Goal: Task Accomplishment & Management: Complete application form

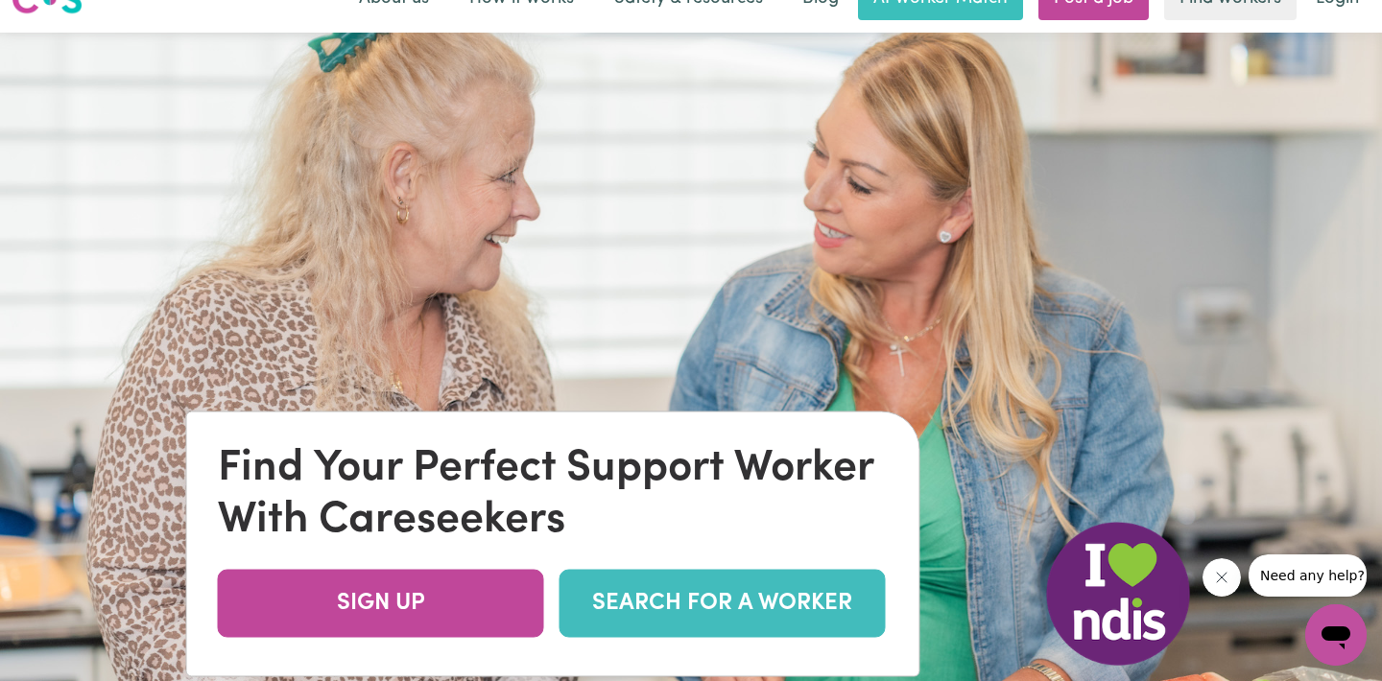
click at [717, 598] on link "SEARCH FOR A WORKER" at bounding box center [722, 603] width 326 height 68
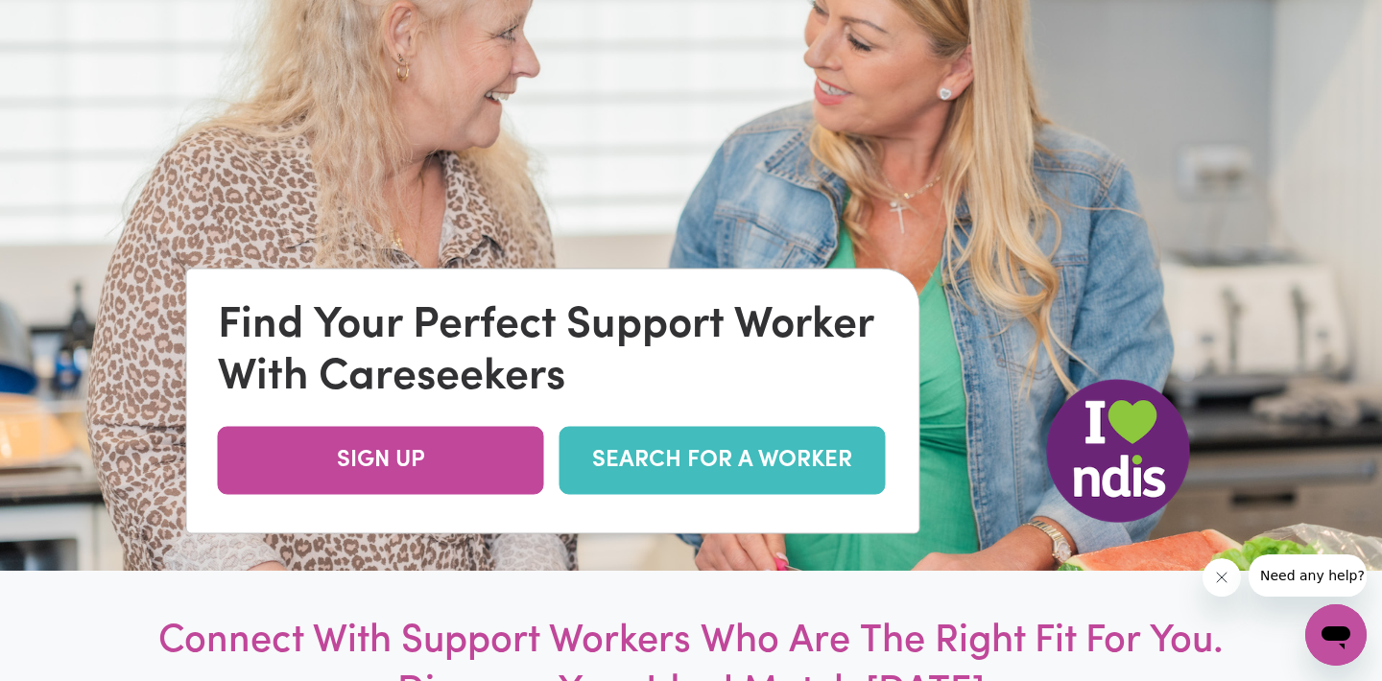
scroll to position [246, 0]
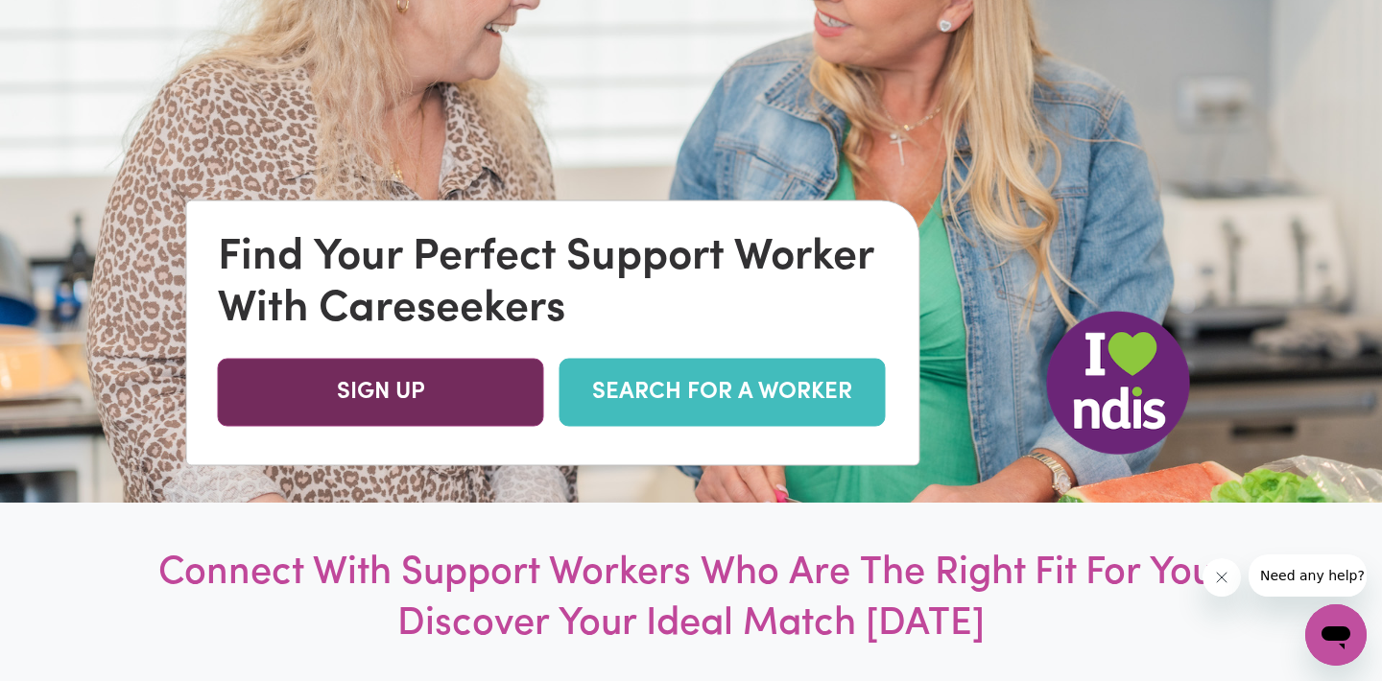
click at [392, 398] on link "SIGN UP" at bounding box center [381, 392] width 326 height 68
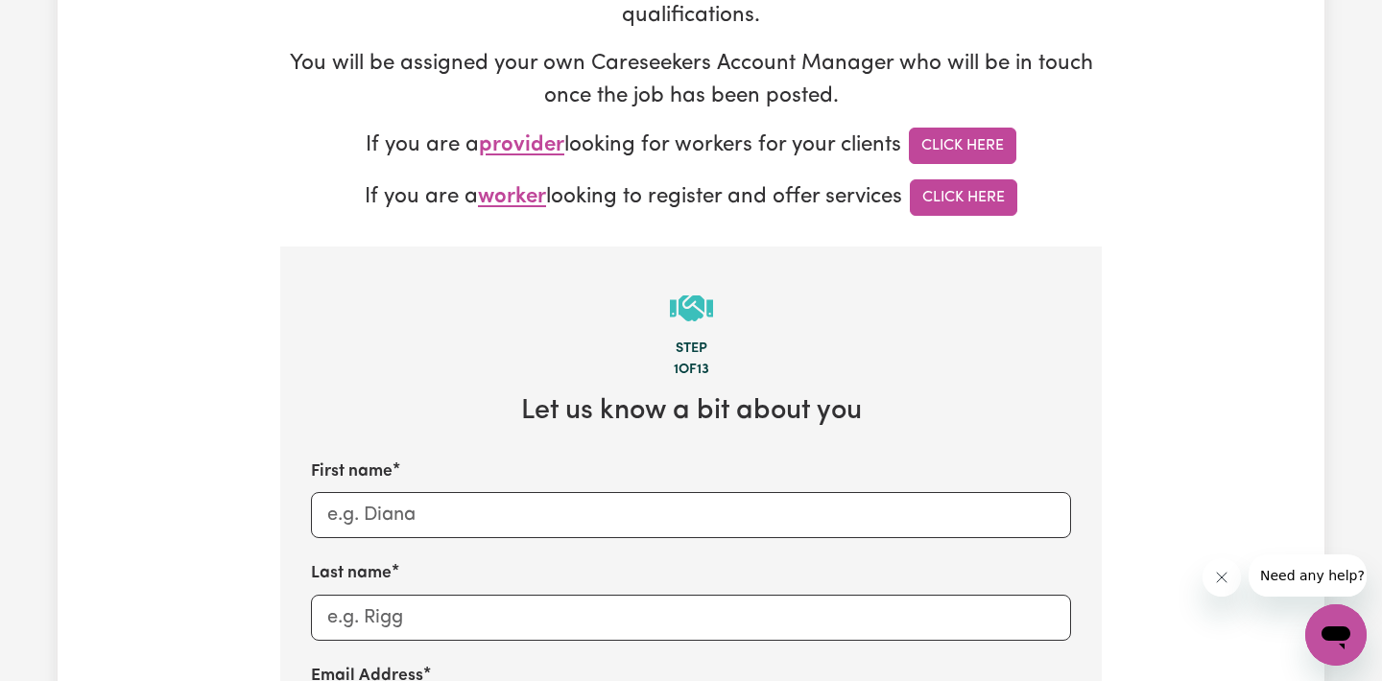
scroll to position [360, 0]
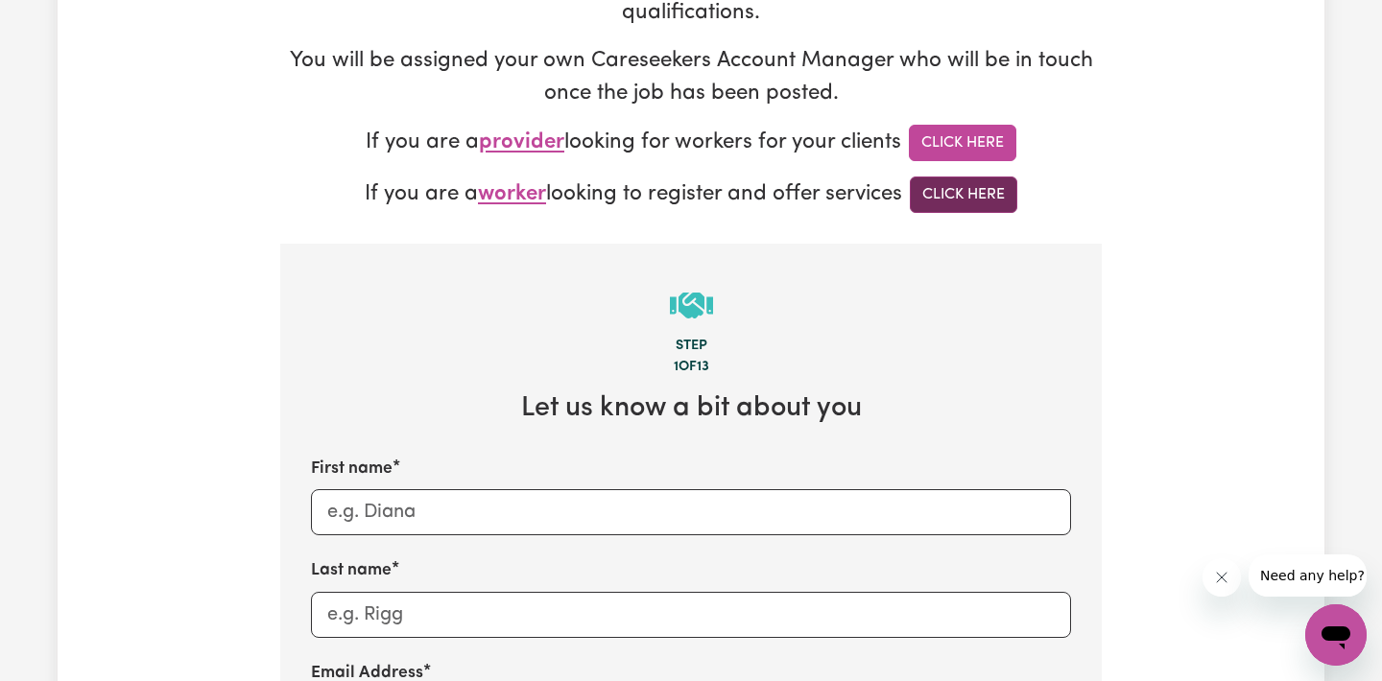
click at [980, 197] on link "Click Here" at bounding box center [963, 195] width 107 height 36
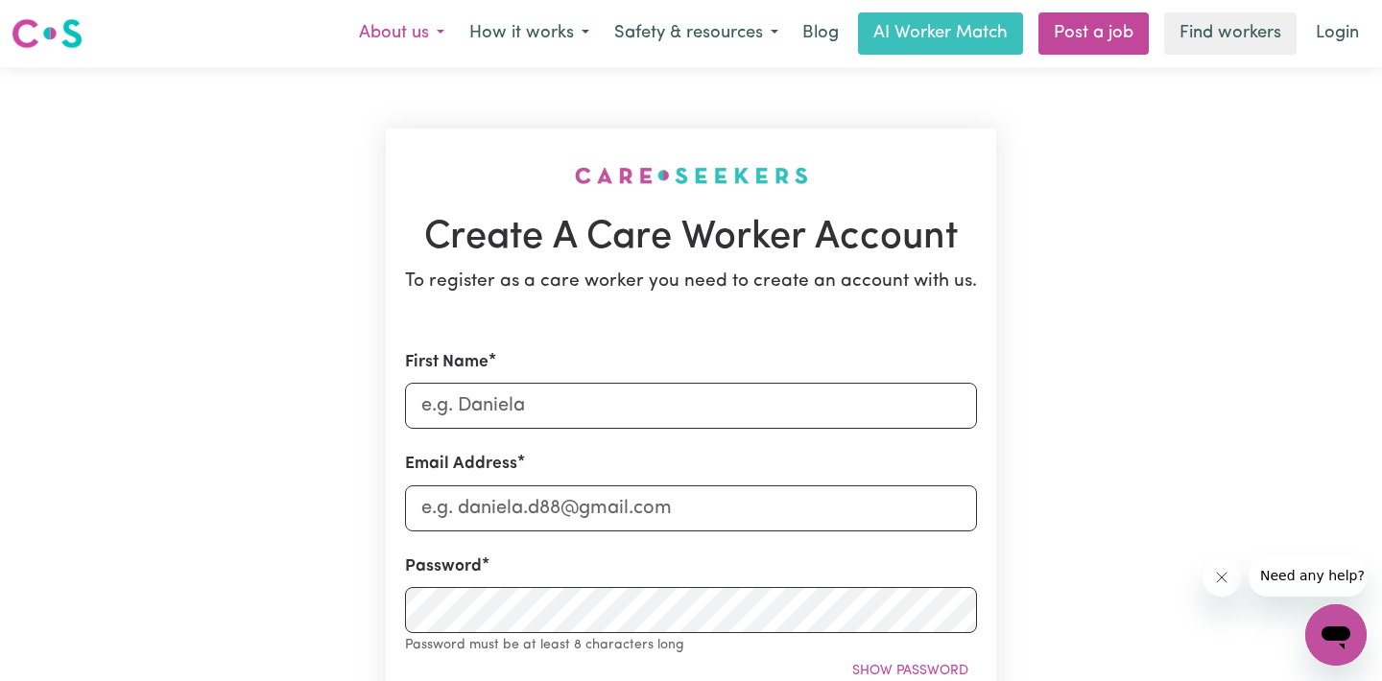
click at [437, 33] on button "About us" at bounding box center [401, 33] width 110 height 40
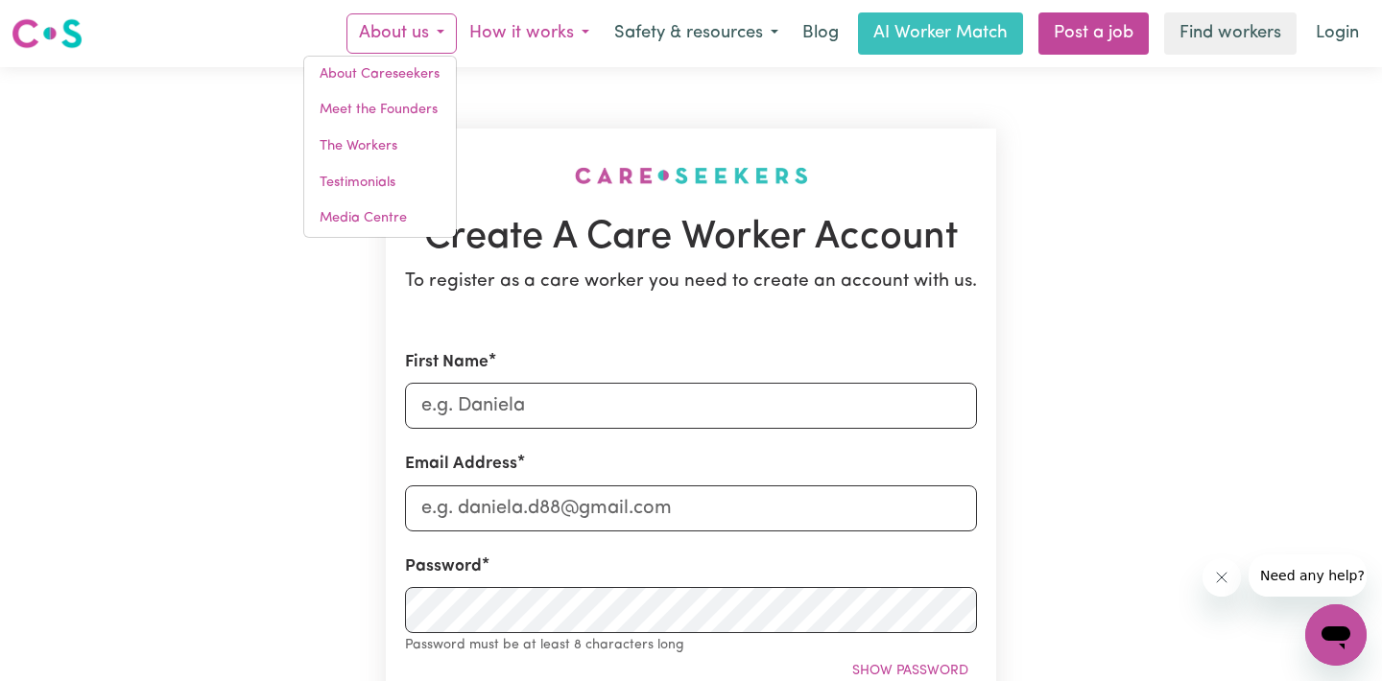
click at [584, 32] on button "How it works" at bounding box center [529, 33] width 145 height 40
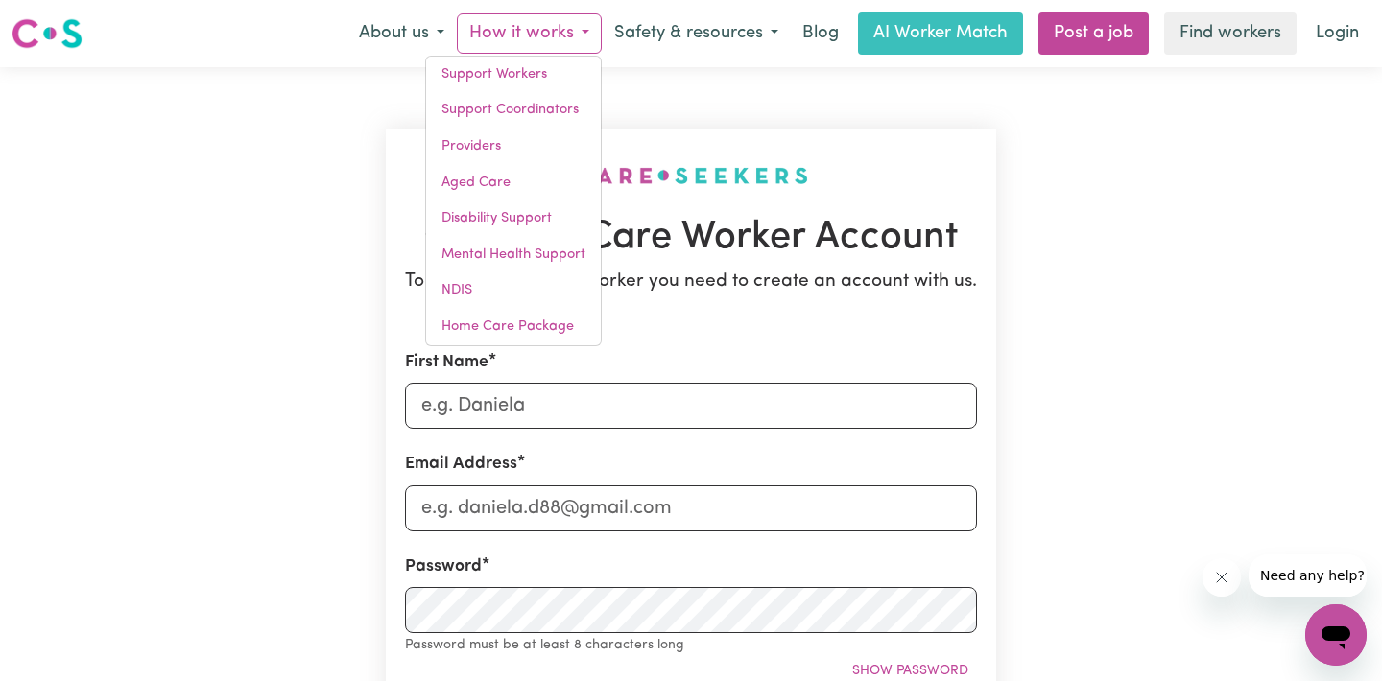
click at [581, 37] on button "How it works" at bounding box center [529, 33] width 145 height 40
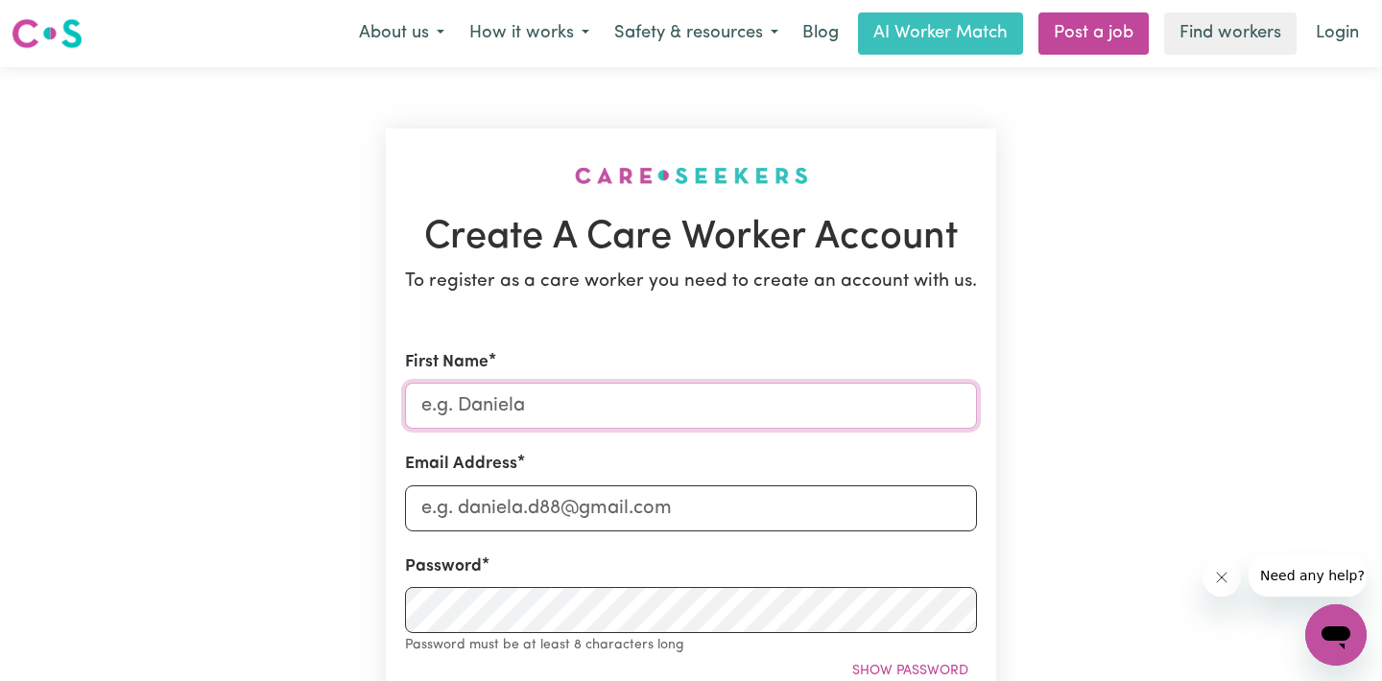
click at [463, 397] on input "First Name" at bounding box center [691, 406] width 572 height 46
type input "Mila"
type input "[EMAIL_ADDRESS][DOMAIN_NAME]"
type input "0433056619"
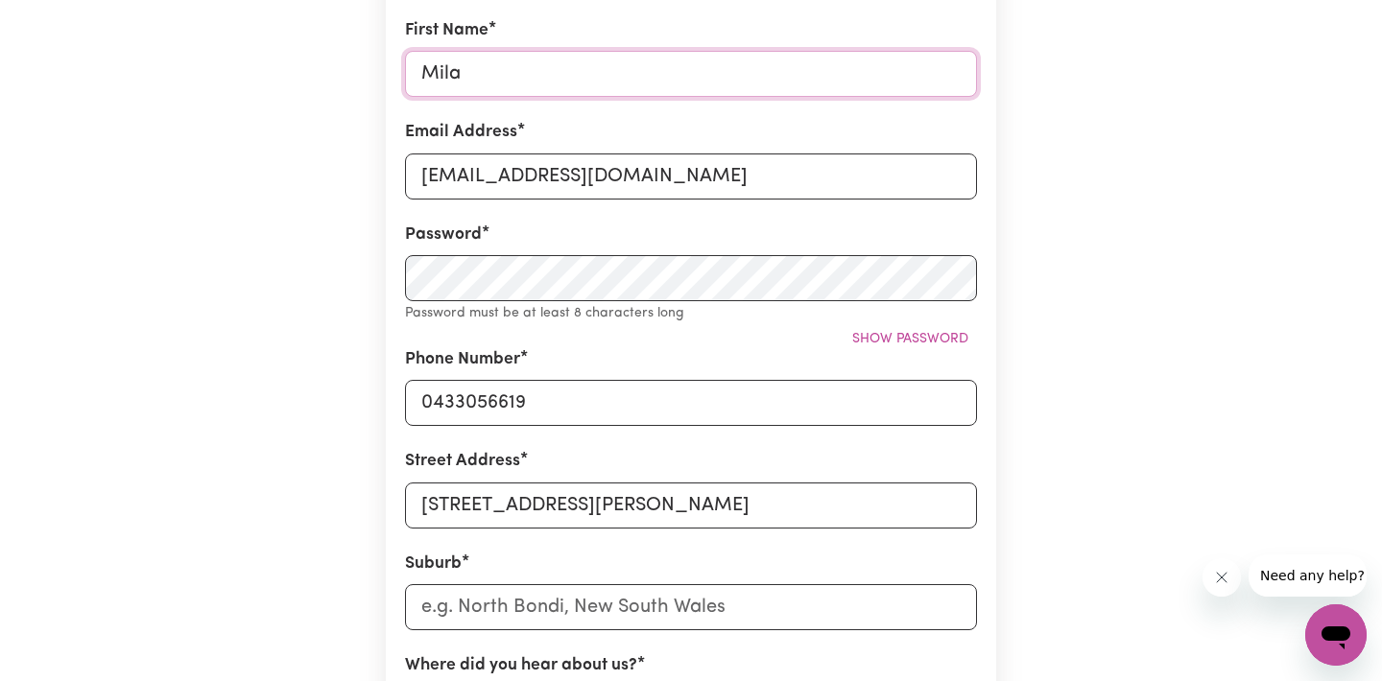
scroll to position [331, 0]
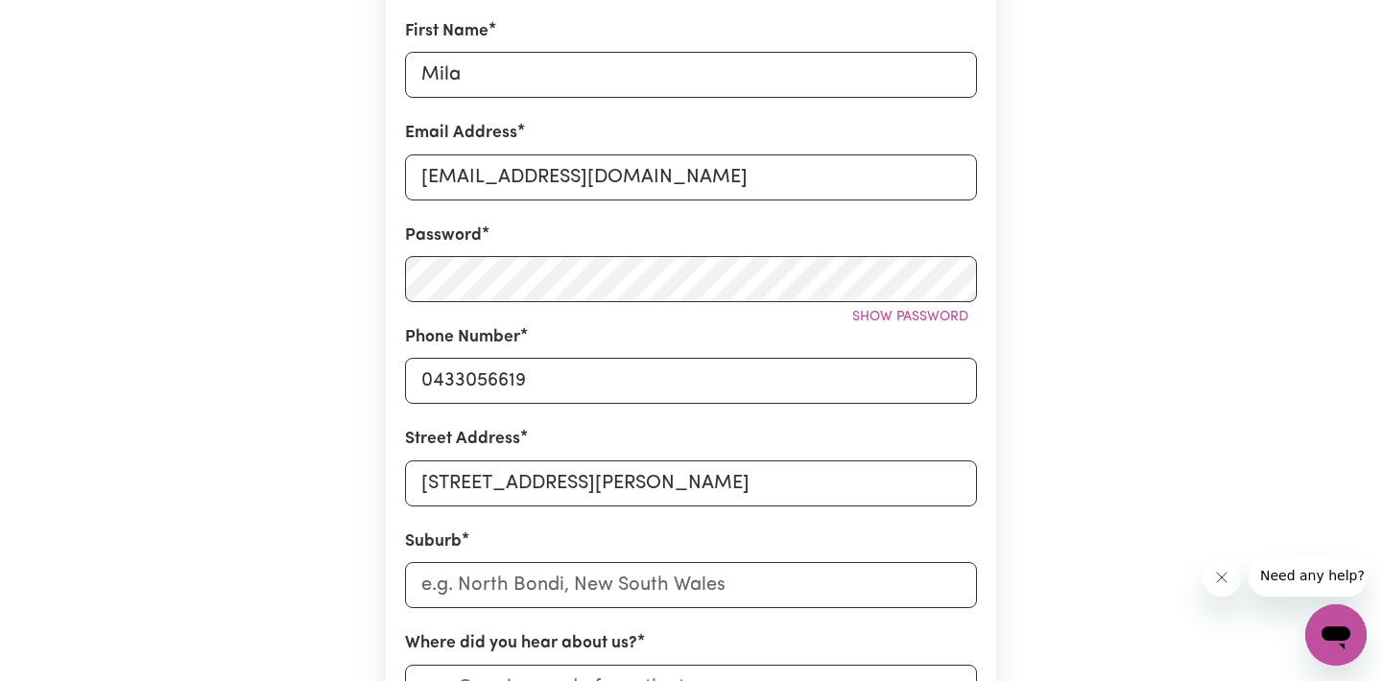
click at [255, 258] on div "Create A Care Worker Account To register as a care worker you need to create an…" at bounding box center [691, 425] width 1267 height 1378
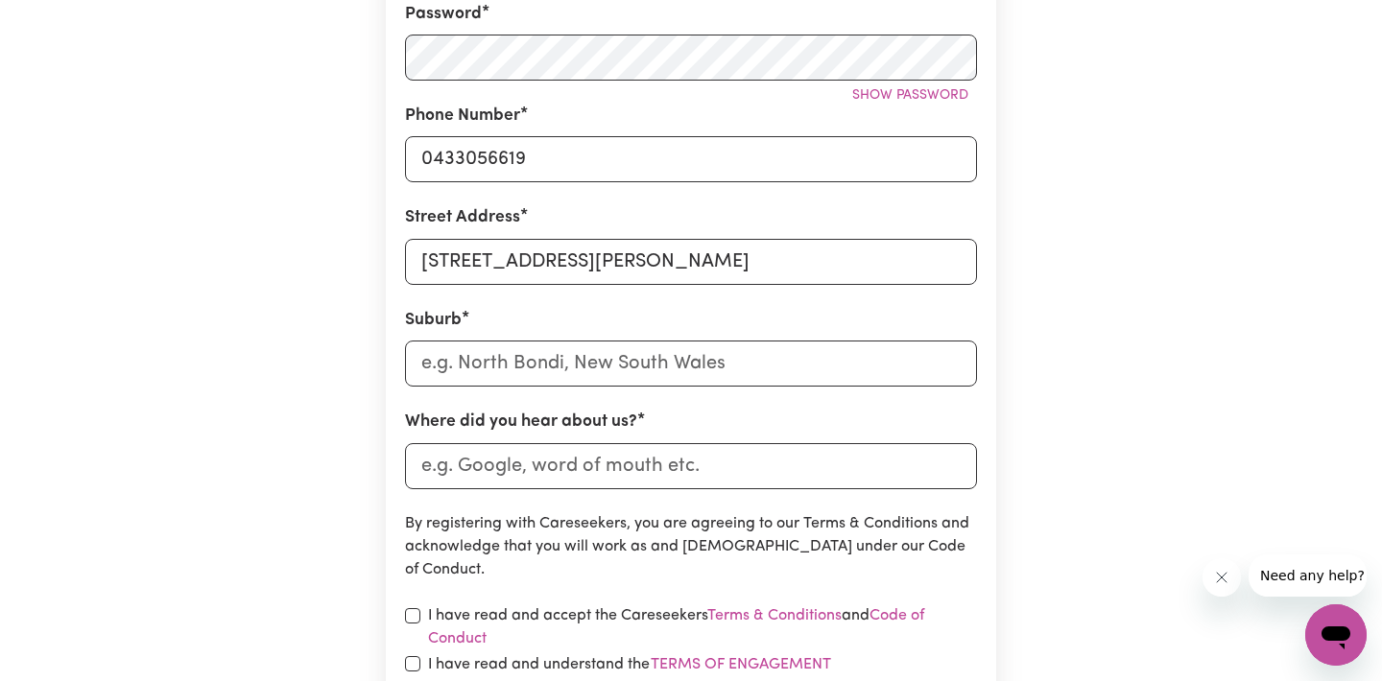
scroll to position [565, 0]
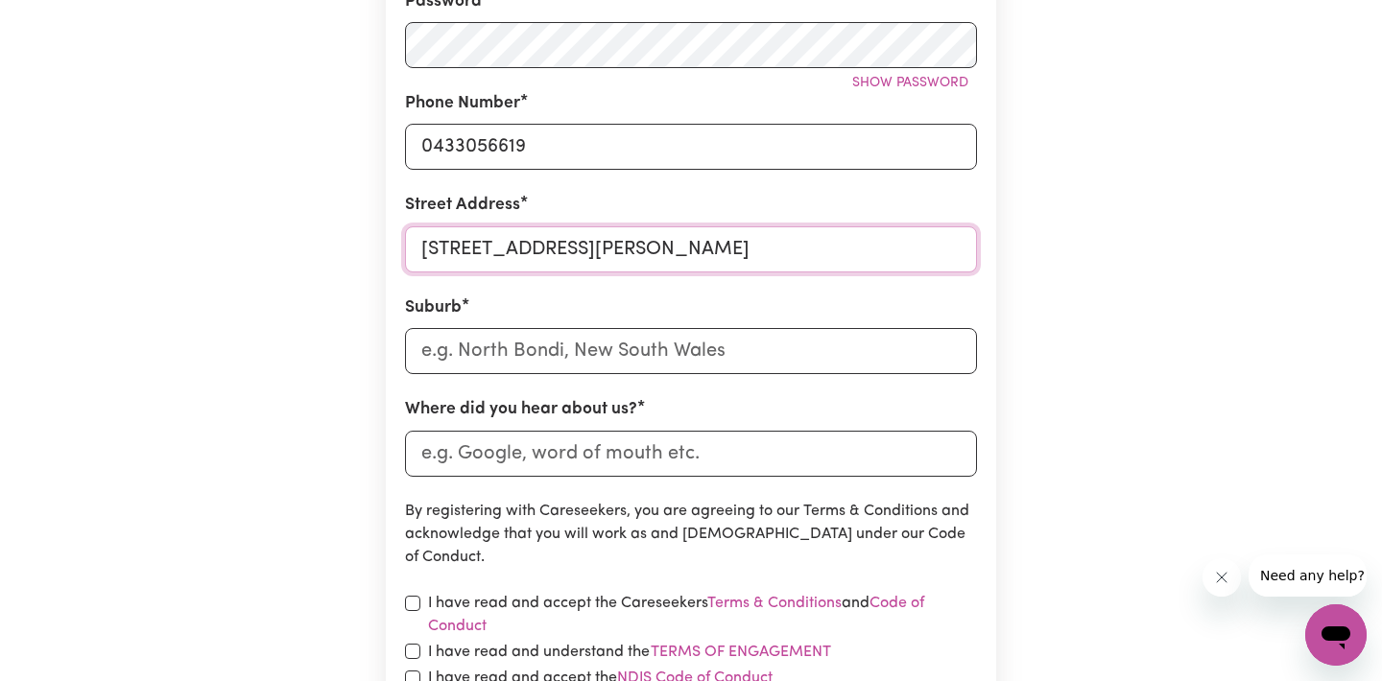
drag, startPoint x: 614, startPoint y: 253, endPoint x: 273, endPoint y: 235, distance: 341.1
click at [275, 235] on div "Create A Care Worker Account To register as a care worker you need to create an…" at bounding box center [691, 191] width 1267 height 1378
type input "2"
type input "[STREET_ADDRESS][PERSON_NAME]"
type input "Highton"
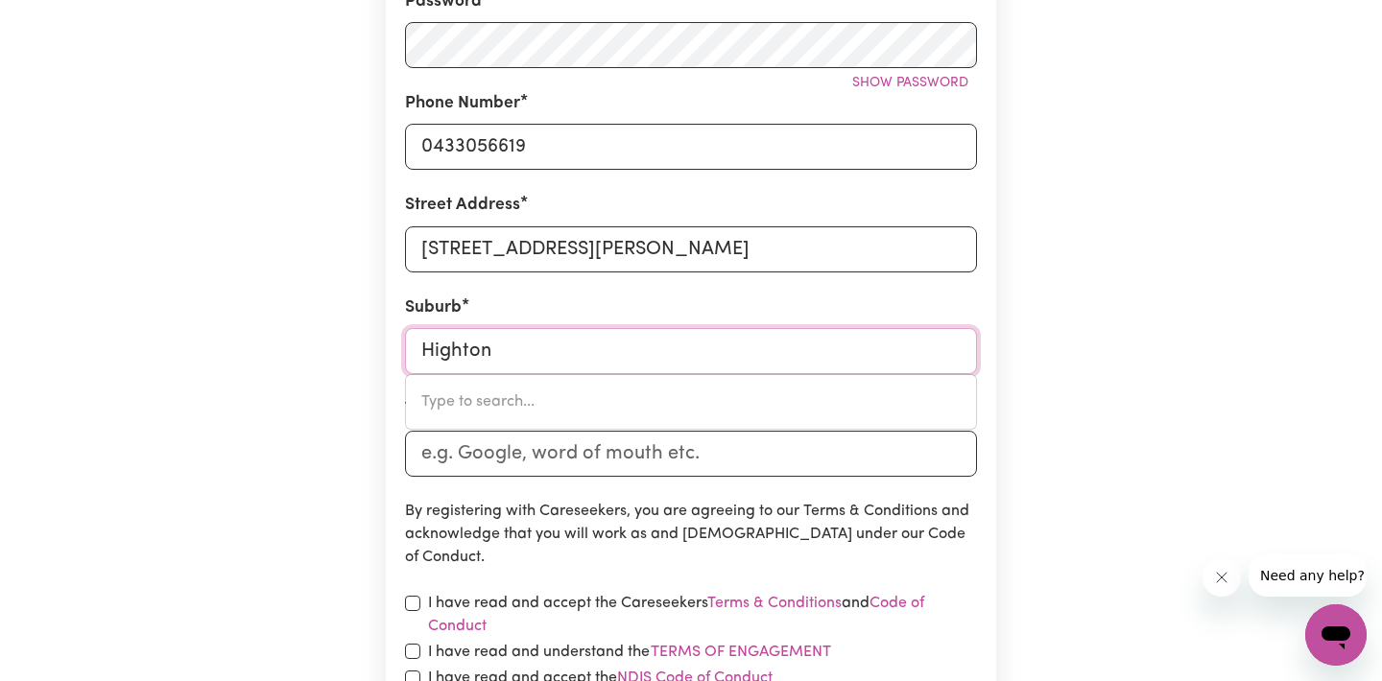
type input "[PERSON_NAME], 3216"
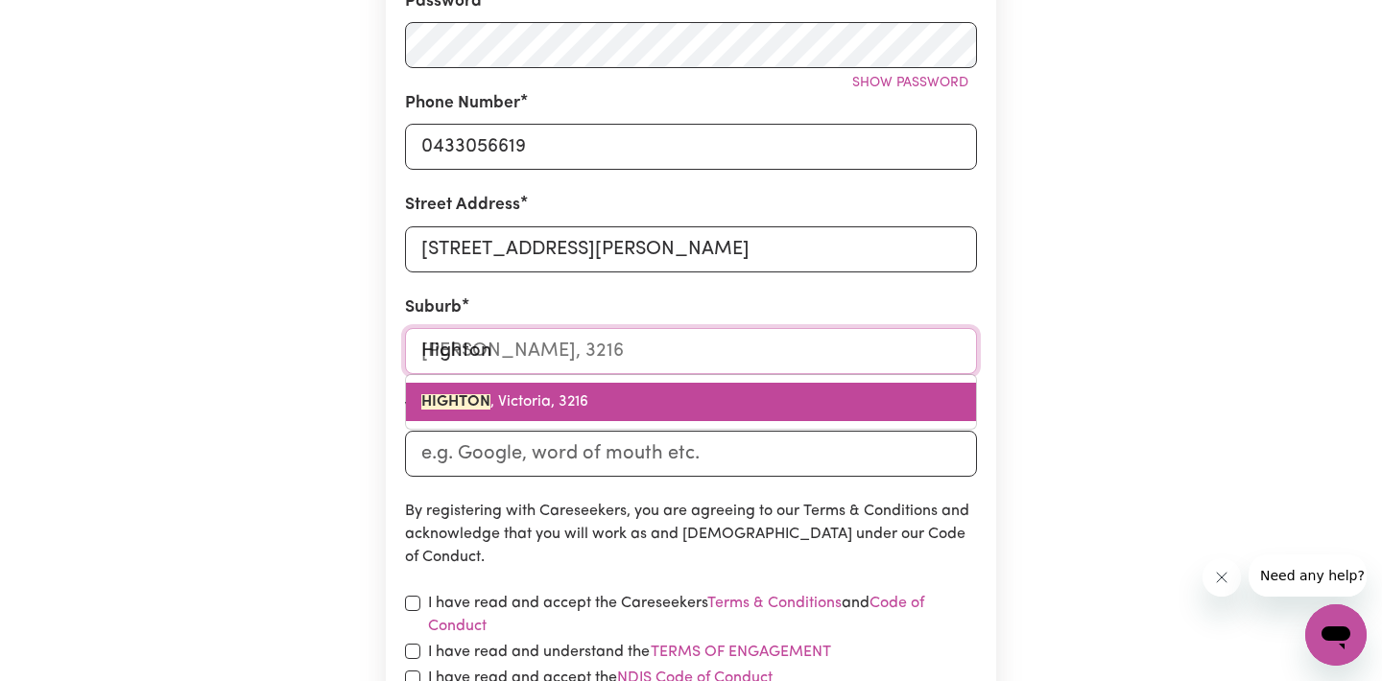
click at [465, 408] on mark "HIGHTON" at bounding box center [455, 401] width 69 height 15
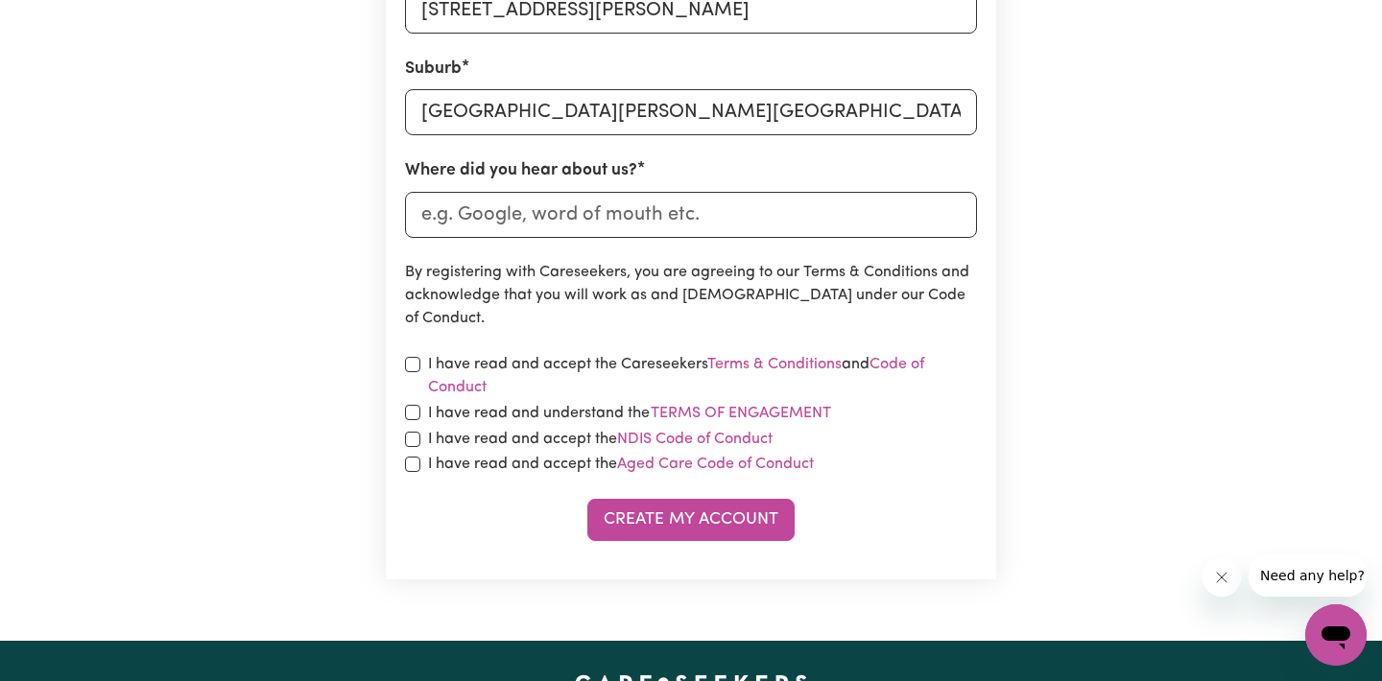
scroll to position [808, 0]
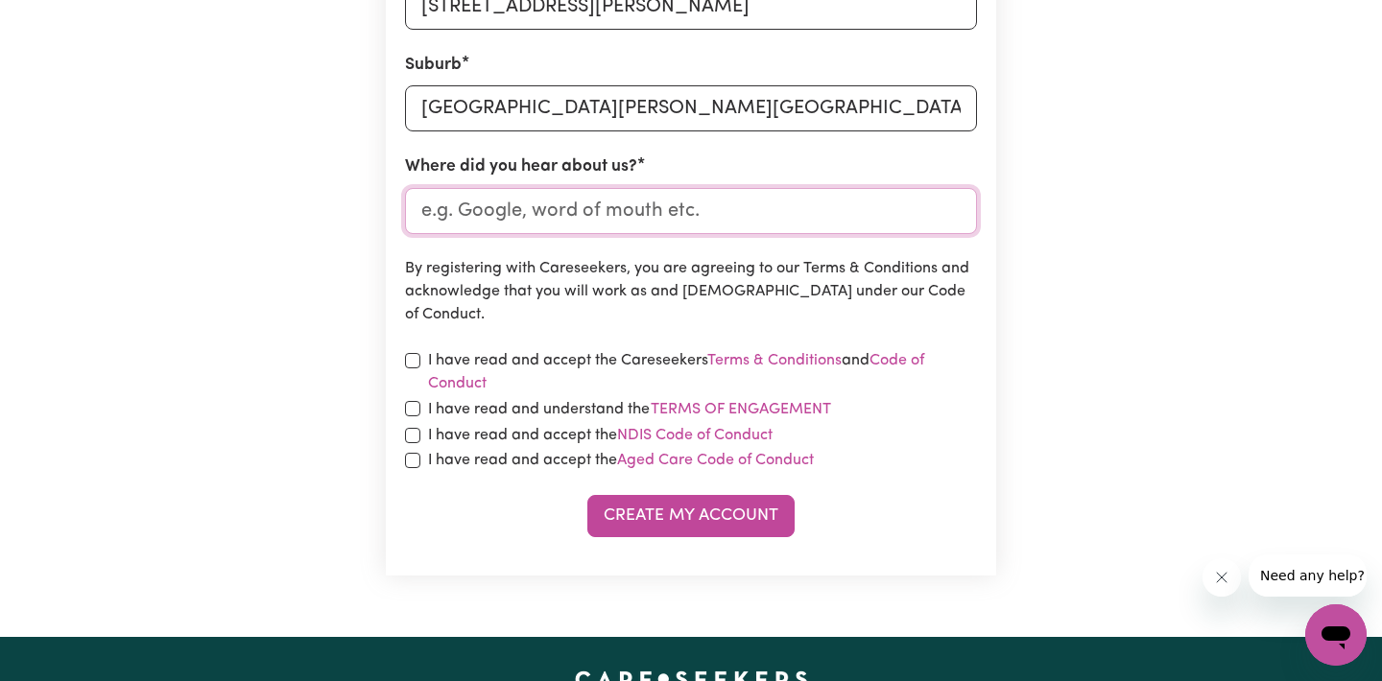
click at [512, 216] on input "Where did you hear about us?" at bounding box center [691, 211] width 572 height 46
type input "Google"
click at [409, 361] on input "checkbox" at bounding box center [412, 360] width 15 height 15
checkbox input "true"
click at [417, 407] on input "checkbox" at bounding box center [412, 408] width 15 height 15
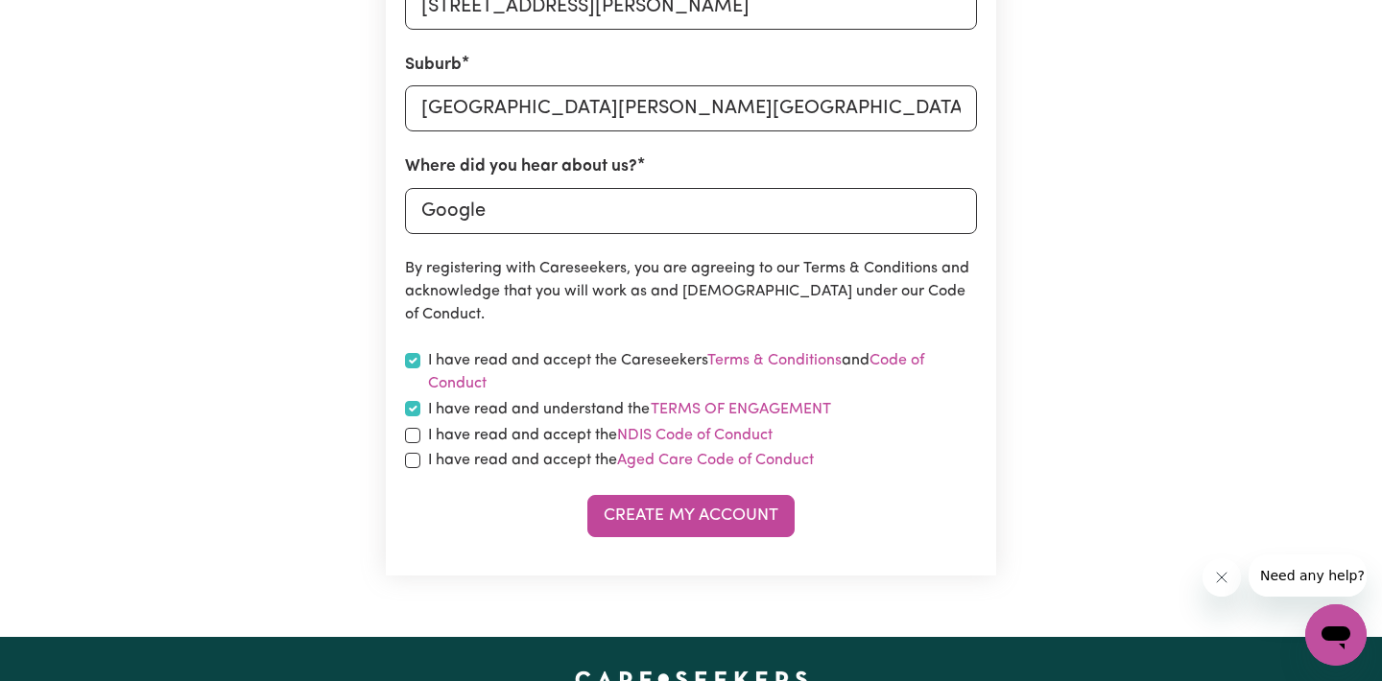
checkbox input "true"
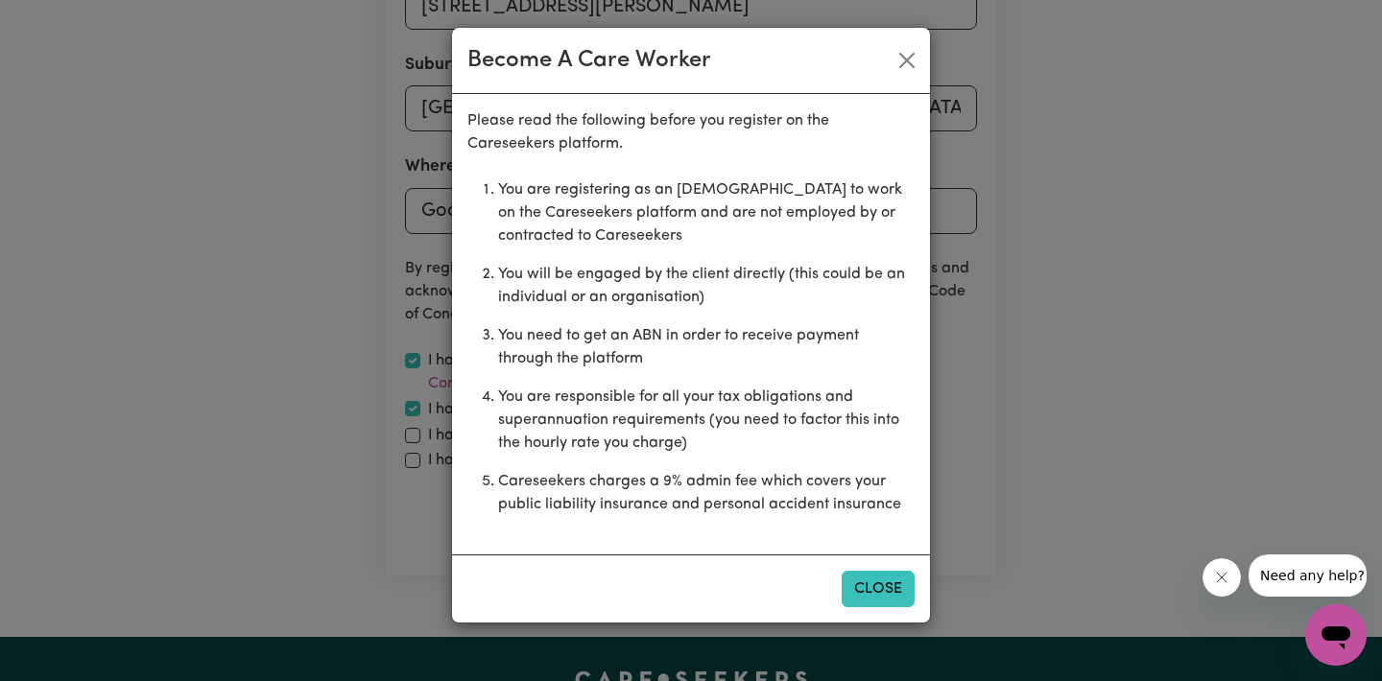
click at [873, 592] on button "Close" at bounding box center [878, 589] width 73 height 36
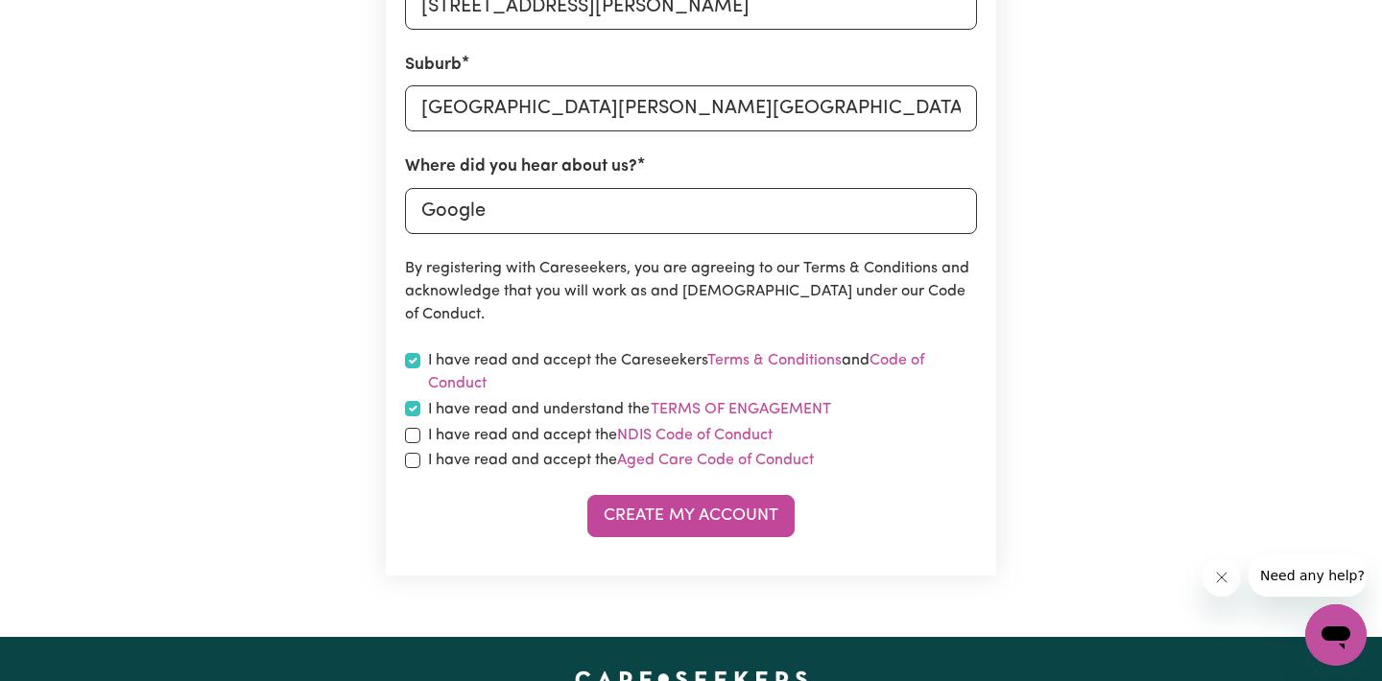
click at [515, 432] on label "I have read and accept the NDIS Code of Conduct" at bounding box center [600, 435] width 344 height 23
click at [413, 434] on input "checkbox" at bounding box center [412, 435] width 15 height 15
checkbox input "true"
click at [417, 462] on input "checkbox" at bounding box center [412, 460] width 15 height 15
checkbox input "true"
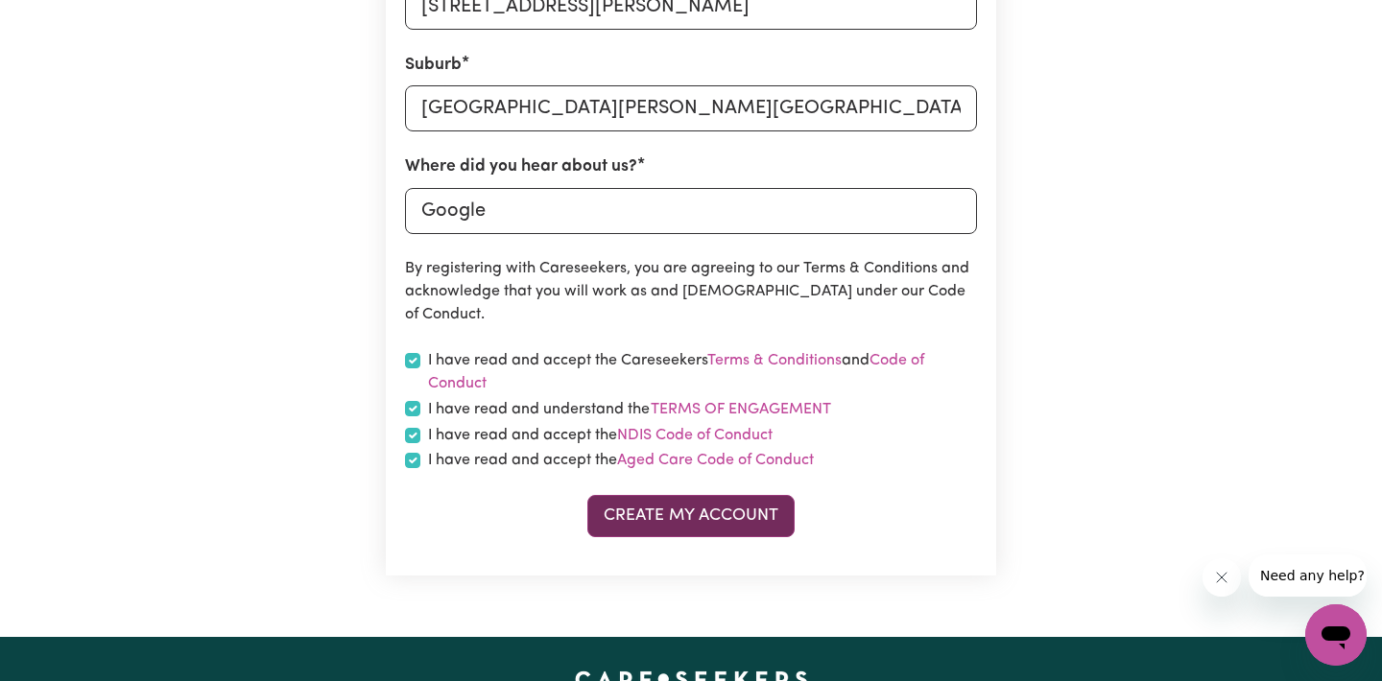
click at [713, 520] on button "Create My Account" at bounding box center [690, 516] width 207 height 42
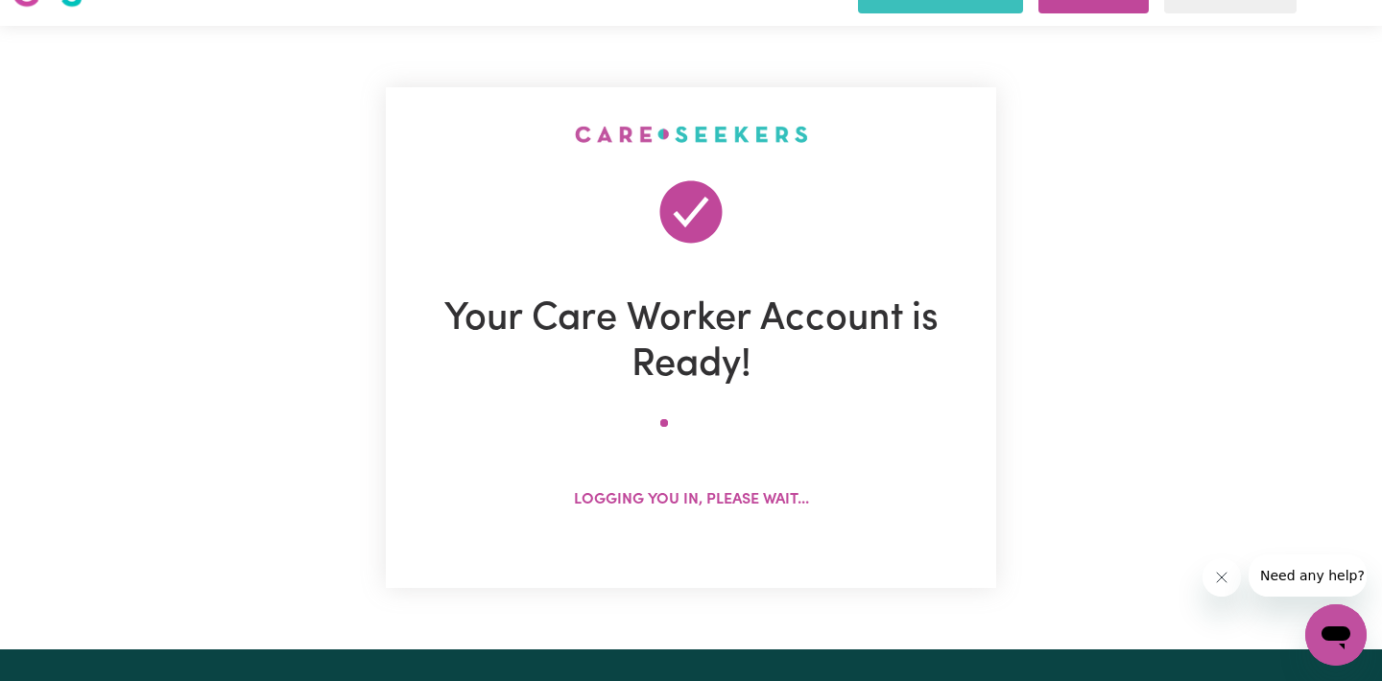
scroll to position [0, 0]
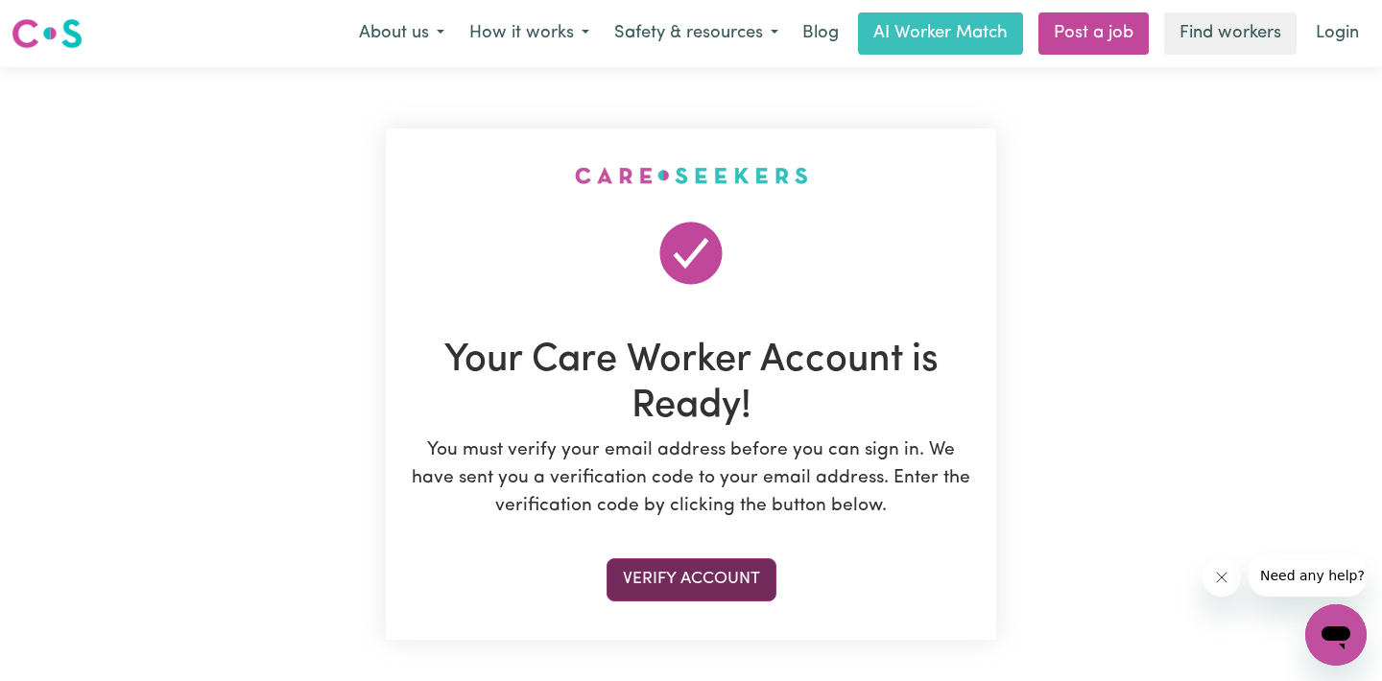
click at [676, 580] on button "Verify Account" at bounding box center [691, 579] width 170 height 42
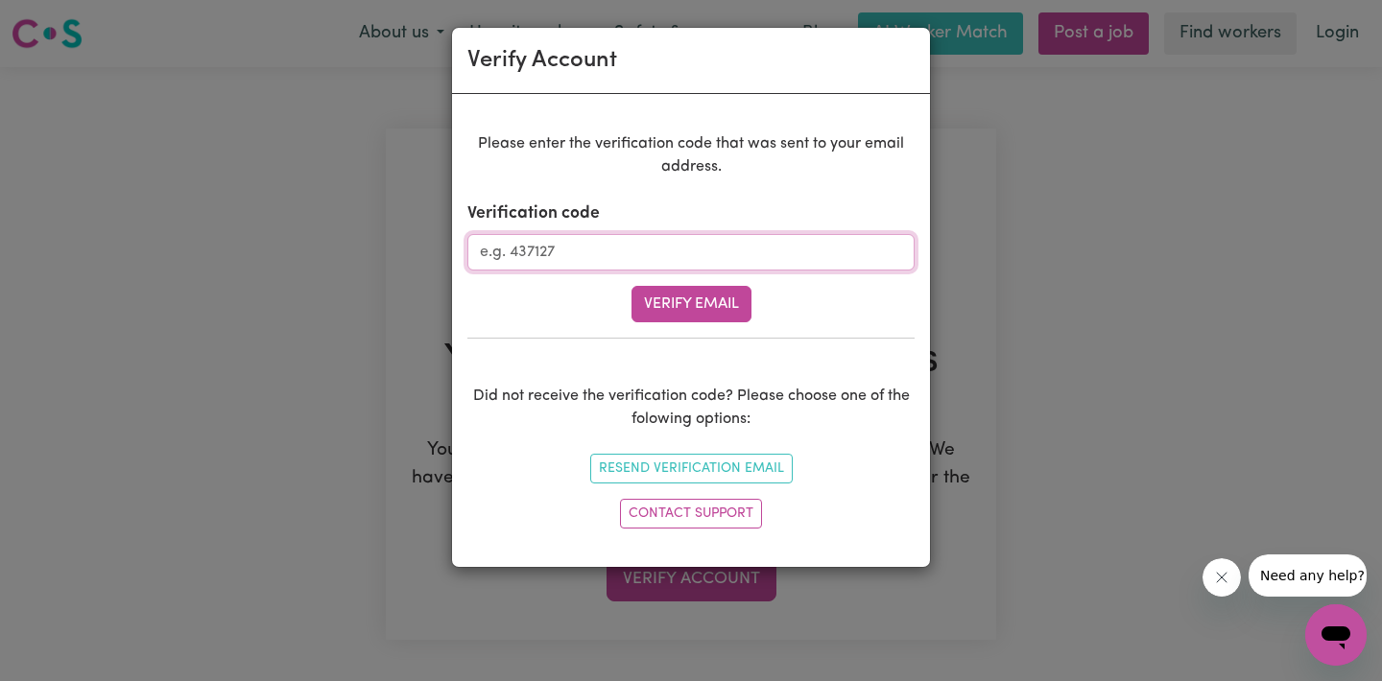
click at [556, 257] on input "Verification code" at bounding box center [690, 252] width 447 height 36
paste input "357205"
type input "357205"
click at [679, 308] on button "Verify Email" at bounding box center [691, 304] width 120 height 36
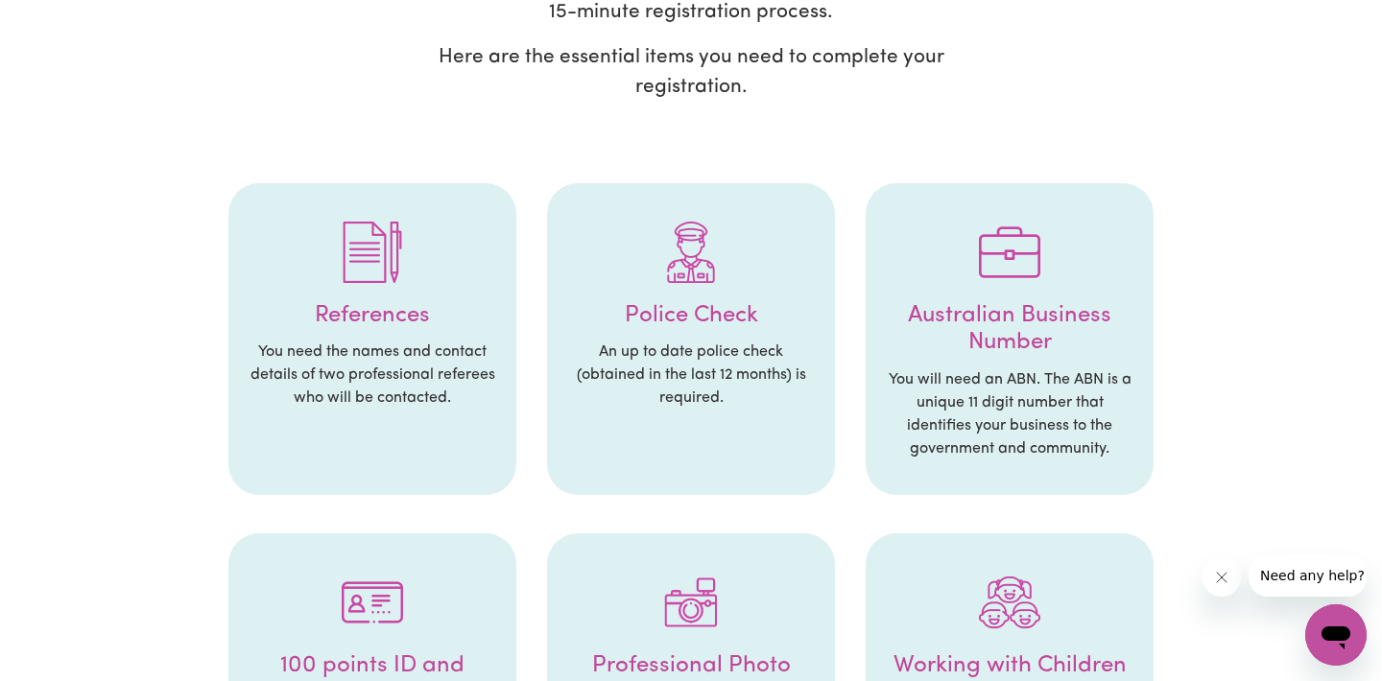
scroll to position [284, 0]
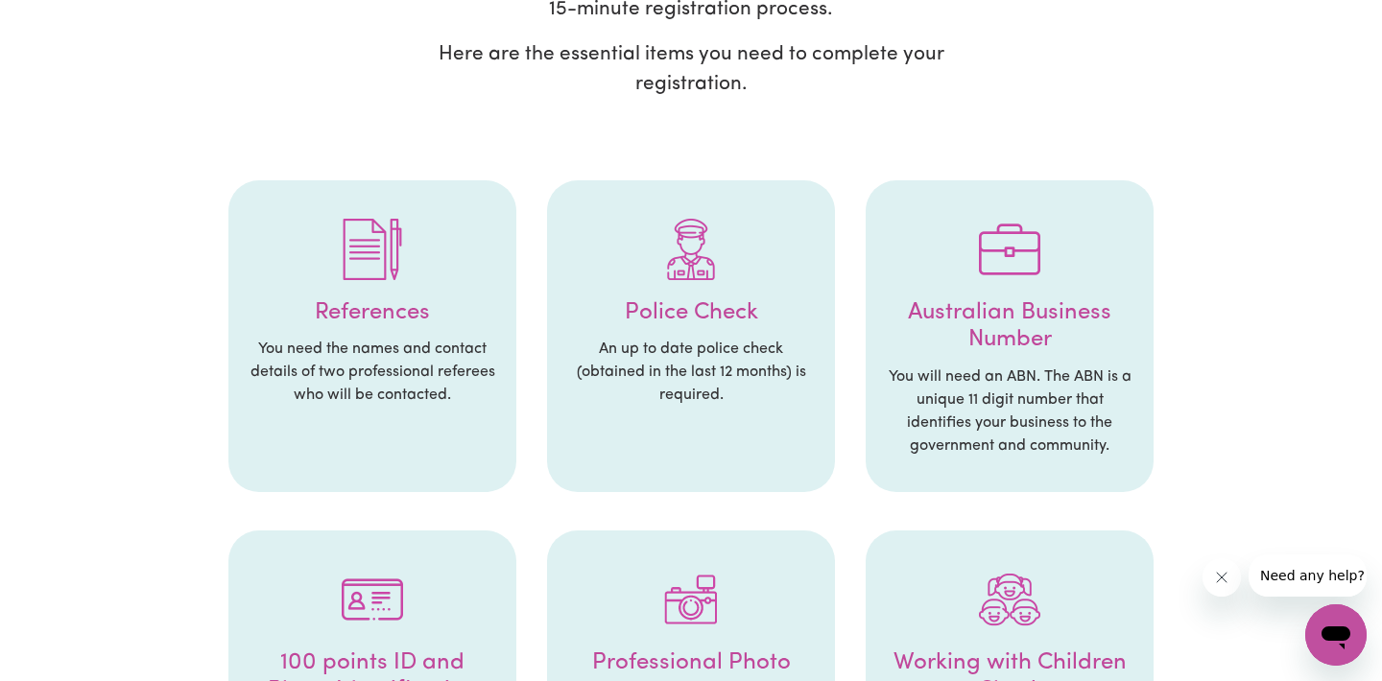
click at [368, 349] on p "You need the names and contact details of two professional referees who will be…" at bounding box center [372, 372] width 249 height 69
click at [346, 258] on img at bounding box center [372, 249] width 61 height 61
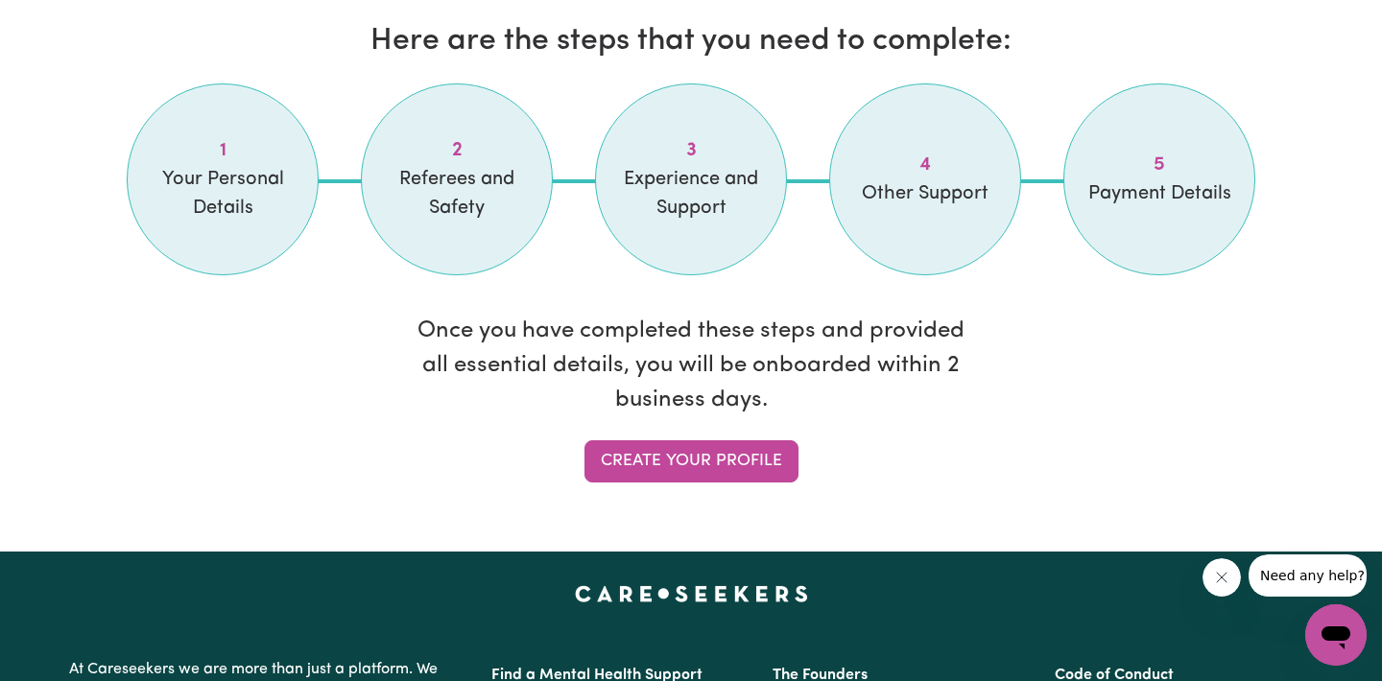
scroll to position [1632, 0]
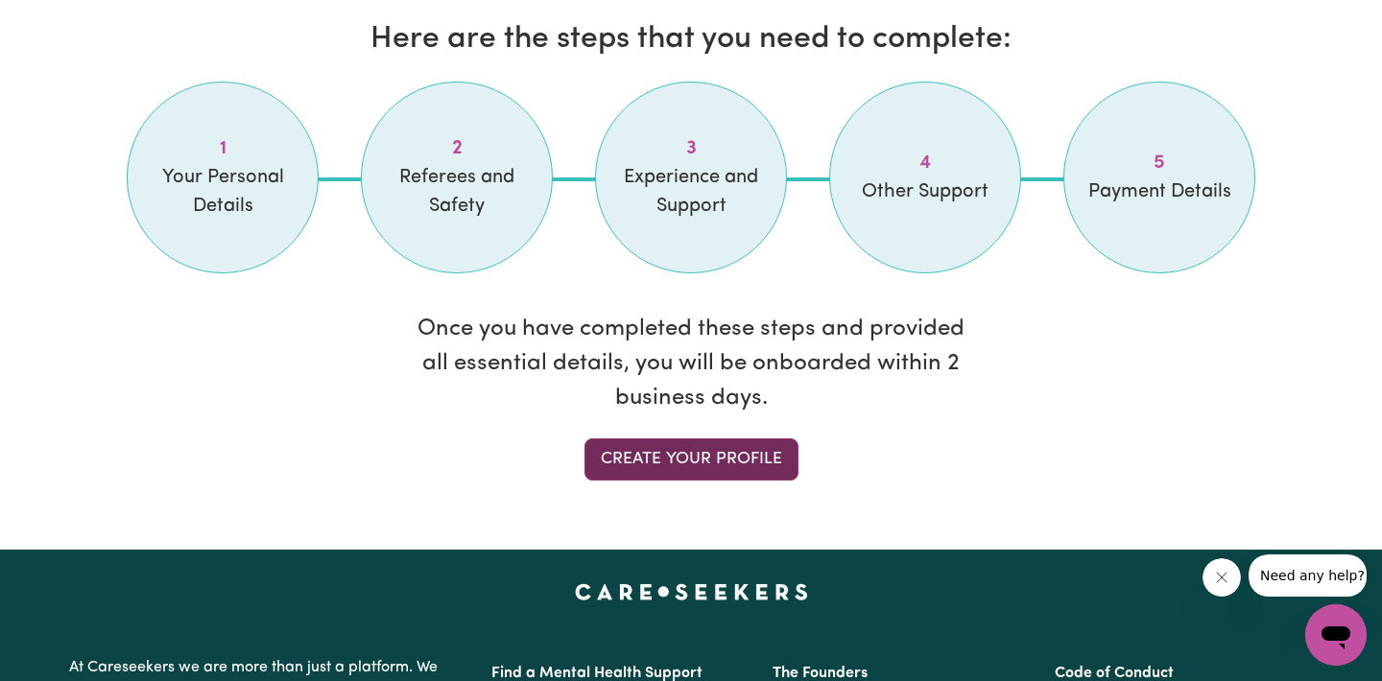
click at [682, 454] on link "Create your profile" at bounding box center [691, 460] width 214 height 42
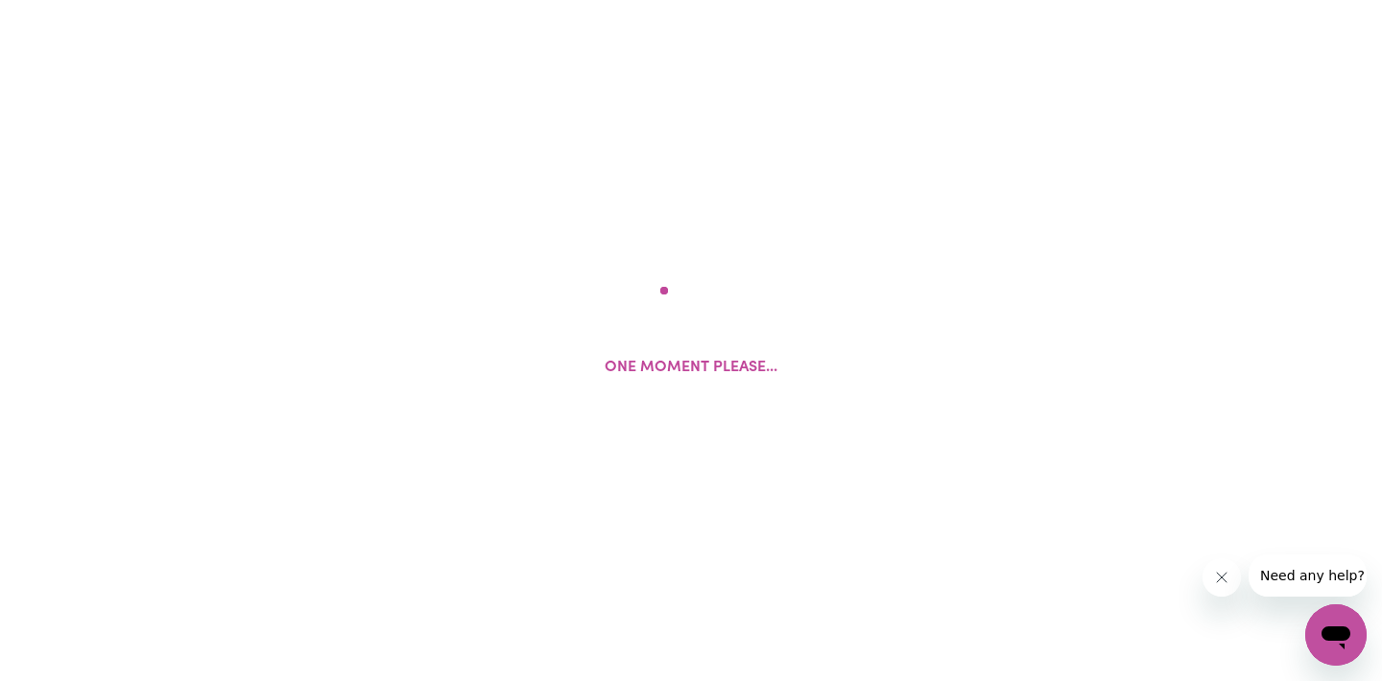
select select "Studying a healthcare related degree or qualification"
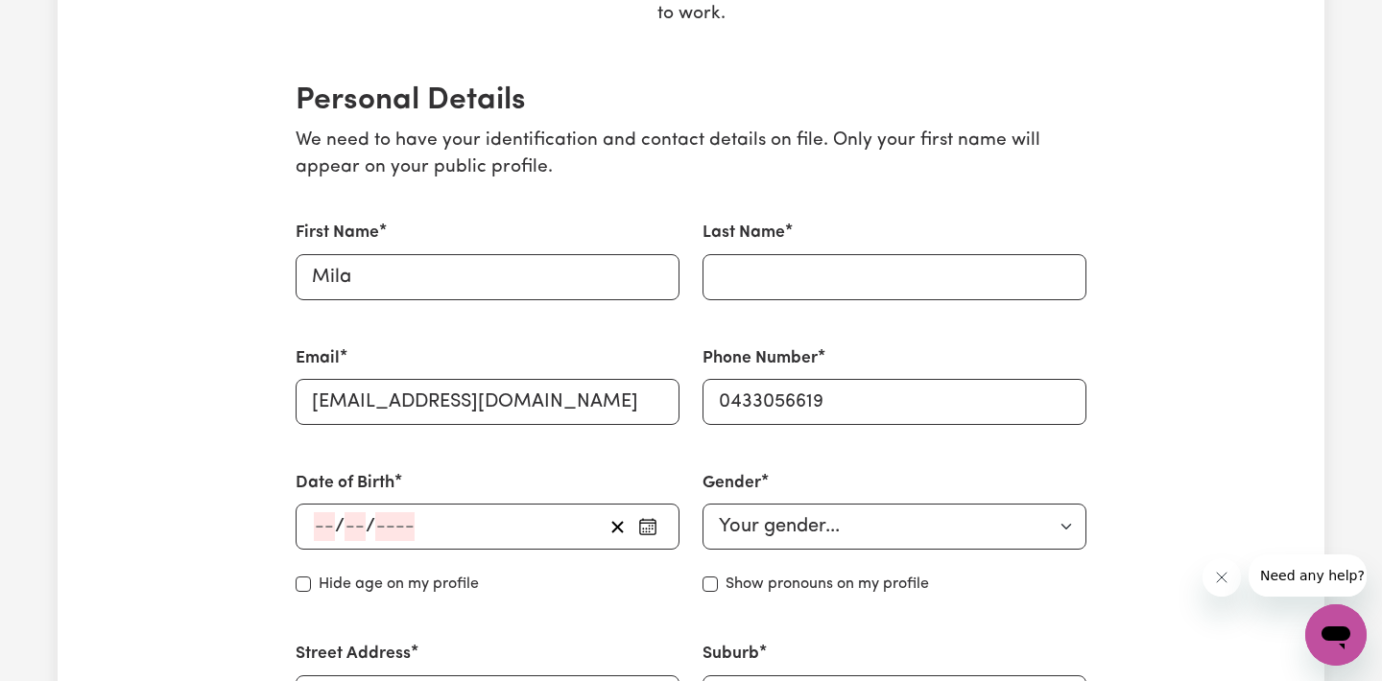
scroll to position [502, 0]
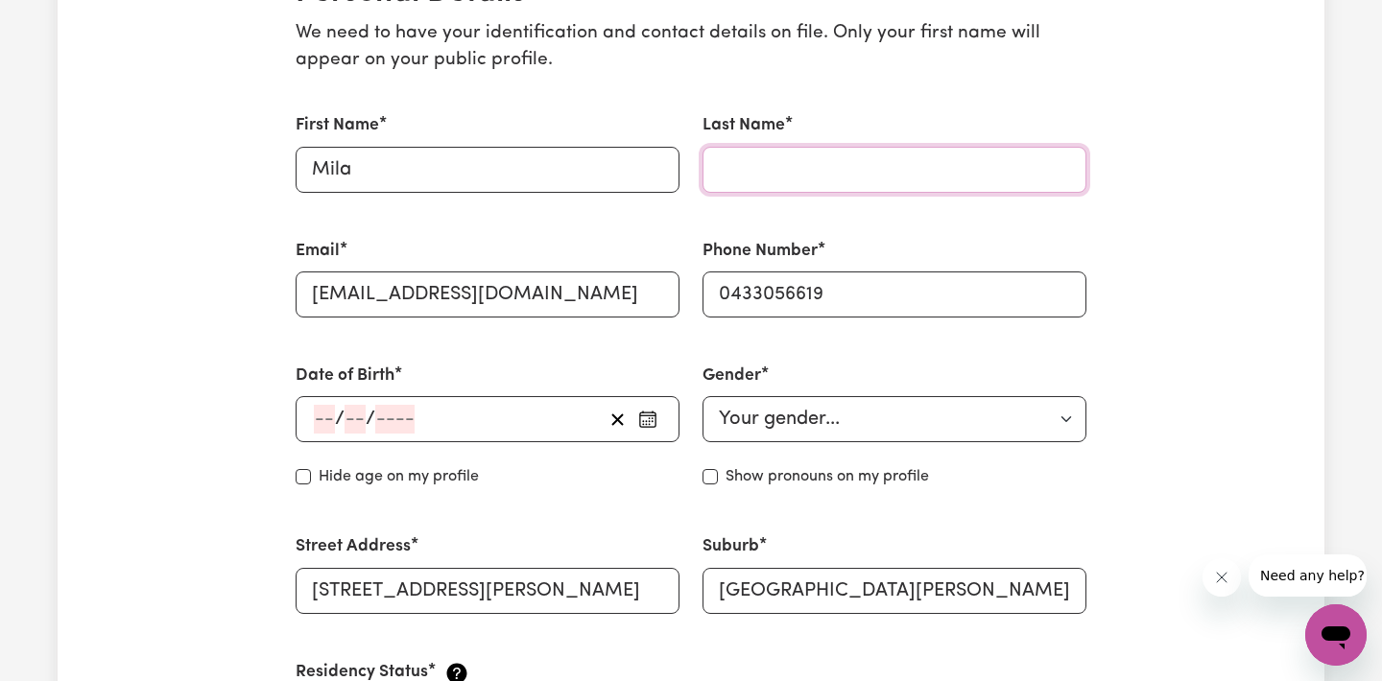
click at [724, 163] on input "Last Name" at bounding box center [894, 170] width 384 height 46
type input "Dragicevic"
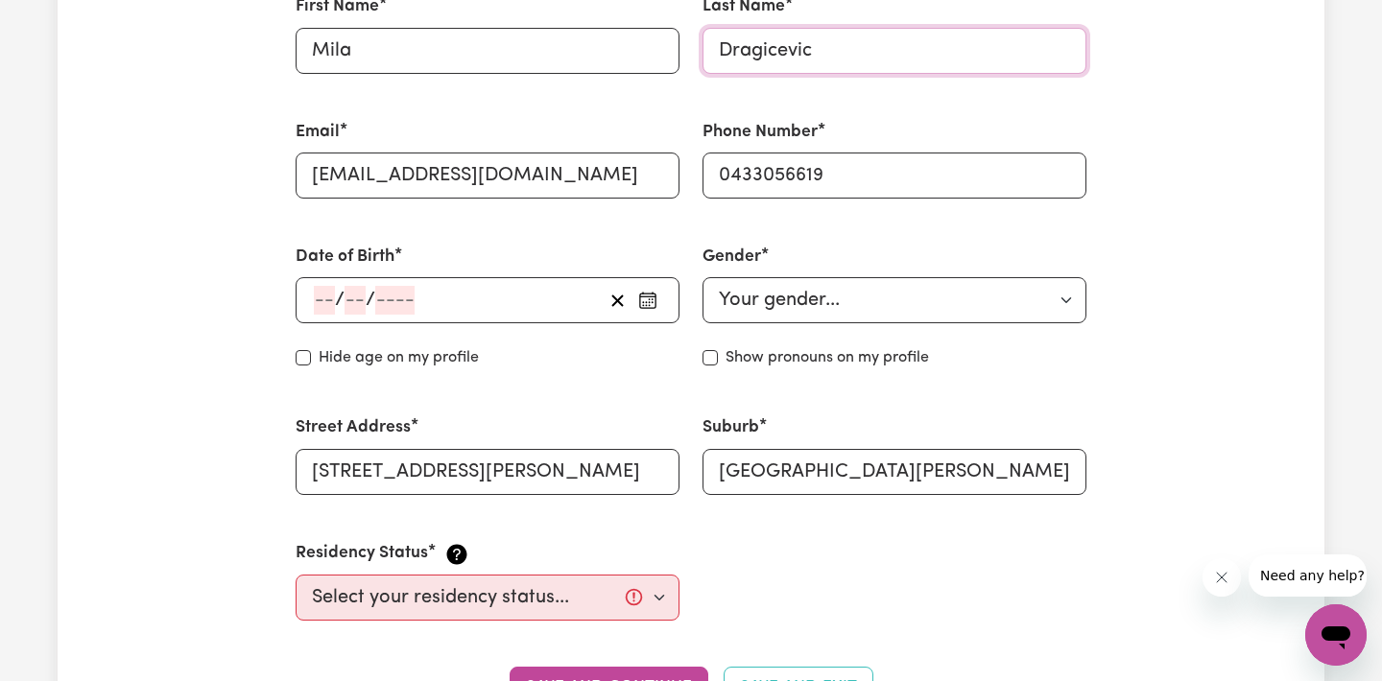
scroll to position [654, 0]
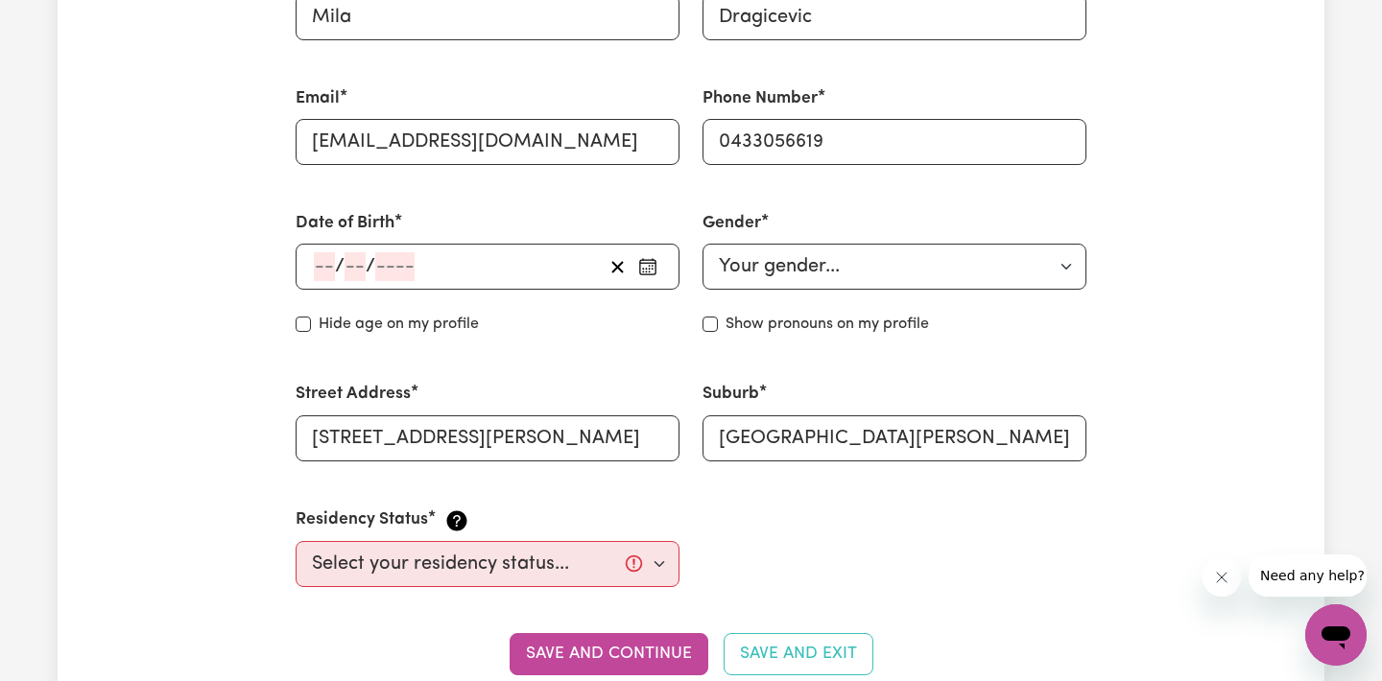
click at [332, 269] on div "/ /" at bounding box center [488, 267] width 384 height 46
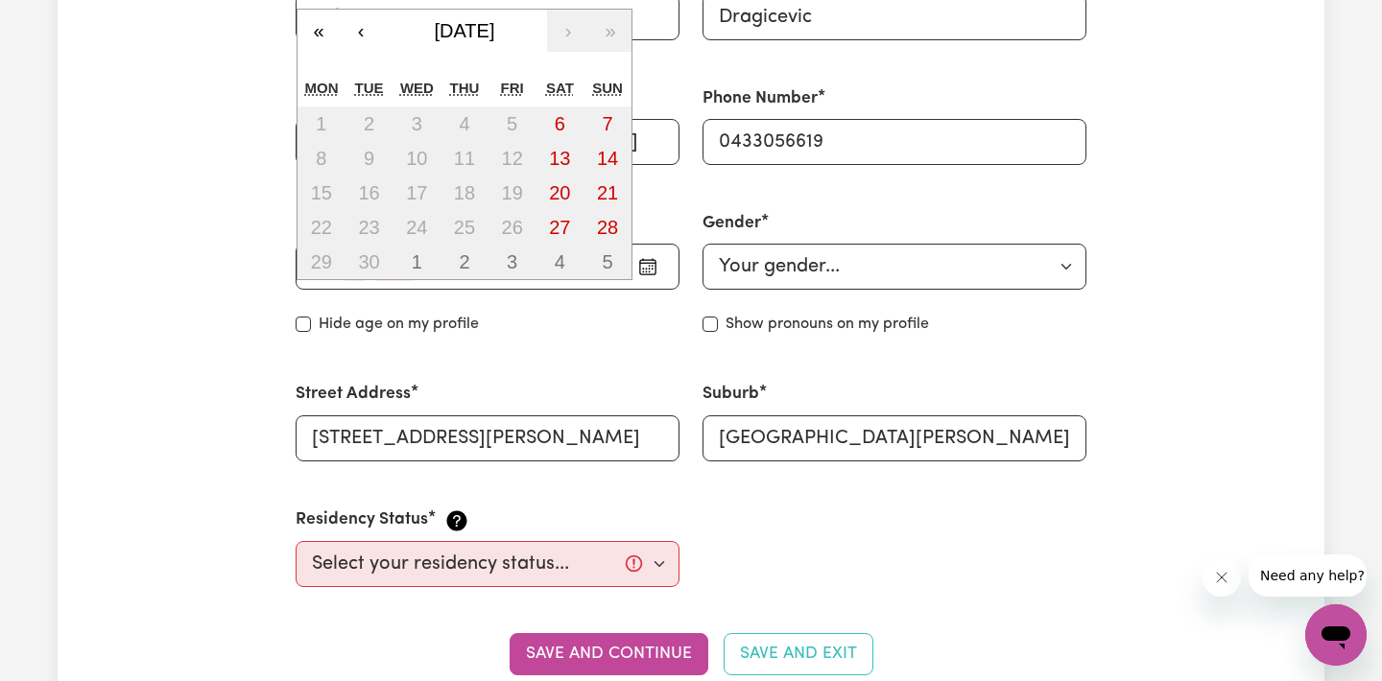
type input "30"
click at [461, 42] on button "[DATE]" at bounding box center [464, 31] width 165 height 42
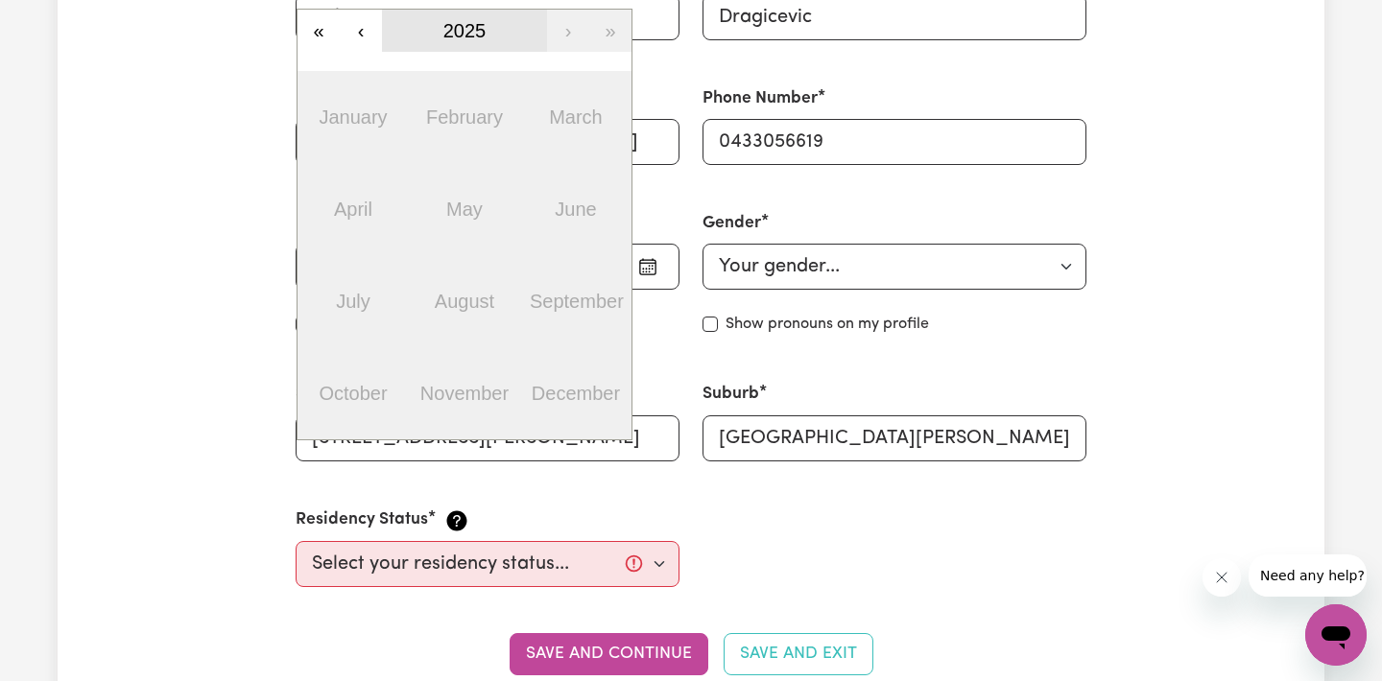
click at [457, 32] on span "2025" at bounding box center [464, 30] width 43 height 21
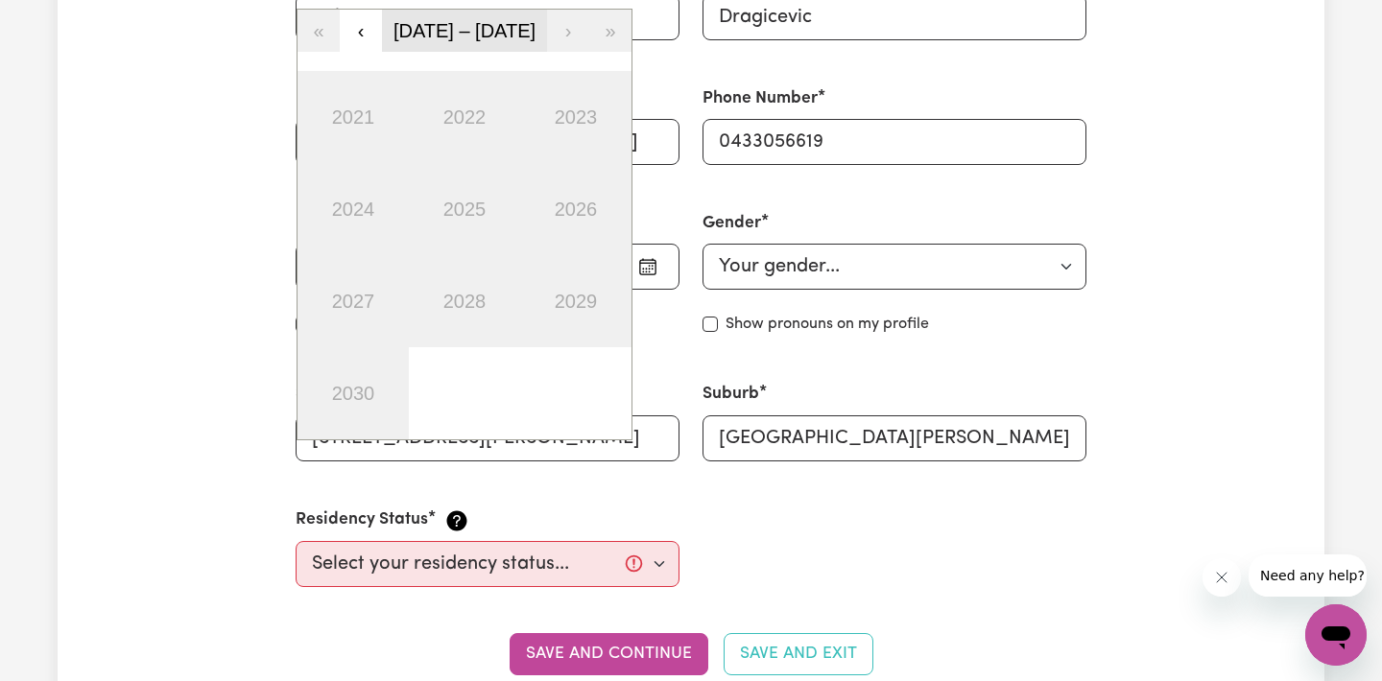
click at [456, 32] on span "[DATE] – [DATE]" at bounding box center [464, 30] width 142 height 21
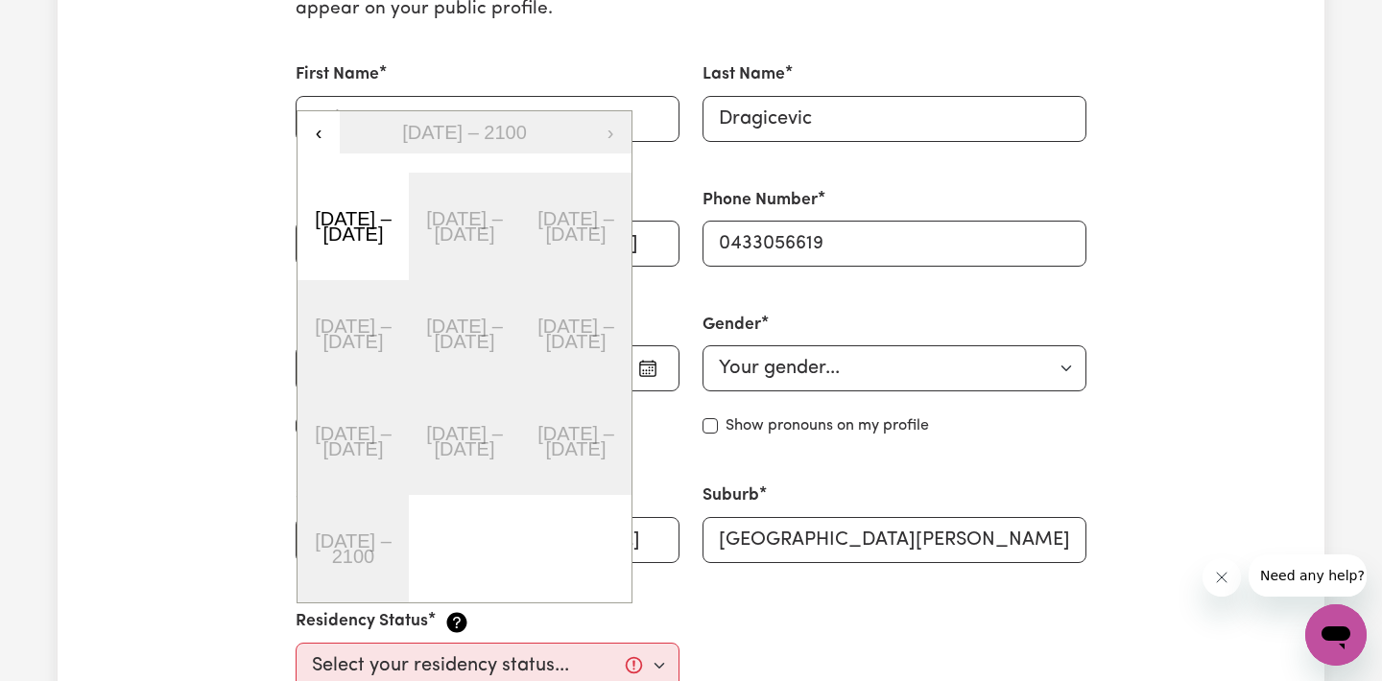
scroll to position [549, 0]
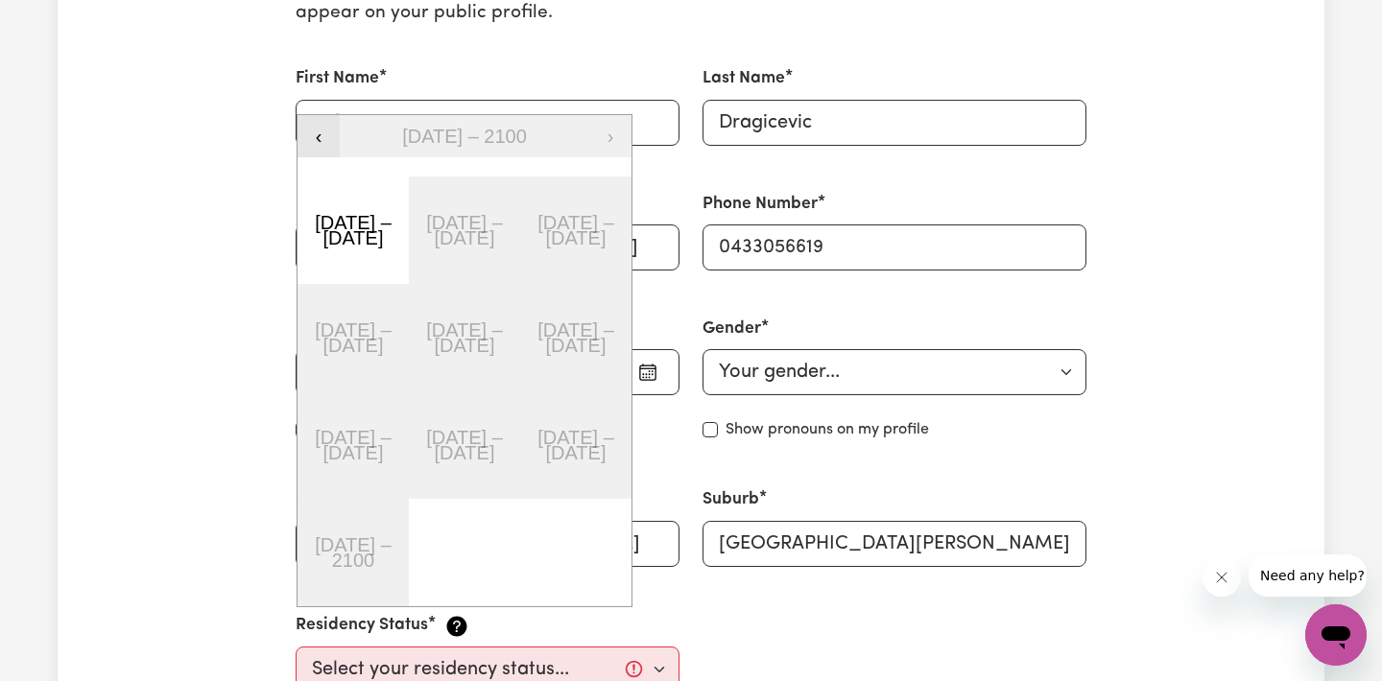
click at [331, 132] on button "‹" at bounding box center [318, 136] width 42 height 42
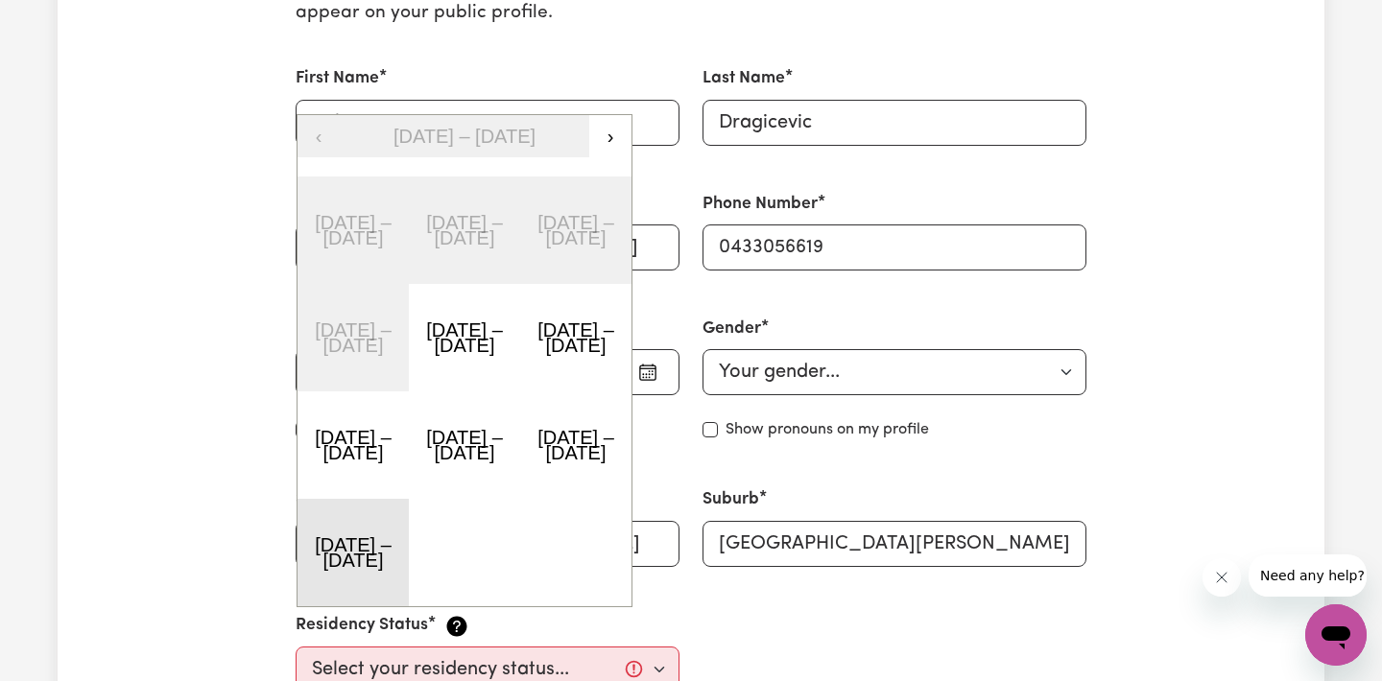
click at [372, 557] on button "[DATE] – [DATE]" at bounding box center [352, 552] width 111 height 107
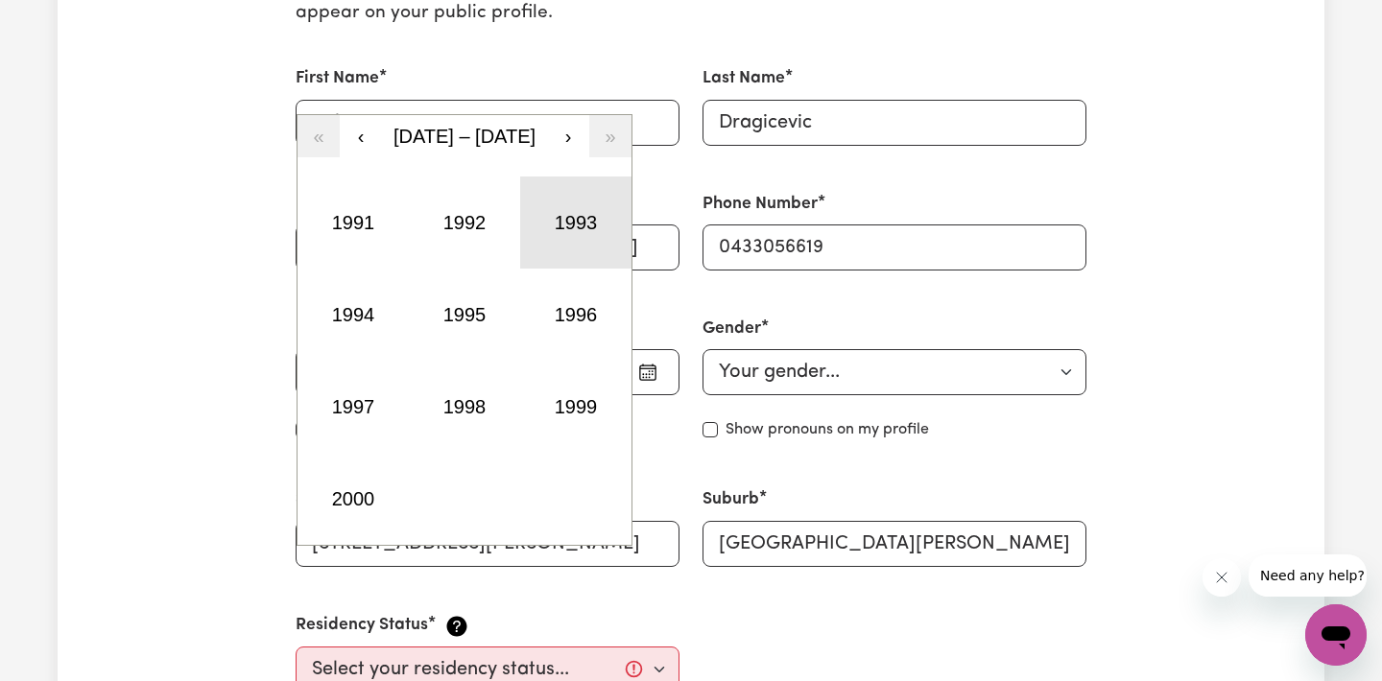
click at [581, 207] on button "1993" at bounding box center [575, 223] width 111 height 92
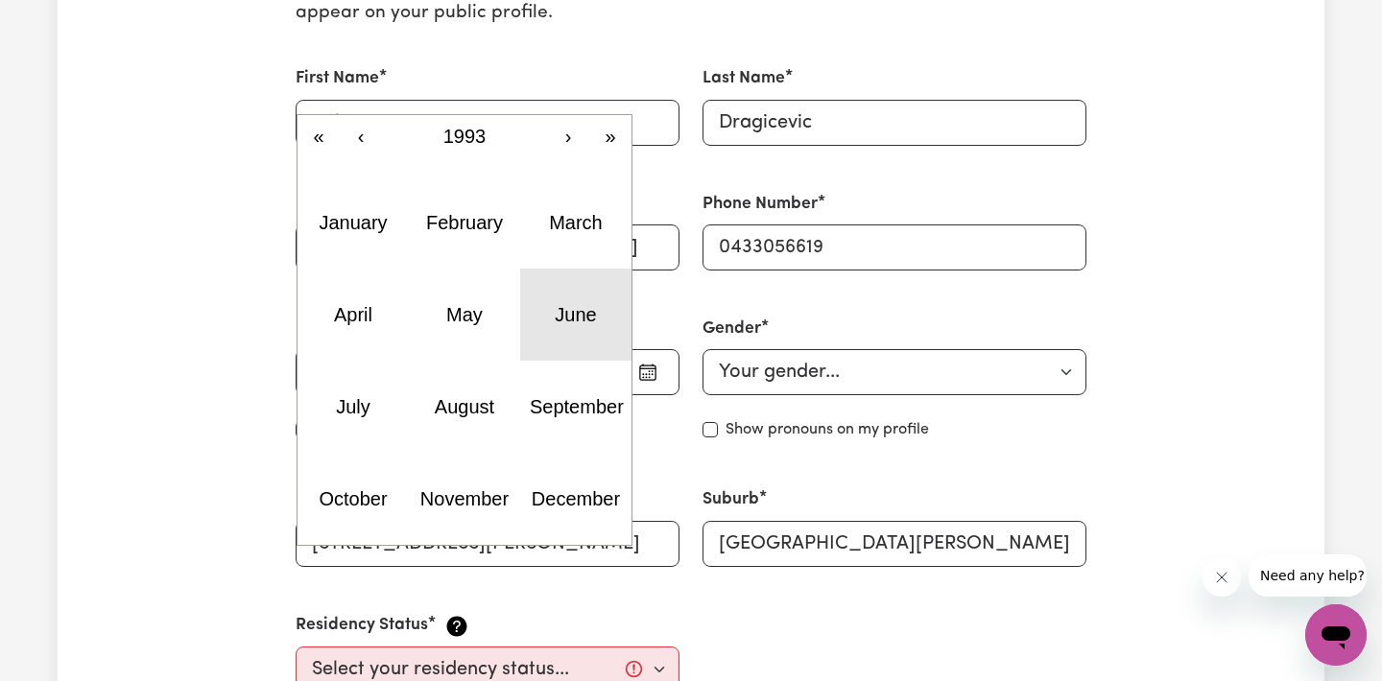
click at [593, 311] on abbr "June" at bounding box center [575, 314] width 41 height 21
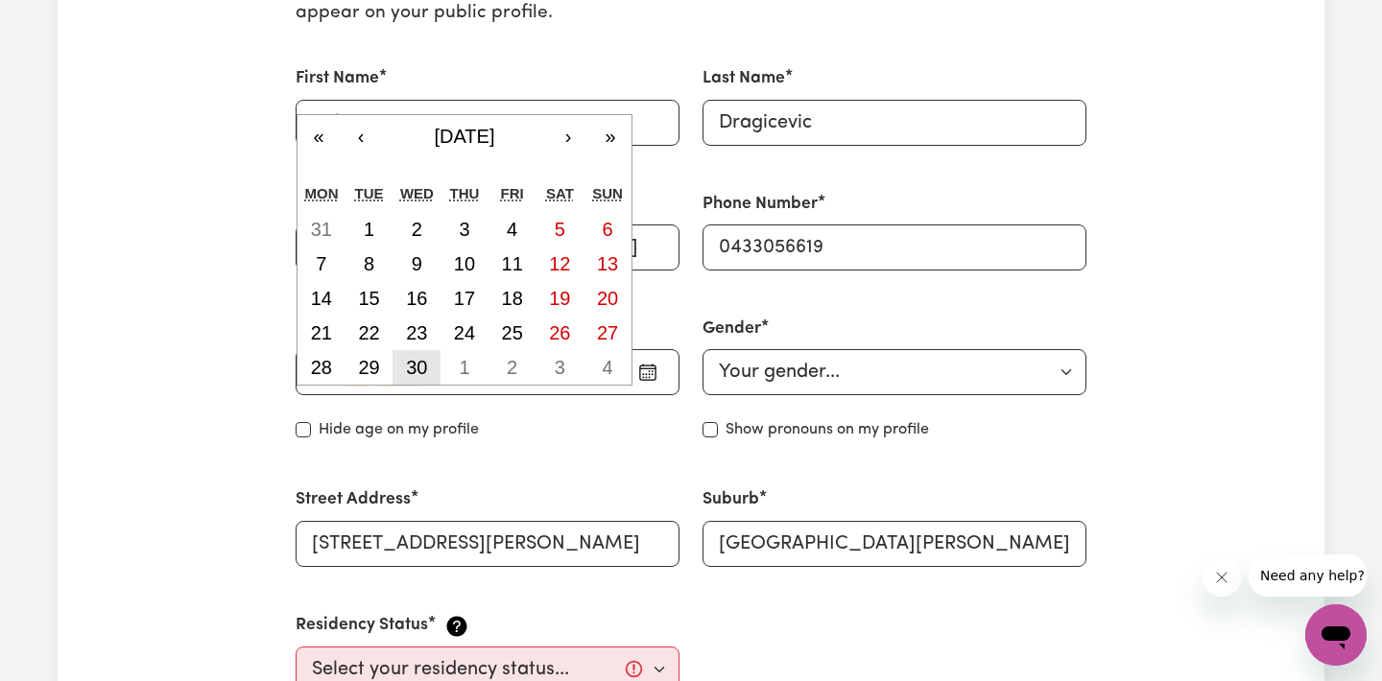
click at [417, 370] on abbr "30" at bounding box center [416, 367] width 21 height 21
type input "[DATE]"
type input "6"
type input "1993"
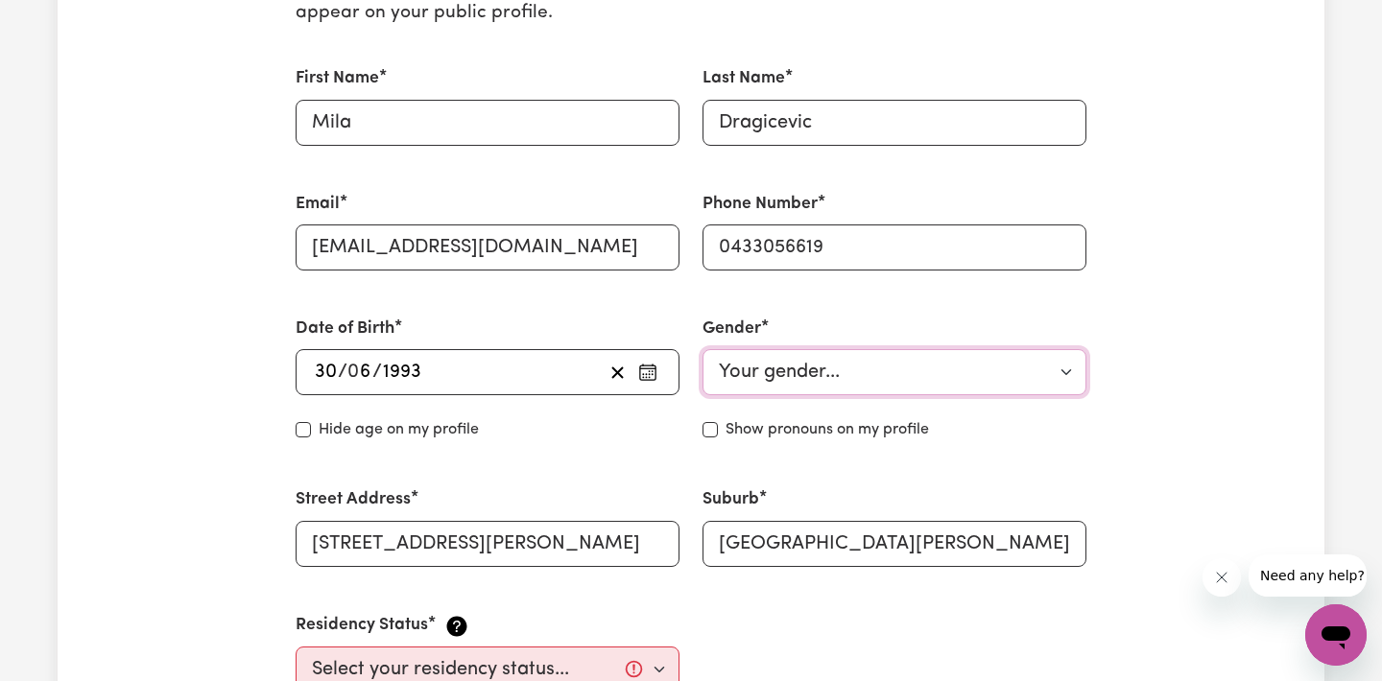
click at [744, 394] on select "Your gender... [DEMOGRAPHIC_DATA] [DEMOGRAPHIC_DATA] [DEMOGRAPHIC_DATA] Other P…" at bounding box center [894, 372] width 384 height 46
select select "[DEMOGRAPHIC_DATA]"
click at [702, 349] on select "Your gender... [DEMOGRAPHIC_DATA] [DEMOGRAPHIC_DATA] [DEMOGRAPHIC_DATA] Other P…" at bounding box center [894, 372] width 384 height 46
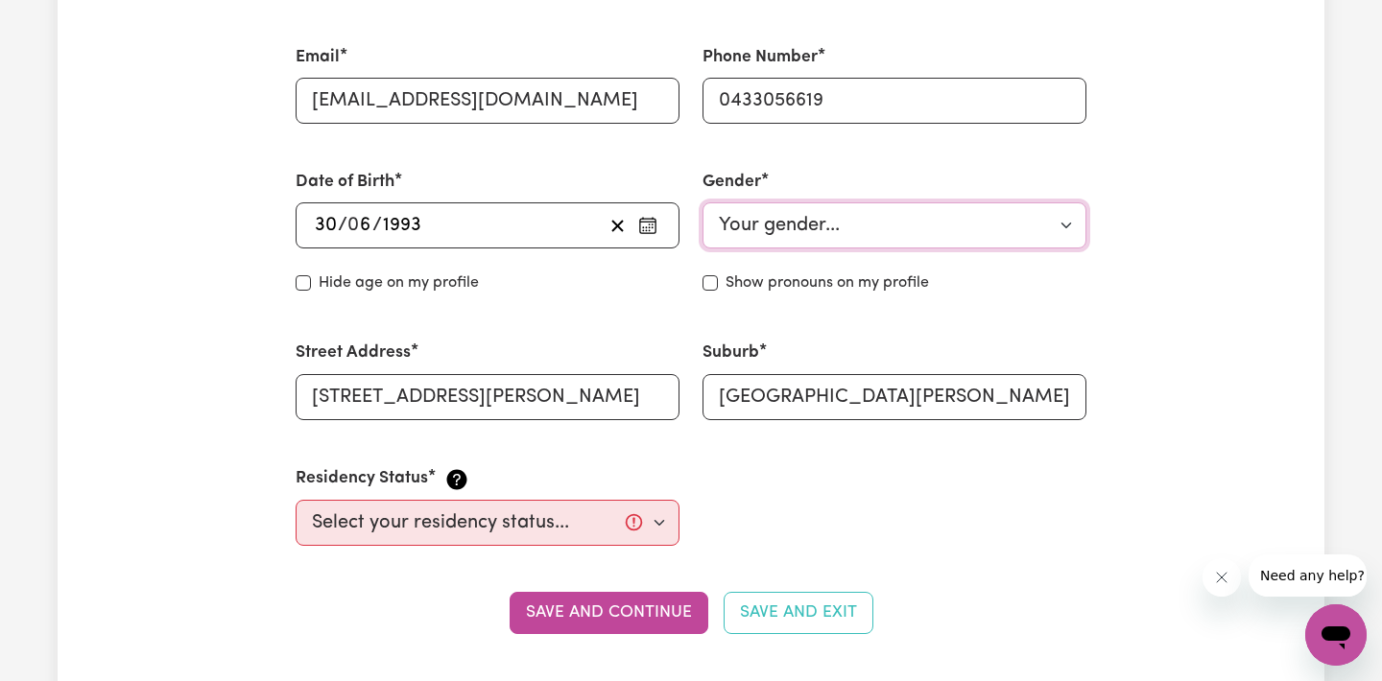
scroll to position [781, 0]
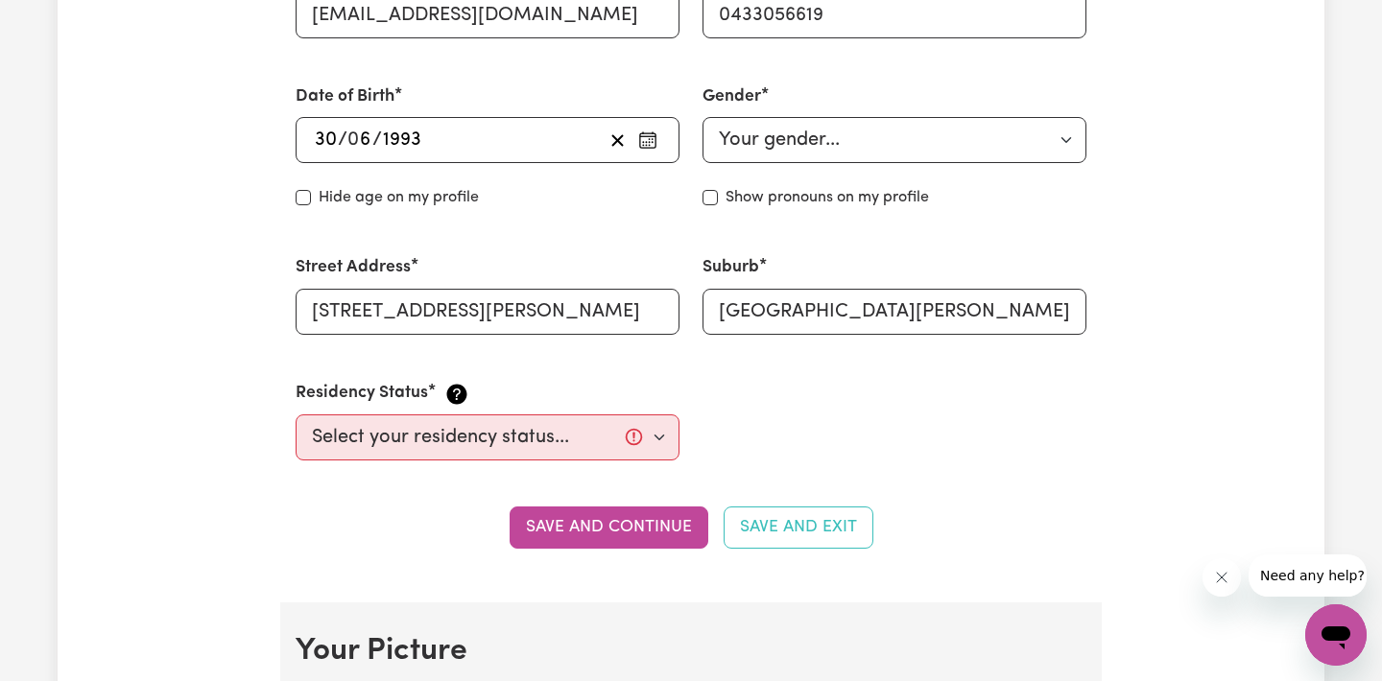
click at [761, 190] on label "Show pronouns on my profile" at bounding box center [826, 197] width 203 height 23
click at [718, 190] on input "Show pronouns on my profile" at bounding box center [709, 197] width 15 height 15
checkbox input "true"
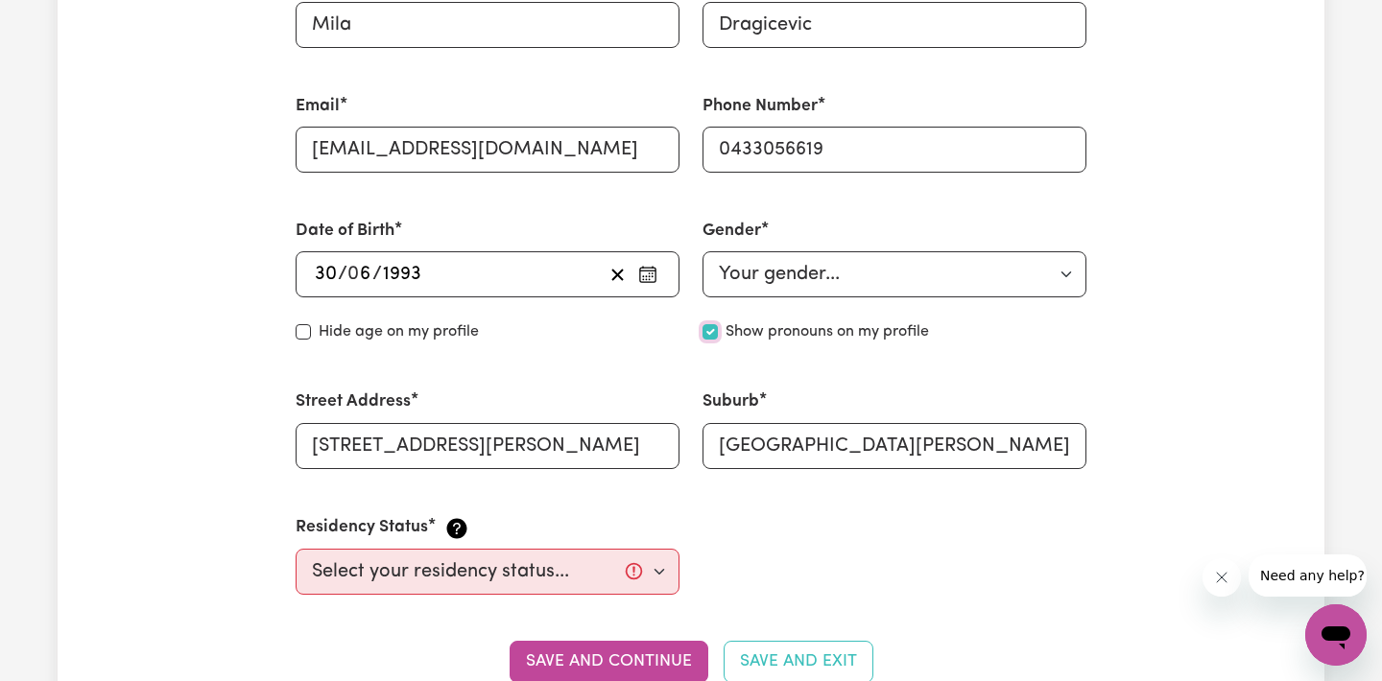
scroll to position [686, 0]
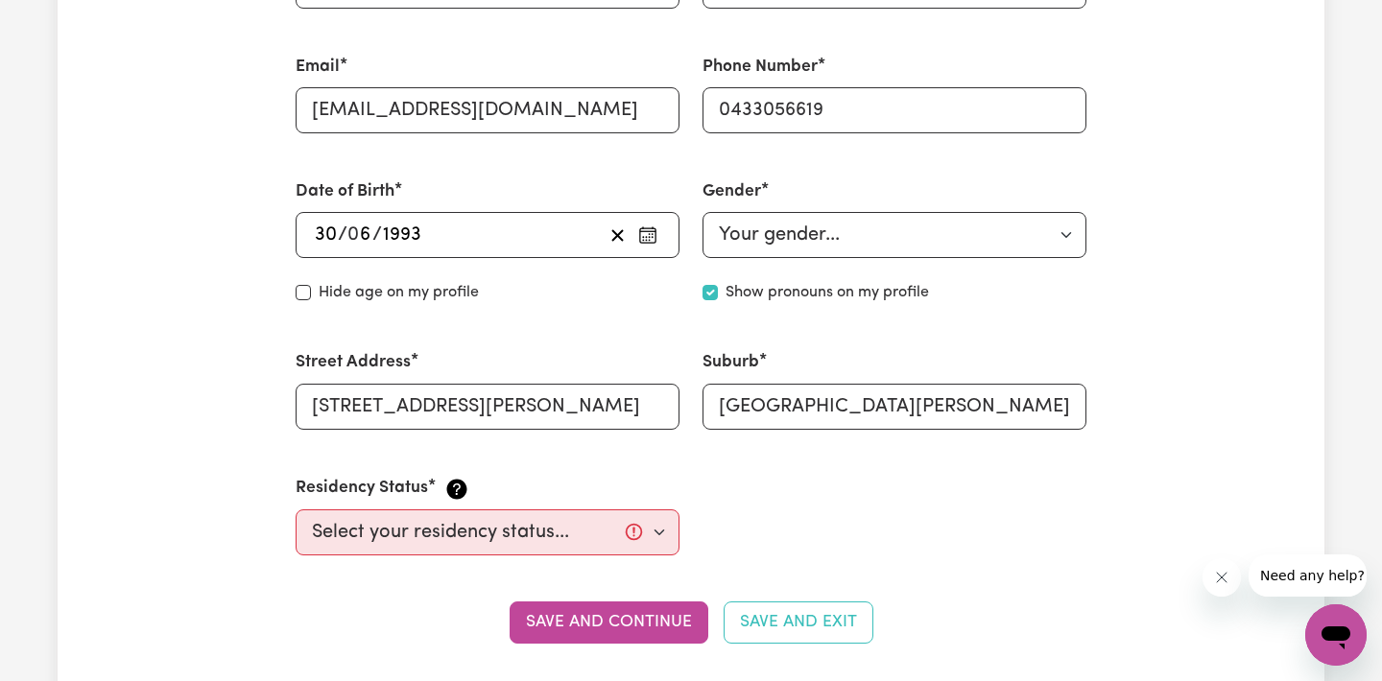
click at [439, 301] on label "Hide age on my profile" at bounding box center [399, 292] width 160 height 23
click at [311, 300] on input "Hide age" at bounding box center [303, 292] width 15 height 15
checkbox input "true"
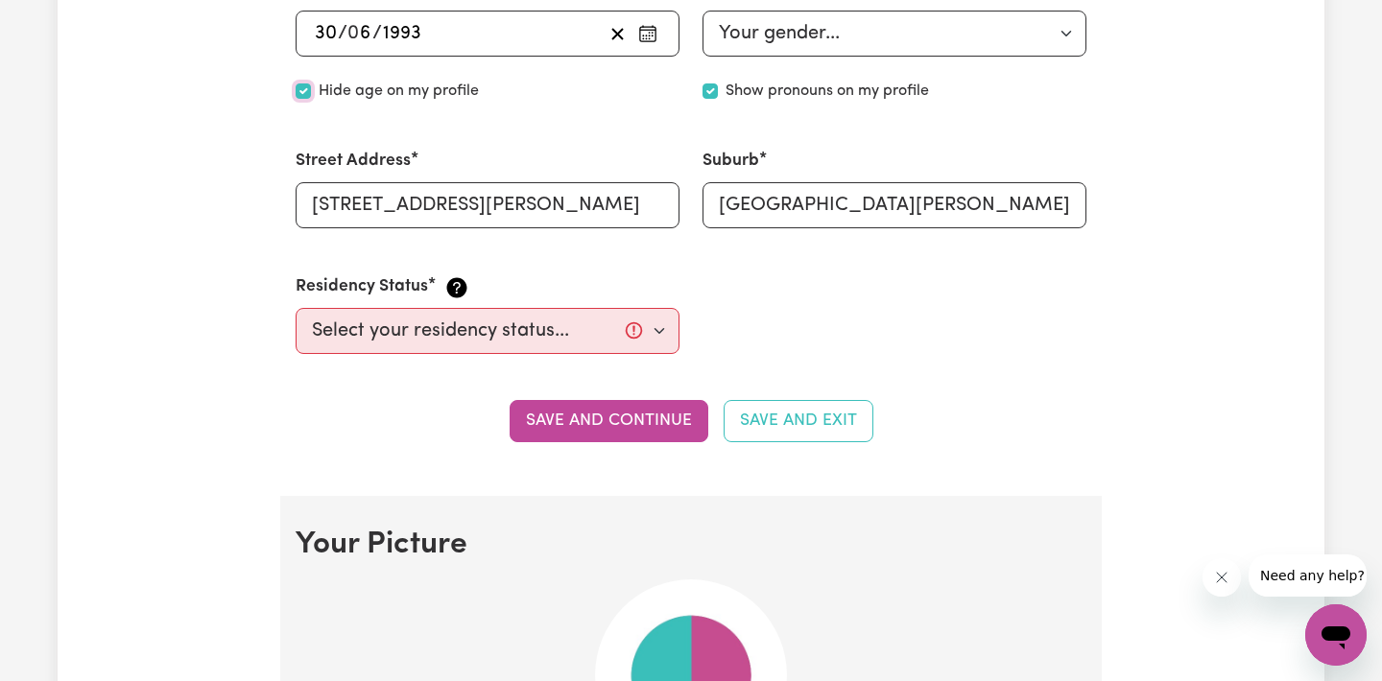
scroll to position [889, 0]
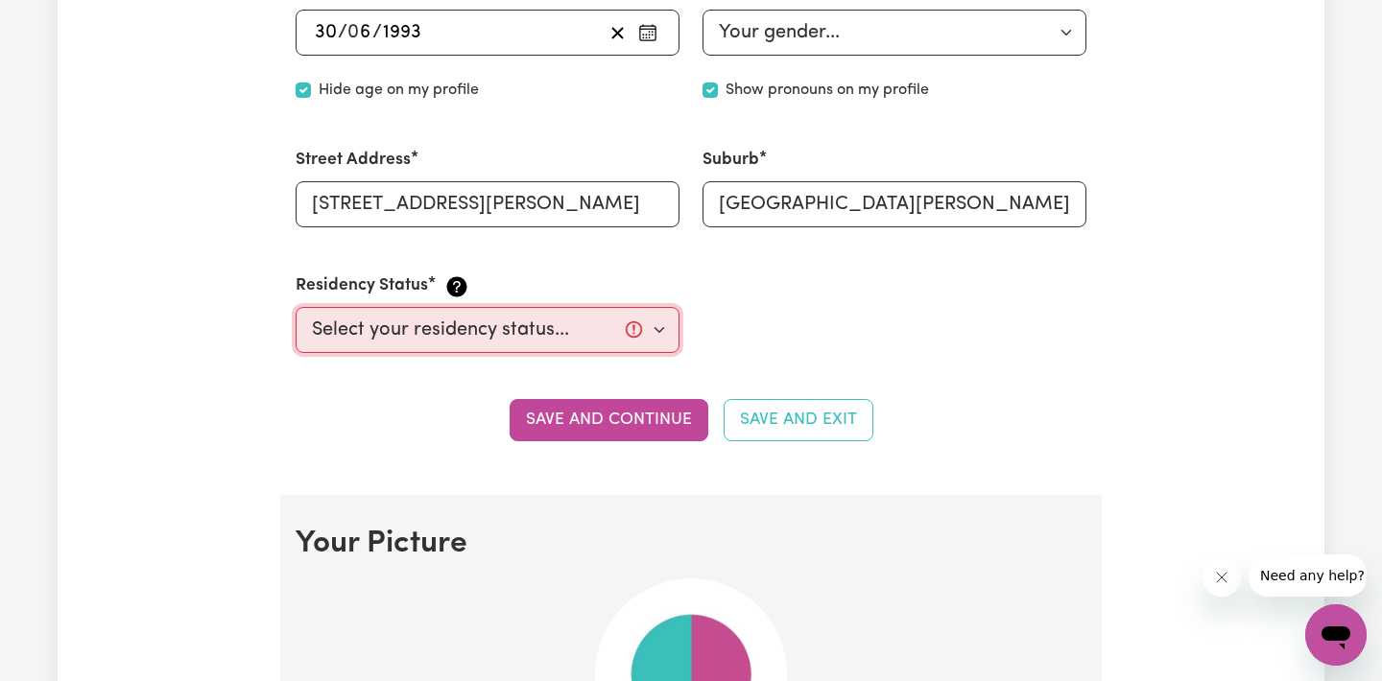
click at [469, 332] on select "Select your residency status... [DEMOGRAPHIC_DATA] citizen Australian PR [DEMOG…" at bounding box center [488, 330] width 384 height 46
select select "[DEMOGRAPHIC_DATA] Citizen"
click at [296, 307] on select "Select your residency status... [DEMOGRAPHIC_DATA] citizen Australian PR [DEMOG…" at bounding box center [488, 330] width 384 height 46
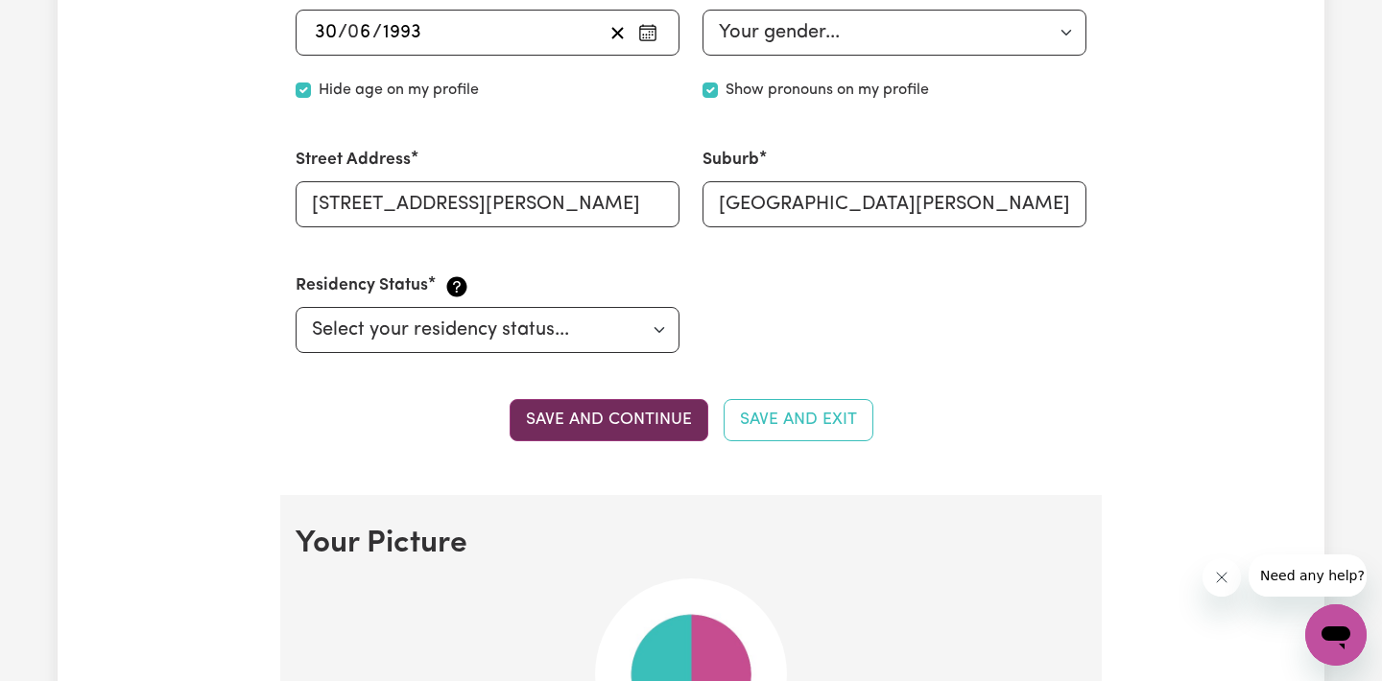
click at [625, 415] on button "Save and continue" at bounding box center [609, 420] width 199 height 42
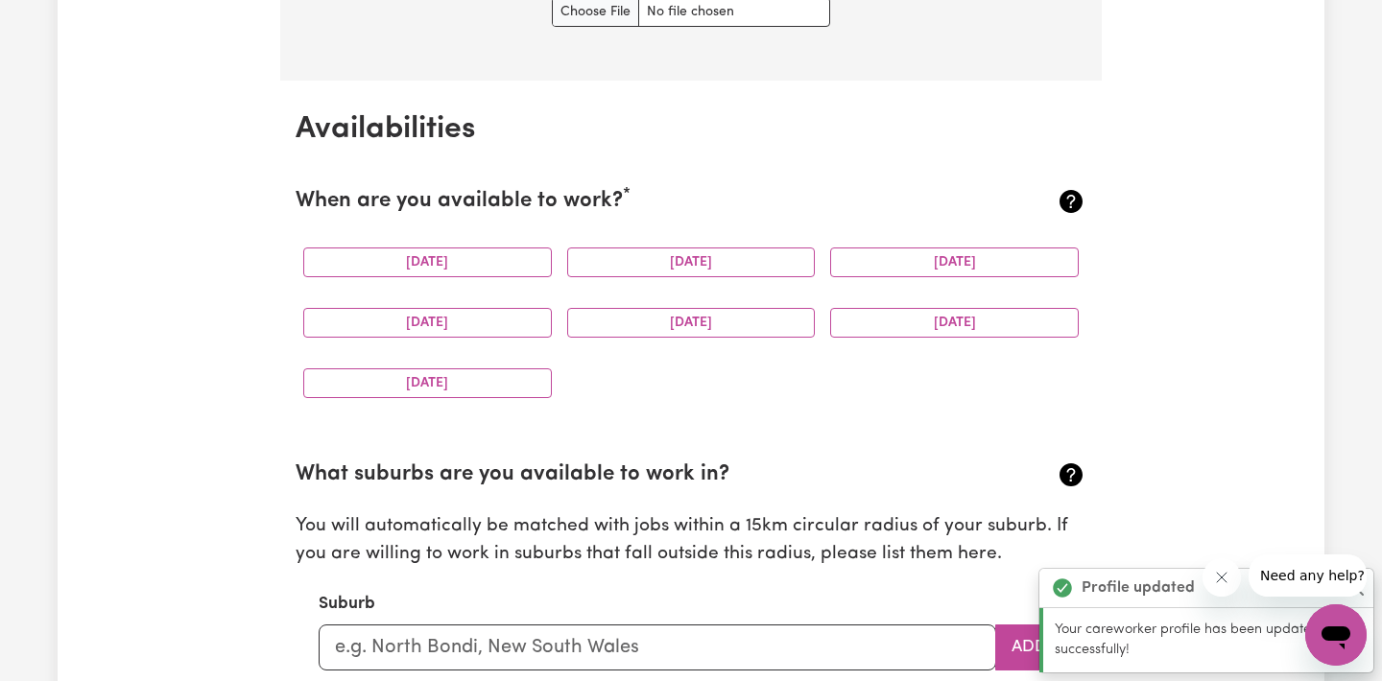
scroll to position [1719, 0]
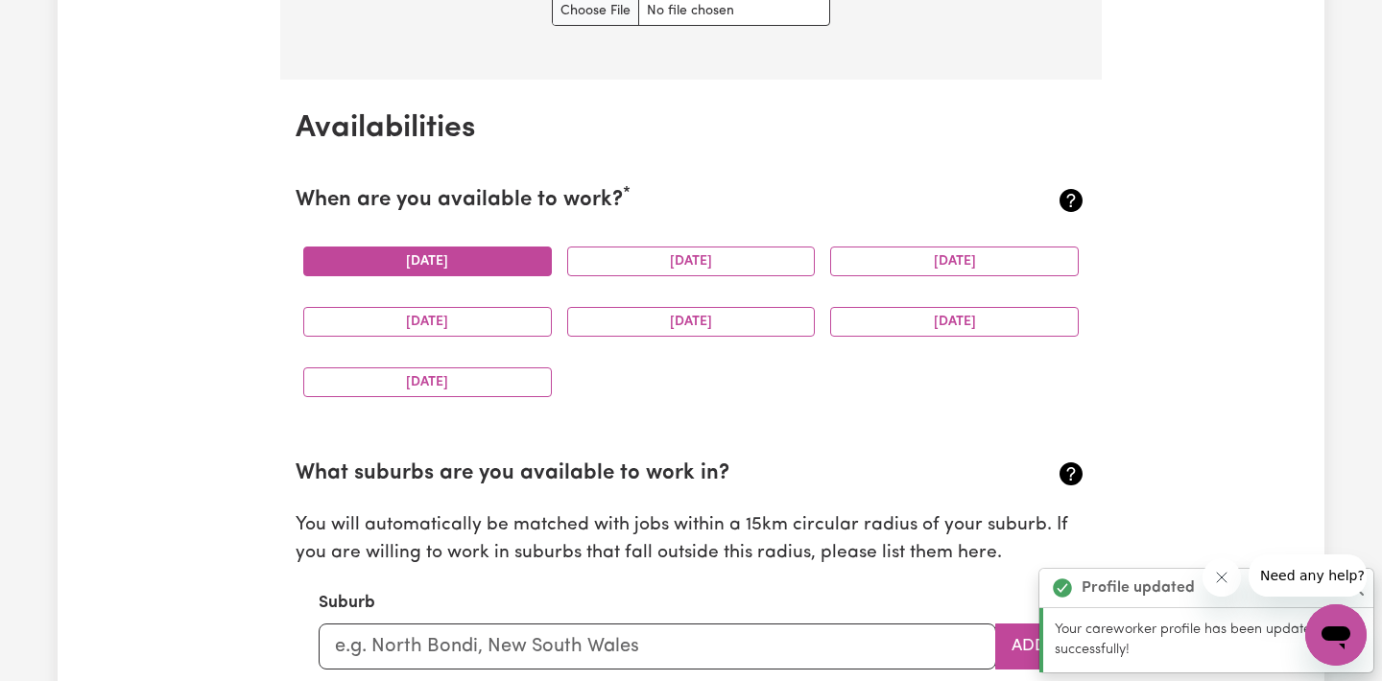
click at [387, 275] on button "[DATE]" at bounding box center [427, 262] width 249 height 30
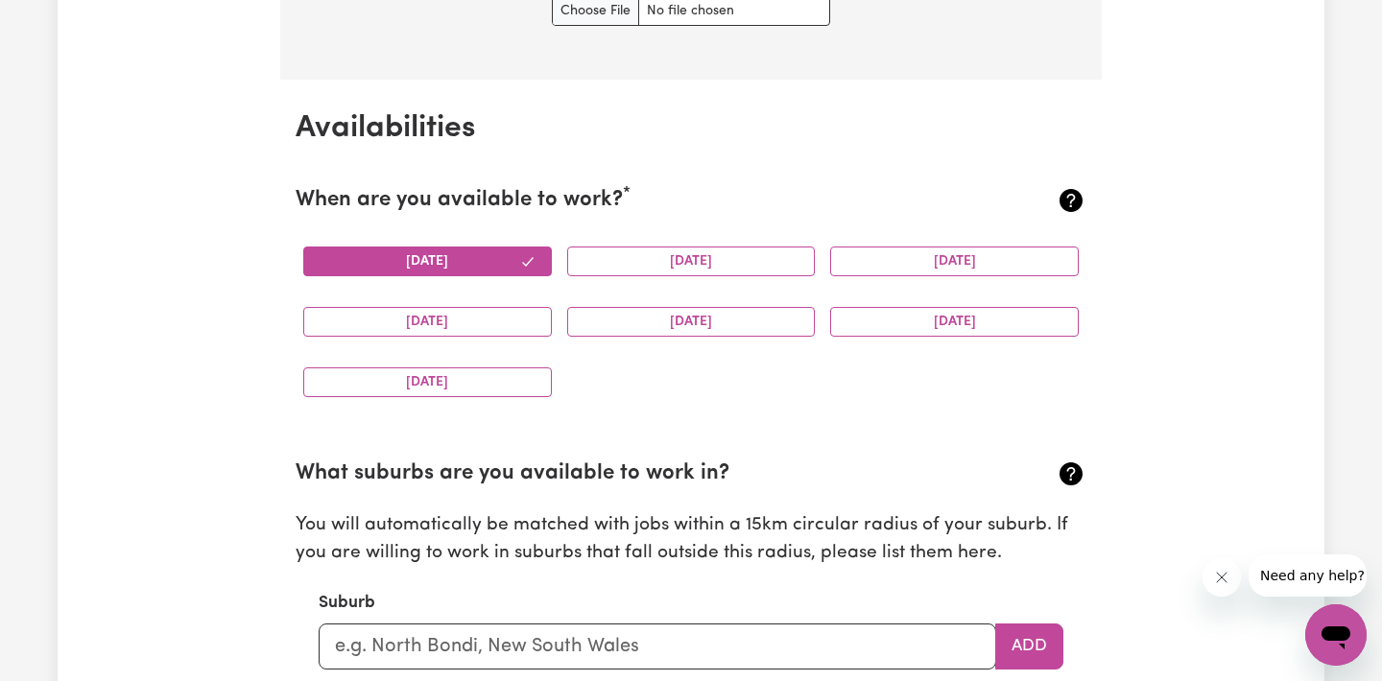
click at [562, 251] on div "[DATE]" at bounding box center [691, 261] width 264 height 60
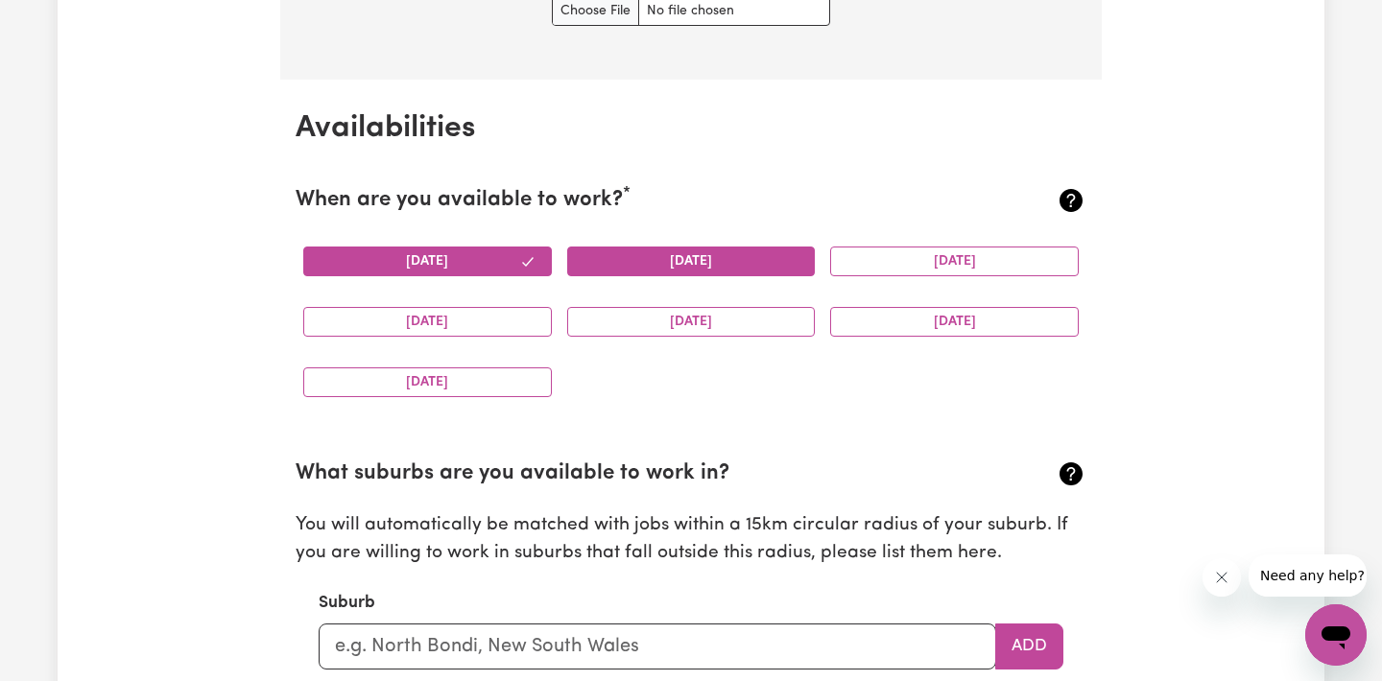
click at [597, 257] on button "[DATE]" at bounding box center [691, 262] width 249 height 30
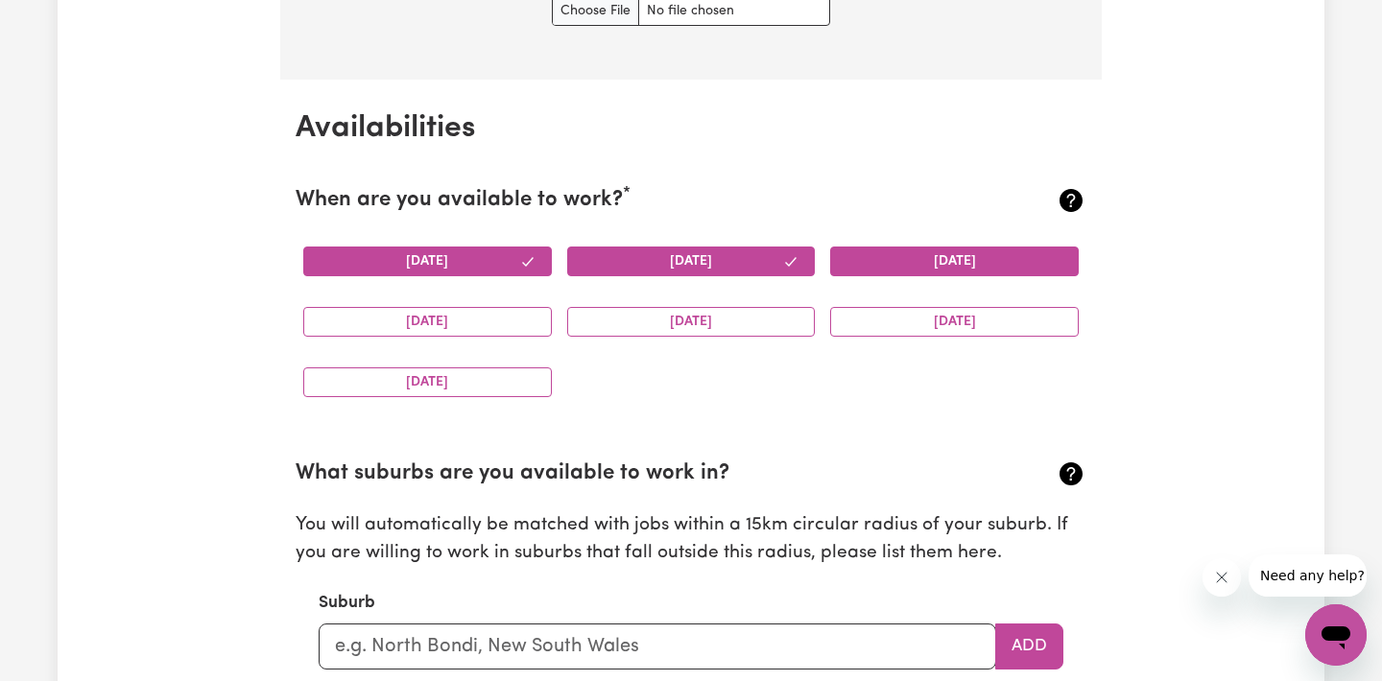
click at [897, 253] on button "[DATE]" at bounding box center [954, 262] width 249 height 30
click at [463, 326] on button "[DATE]" at bounding box center [427, 322] width 249 height 30
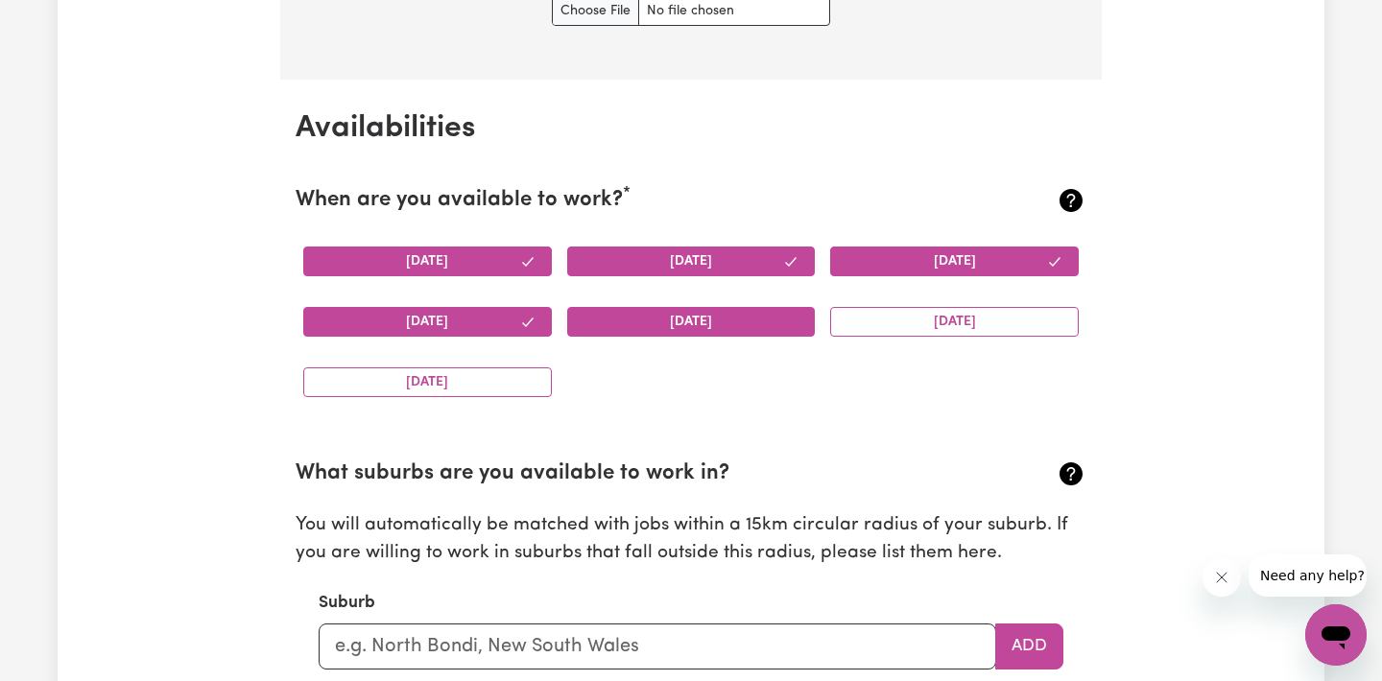
click at [638, 318] on button "[DATE]" at bounding box center [691, 322] width 249 height 30
click at [858, 326] on button "[DATE]" at bounding box center [954, 322] width 249 height 30
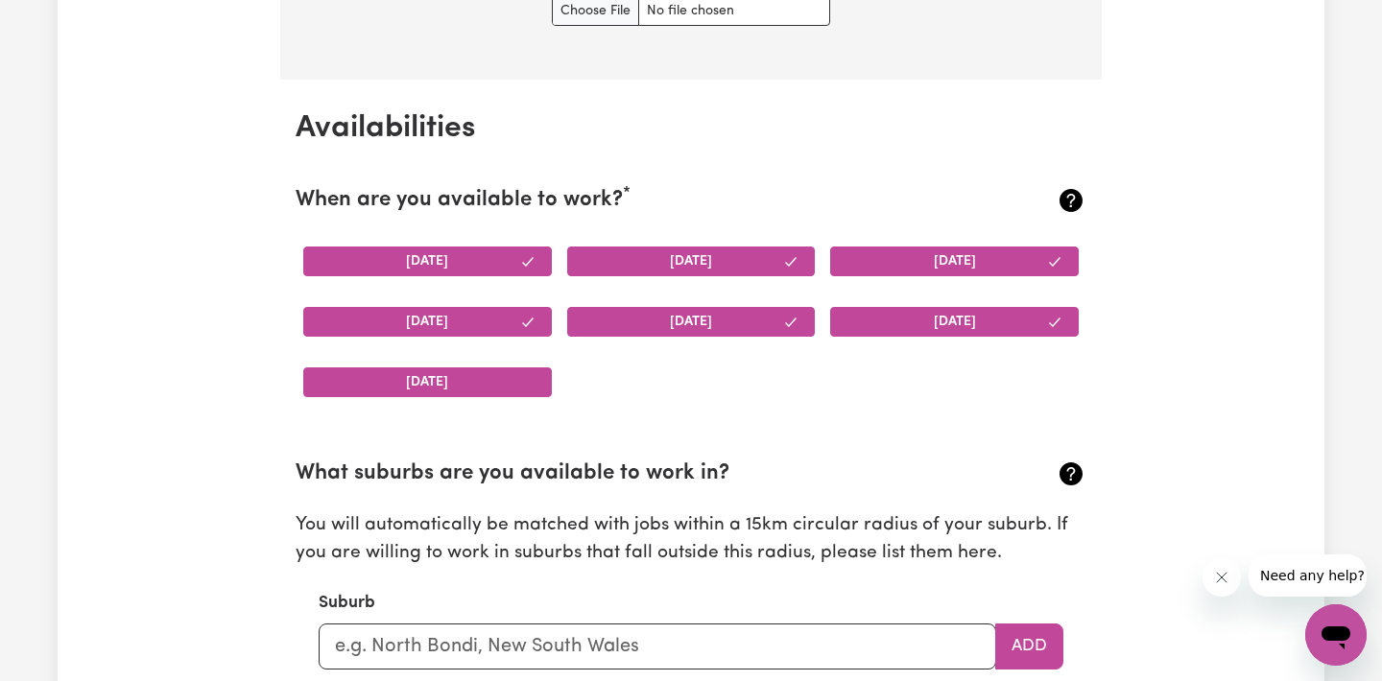
click at [504, 390] on button "[DATE]" at bounding box center [427, 383] width 249 height 30
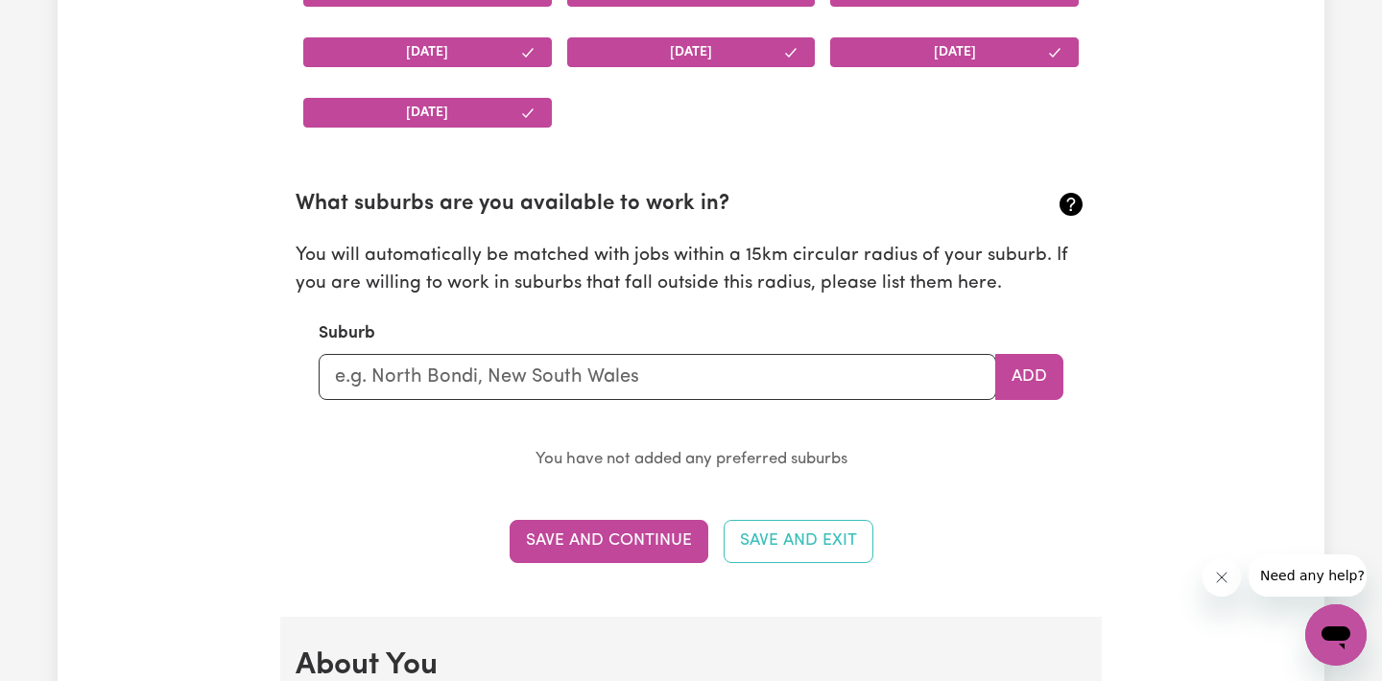
scroll to position [1993, 0]
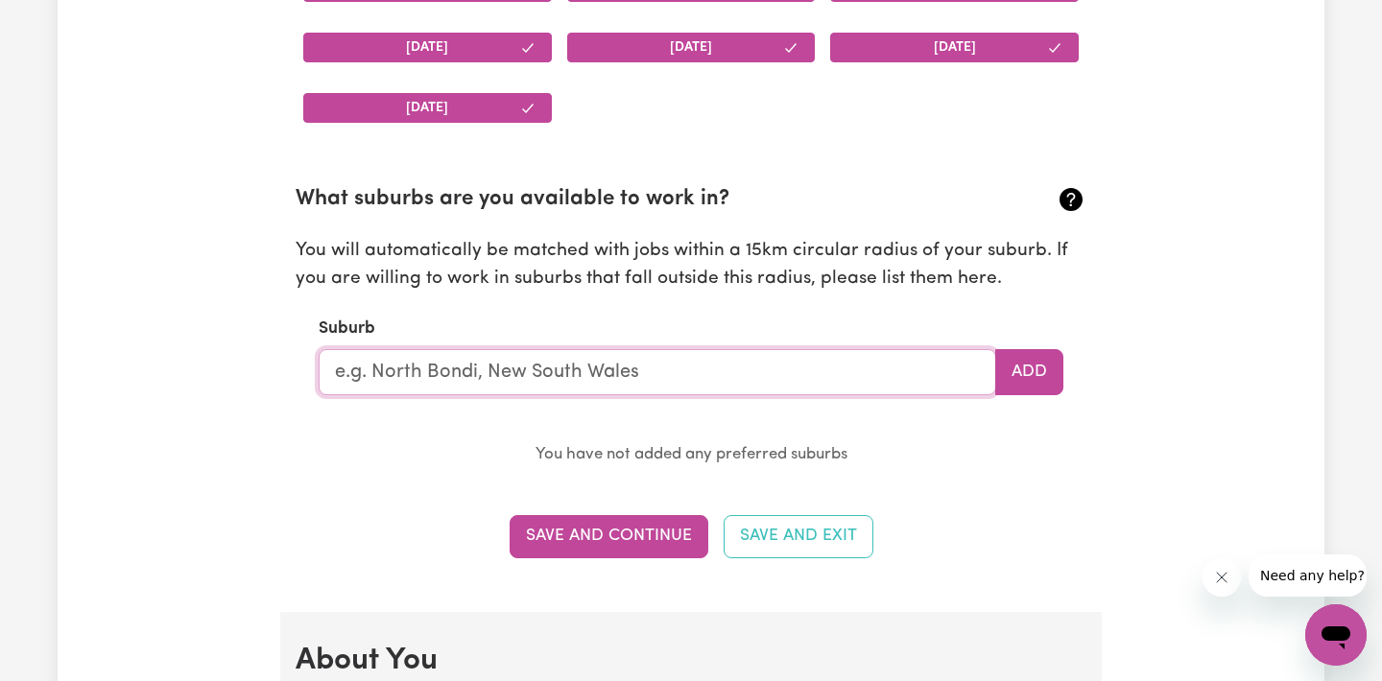
click at [406, 376] on input "text" at bounding box center [657, 372] width 677 height 46
type input "[GEOGRAPHIC_DATA]"
type input "[GEOGRAPHIC_DATA], [GEOGRAPHIC_DATA], 3000"
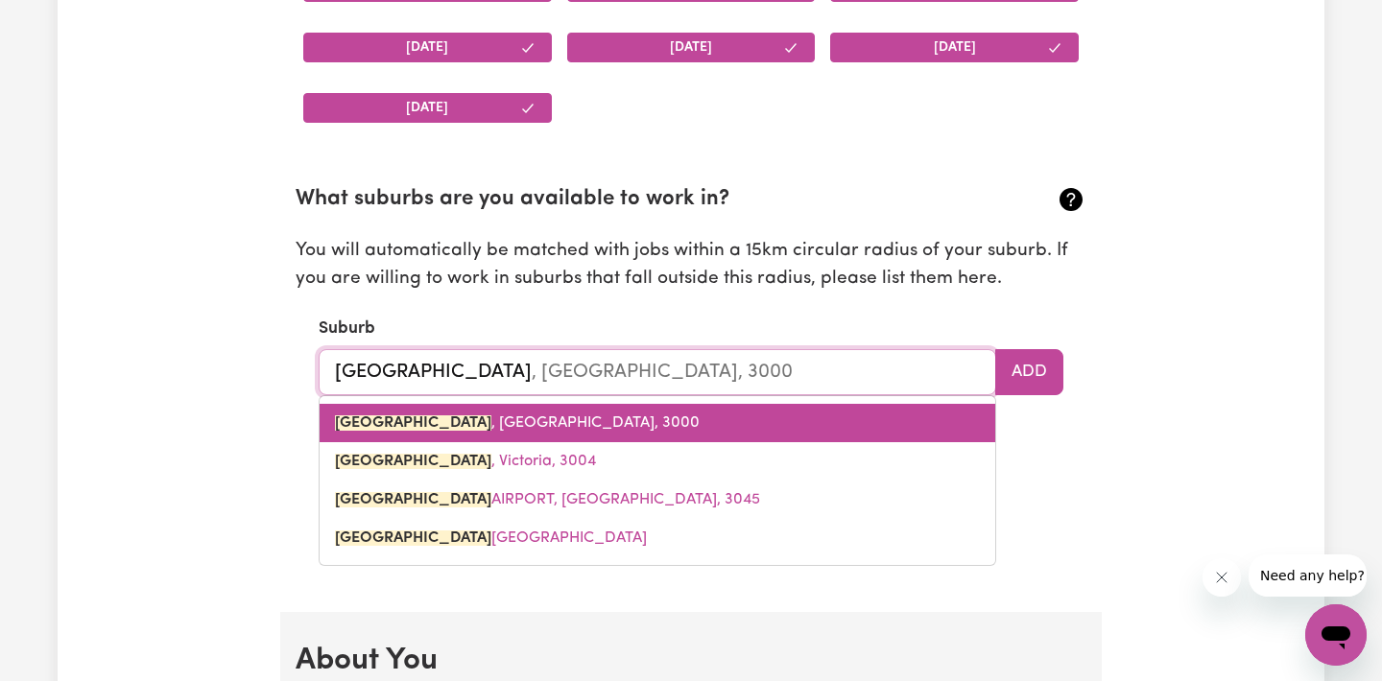
click at [396, 427] on mark "[GEOGRAPHIC_DATA]" at bounding box center [413, 422] width 156 height 15
type input "[GEOGRAPHIC_DATA], [GEOGRAPHIC_DATA], 3000"
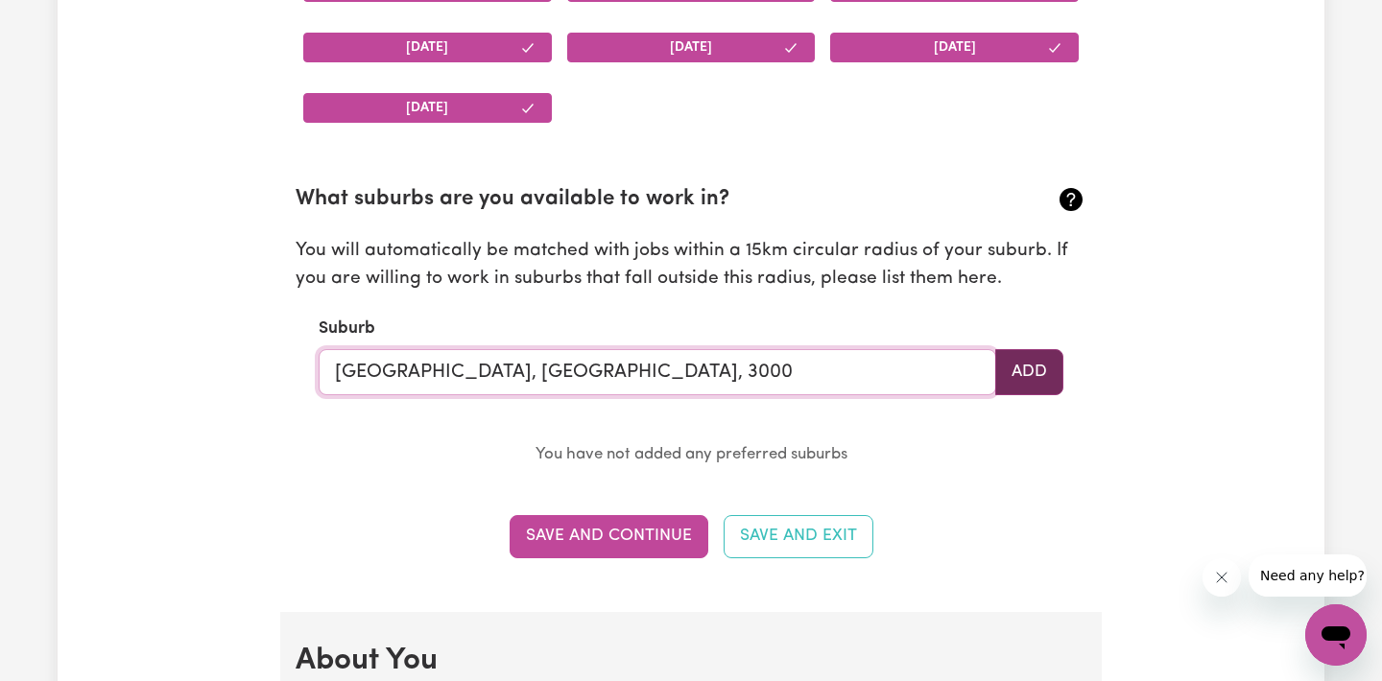
type input "[GEOGRAPHIC_DATA], [GEOGRAPHIC_DATA], 3000"
click at [1030, 358] on button "Add" at bounding box center [1029, 372] width 68 height 46
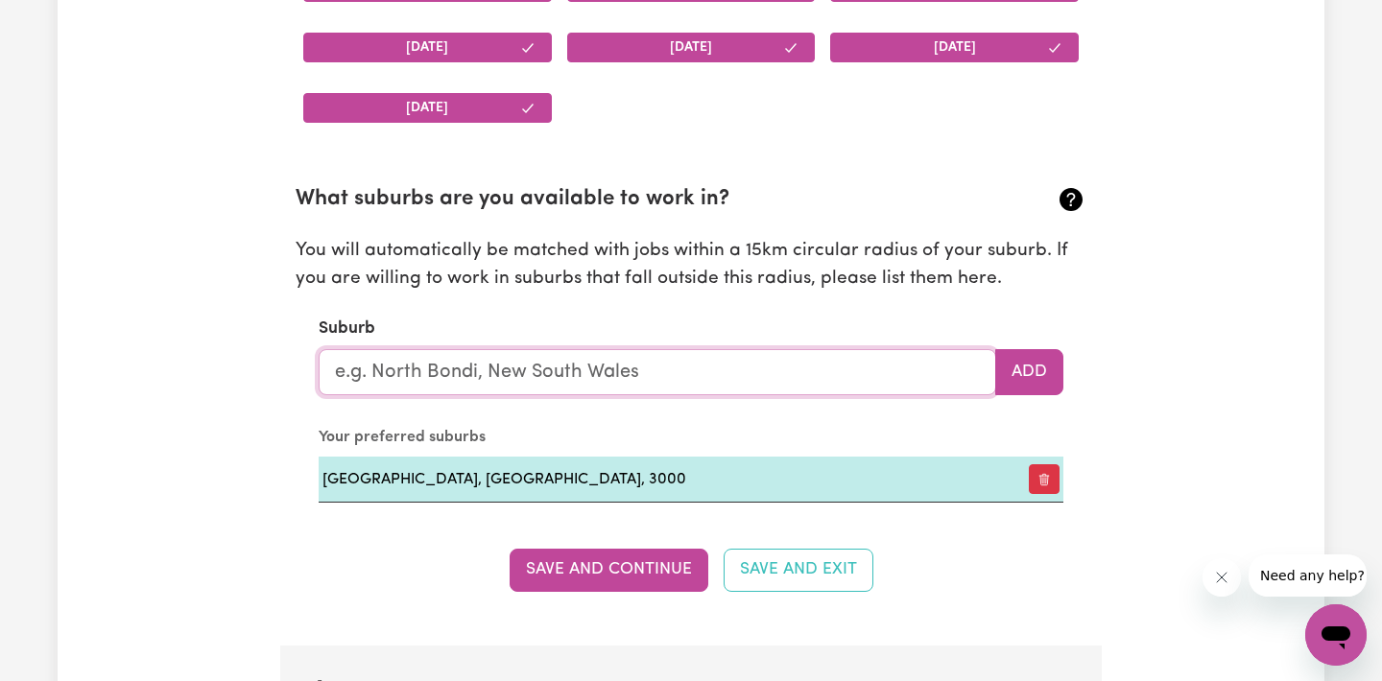
click at [417, 369] on input "text" at bounding box center [657, 372] width 677 height 46
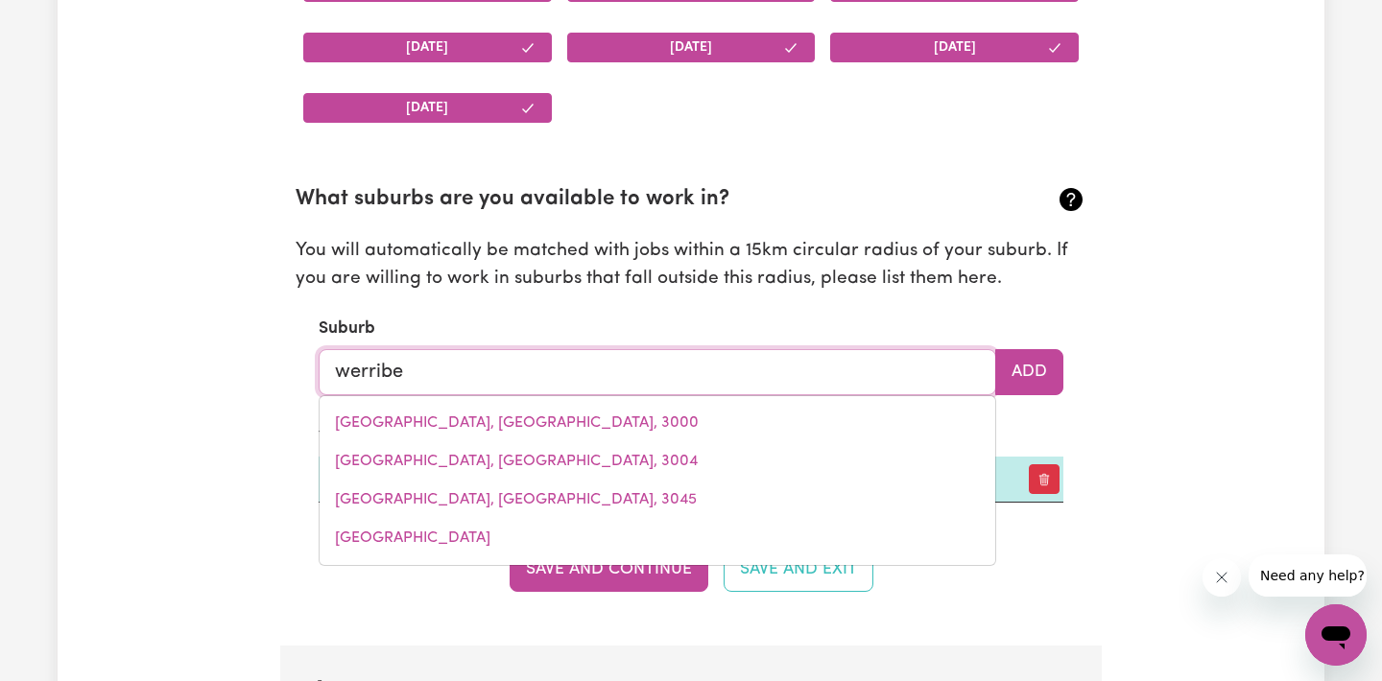
type input "werribee"
type input "werribee, Victoria, 3030"
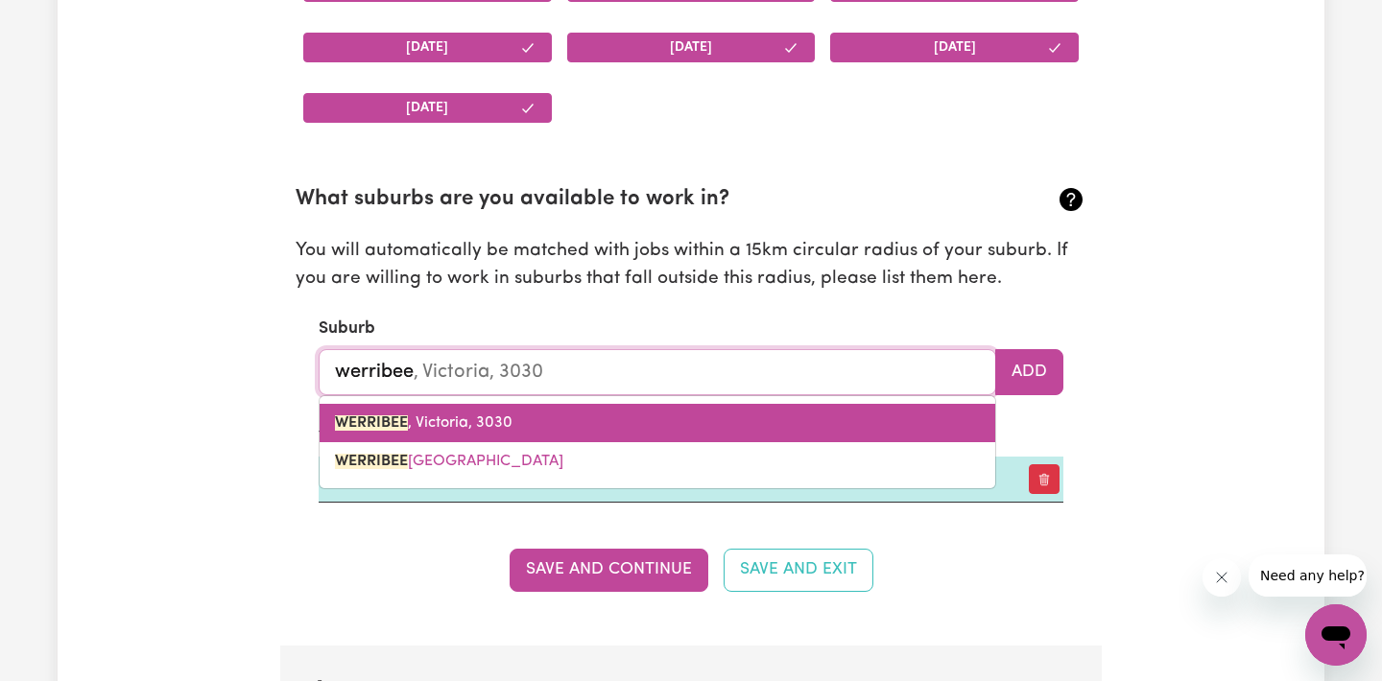
click at [435, 415] on span "WERRIBEE , [GEOGRAPHIC_DATA], 3030" at bounding box center [424, 422] width 178 height 15
type input "WERRIBEE, [GEOGRAPHIC_DATA], 3030"
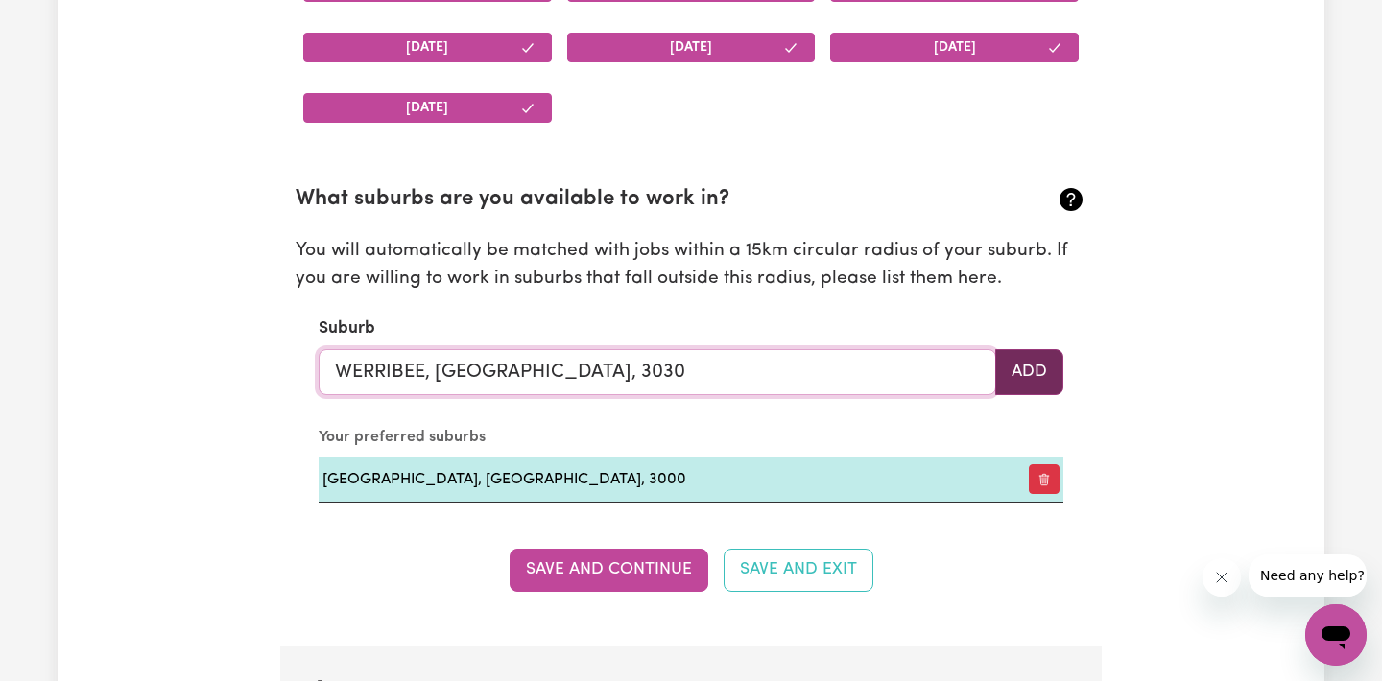
type input "WERRIBEE, [GEOGRAPHIC_DATA], 3030"
click at [1010, 363] on button "Add" at bounding box center [1029, 372] width 68 height 46
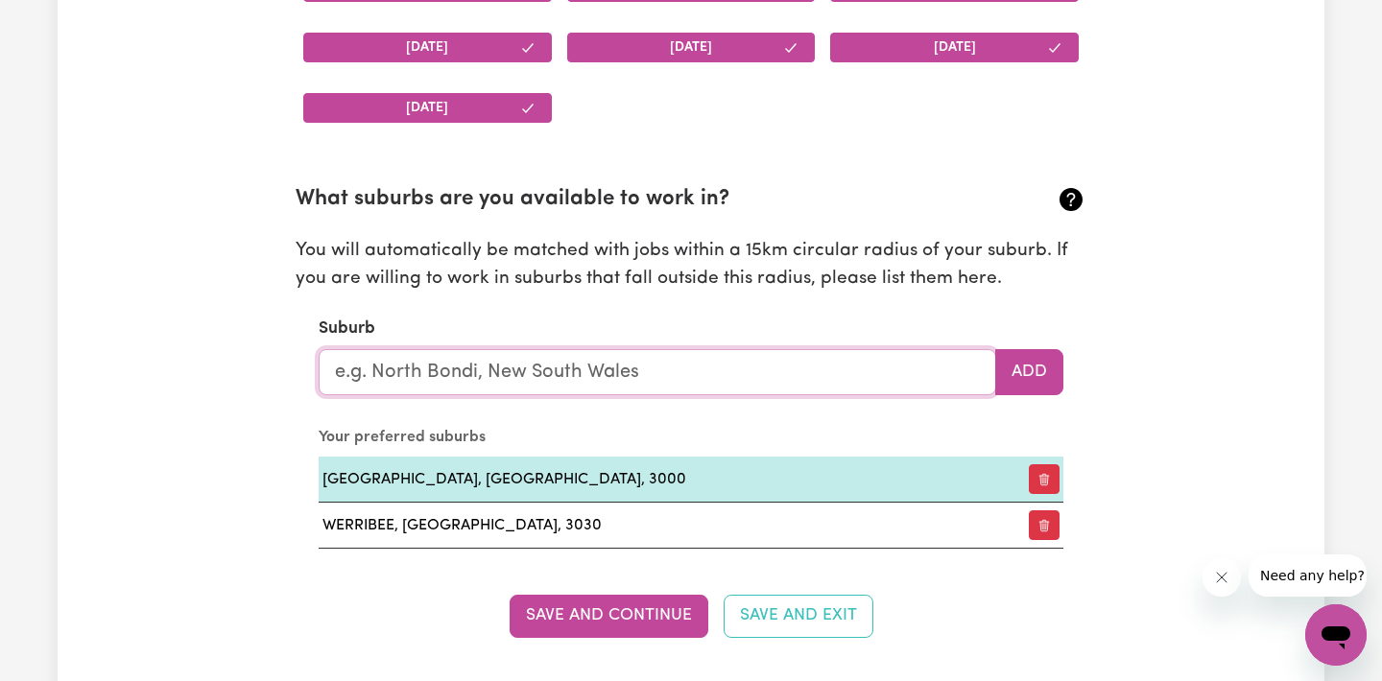
click at [511, 367] on input "text" at bounding box center [657, 372] width 677 height 46
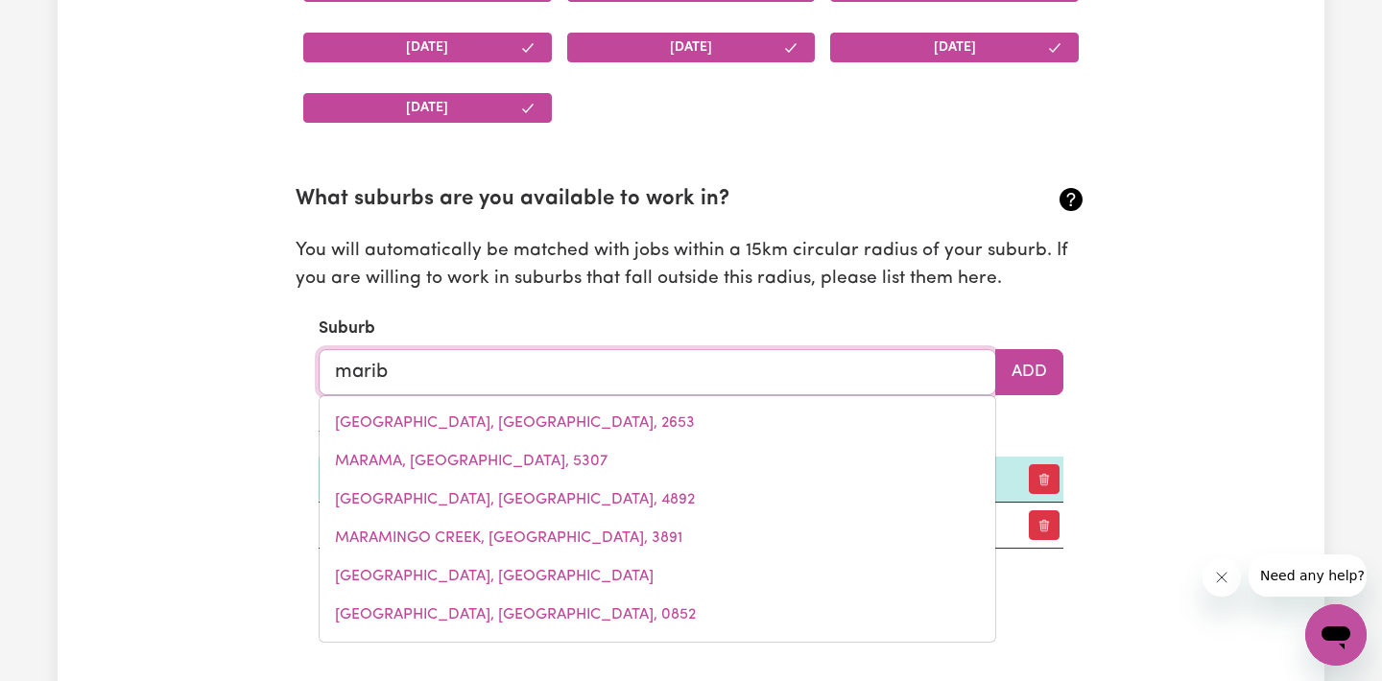
type input "mariby"
type input "maribyRNONG, [GEOGRAPHIC_DATA], 3032"
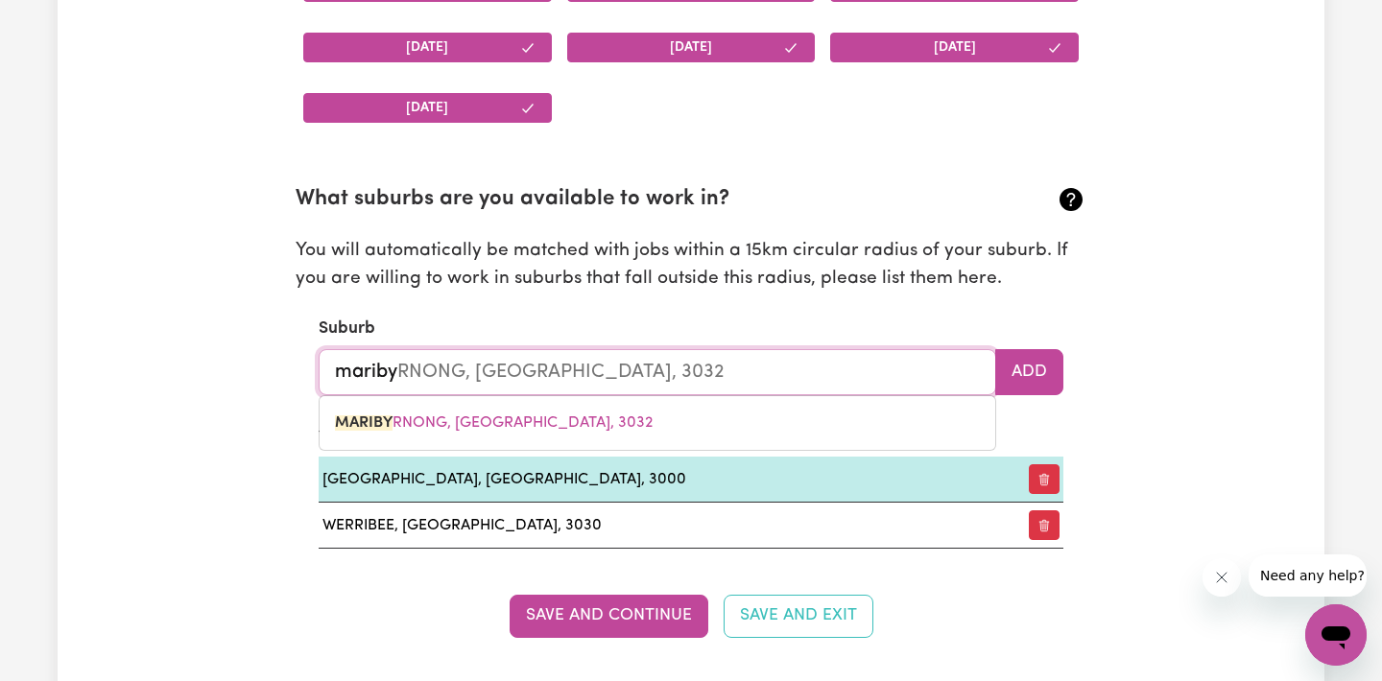
type input "maribyr"
type input "maribyrNONG, [GEOGRAPHIC_DATA], 3032"
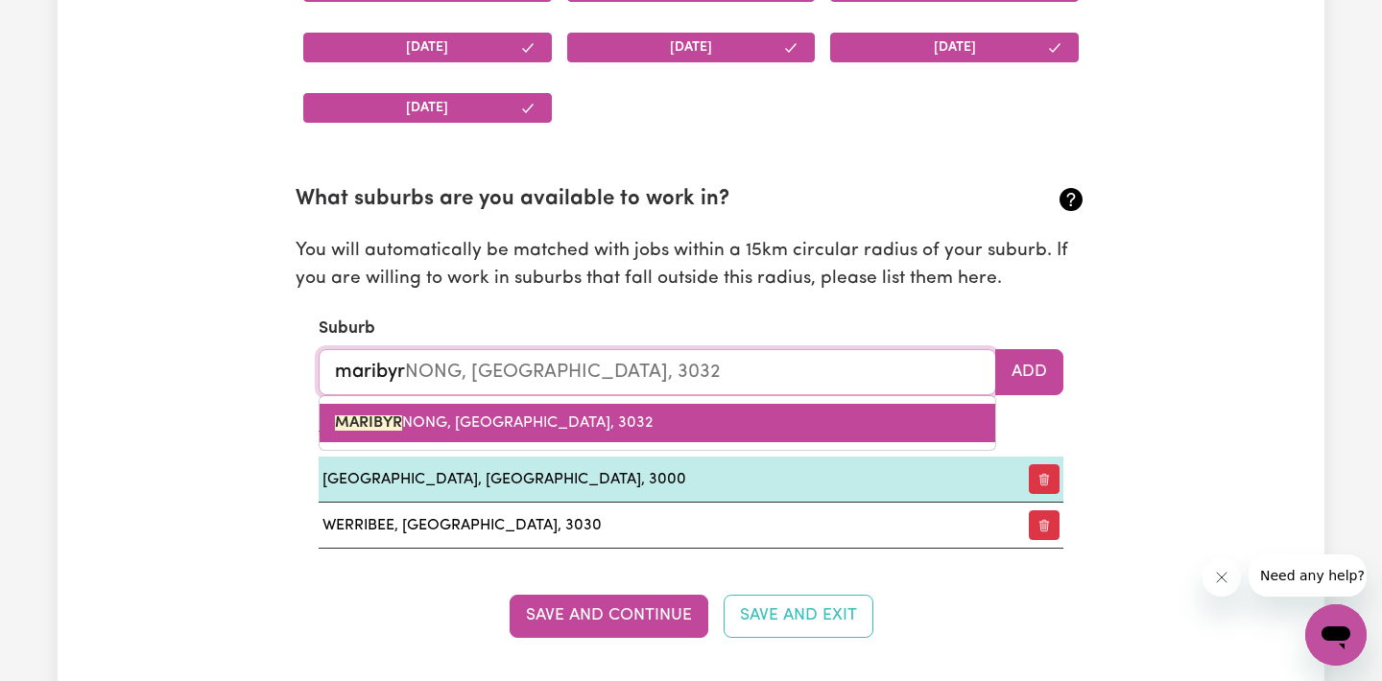
click at [519, 432] on link "MARIBYR NONG, [GEOGRAPHIC_DATA], 3032" at bounding box center [658, 423] width 676 height 38
type input "MARIBYRNONG, [GEOGRAPHIC_DATA], 3032"
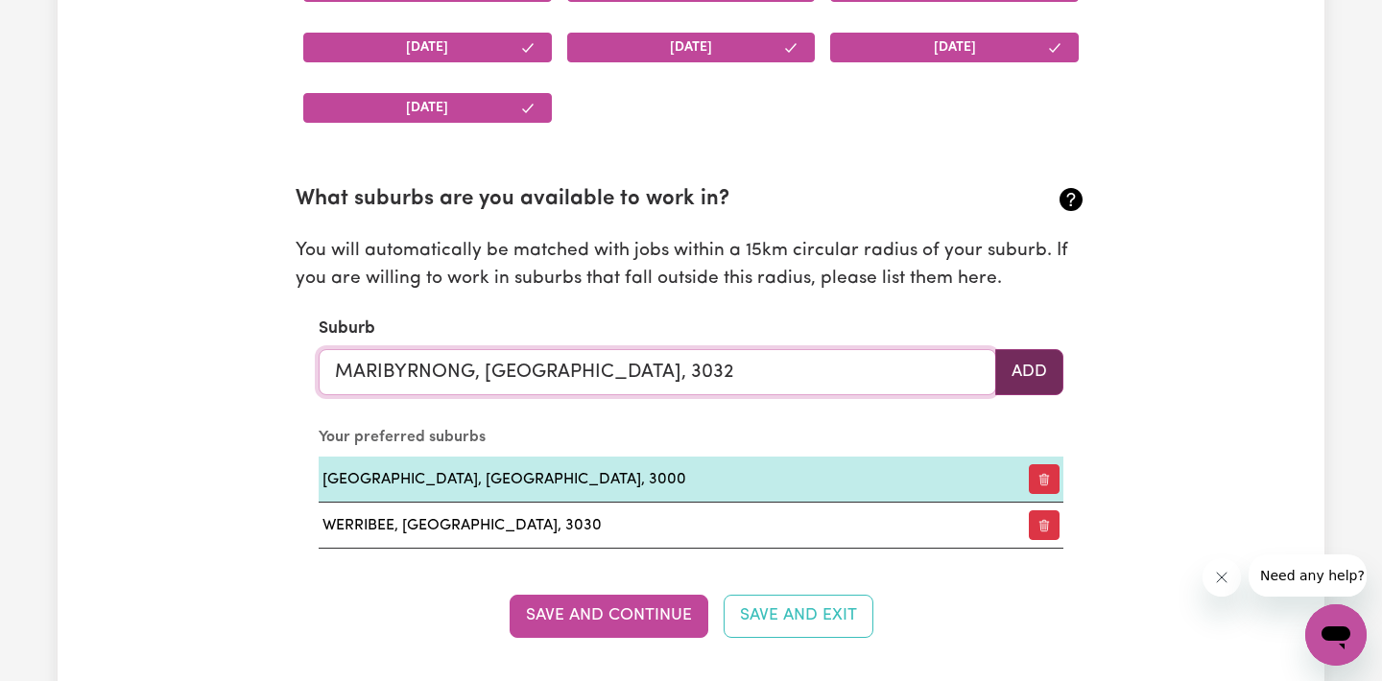
type input "MARIBYRNONG, [GEOGRAPHIC_DATA], 3032"
click at [1034, 368] on button "Add" at bounding box center [1029, 372] width 68 height 46
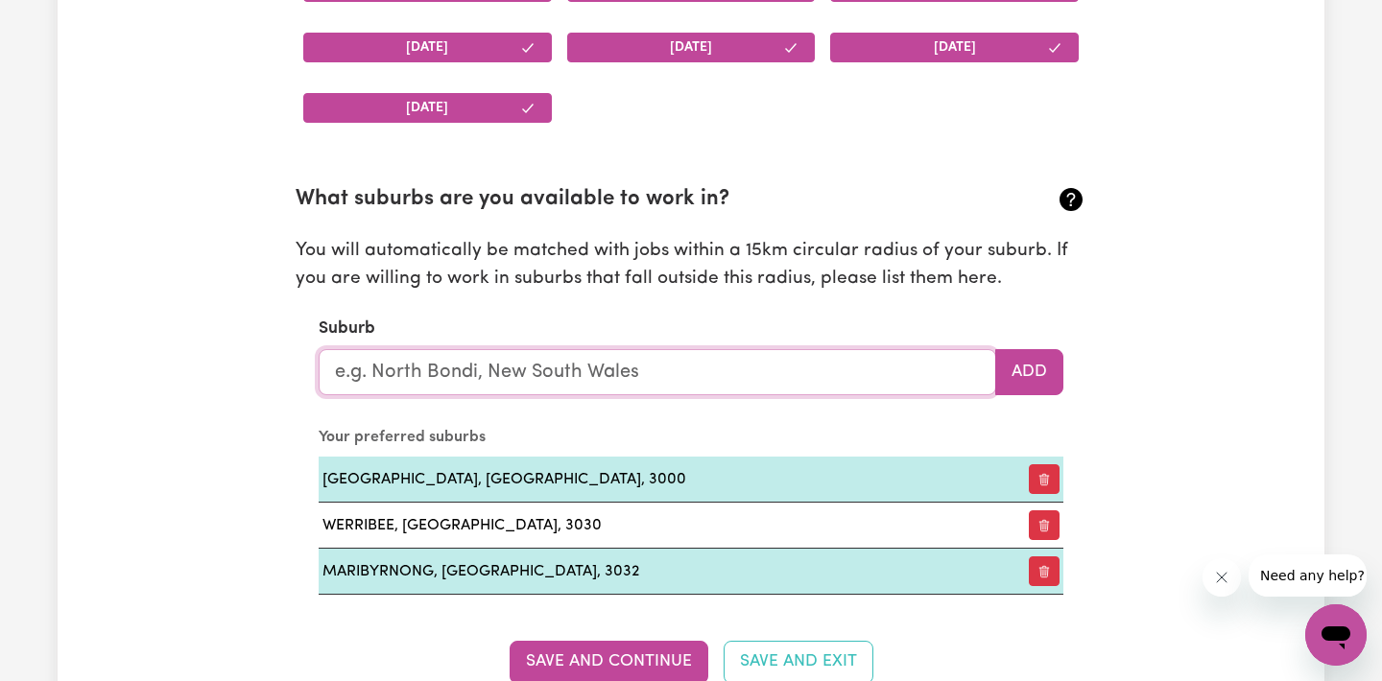
click at [432, 374] on input "text" at bounding box center [657, 372] width 677 height 46
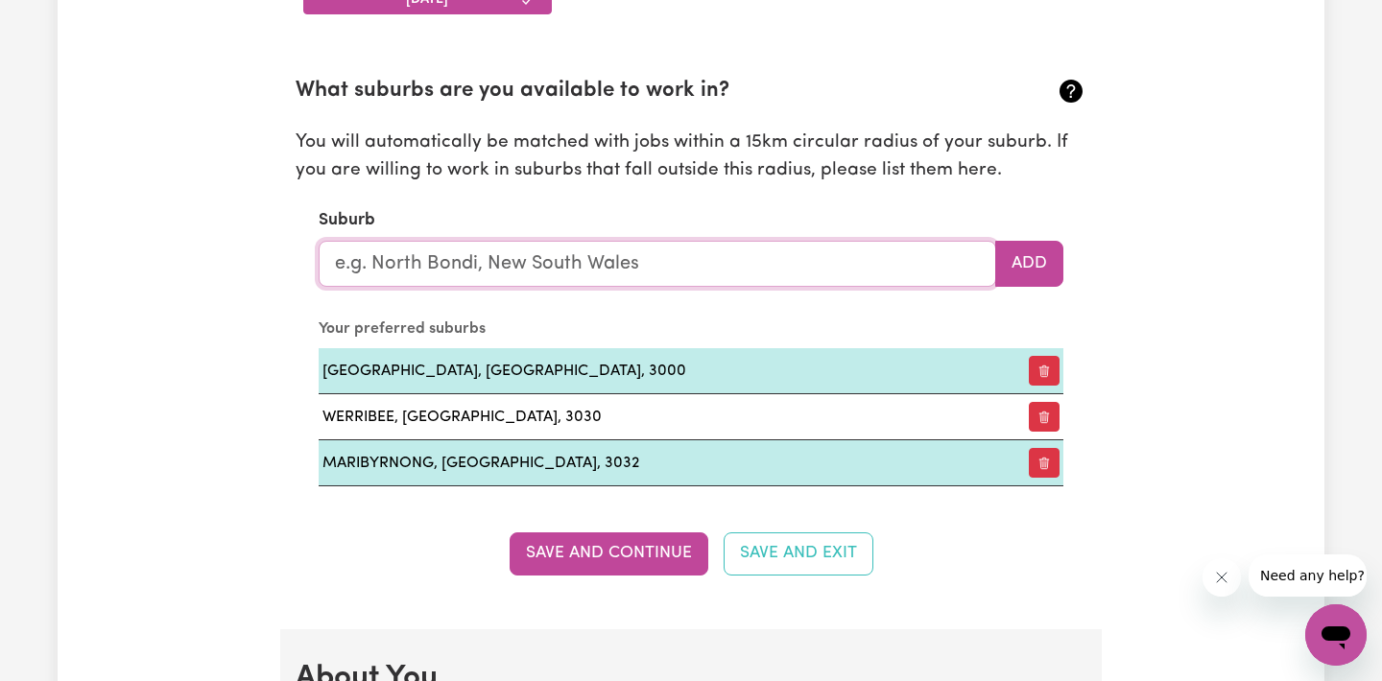
scroll to position [2103, 0]
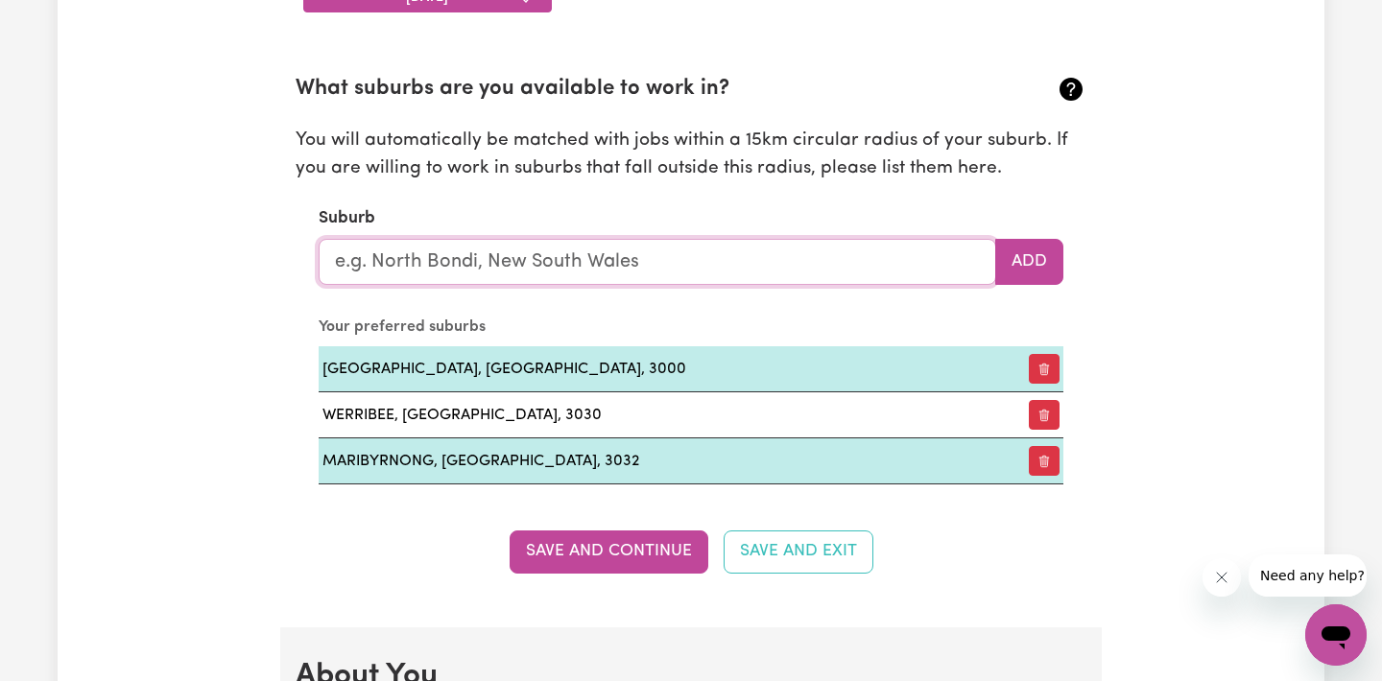
click at [523, 281] on input "text" at bounding box center [657, 262] width 677 height 46
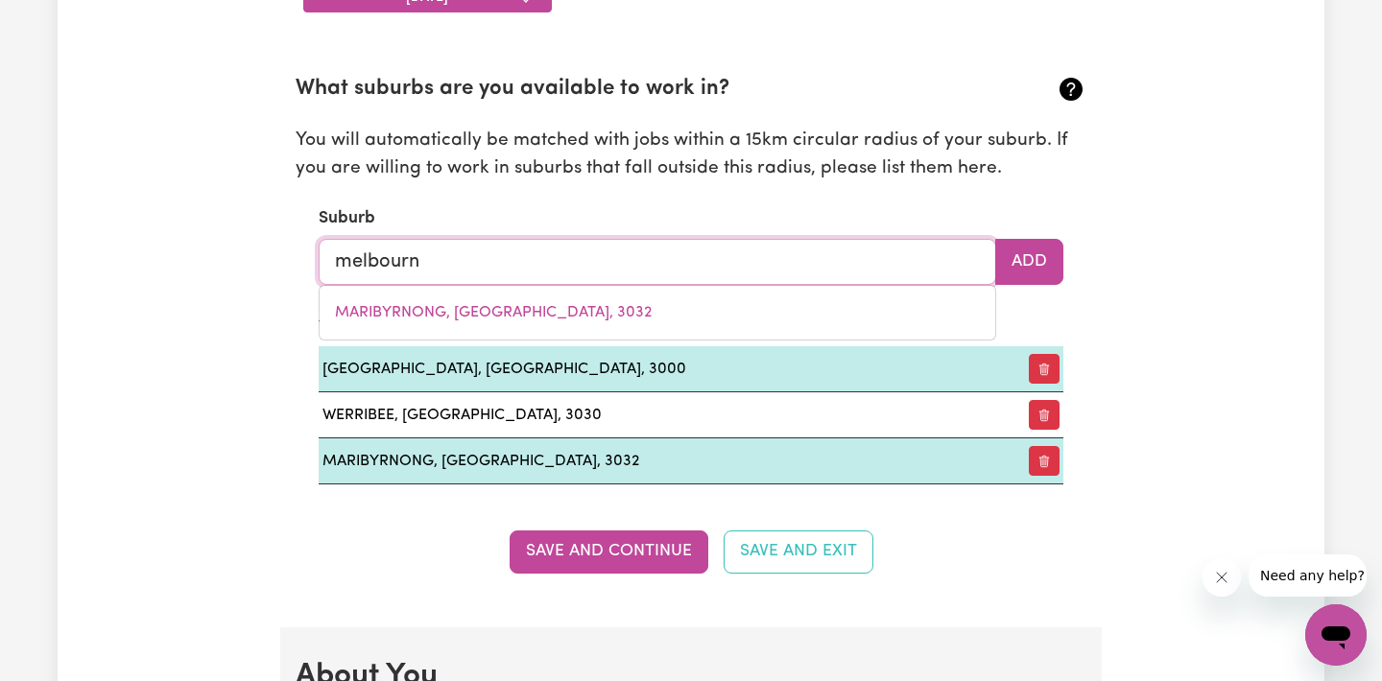
type input "[GEOGRAPHIC_DATA]"
type input "[GEOGRAPHIC_DATA], [GEOGRAPHIC_DATA], 3000"
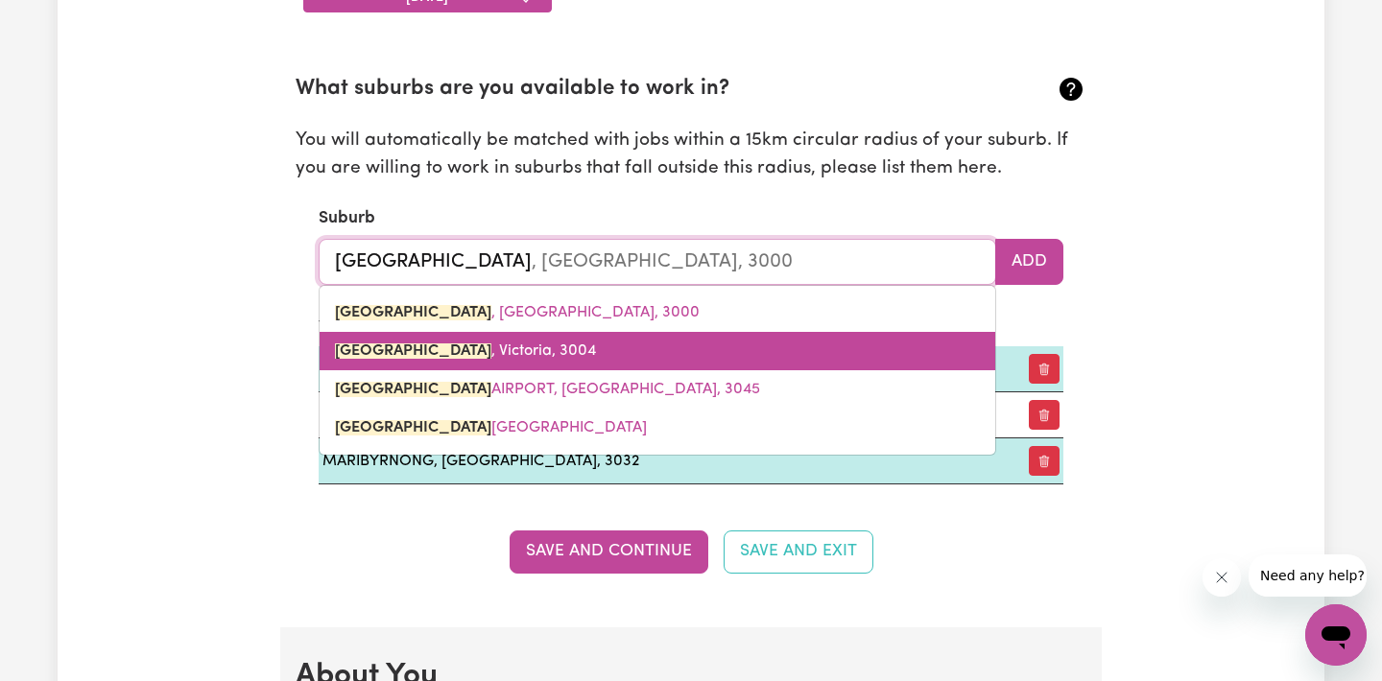
click at [523, 345] on span "[GEOGRAPHIC_DATA] , [GEOGRAPHIC_DATA], 3004" at bounding box center [465, 351] width 261 height 15
type input "[GEOGRAPHIC_DATA], [GEOGRAPHIC_DATA], 3004"
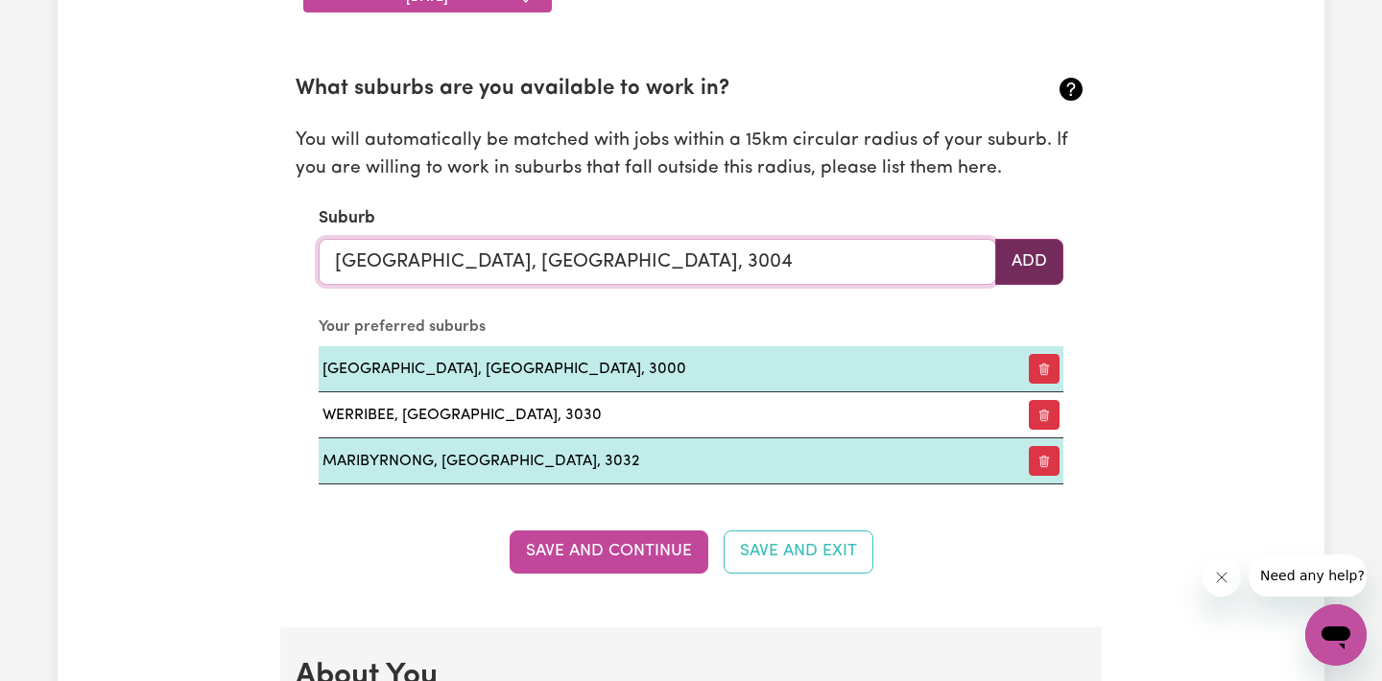
type input "[GEOGRAPHIC_DATA], [GEOGRAPHIC_DATA], 3004"
click at [1042, 279] on button "Add" at bounding box center [1029, 262] width 68 height 46
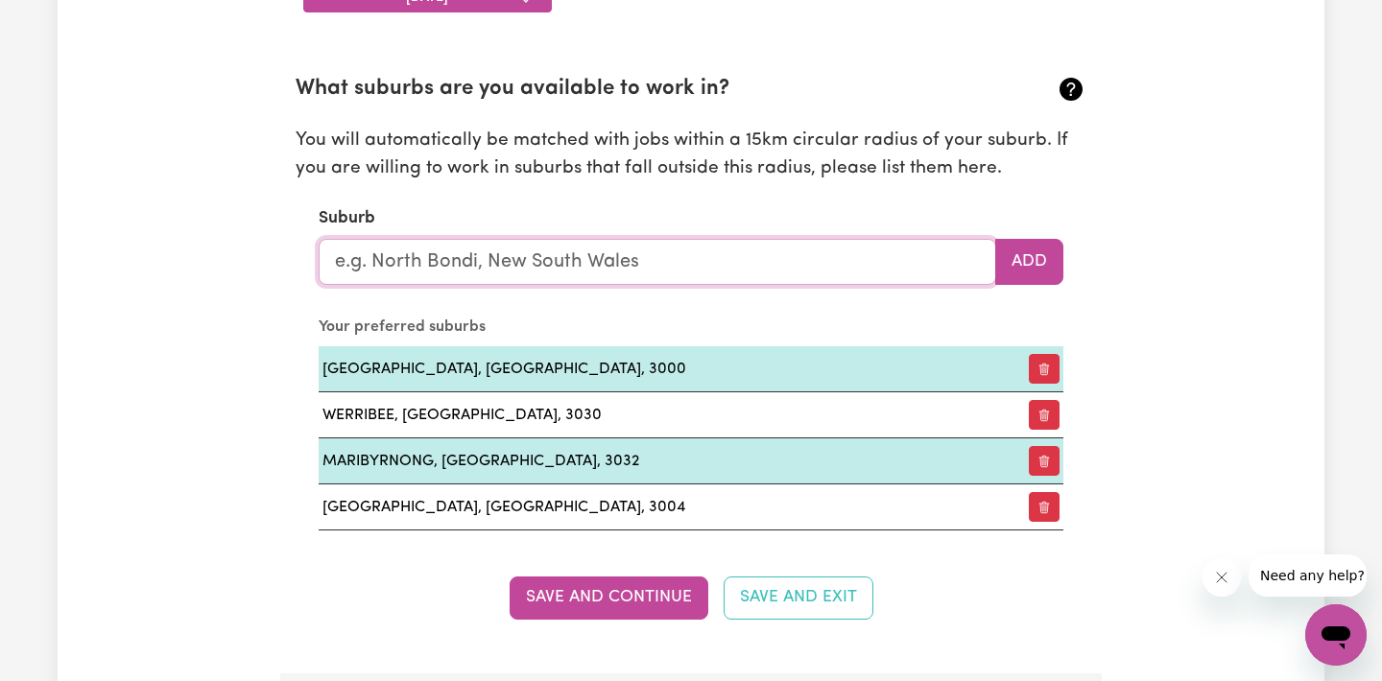
click at [409, 251] on input "text" at bounding box center [657, 262] width 677 height 46
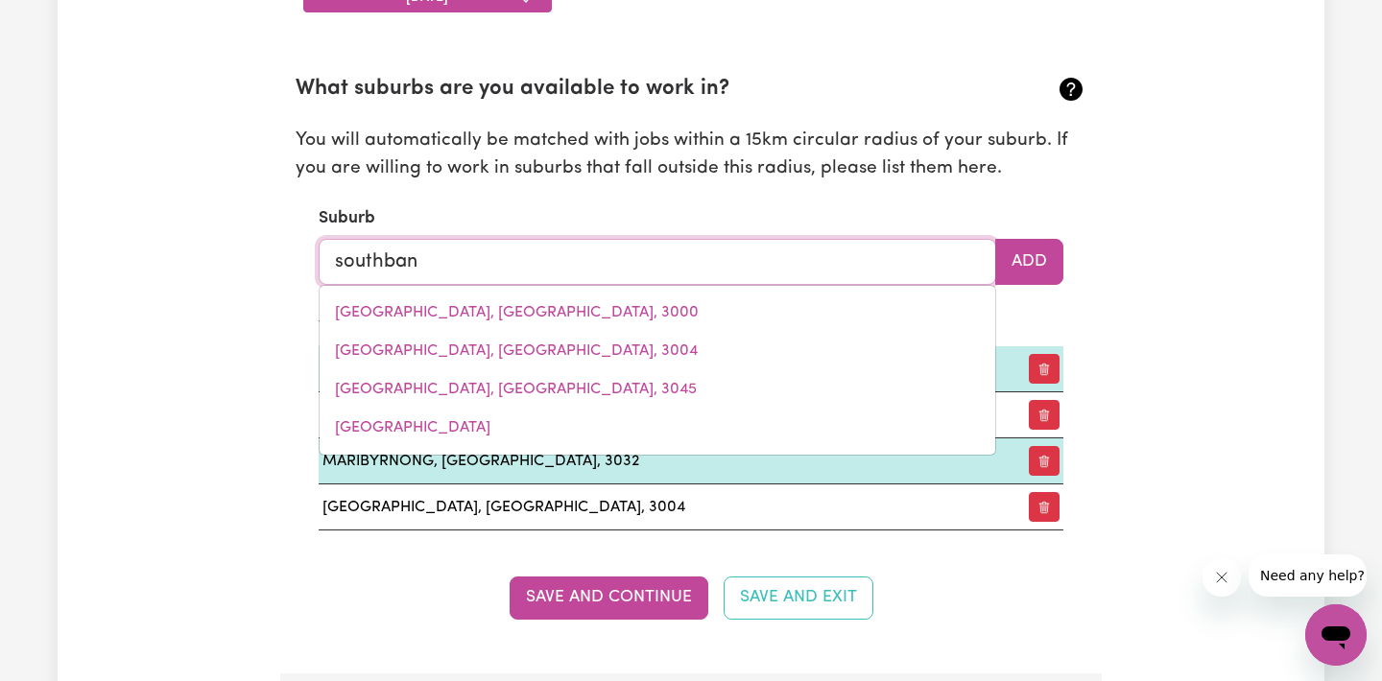
type input "southbank"
type input "southbank, [GEOGRAPHIC_DATA], 3006"
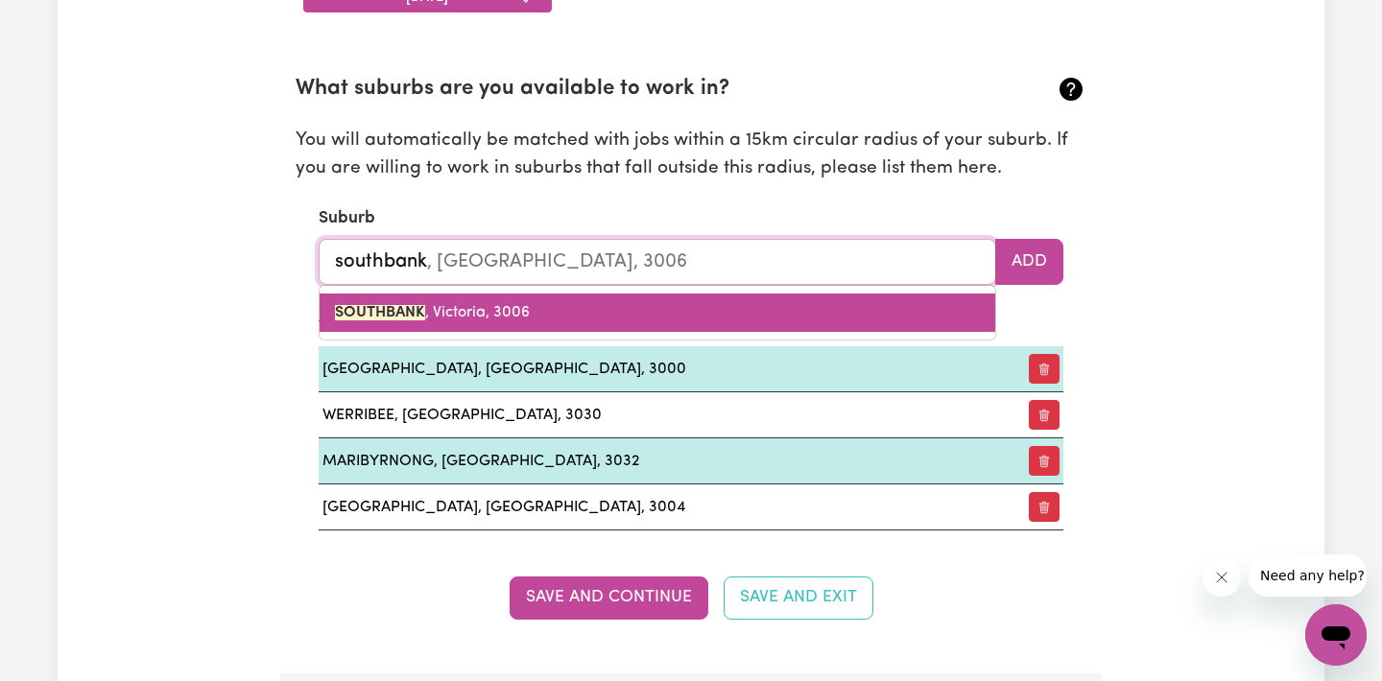
click at [417, 312] on mark "SOUTHBANK" at bounding box center [380, 312] width 90 height 15
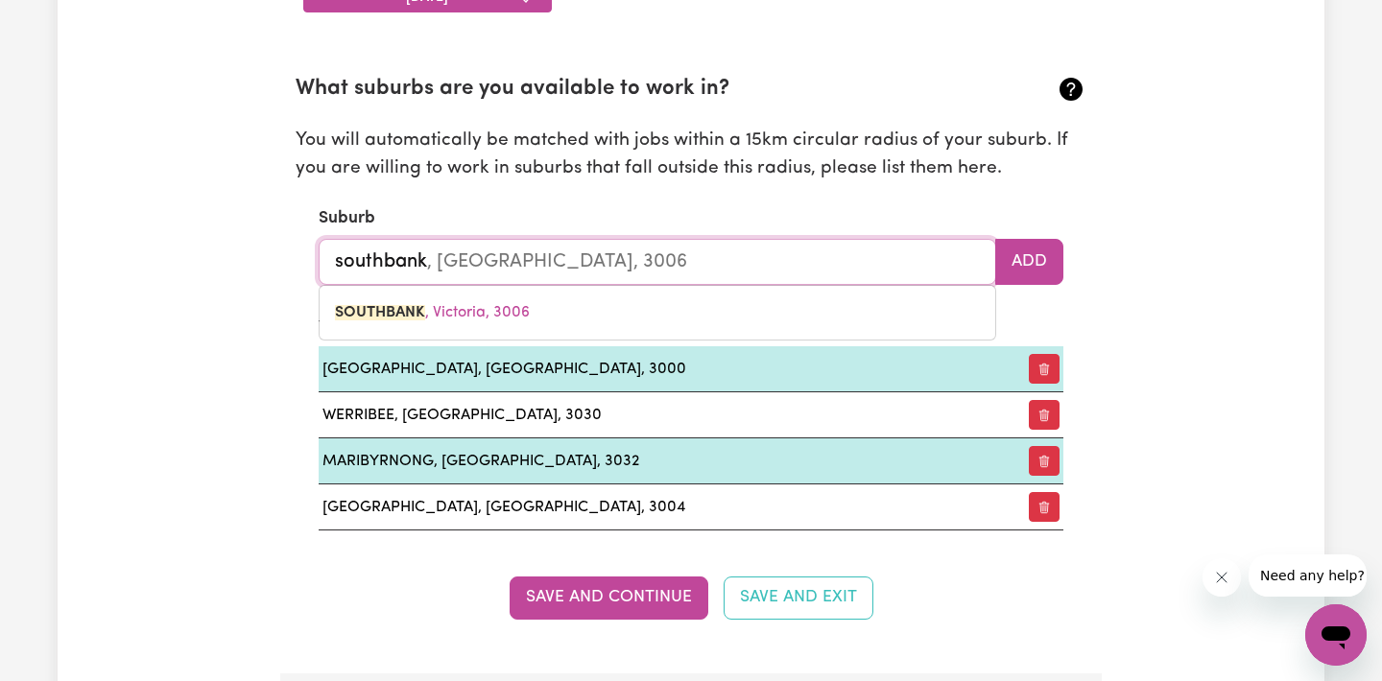
type input "SOUTHBANK, [GEOGRAPHIC_DATA], 3006"
click at [991, 261] on input "SOUTHBANK, [GEOGRAPHIC_DATA], 3006" at bounding box center [657, 262] width 677 height 46
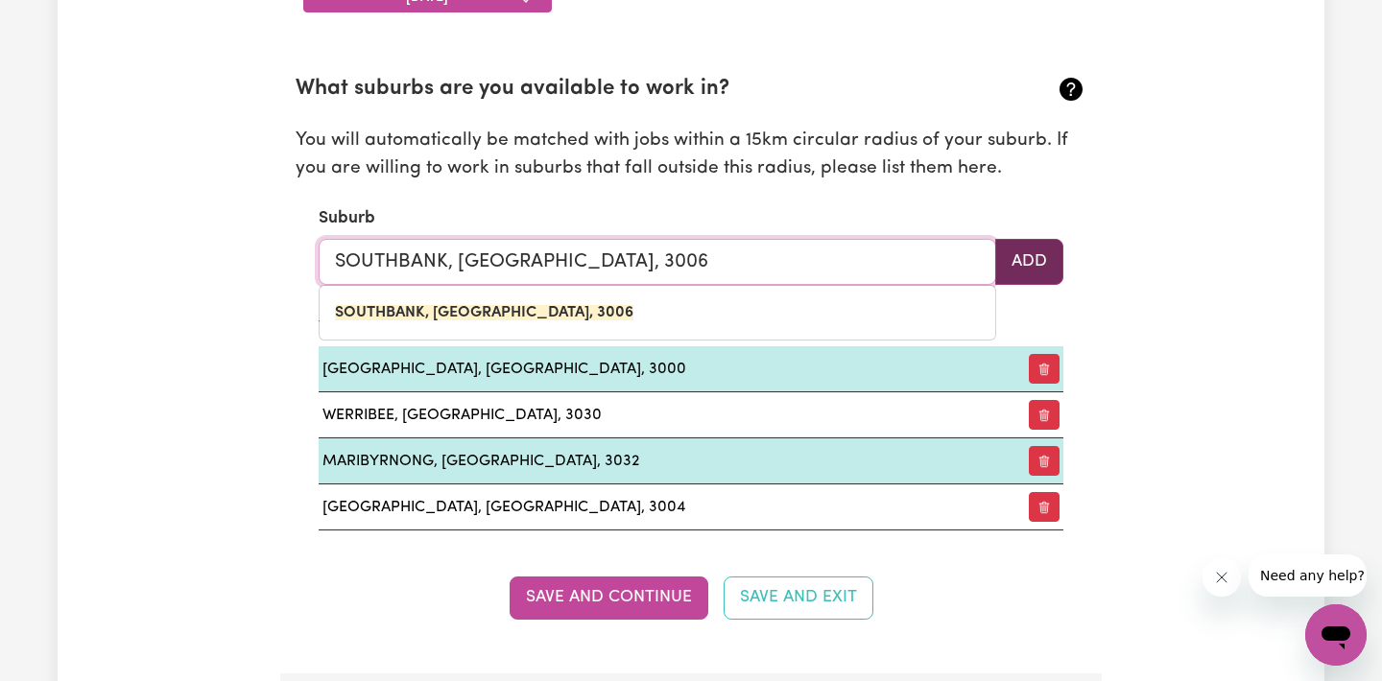
type input "SOUTHBANK, [GEOGRAPHIC_DATA], 3006"
click at [1013, 261] on button "Add" at bounding box center [1029, 262] width 68 height 46
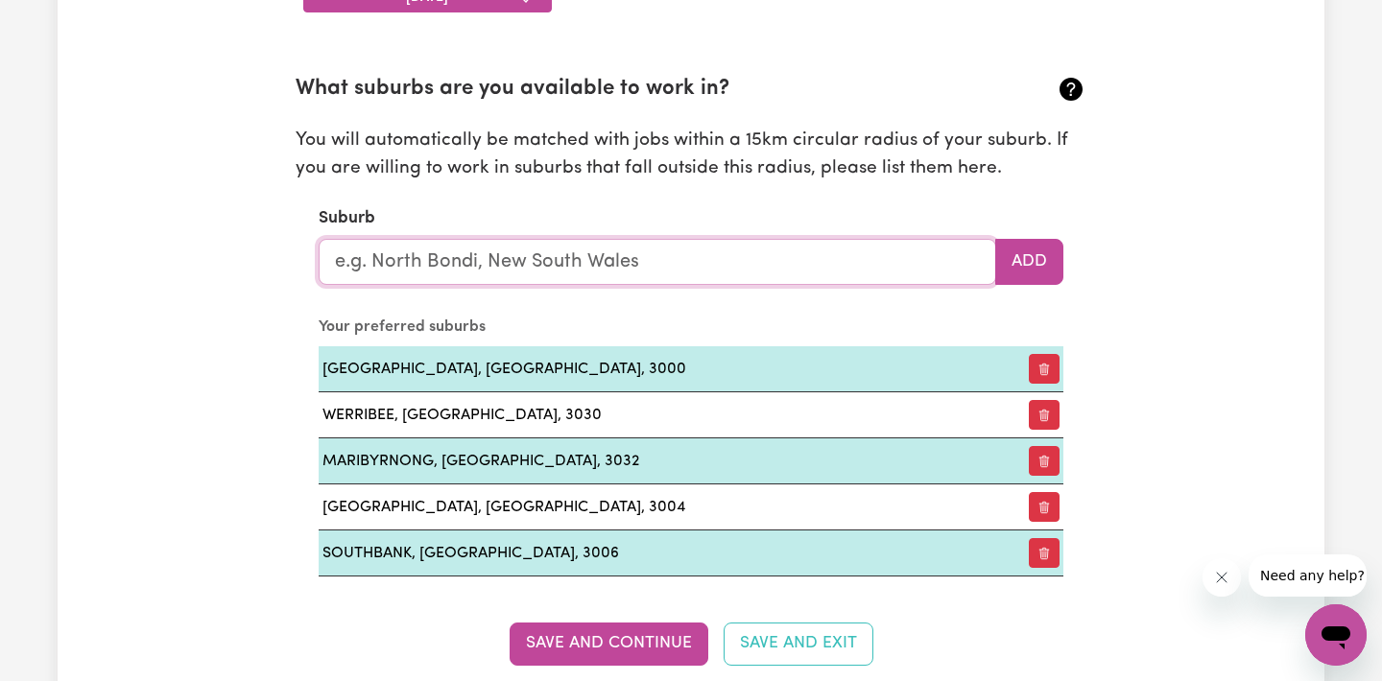
click at [409, 257] on input "text" at bounding box center [657, 262] width 677 height 46
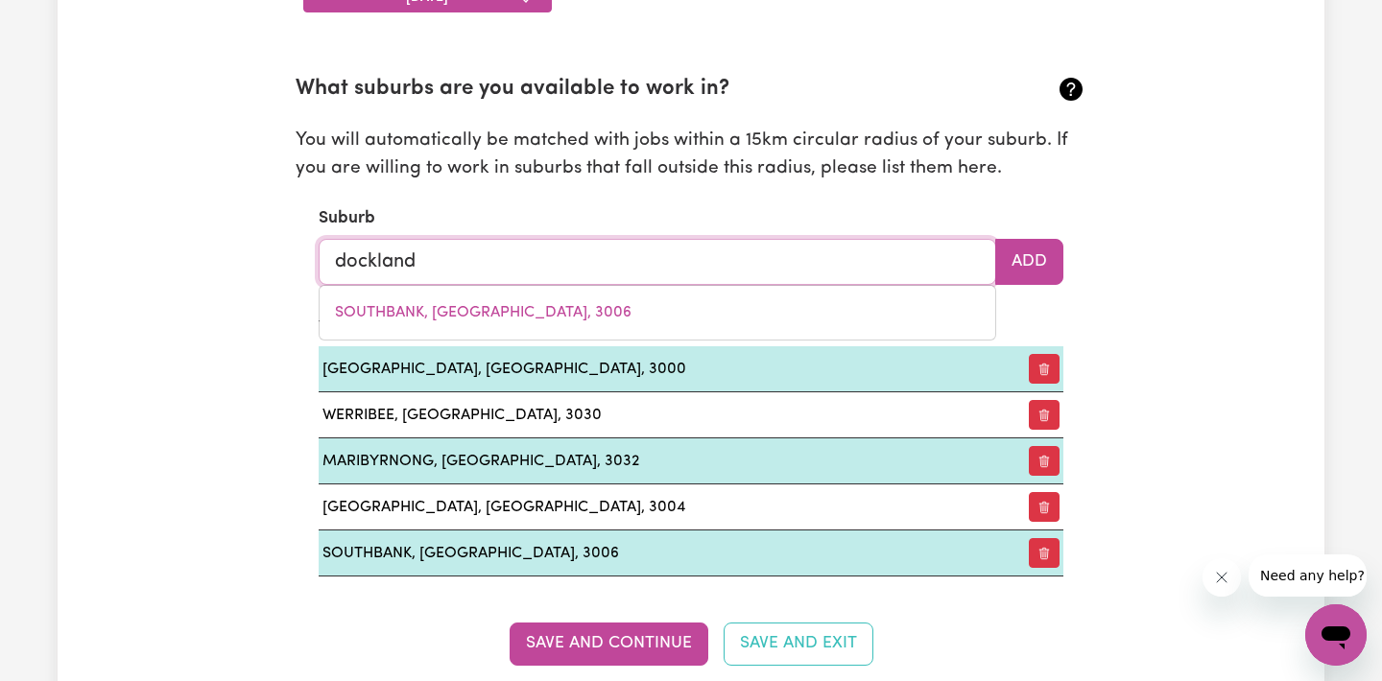
type input "docklands"
type input "docklands, Victoria, 3008"
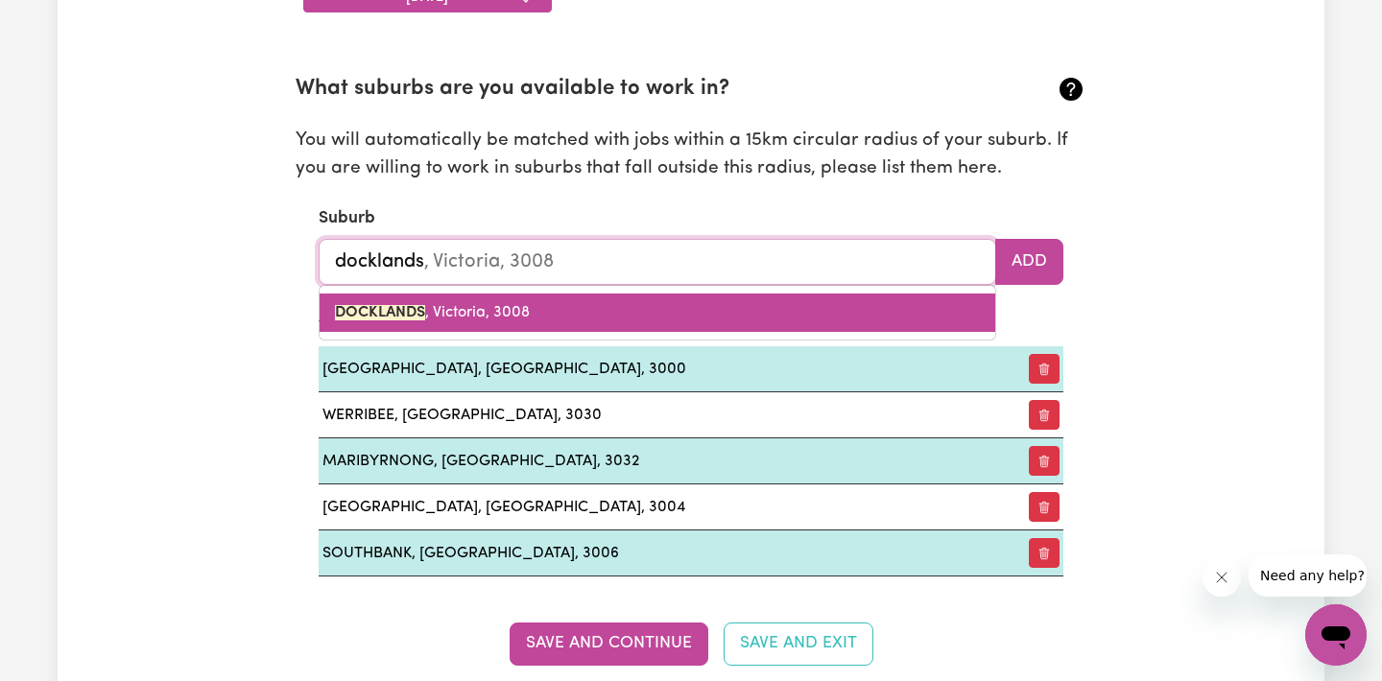
click at [421, 321] on link "DOCKLANDS , [GEOGRAPHIC_DATA], 3008" at bounding box center [658, 313] width 676 height 38
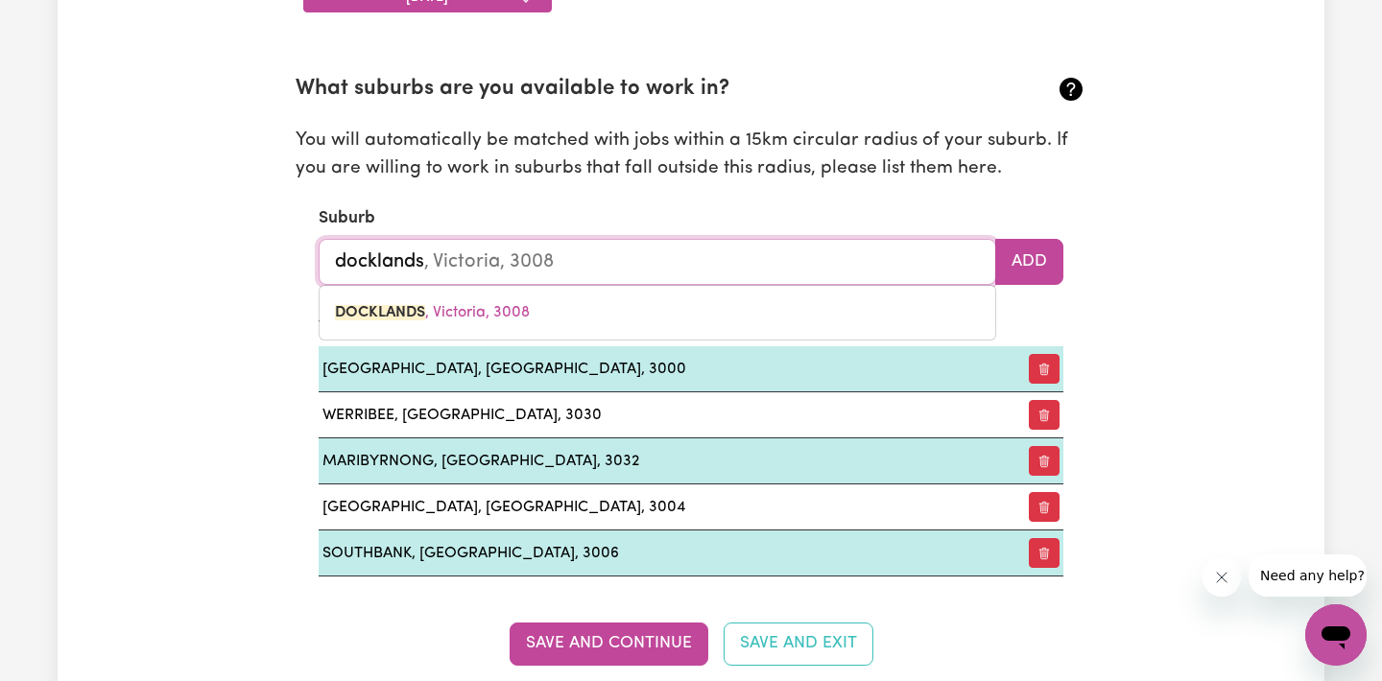
type input "DOCKLANDS, [GEOGRAPHIC_DATA], 3008"
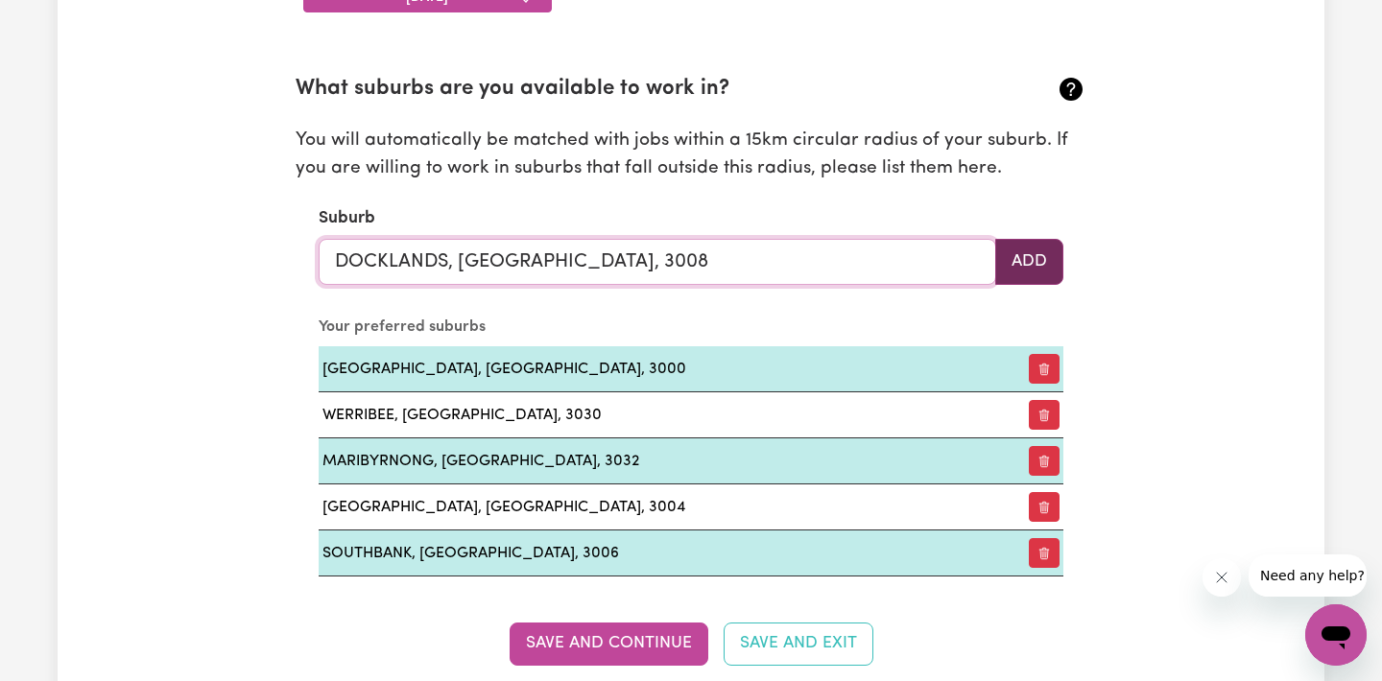
type input "DOCKLANDS, [GEOGRAPHIC_DATA], 3008"
click at [1037, 265] on button "Add" at bounding box center [1029, 262] width 68 height 46
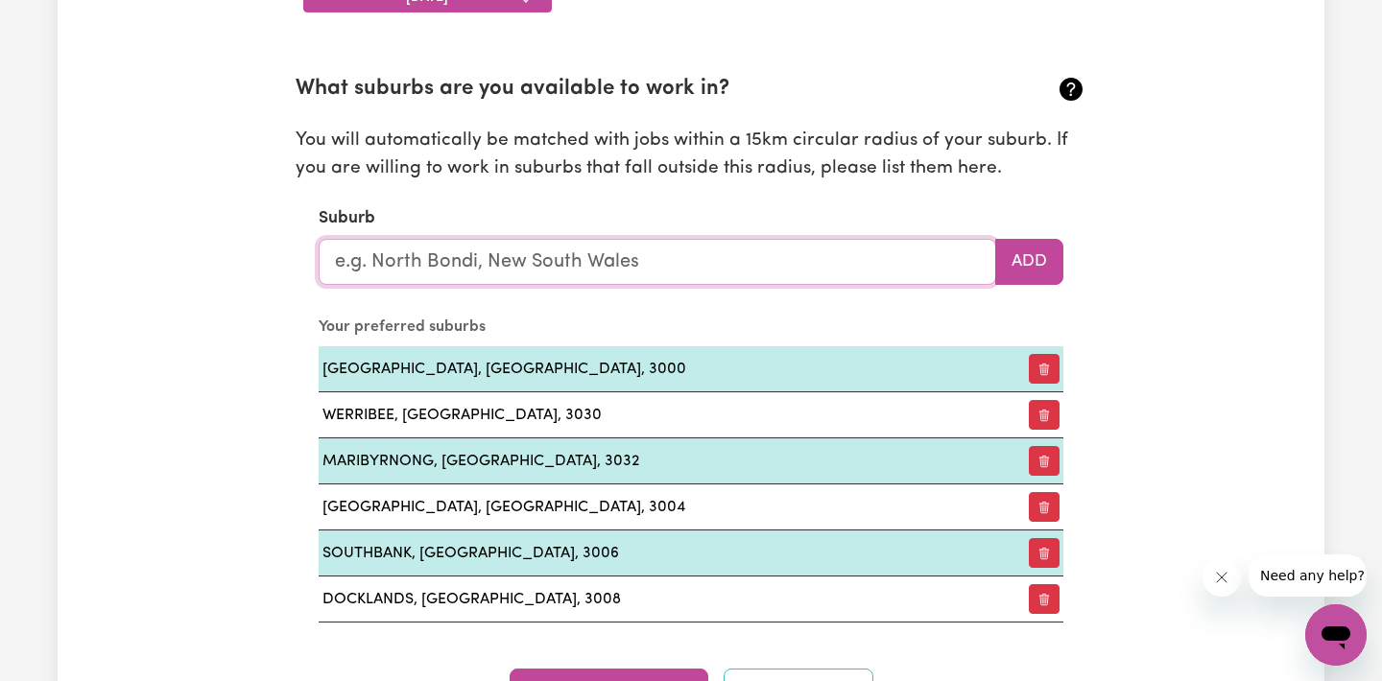
click at [439, 257] on input "text" at bounding box center [657, 262] width 677 height 46
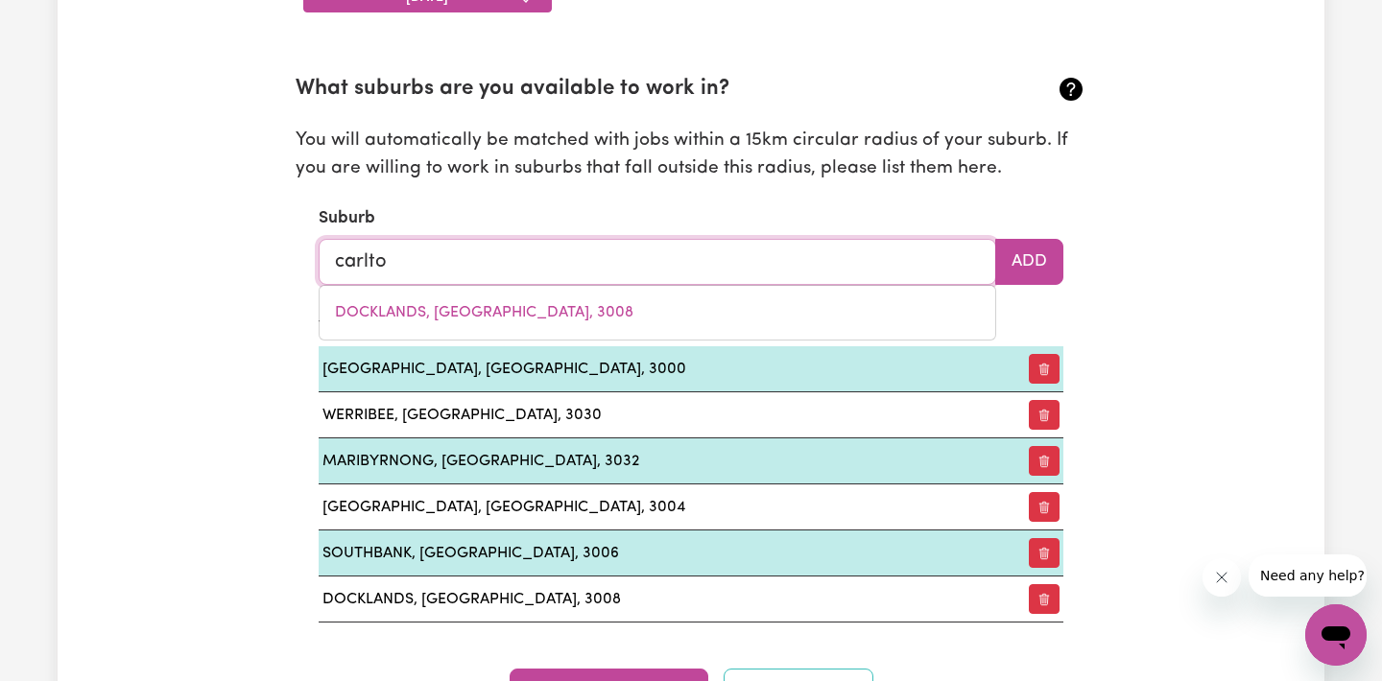
type input "carlton"
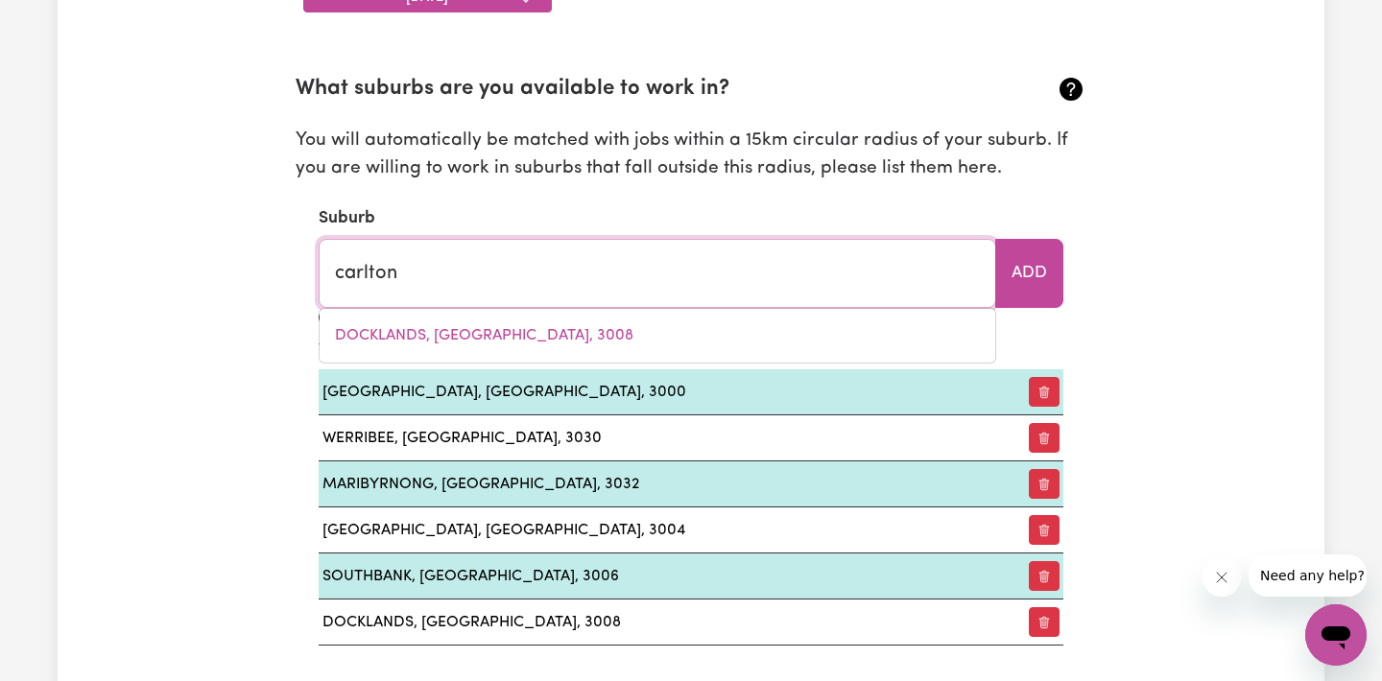
type input "[GEOGRAPHIC_DATA], [GEOGRAPHIC_DATA], 2218"
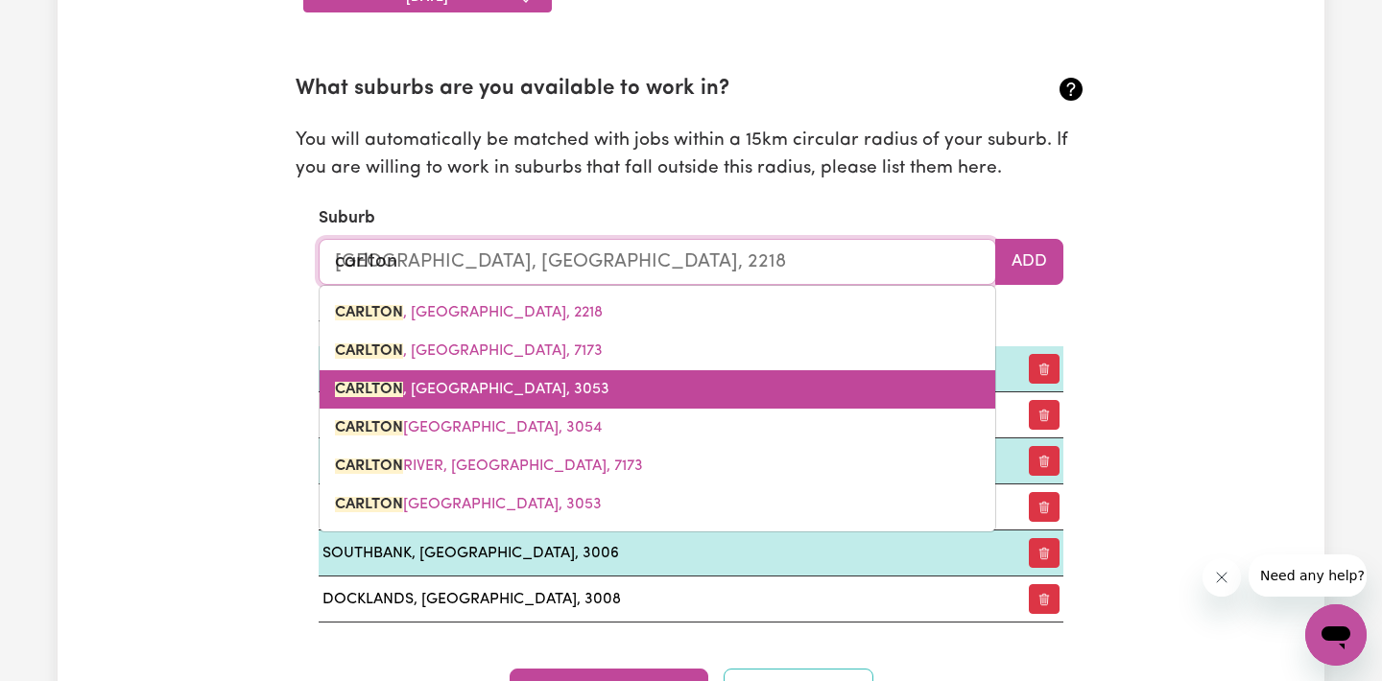
click at [415, 386] on span "[PERSON_NAME][GEOGRAPHIC_DATA], 3053" at bounding box center [472, 389] width 274 height 15
type input "[PERSON_NAME][GEOGRAPHIC_DATA], 3053"
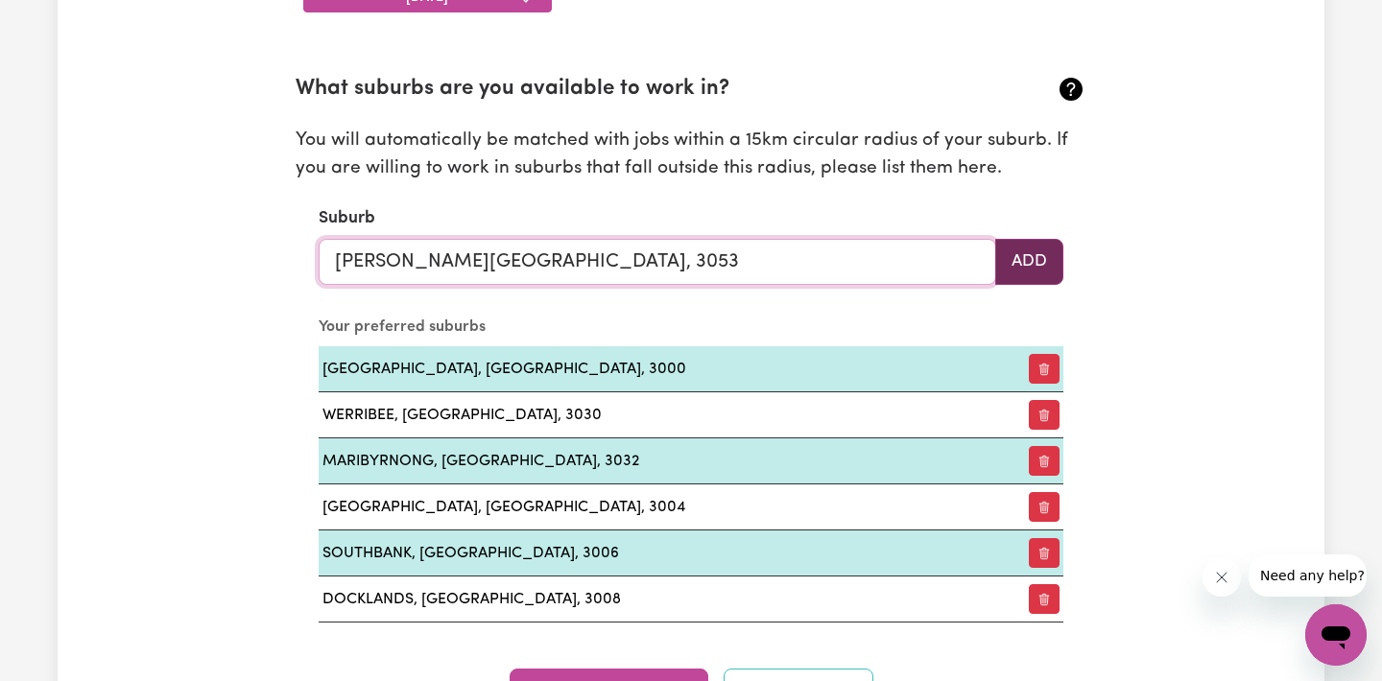
type input "[PERSON_NAME][GEOGRAPHIC_DATA], 3053"
click at [1006, 248] on button "Add" at bounding box center [1029, 262] width 68 height 46
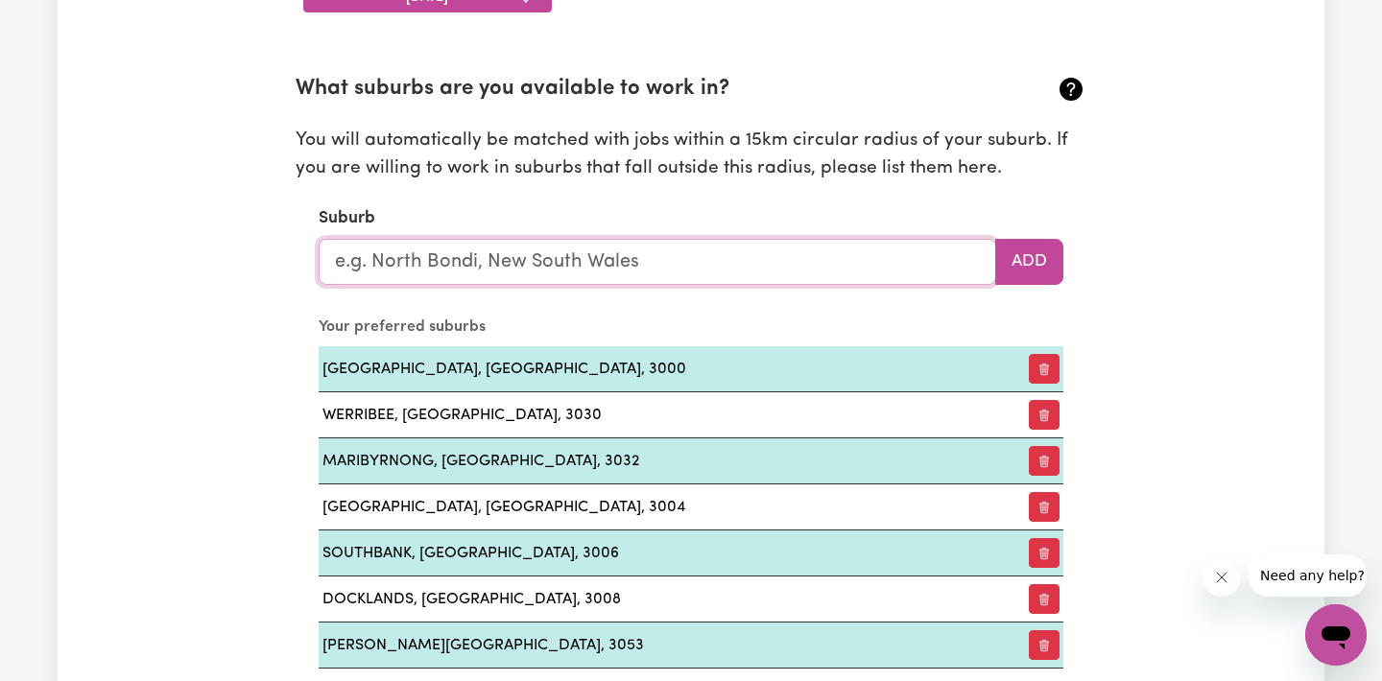
click at [509, 251] on input "text" at bounding box center [657, 262] width 677 height 46
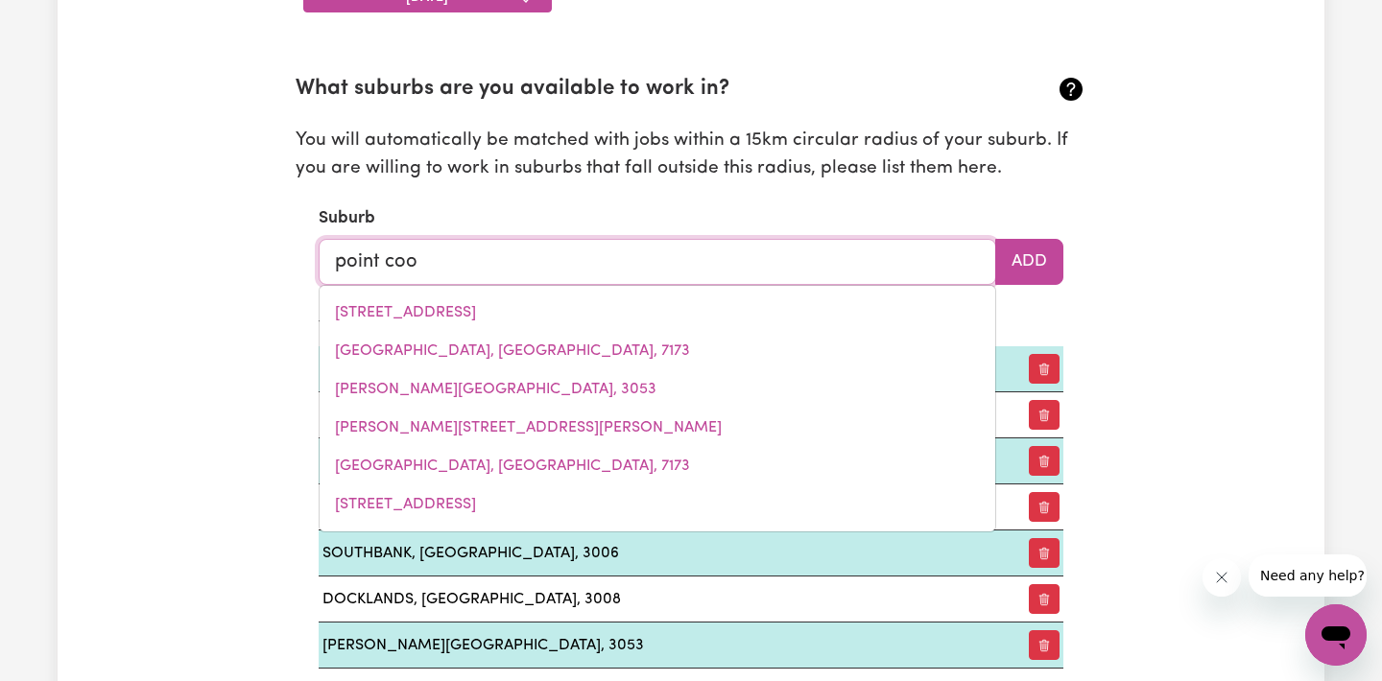
type input "point cook"
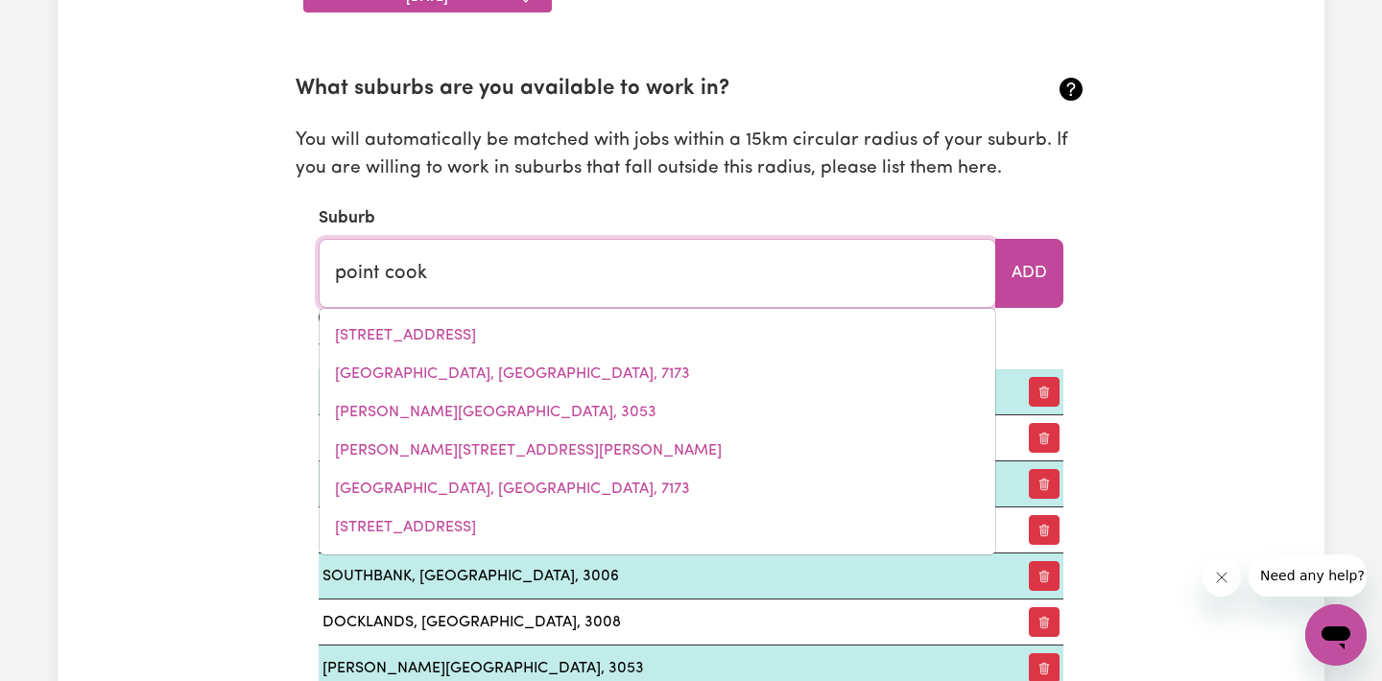
type input "point [PERSON_NAME], 3030"
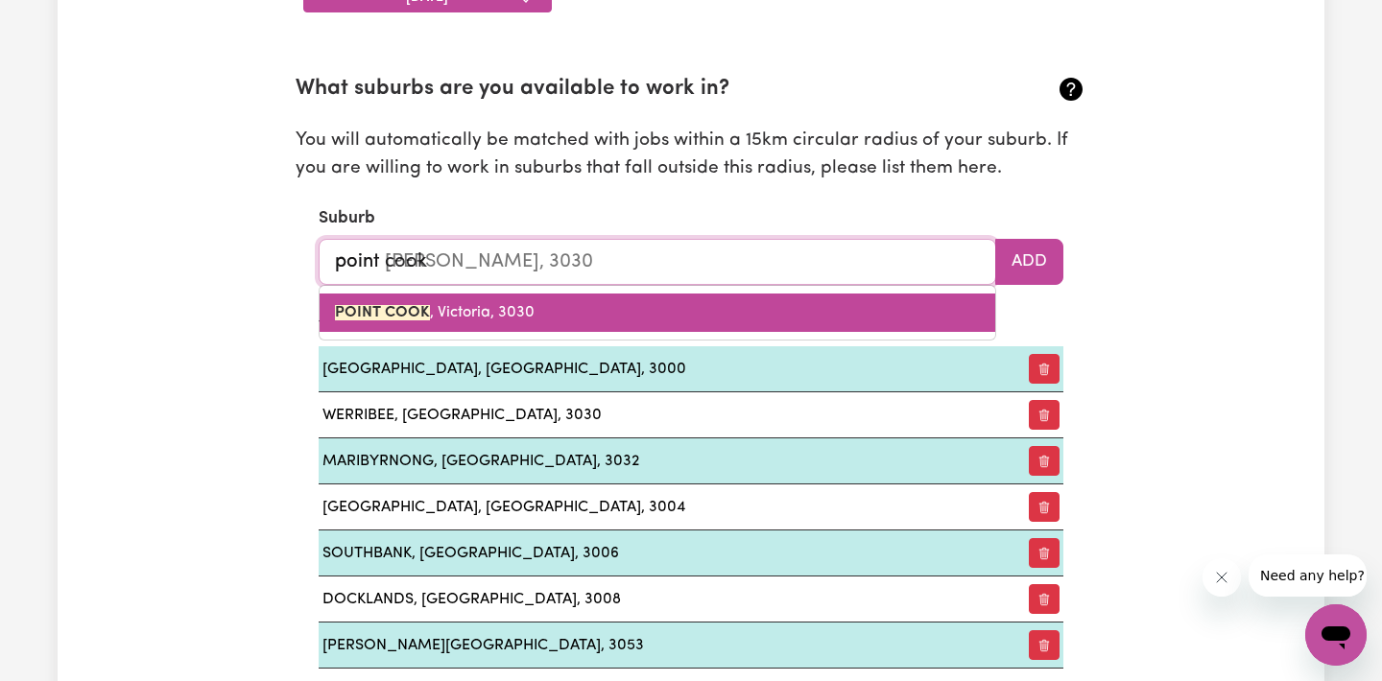
click at [468, 316] on span "[GEOGRAPHIC_DATA][PERSON_NAME]" at bounding box center [435, 312] width 200 height 15
type input "[GEOGRAPHIC_DATA][PERSON_NAME]"
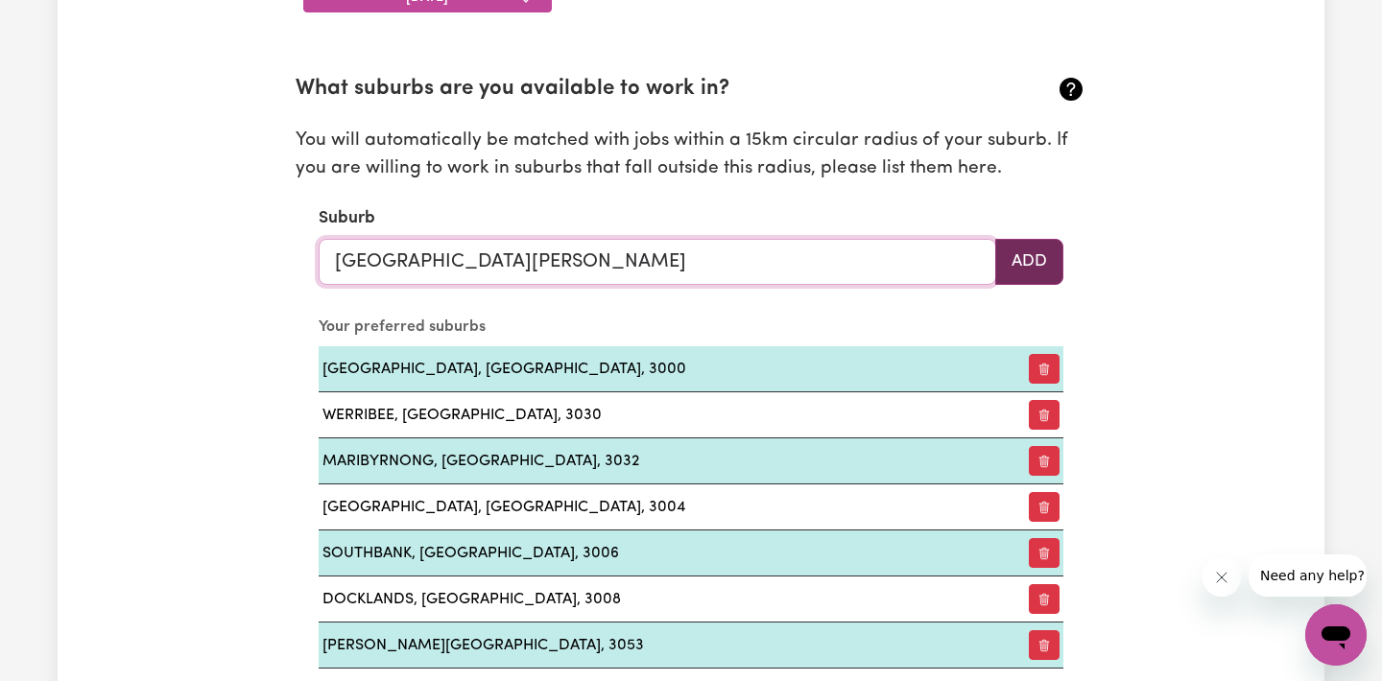
type input "[GEOGRAPHIC_DATA][PERSON_NAME]"
click at [1031, 246] on button "Add" at bounding box center [1029, 262] width 68 height 46
click at [485, 264] on input "text" at bounding box center [657, 262] width 677 height 46
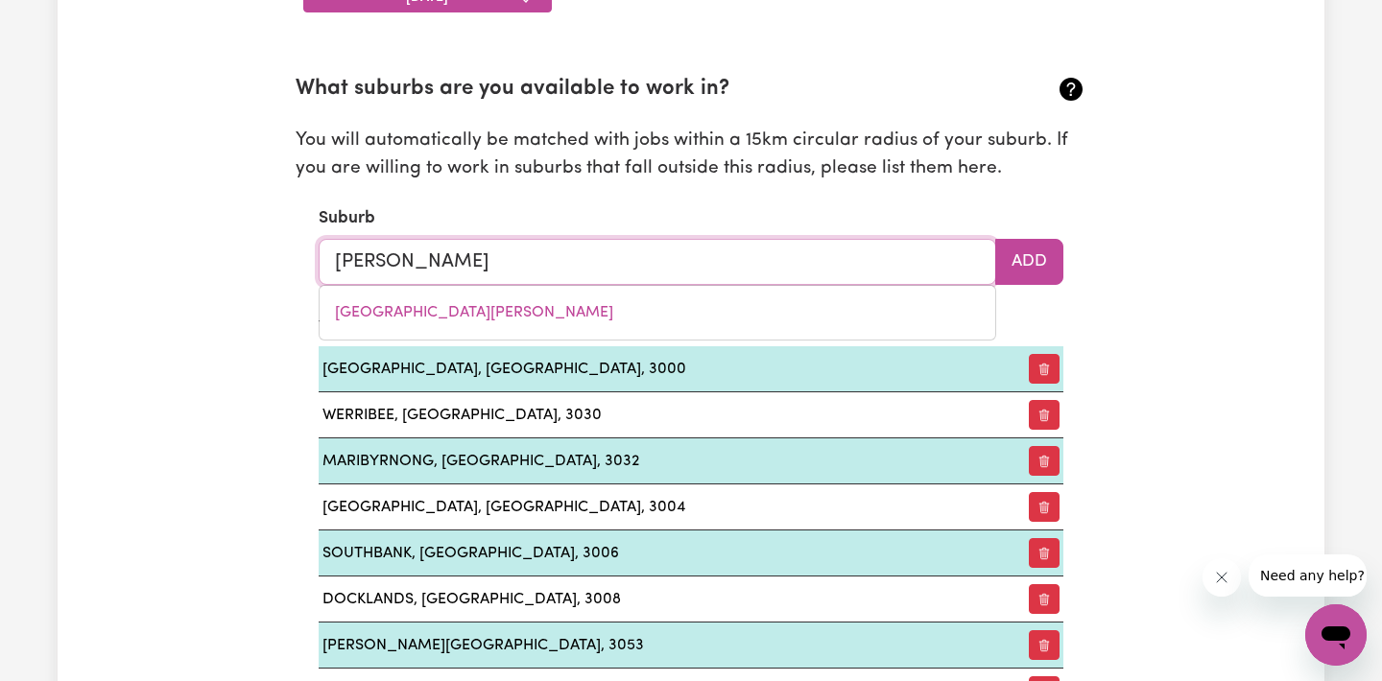
type input "altona"
type input "[GEOGRAPHIC_DATA], [GEOGRAPHIC_DATA]"
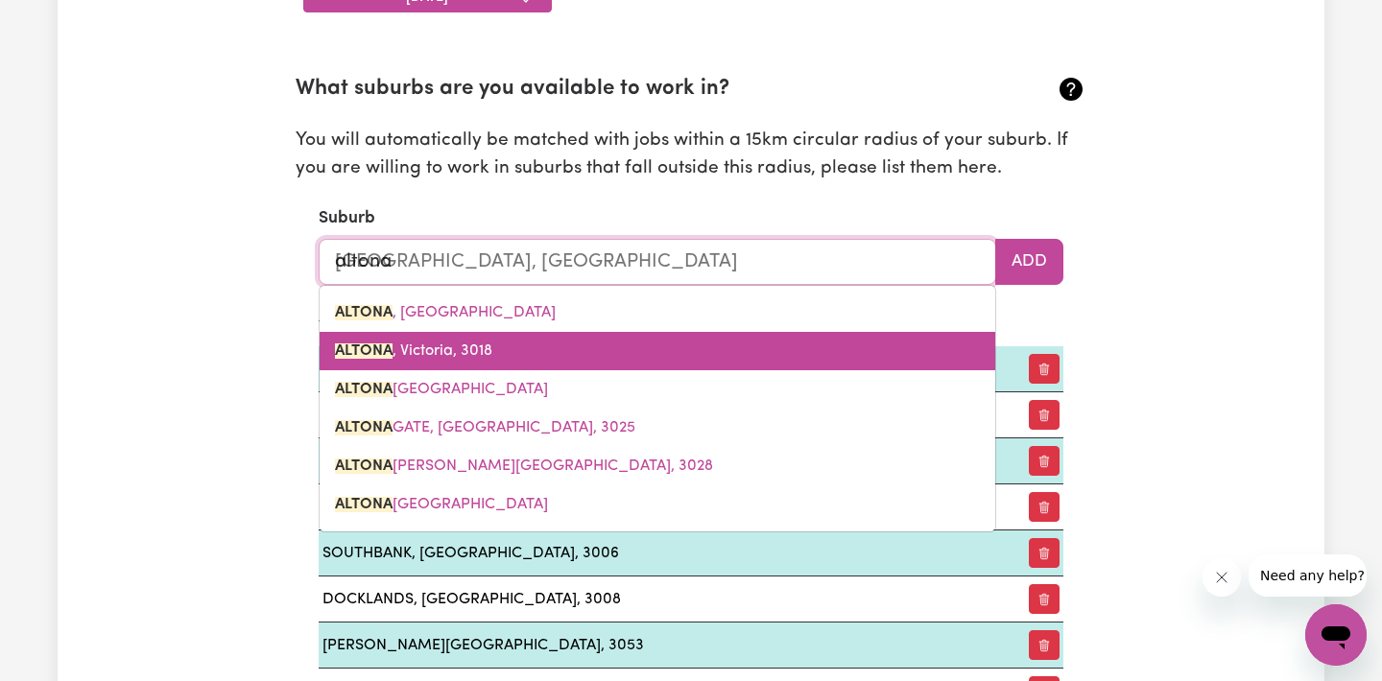
click at [387, 348] on mark "ALTONA" at bounding box center [364, 351] width 58 height 15
type input "ALTONA, Victoria, 3018"
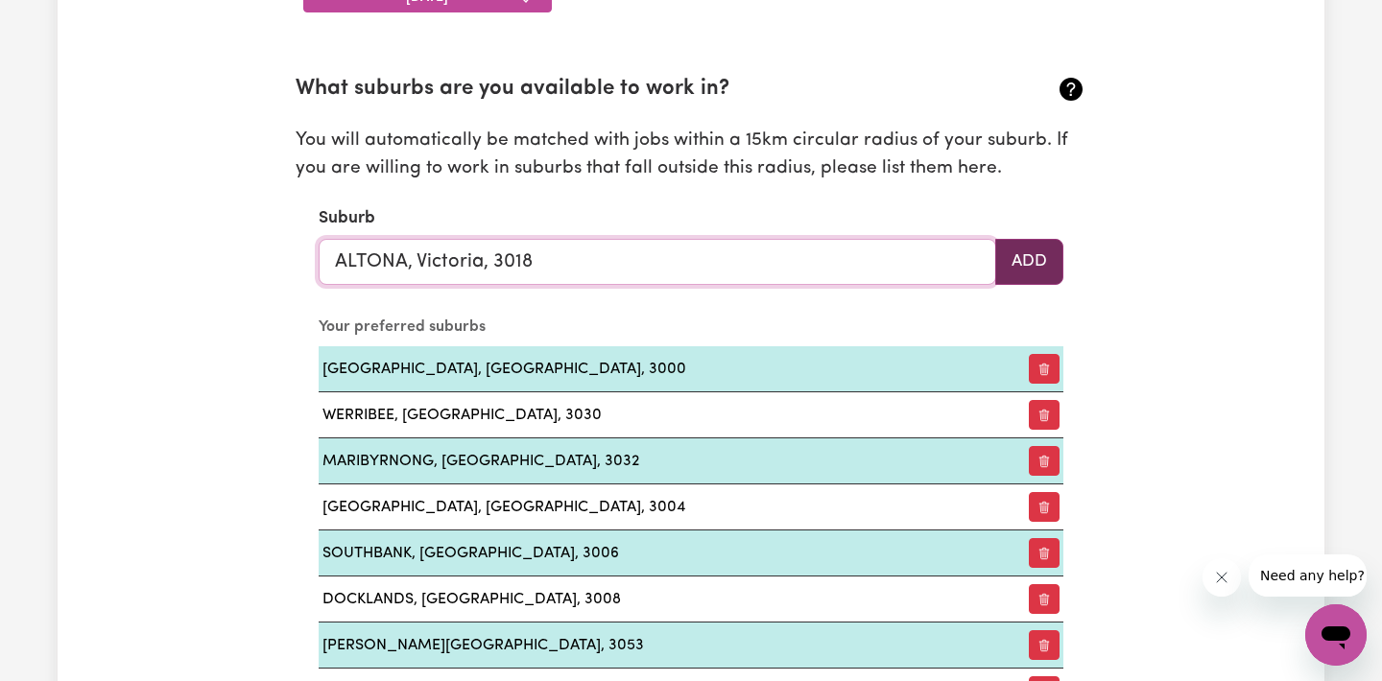
type input "ALTONA, Victoria, 3018"
click at [1014, 254] on button "Add" at bounding box center [1029, 262] width 68 height 46
click at [555, 260] on input "text" at bounding box center [657, 262] width 677 height 46
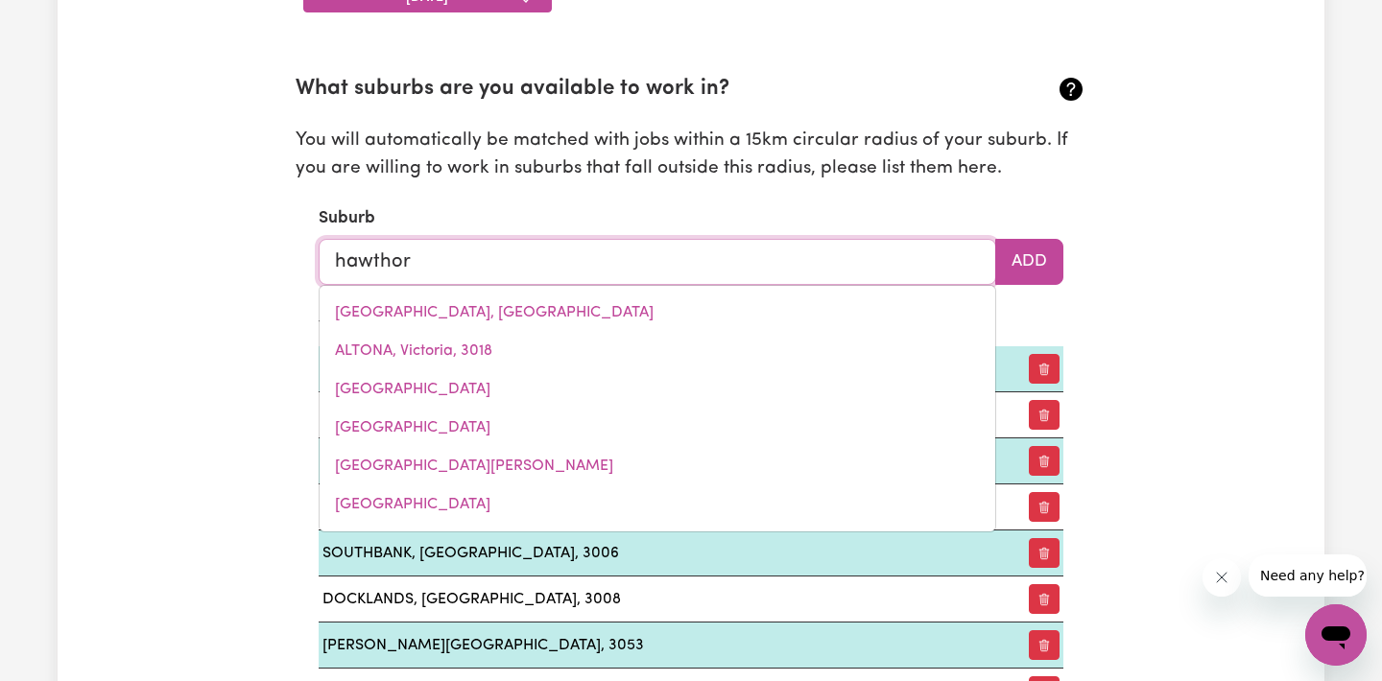
type input "hawthorn"
type input "[GEOGRAPHIC_DATA], [GEOGRAPHIC_DATA], 5062"
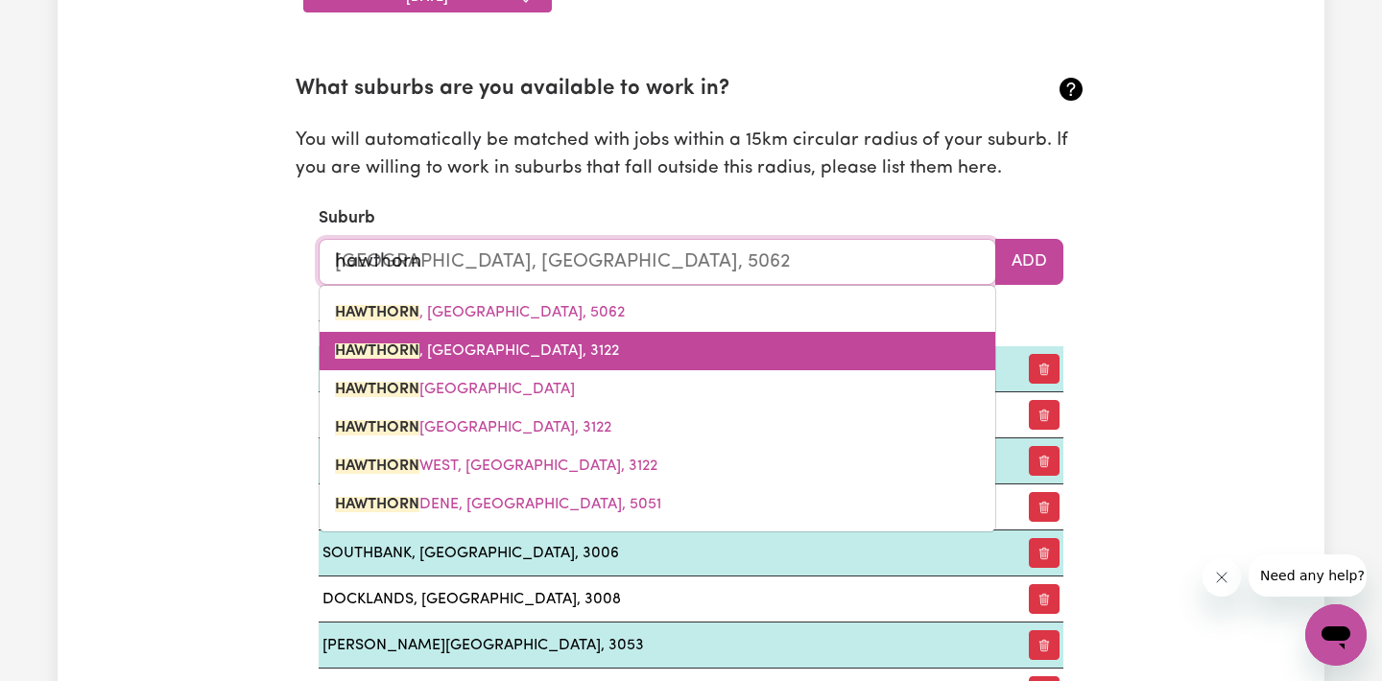
click at [440, 353] on span "HAWTHORN , [GEOGRAPHIC_DATA], 3122" at bounding box center [477, 351] width 284 height 15
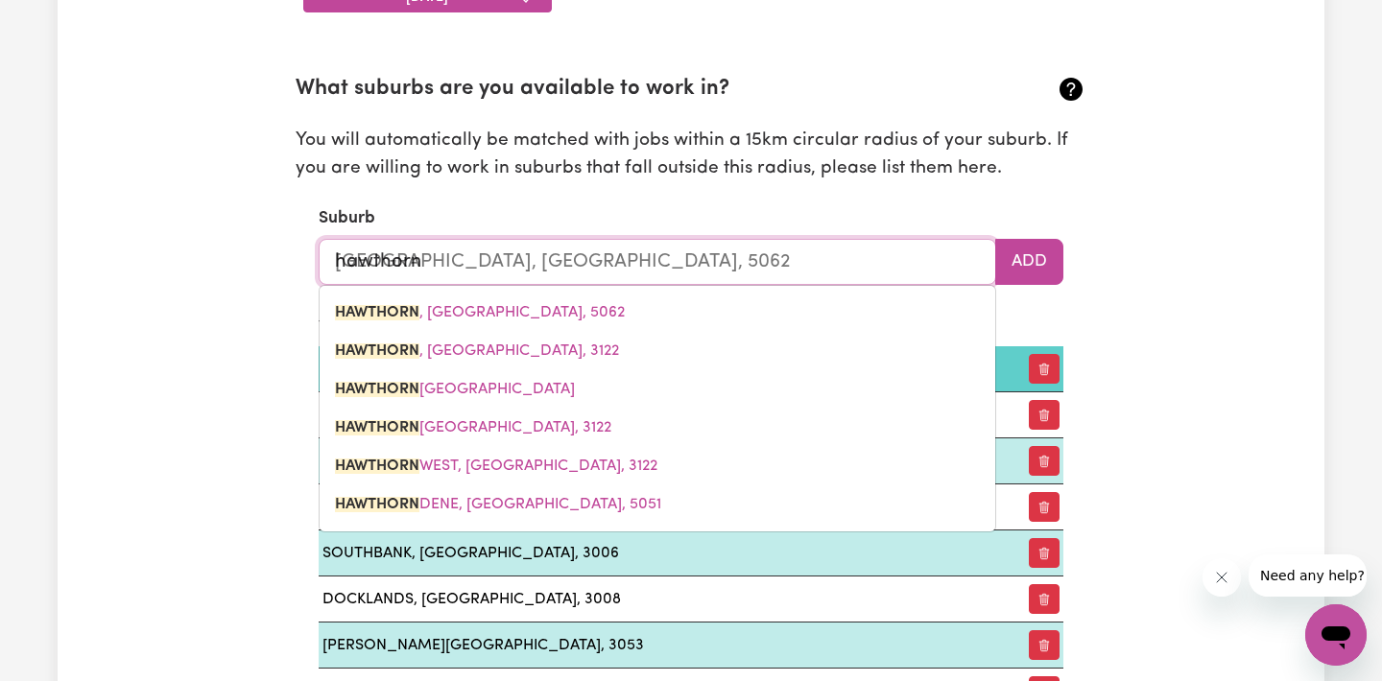
type input "HAWTHORN, [GEOGRAPHIC_DATA], 3122"
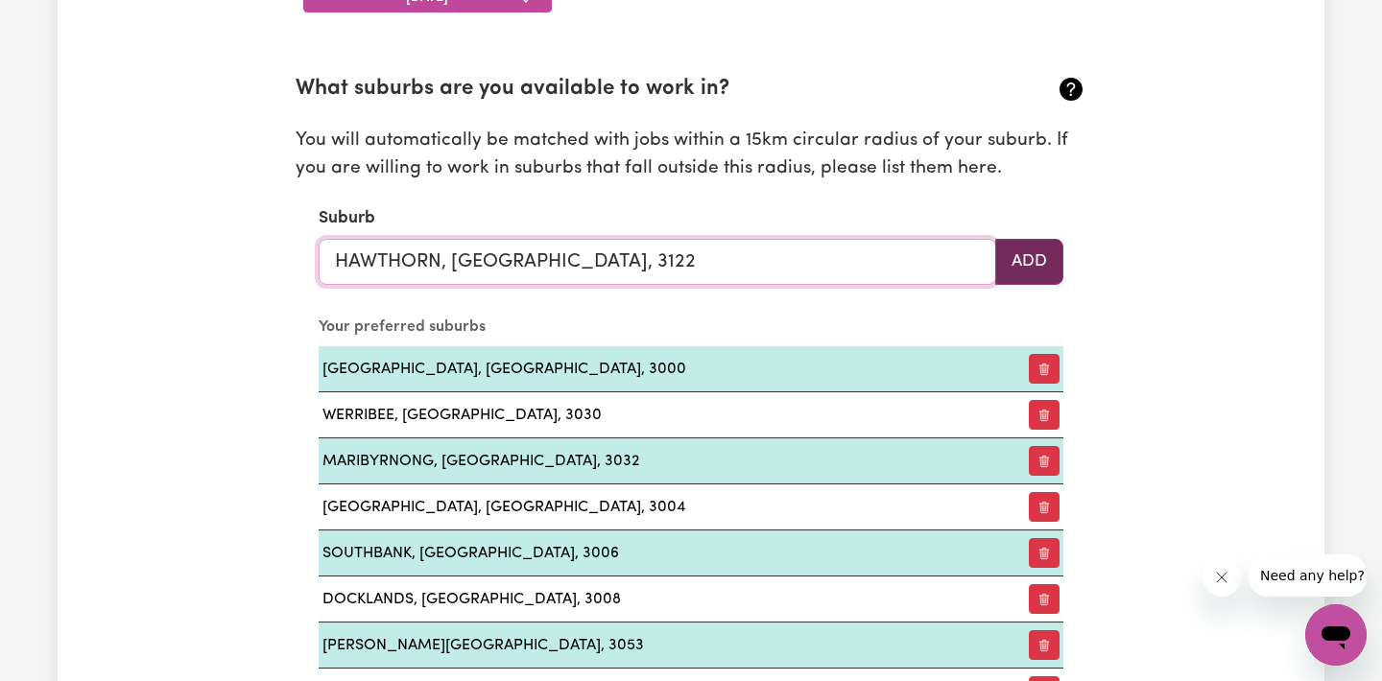
type input "HAWTHORN, [GEOGRAPHIC_DATA], 3122"
click at [1024, 263] on button "Add" at bounding box center [1029, 262] width 68 height 46
click at [368, 269] on input "text" at bounding box center [657, 262] width 677 height 46
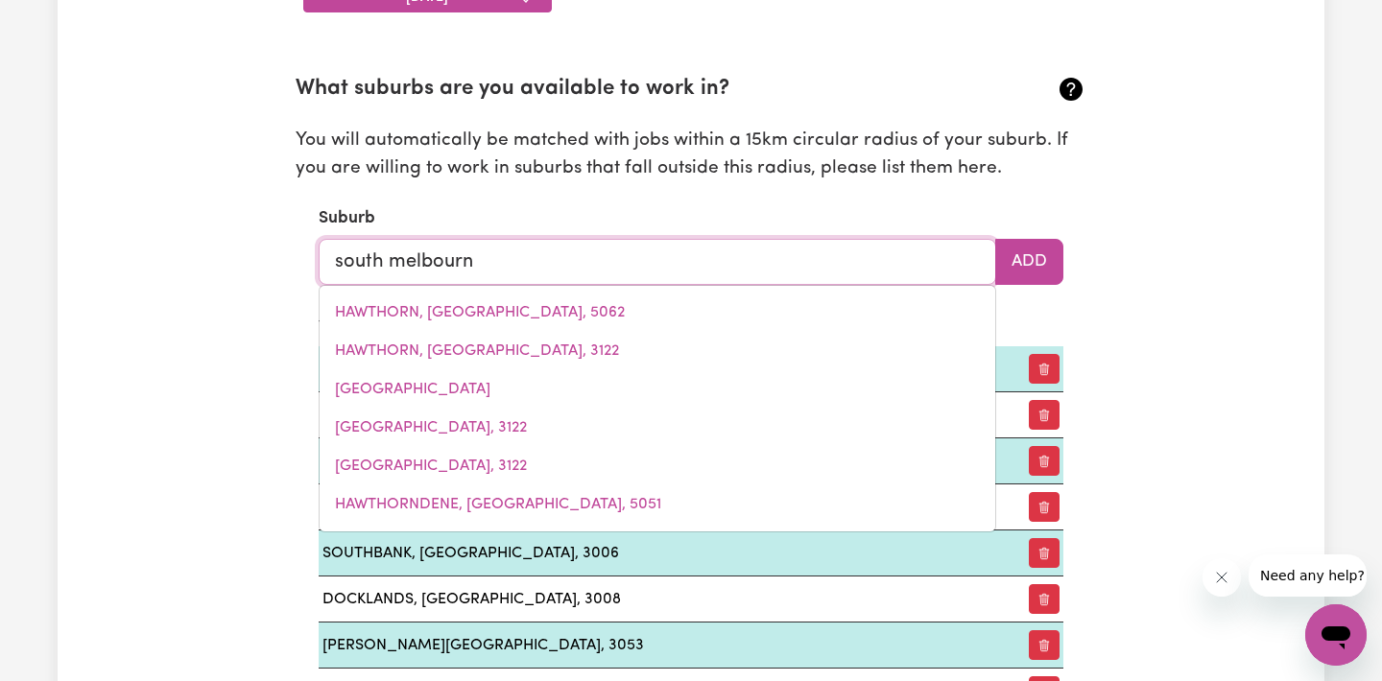
type input "[GEOGRAPHIC_DATA]"
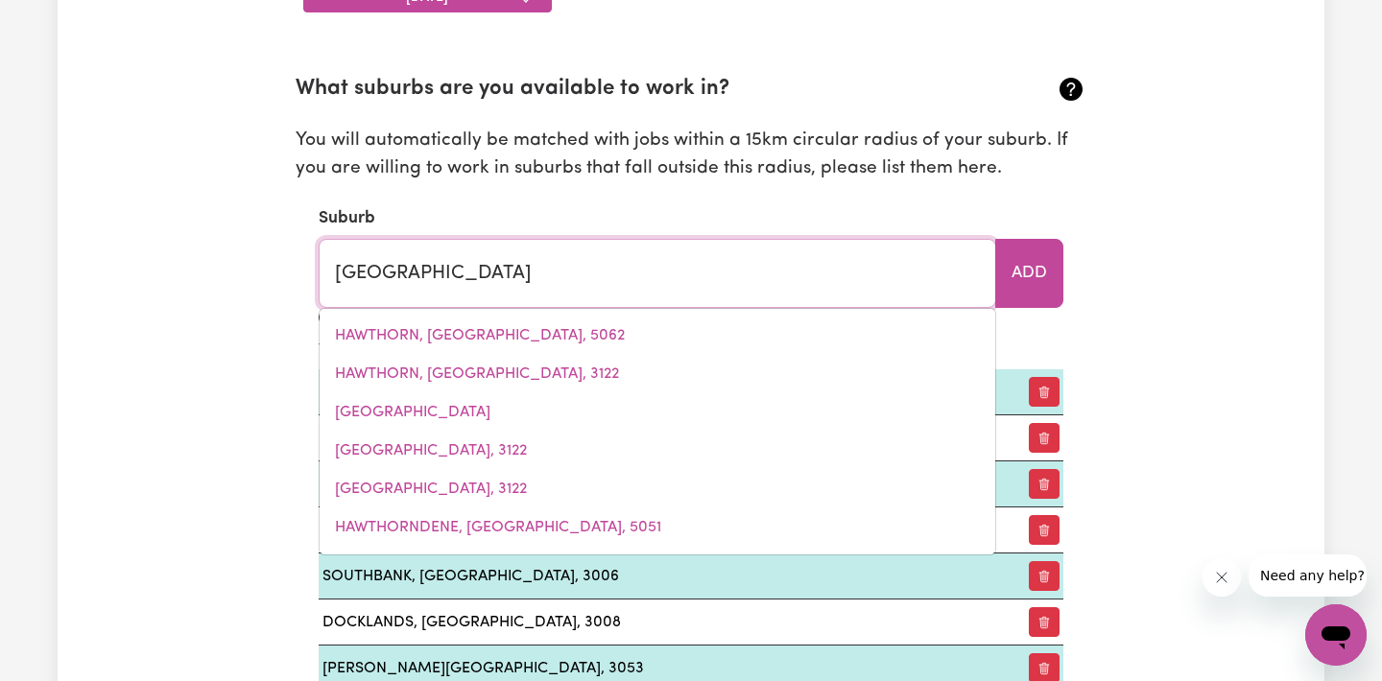
type input "[GEOGRAPHIC_DATA], [GEOGRAPHIC_DATA], 3205"
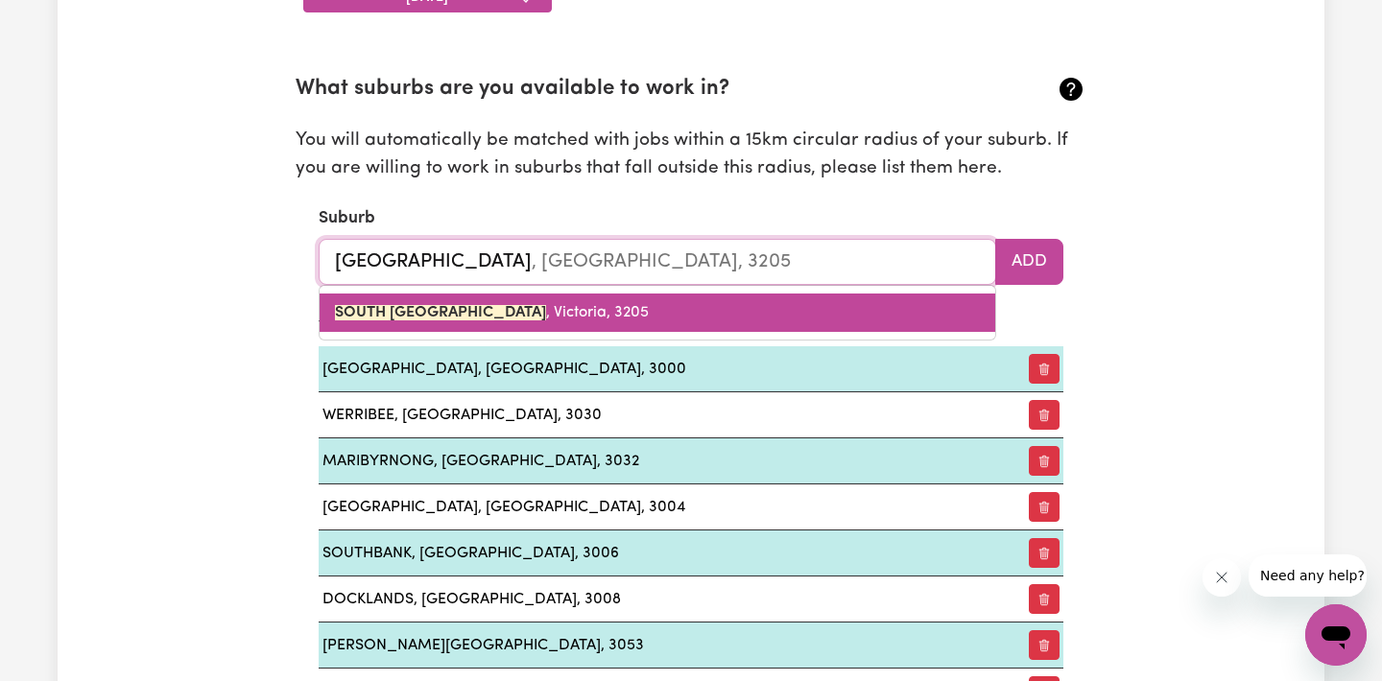
click at [372, 320] on link "[GEOGRAPHIC_DATA] , [GEOGRAPHIC_DATA], 3205" at bounding box center [658, 313] width 676 height 38
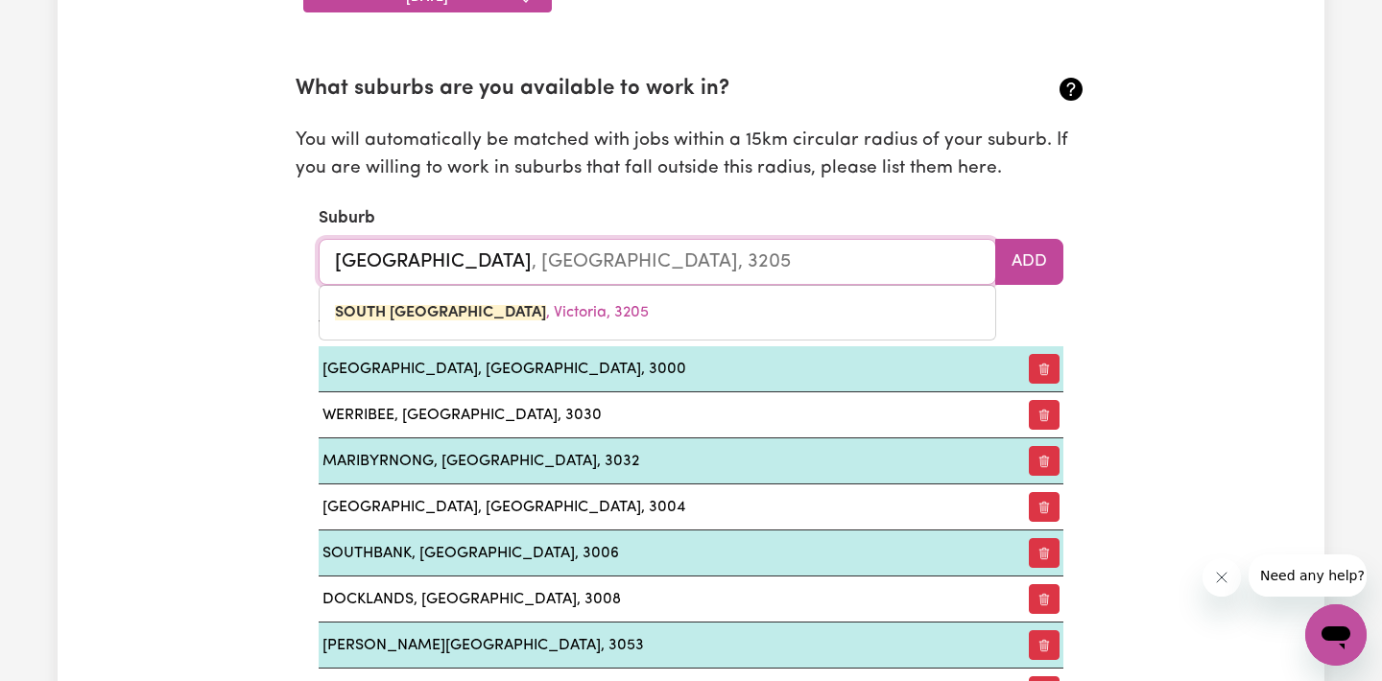
type input "[GEOGRAPHIC_DATA], [GEOGRAPHIC_DATA], 3205"
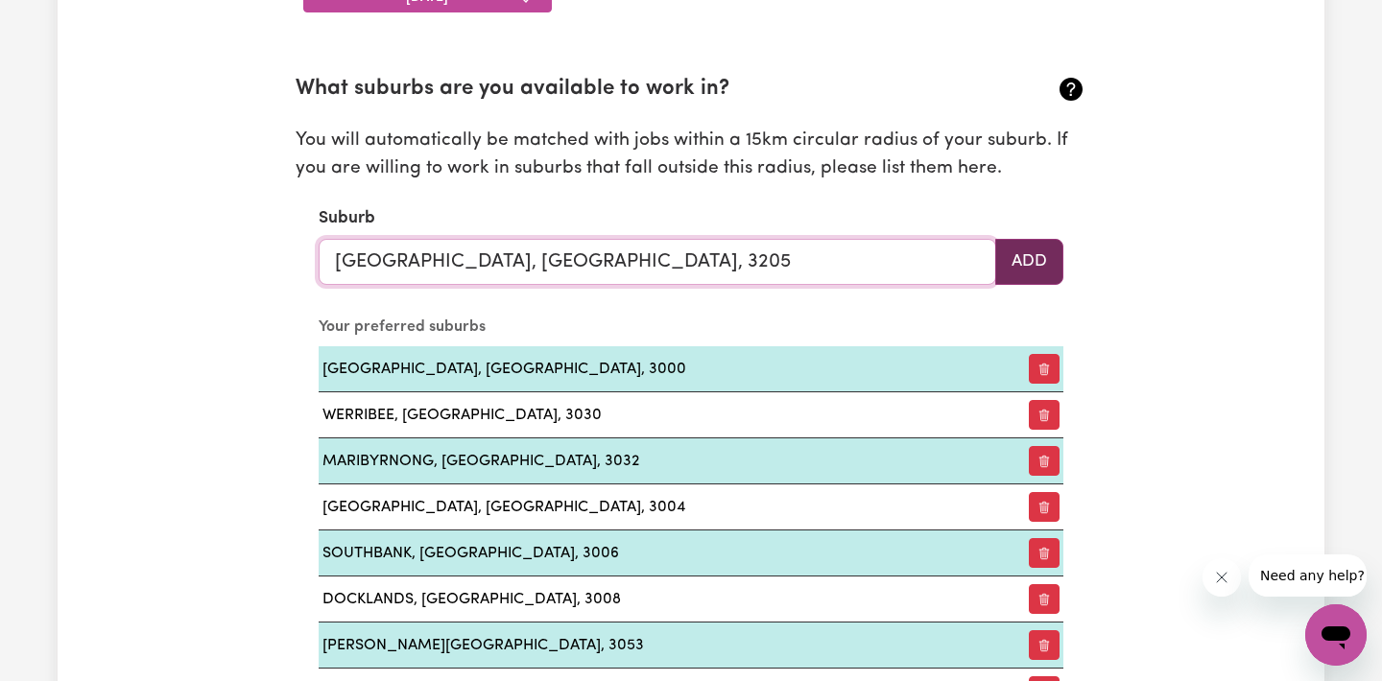
type input "[GEOGRAPHIC_DATA], [GEOGRAPHIC_DATA], 3205"
click at [1043, 252] on button "Add" at bounding box center [1029, 262] width 68 height 46
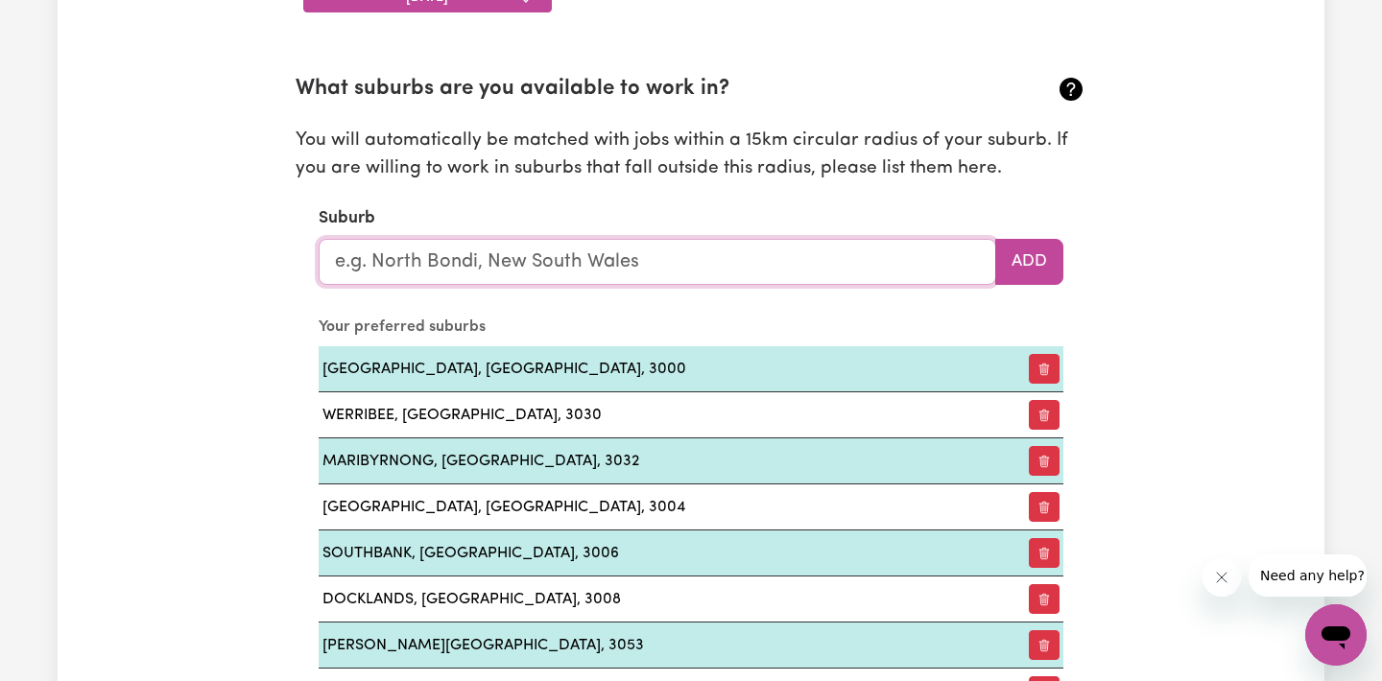
click at [472, 276] on input "text" at bounding box center [657, 262] width 677 height 46
type input "[GEOGRAPHIC_DATA]"
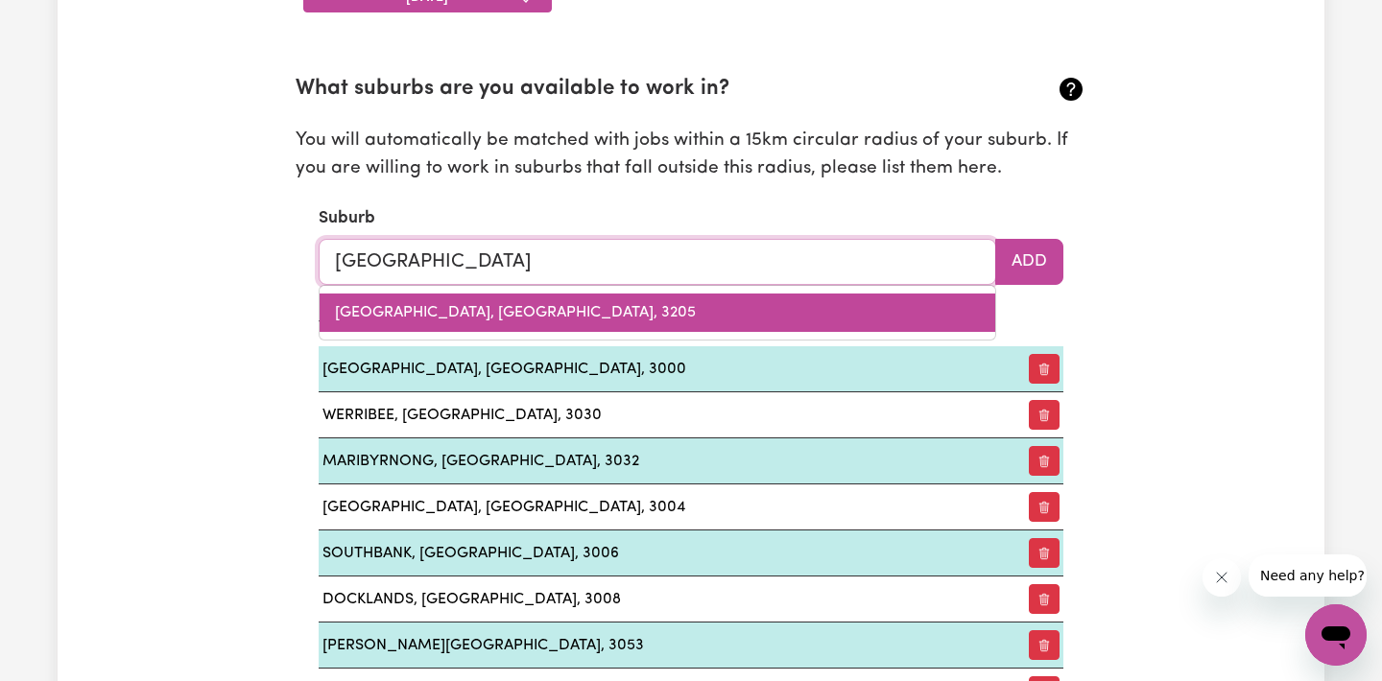
type input "[GEOGRAPHIC_DATA], [GEOGRAPHIC_DATA], 3051"
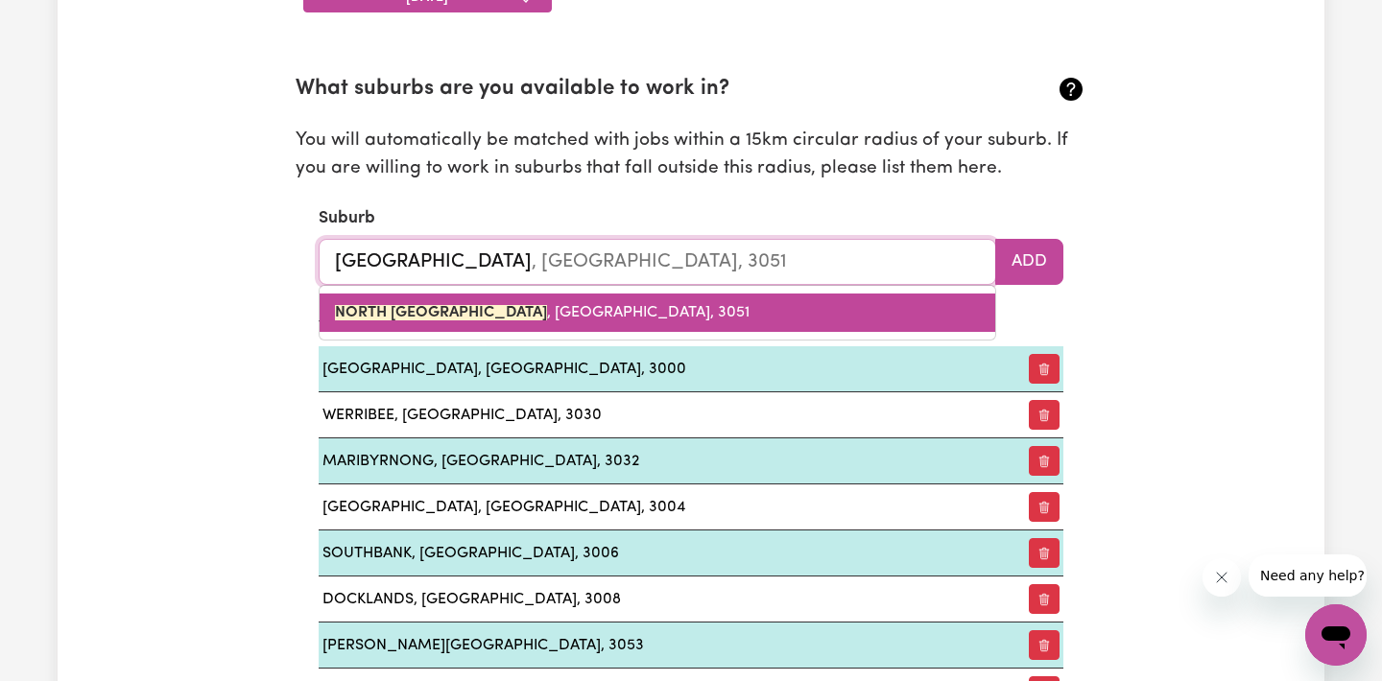
click at [382, 312] on mark "NORTH [GEOGRAPHIC_DATA]" at bounding box center [441, 312] width 212 height 15
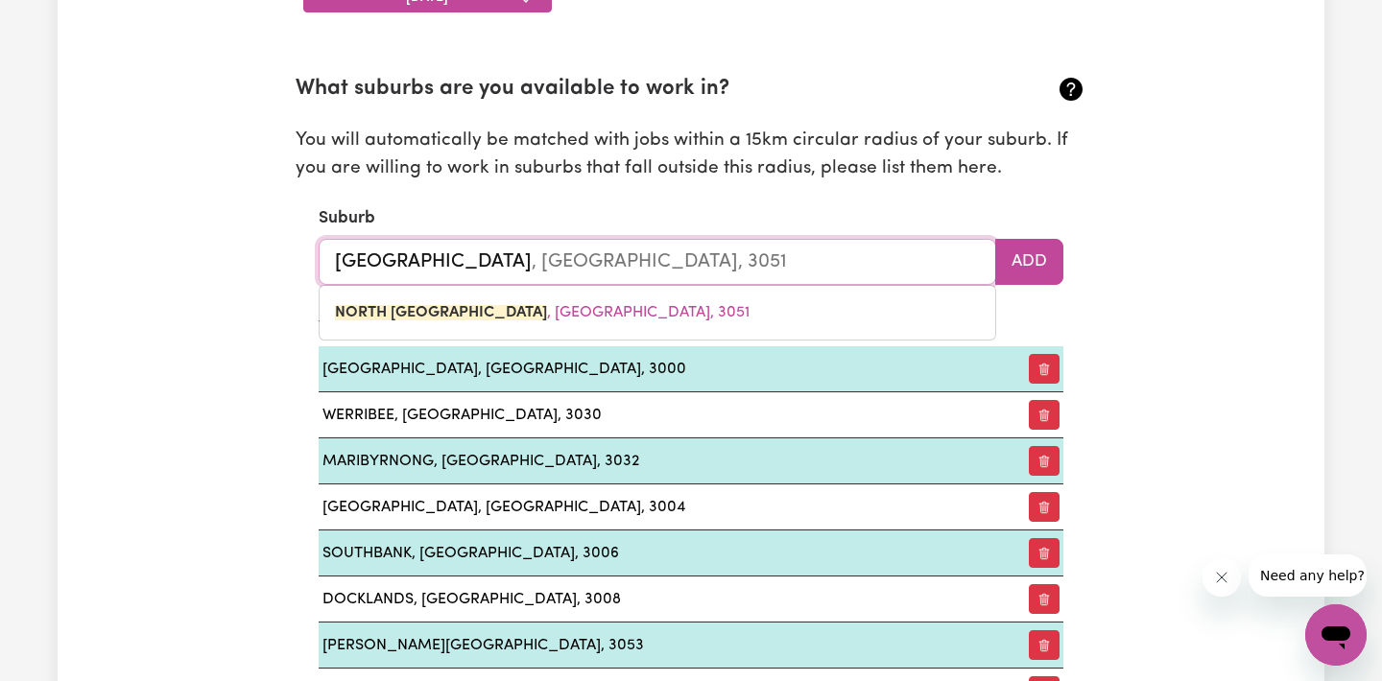
type input "[GEOGRAPHIC_DATA], [GEOGRAPHIC_DATA], 3051"
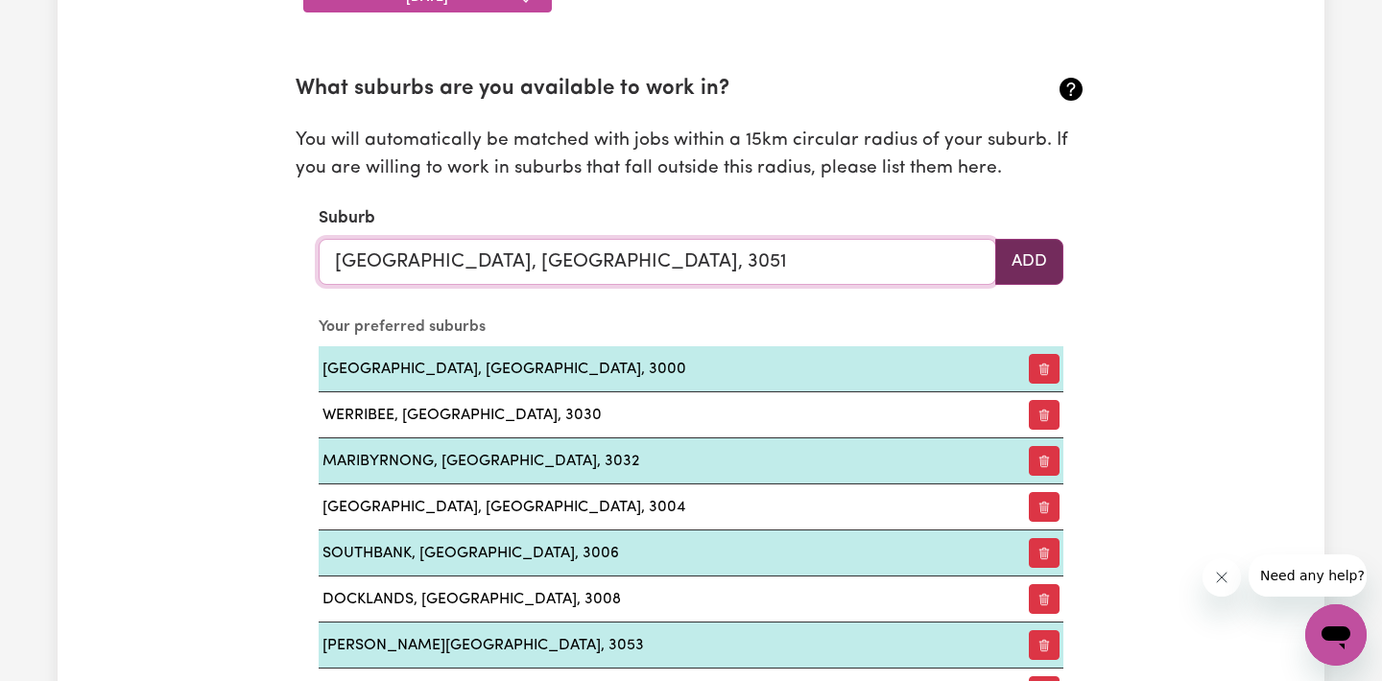
type input "[GEOGRAPHIC_DATA], [GEOGRAPHIC_DATA], 3051"
click at [1035, 272] on button "Add" at bounding box center [1029, 262] width 68 height 46
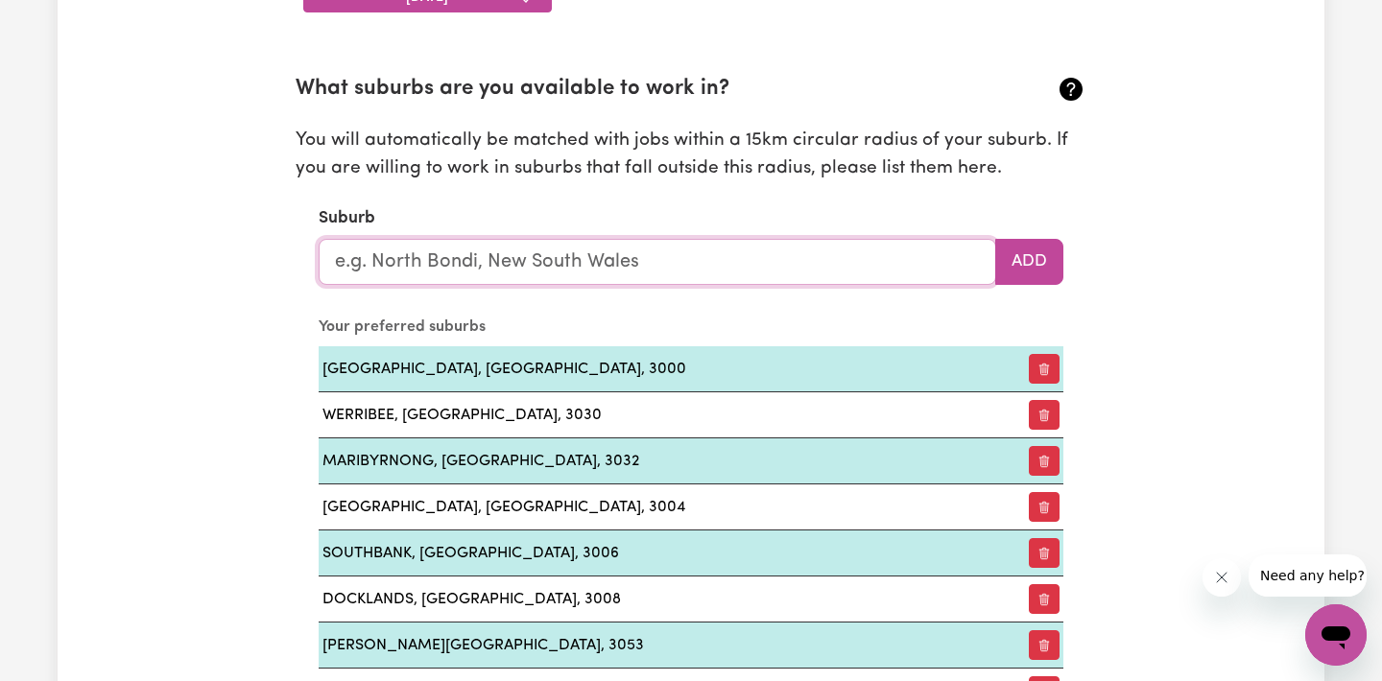
click at [488, 273] on input "text" at bounding box center [657, 262] width 677 height 46
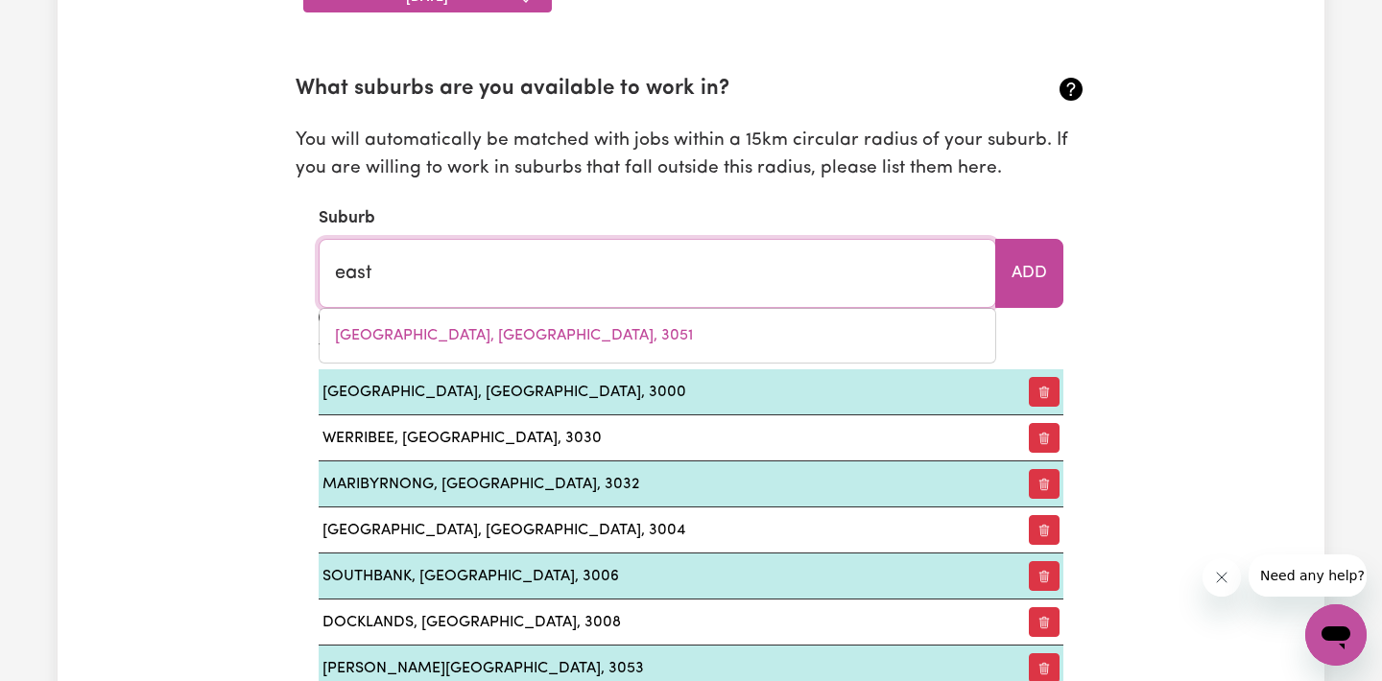
type input "east"
type input "[GEOGRAPHIC_DATA], [GEOGRAPHIC_DATA], 2640"
type input "east m"
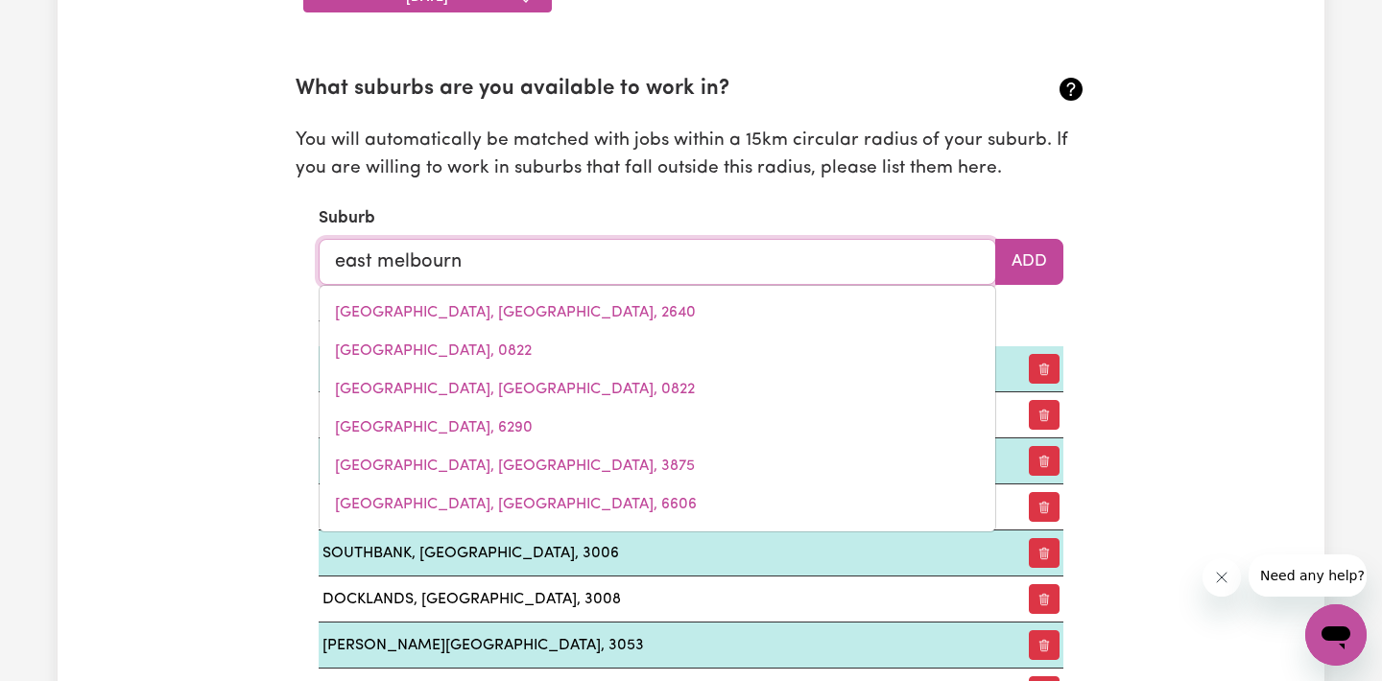
type input "east [GEOGRAPHIC_DATA]"
type input "[GEOGRAPHIC_DATA], [GEOGRAPHIC_DATA], 3002"
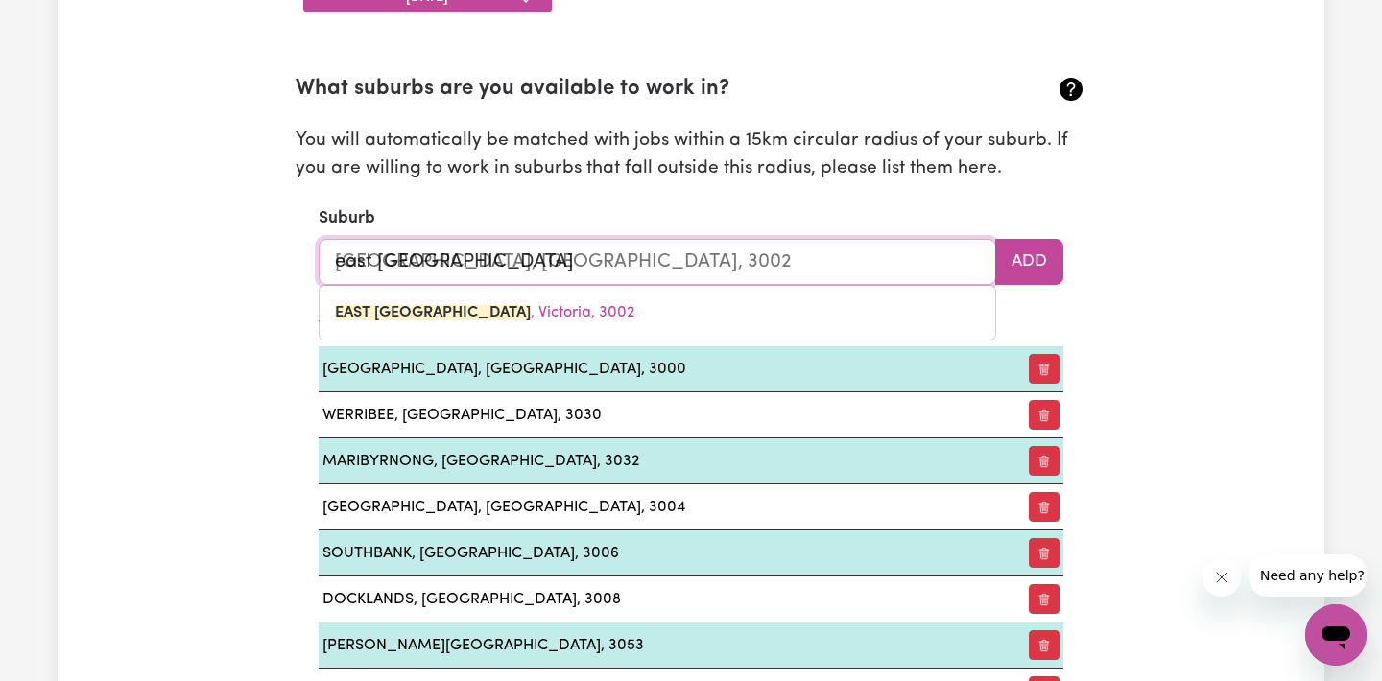
click at [459, 303] on link "[GEOGRAPHIC_DATA] , [GEOGRAPHIC_DATA], 3002" at bounding box center [658, 313] width 676 height 38
type input "[GEOGRAPHIC_DATA], [GEOGRAPHIC_DATA], 3002"
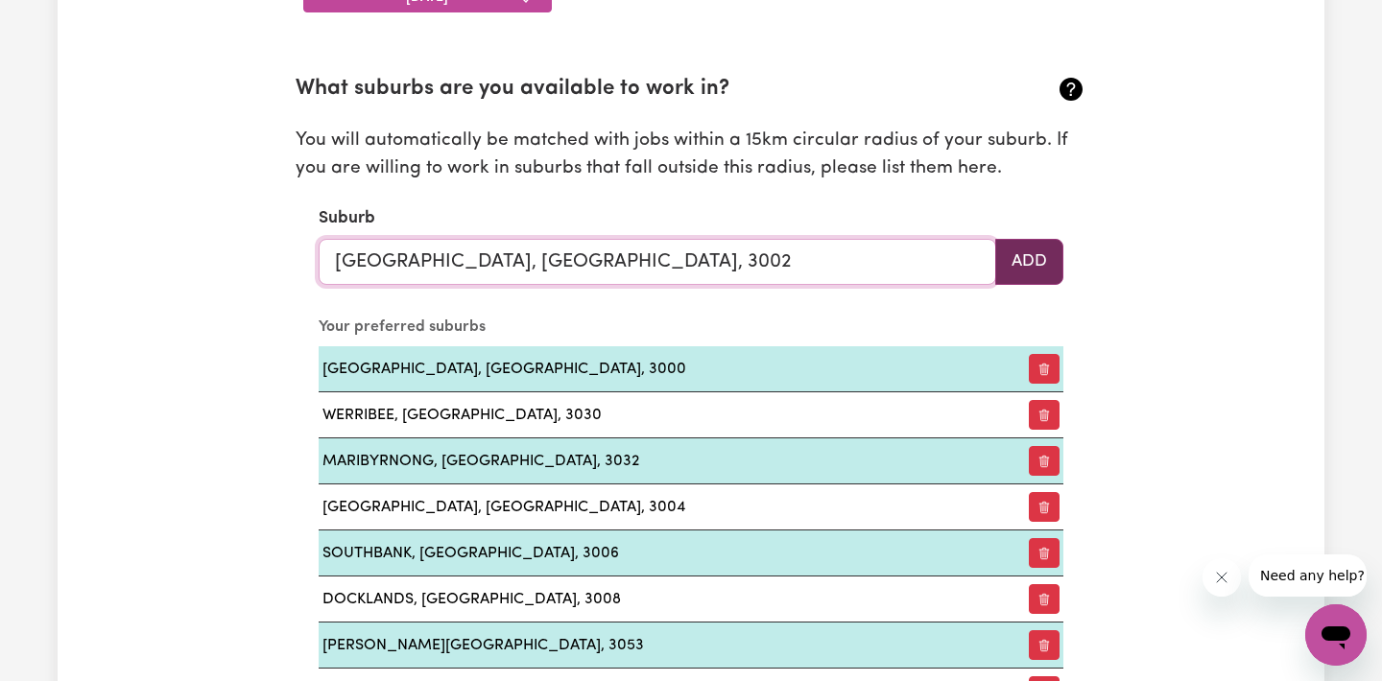
type input "[GEOGRAPHIC_DATA], [GEOGRAPHIC_DATA], 3002"
click at [1020, 273] on button "Add" at bounding box center [1029, 262] width 68 height 46
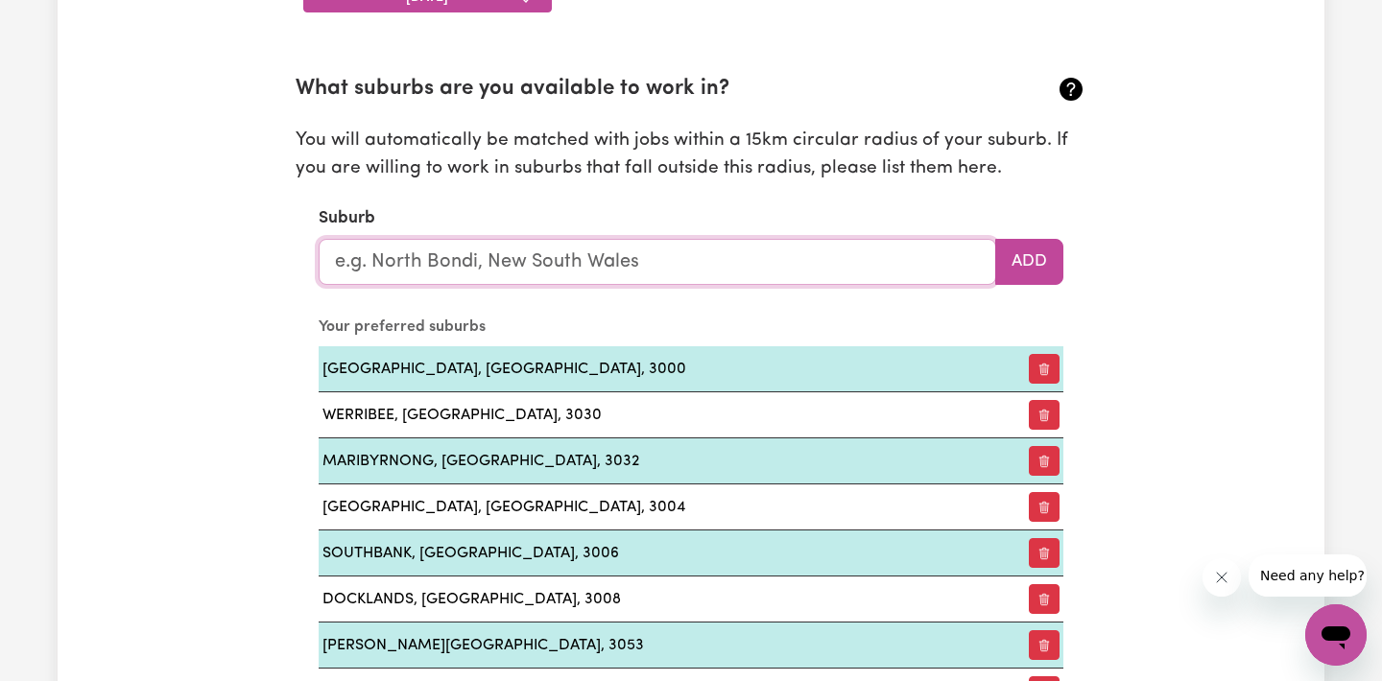
click at [370, 267] on input "text" at bounding box center [657, 262] width 677 height 46
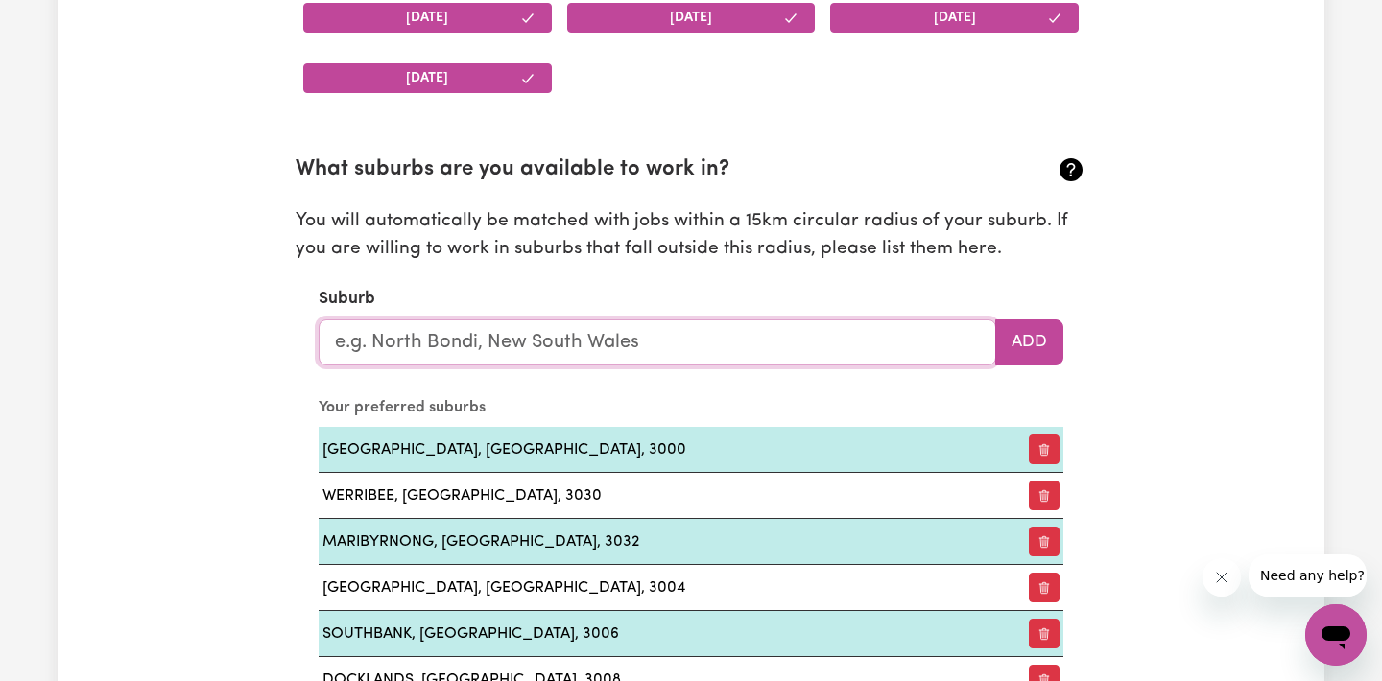
scroll to position [2015, 0]
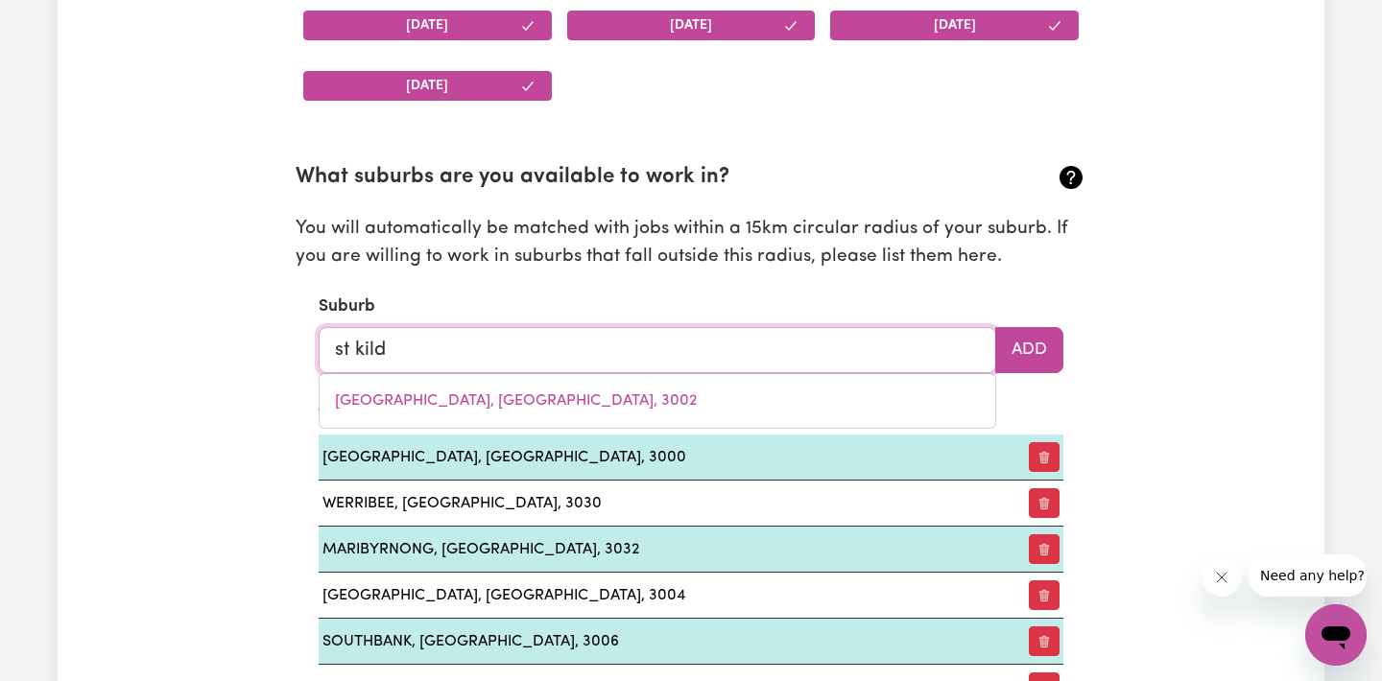
type input "st kilda"
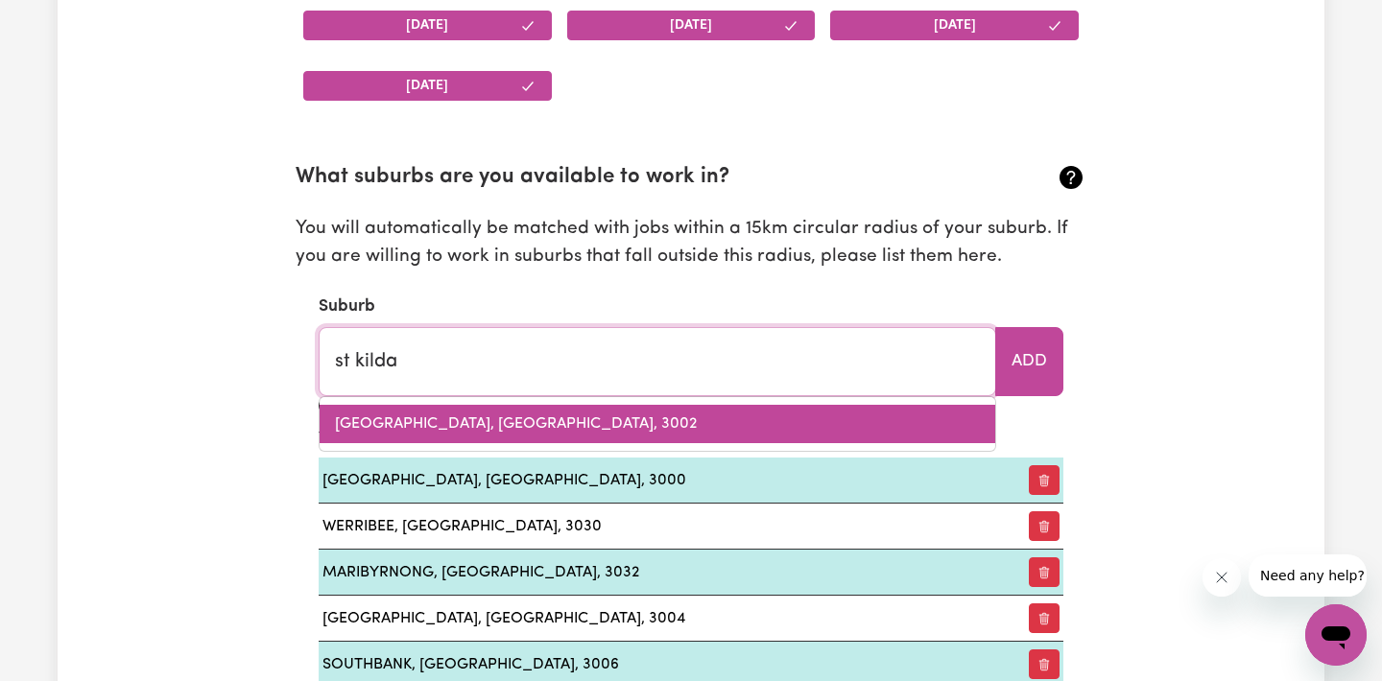
type input "[GEOGRAPHIC_DATA]"
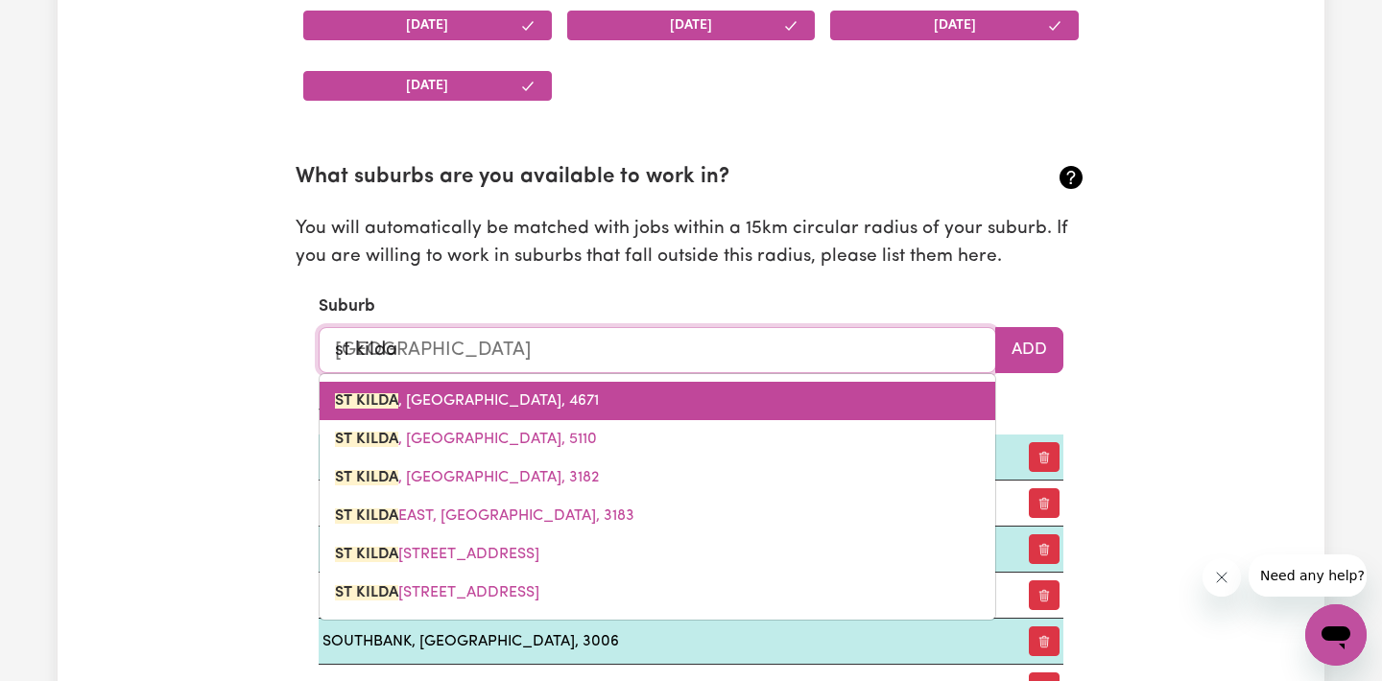
click at [387, 385] on link "[GEOGRAPHIC_DATA]" at bounding box center [658, 401] width 676 height 38
type input "[GEOGRAPHIC_DATA]"
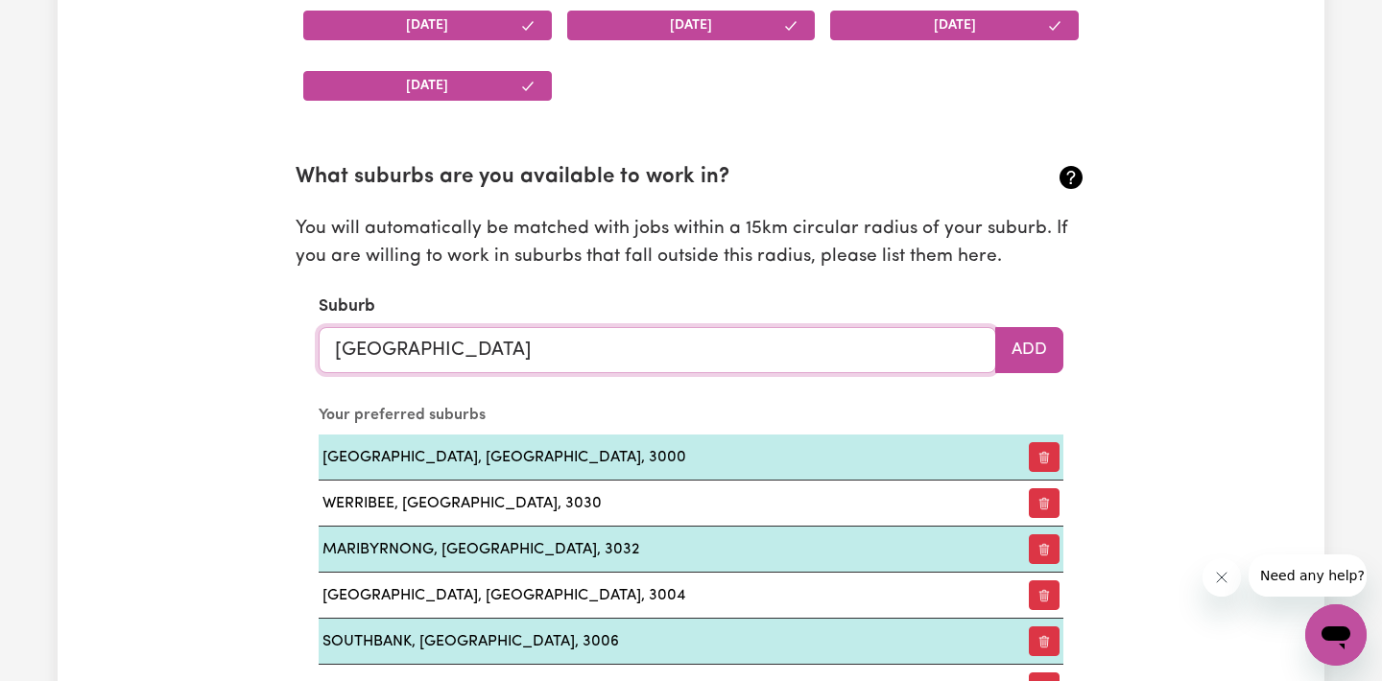
drag, startPoint x: 621, startPoint y: 347, endPoint x: 215, endPoint y: 346, distance: 405.9
type input "st"
type input "[GEOGRAPHIC_DATA]"
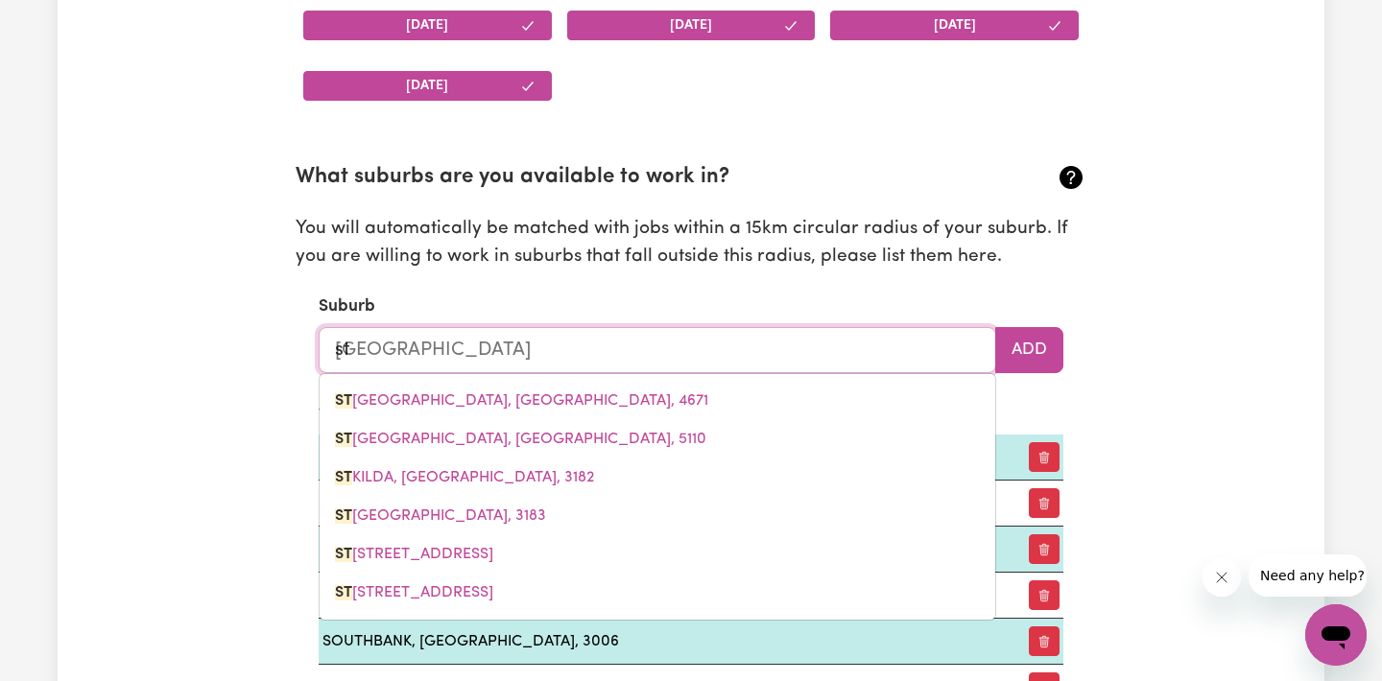
type input "st k"
type input "st kILDA, [GEOGRAPHIC_DATA], 4671"
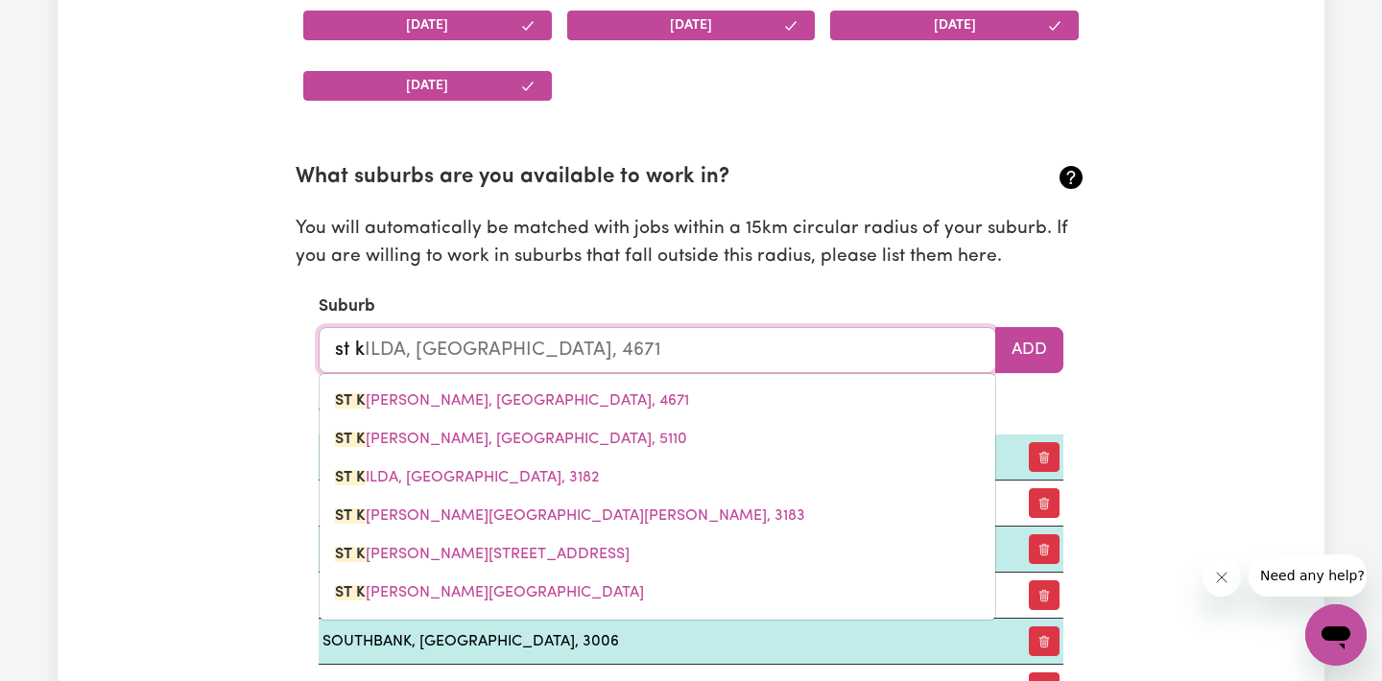
type input "st ki"
type input "[GEOGRAPHIC_DATA]"
type input "st kil"
type input "[GEOGRAPHIC_DATA], [GEOGRAPHIC_DATA], 4671"
type input "st kild"
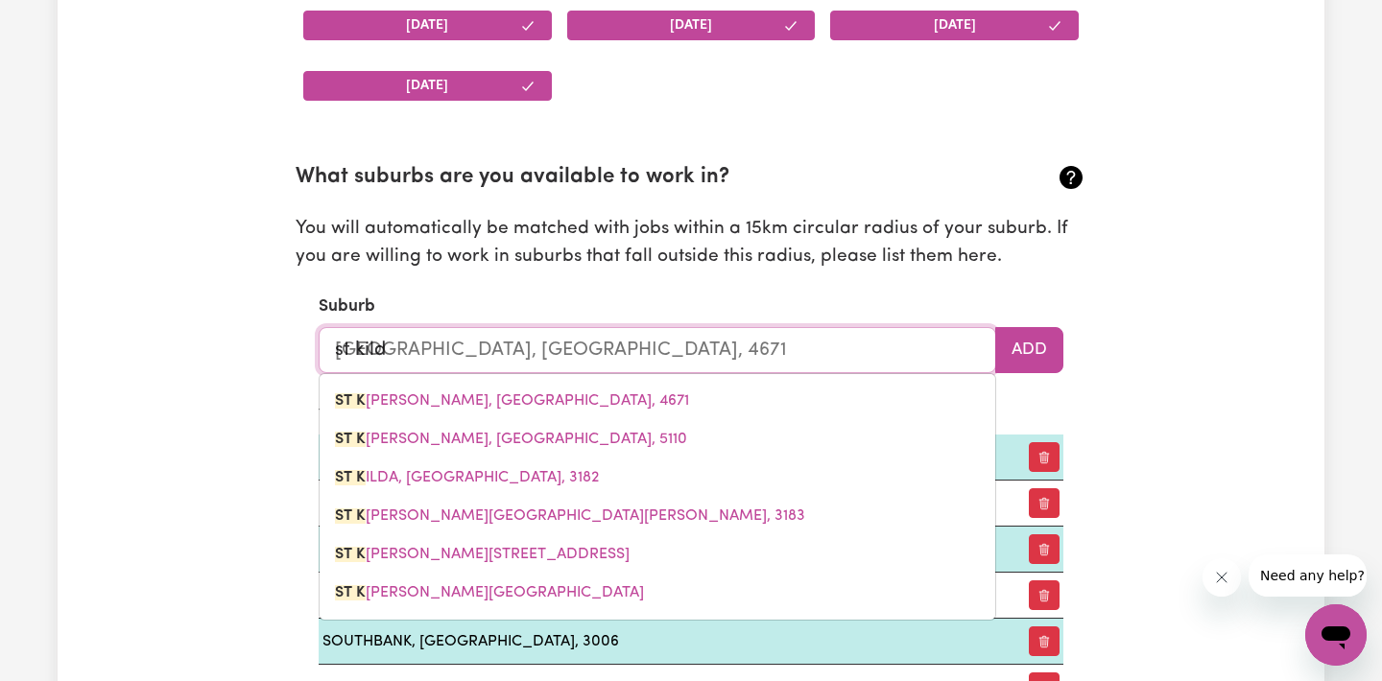
type input "[GEOGRAPHIC_DATA], [GEOGRAPHIC_DATA], 4671"
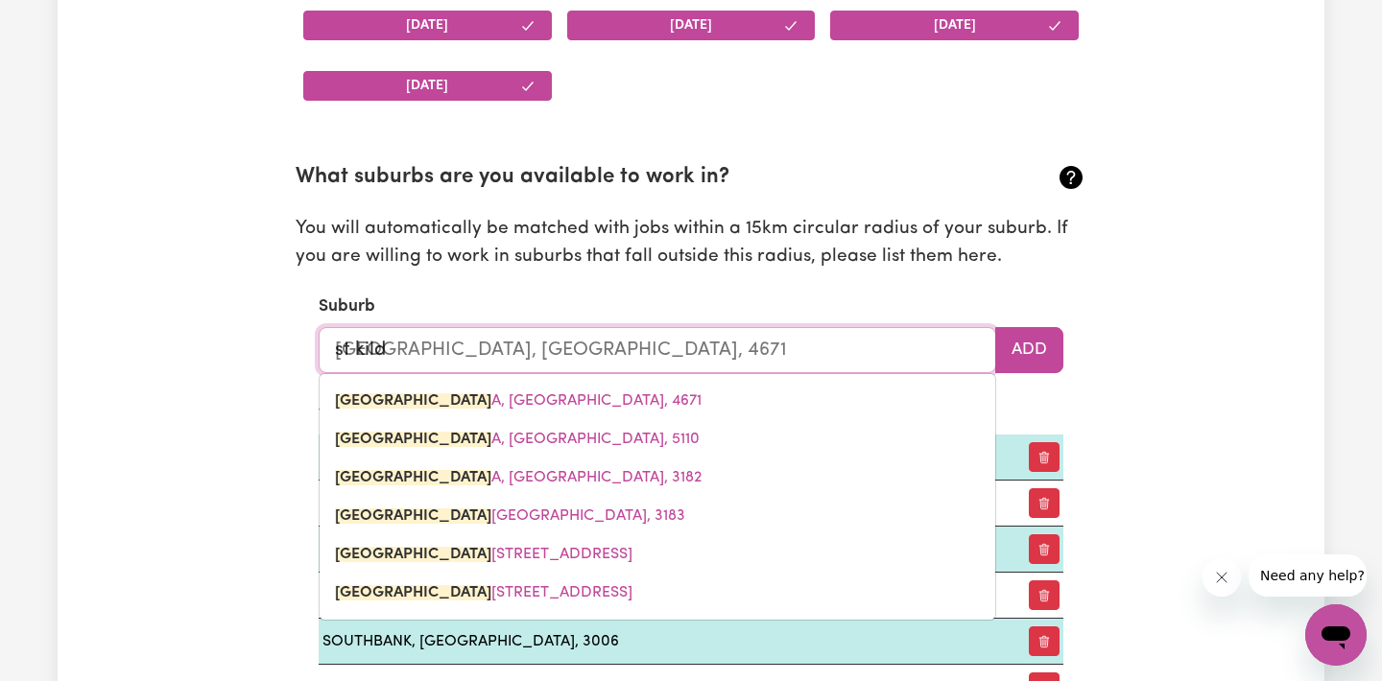
type input "st kilda"
type input "[GEOGRAPHIC_DATA]"
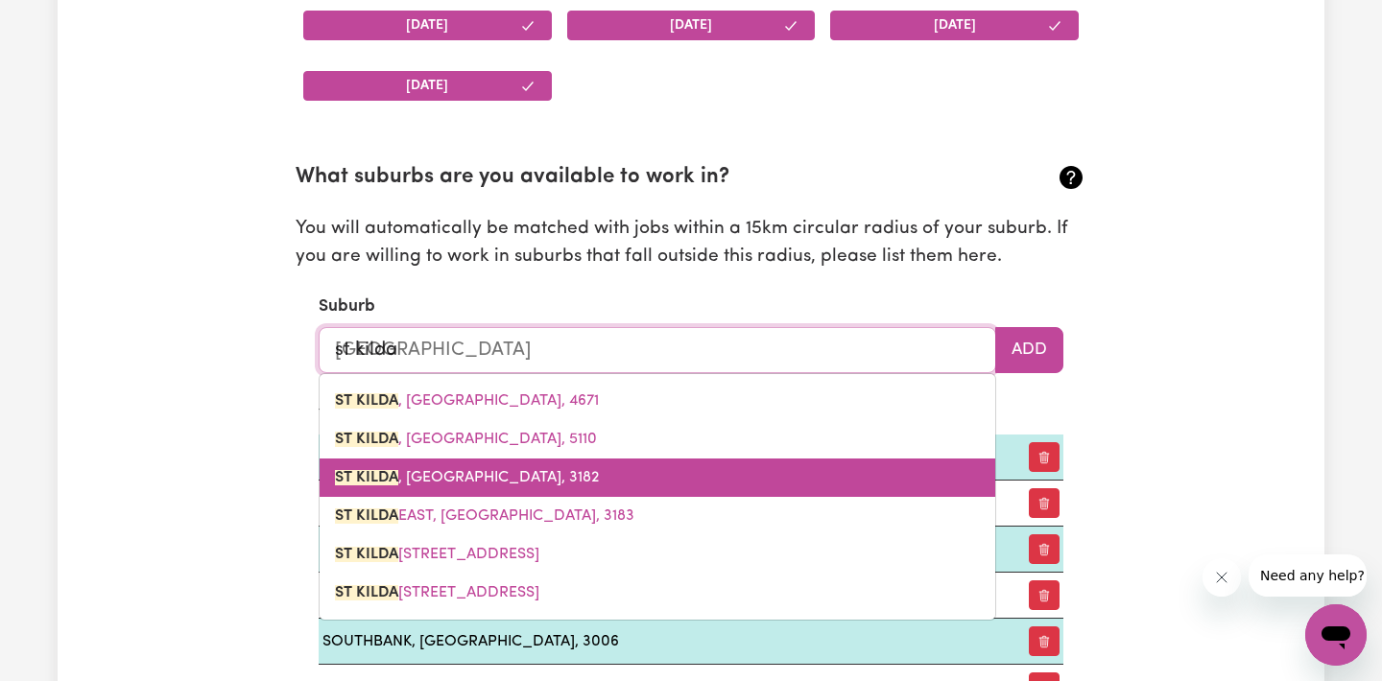
click at [404, 465] on link "[GEOGRAPHIC_DATA] , [GEOGRAPHIC_DATA], 3182" at bounding box center [658, 478] width 676 height 38
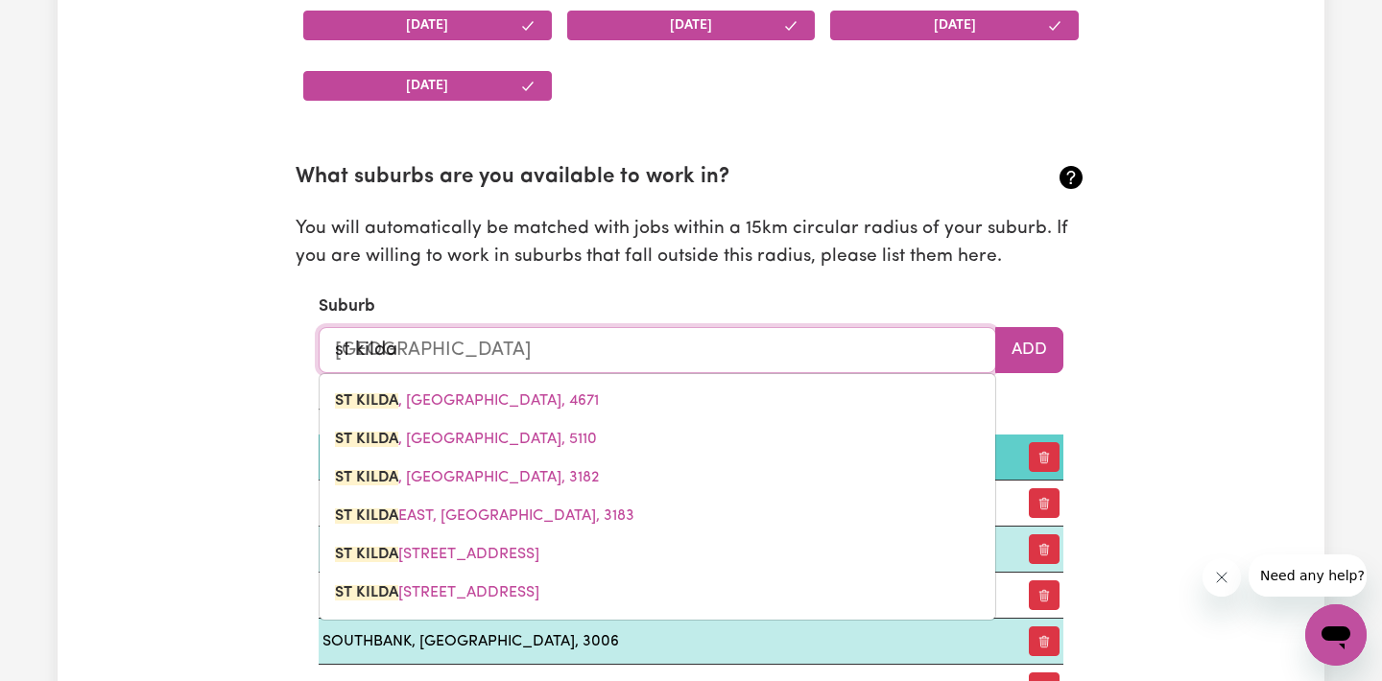
type input "[GEOGRAPHIC_DATA], [GEOGRAPHIC_DATA], 3182"
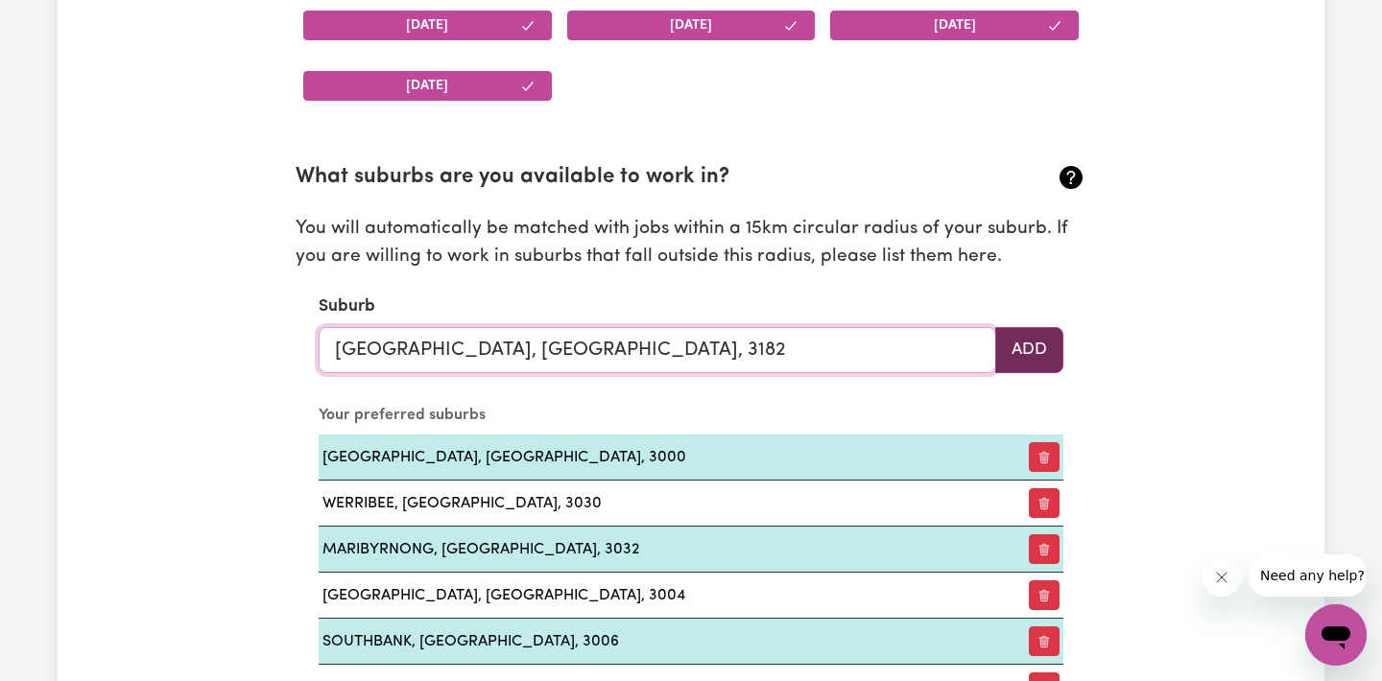
type input "[GEOGRAPHIC_DATA], [GEOGRAPHIC_DATA], 3182"
click at [1019, 343] on button "Add" at bounding box center [1029, 350] width 68 height 46
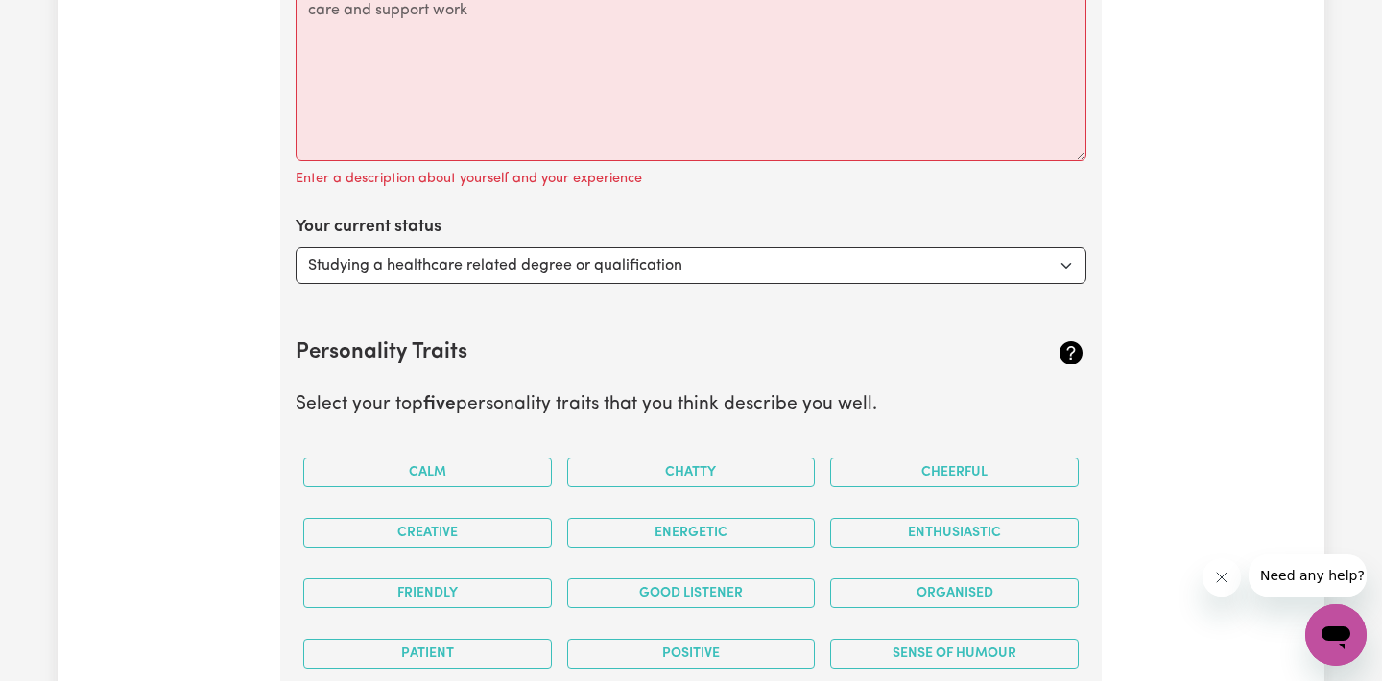
scroll to position [3403, 0]
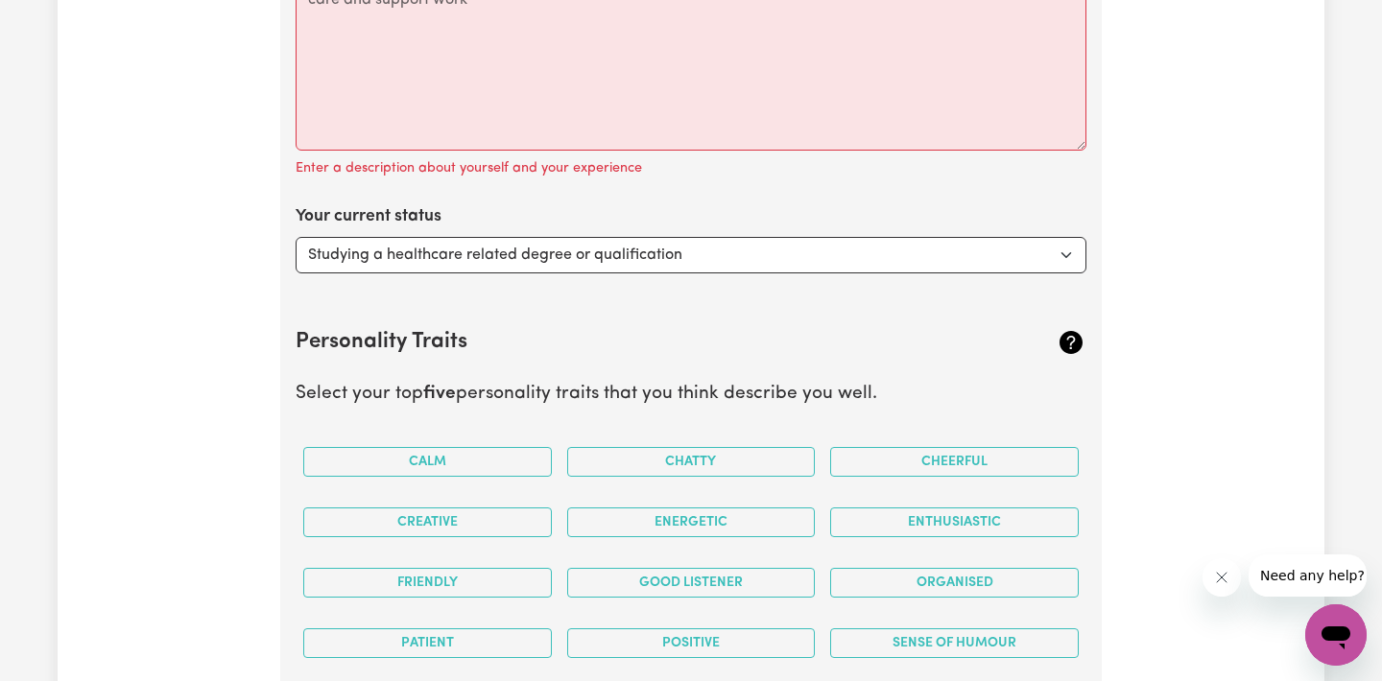
click at [401, 237] on div "Your current status Select... Studying a healthcare related degree or qualifica…" at bounding box center [691, 238] width 791 height 69
click at [396, 258] on select "Select... Studying a healthcare related degree or qualification Studying a non-…" at bounding box center [691, 255] width 791 height 36
click at [296, 237] on select "Select... Studying a healthcare related degree or qualification Studying a non-…" at bounding box center [691, 255] width 791 height 36
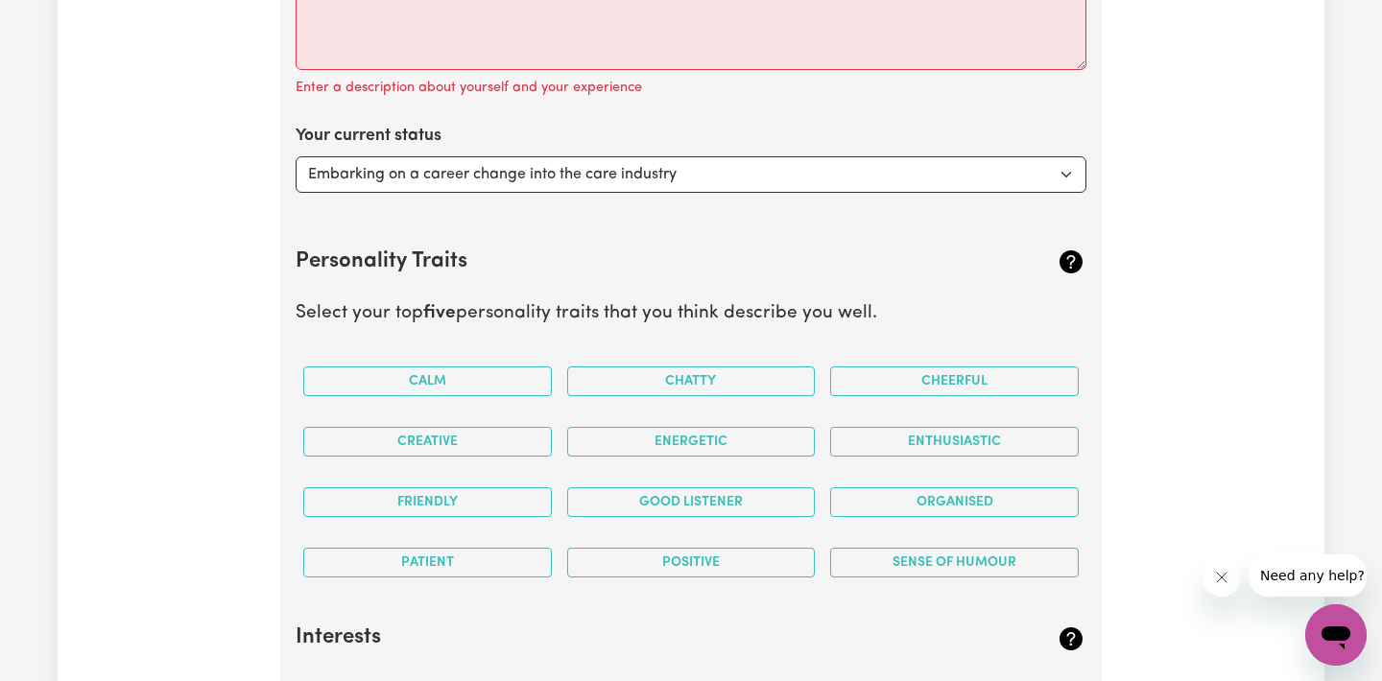
scroll to position [3484, 0]
click at [416, 170] on select "Select... Studying a healthcare related degree or qualification Studying a non-…" at bounding box center [691, 173] width 791 height 36
select select "Looking for extra work to fill my week and/or weekends"
click at [296, 155] on select "Select... Studying a healthcare related degree or qualification Studying a non-…" at bounding box center [691, 173] width 791 height 36
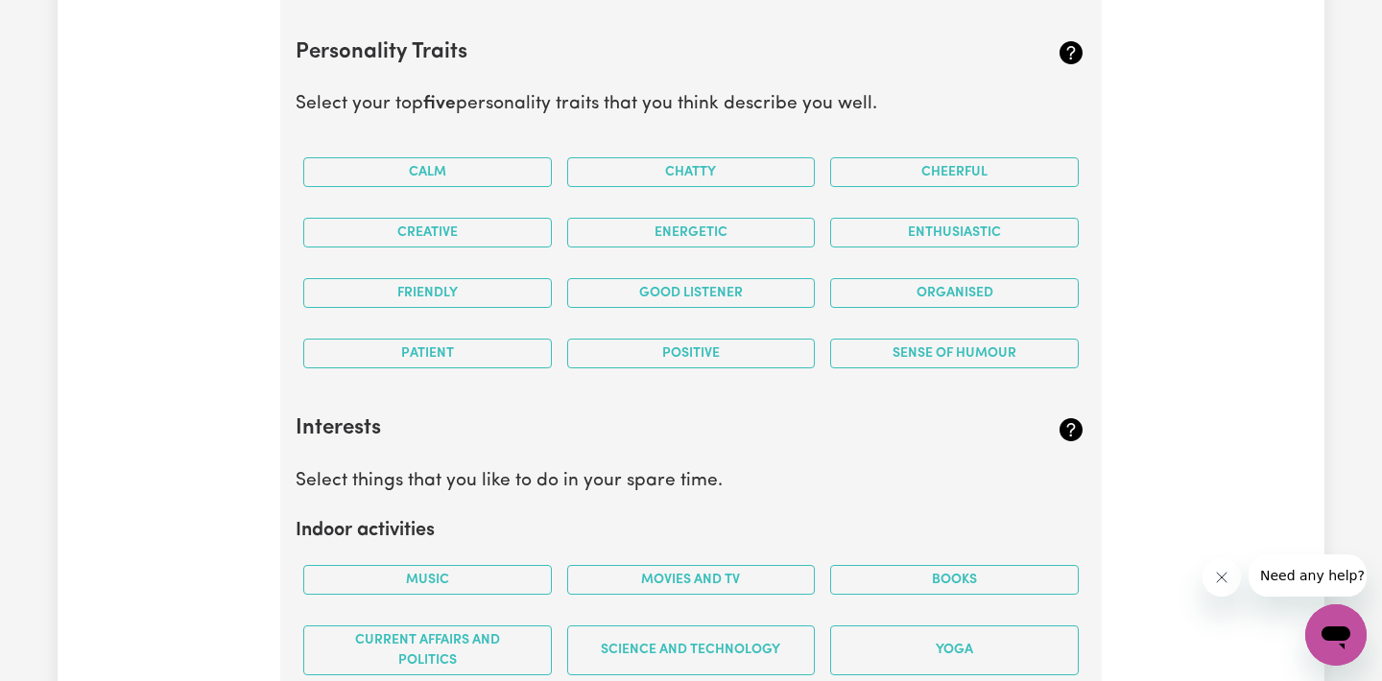
scroll to position [3691, 0]
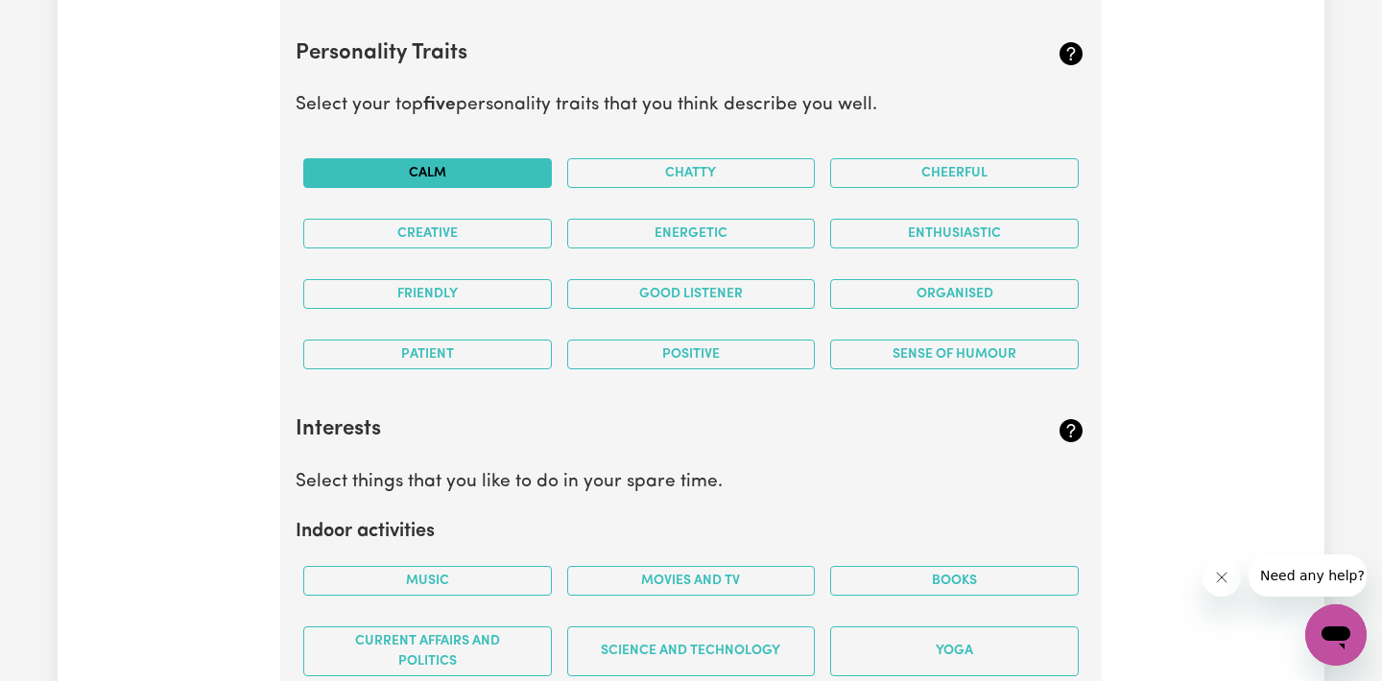
click at [438, 168] on button "Calm" at bounding box center [427, 173] width 249 height 30
click at [504, 364] on button "Patient" at bounding box center [427, 355] width 249 height 30
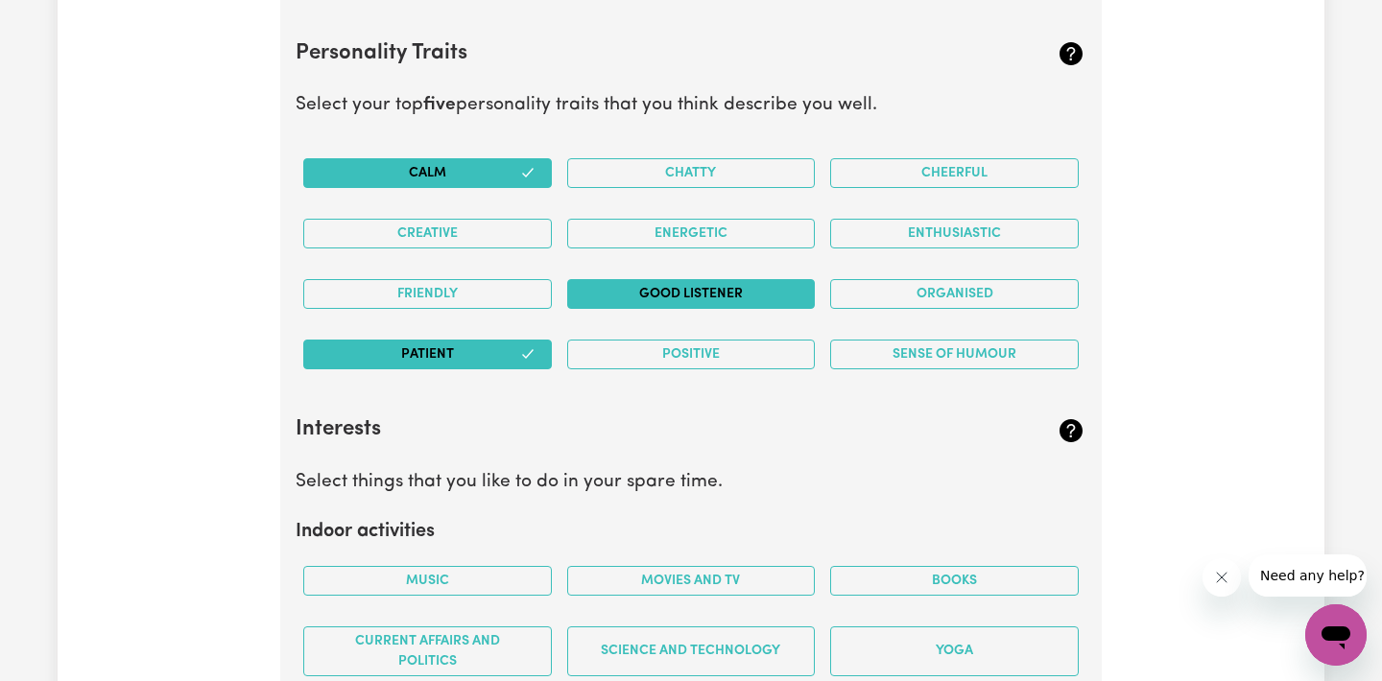
click at [653, 295] on button "Good Listener" at bounding box center [691, 294] width 249 height 30
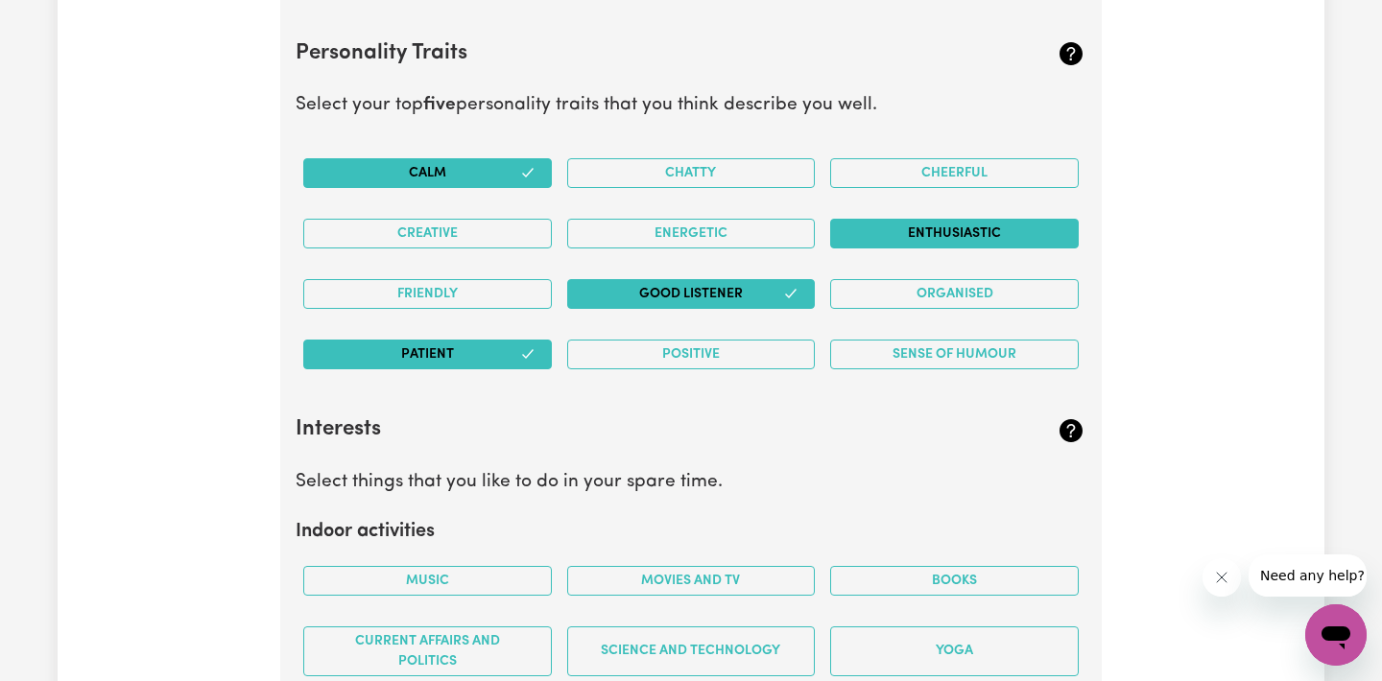
click at [880, 239] on button "Enthusiastic" at bounding box center [954, 234] width 249 height 30
click at [683, 344] on button "Positive" at bounding box center [691, 355] width 249 height 30
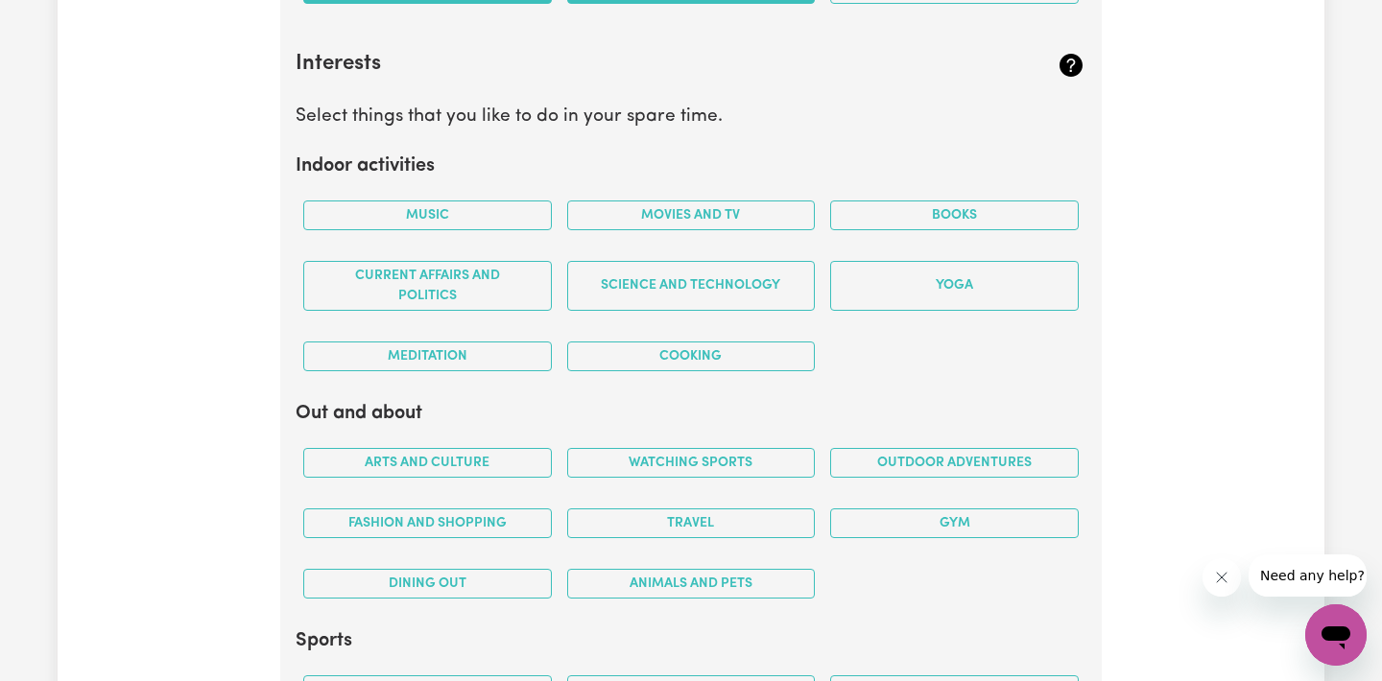
scroll to position [4061, 0]
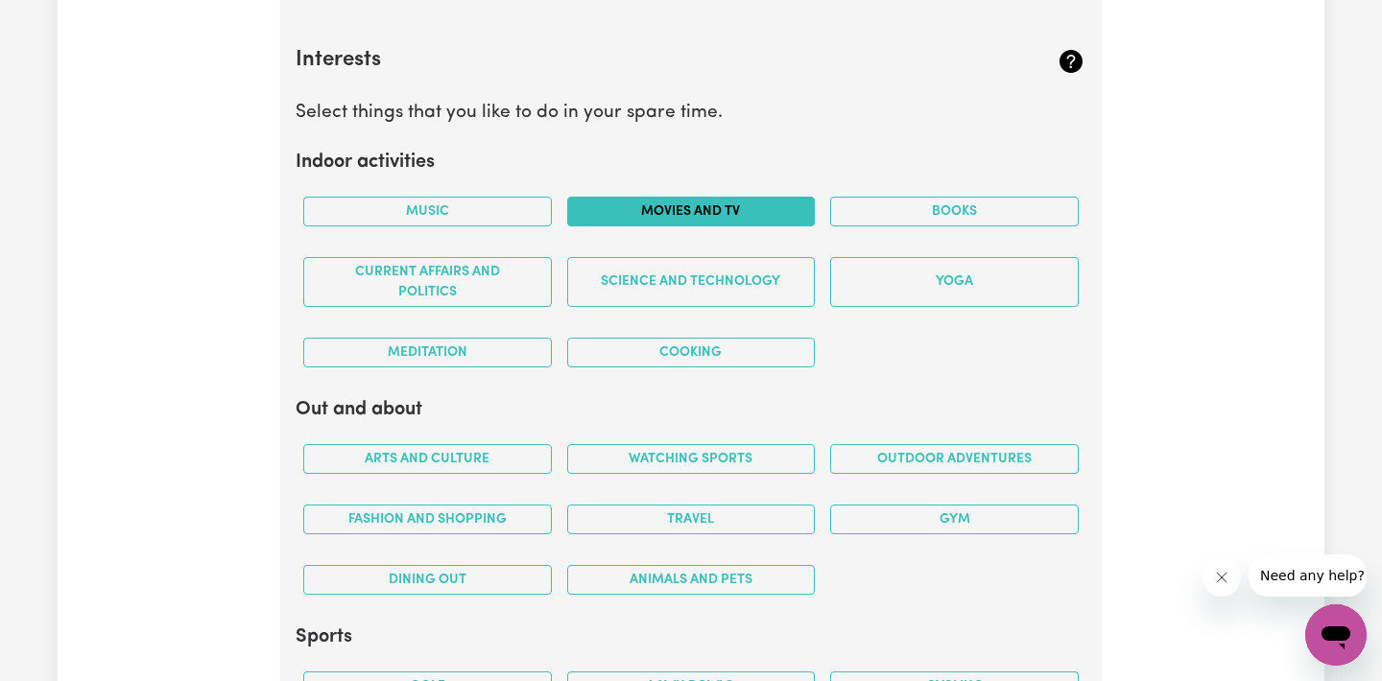
click at [613, 211] on button "Movies and TV" at bounding box center [691, 212] width 249 height 30
click at [486, 219] on button "Music" at bounding box center [427, 212] width 249 height 30
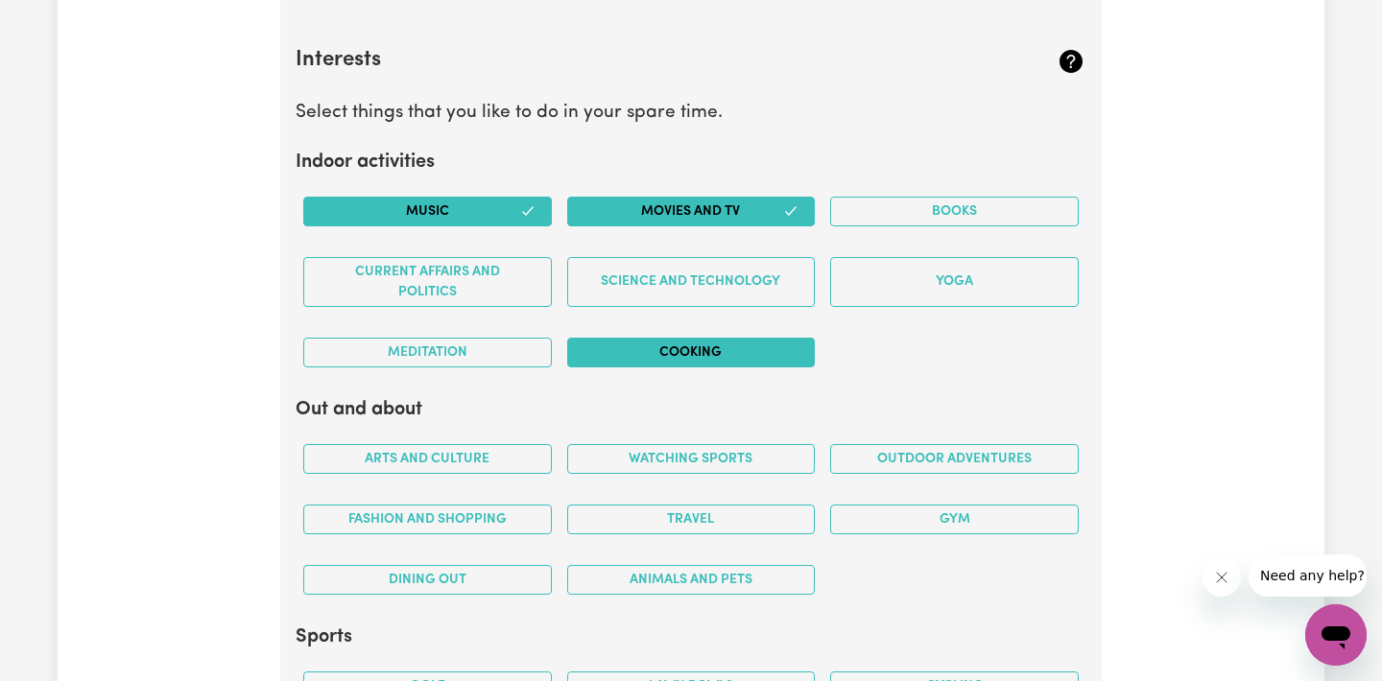
click at [622, 356] on button "Cooking" at bounding box center [691, 353] width 249 height 30
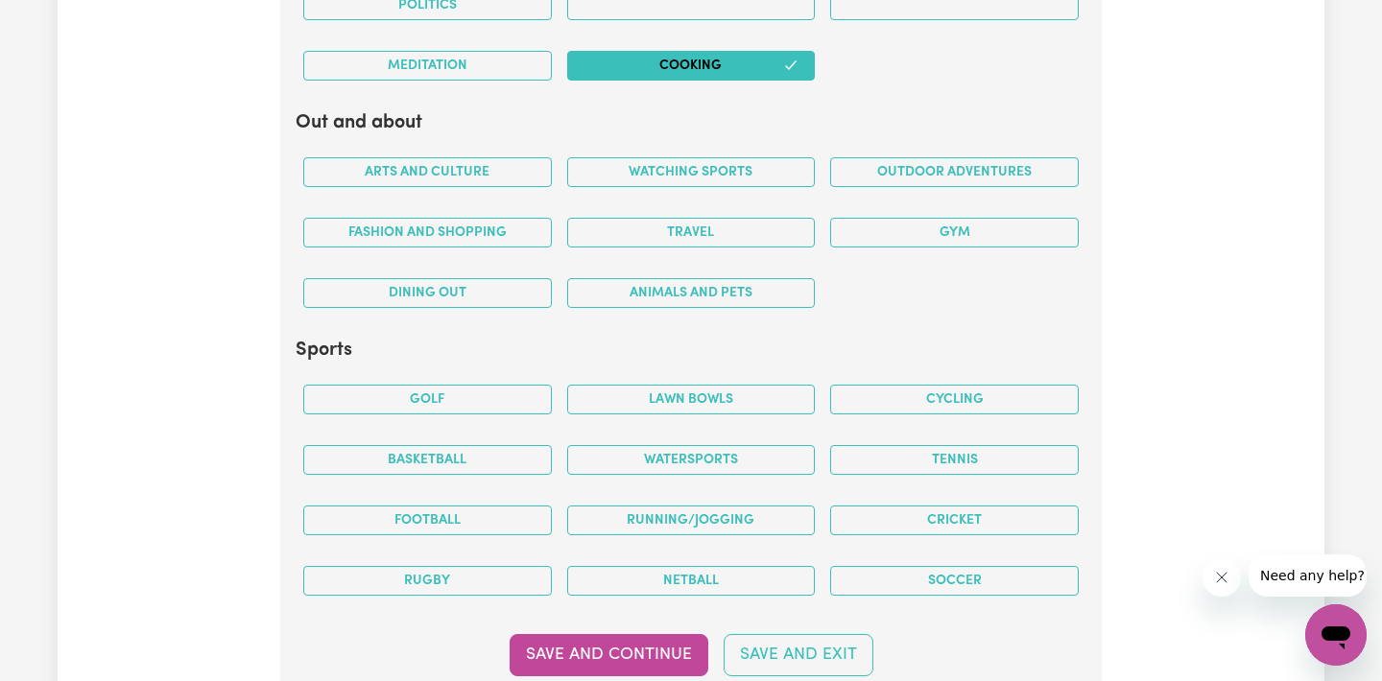
scroll to position [4350, 0]
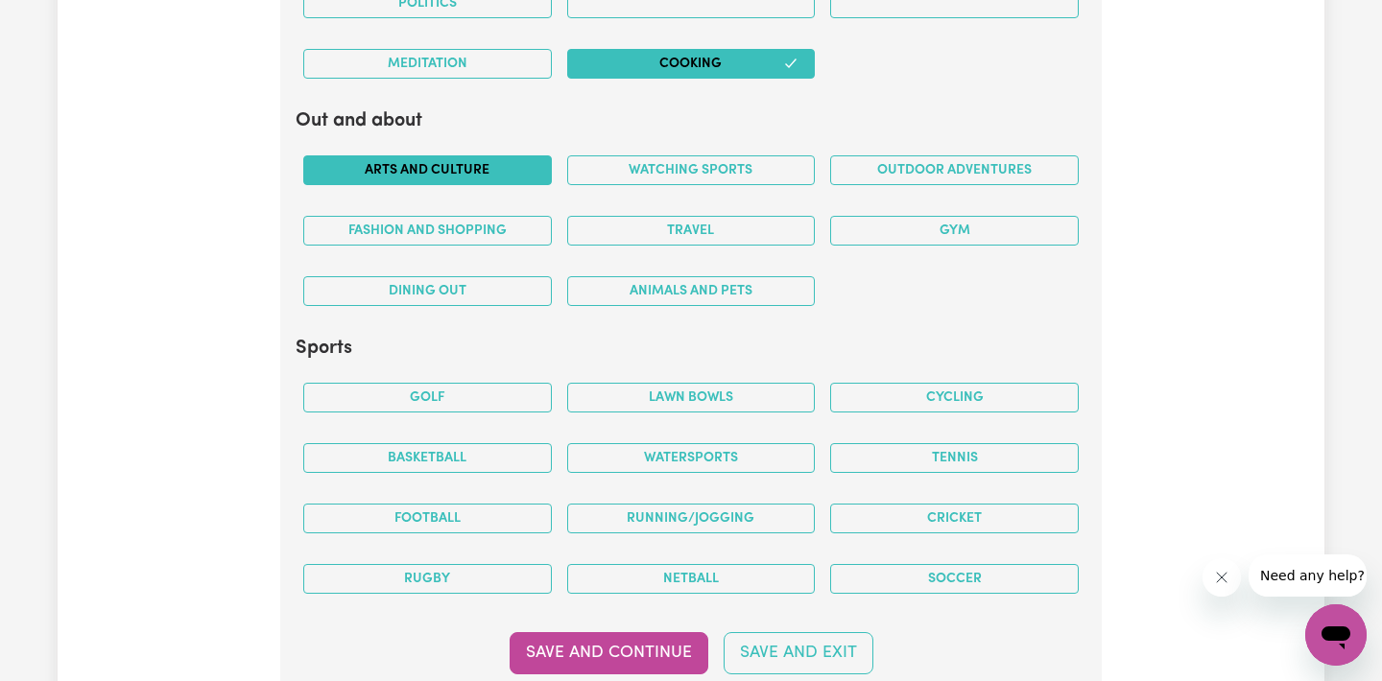
click at [399, 178] on button "Arts and Culture" at bounding box center [427, 170] width 249 height 30
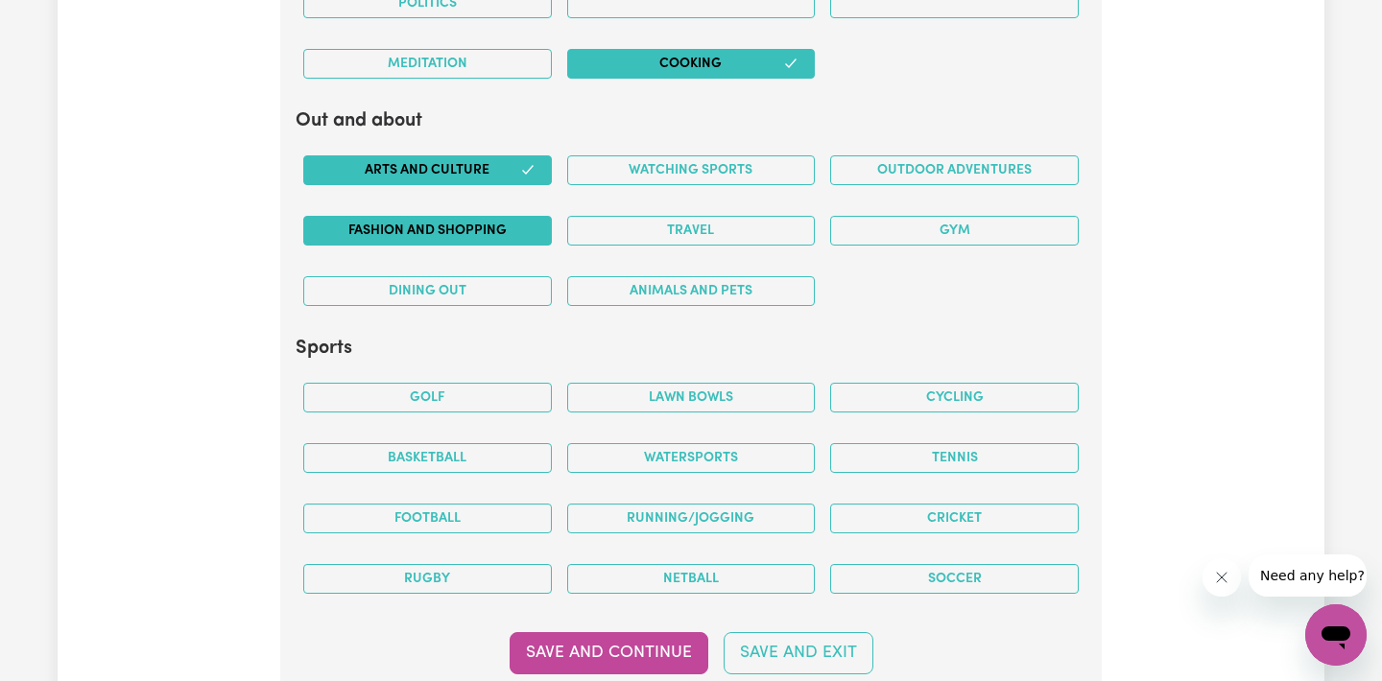
click at [412, 219] on button "Fashion and shopping" at bounding box center [427, 231] width 249 height 30
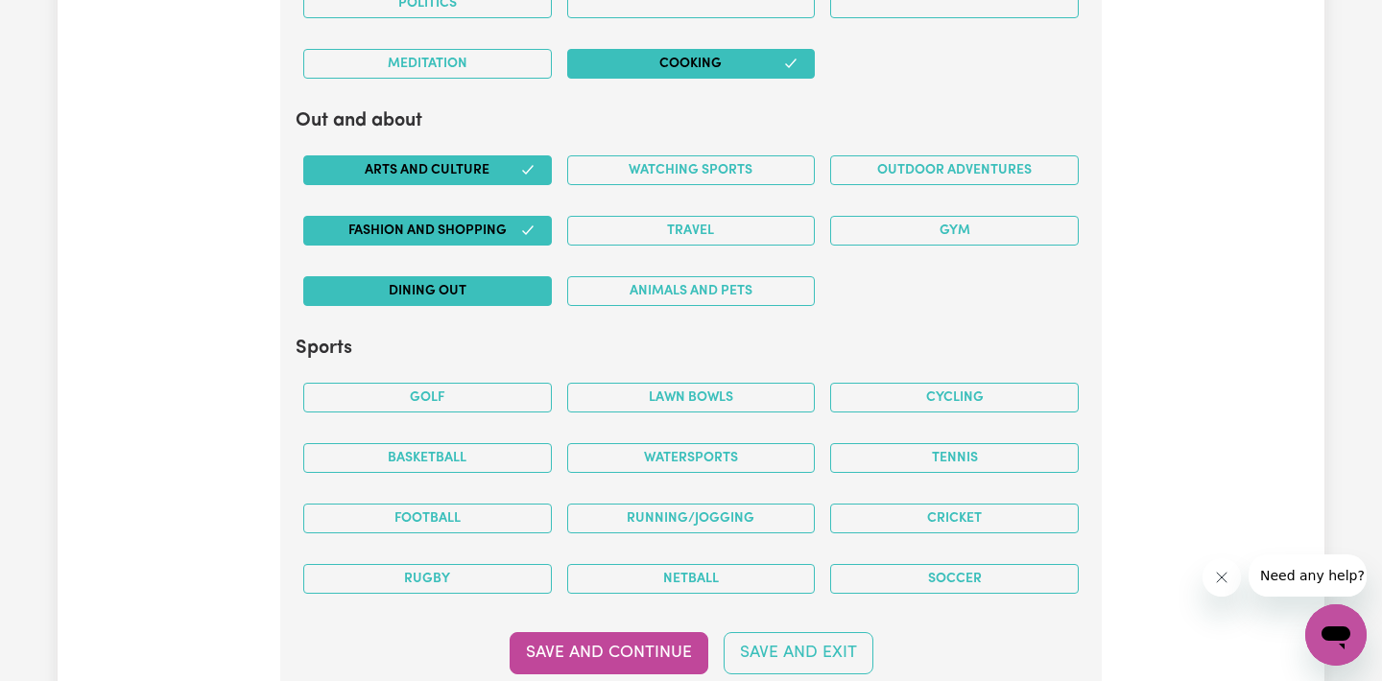
click at [427, 280] on button "Dining out" at bounding box center [427, 291] width 249 height 30
click at [665, 274] on div "Animals and pets" at bounding box center [691, 291] width 264 height 60
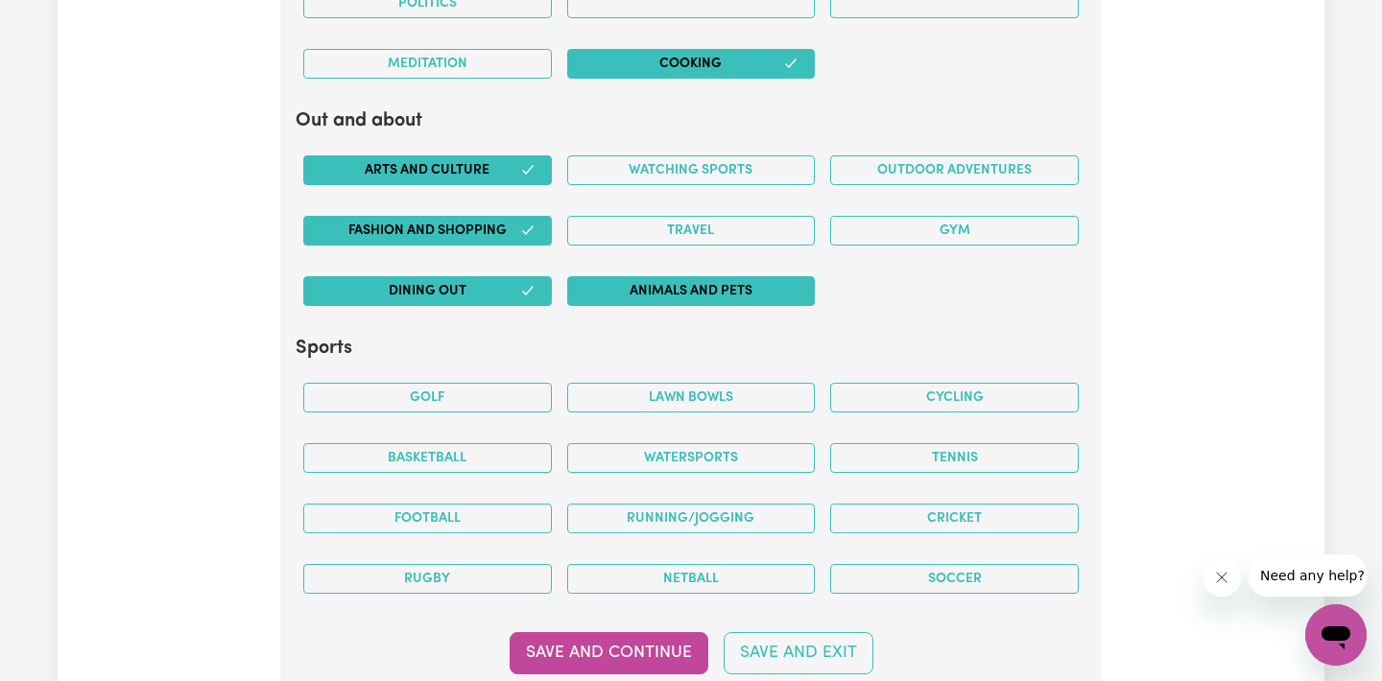
click at [666, 287] on button "Animals and pets" at bounding box center [691, 291] width 249 height 30
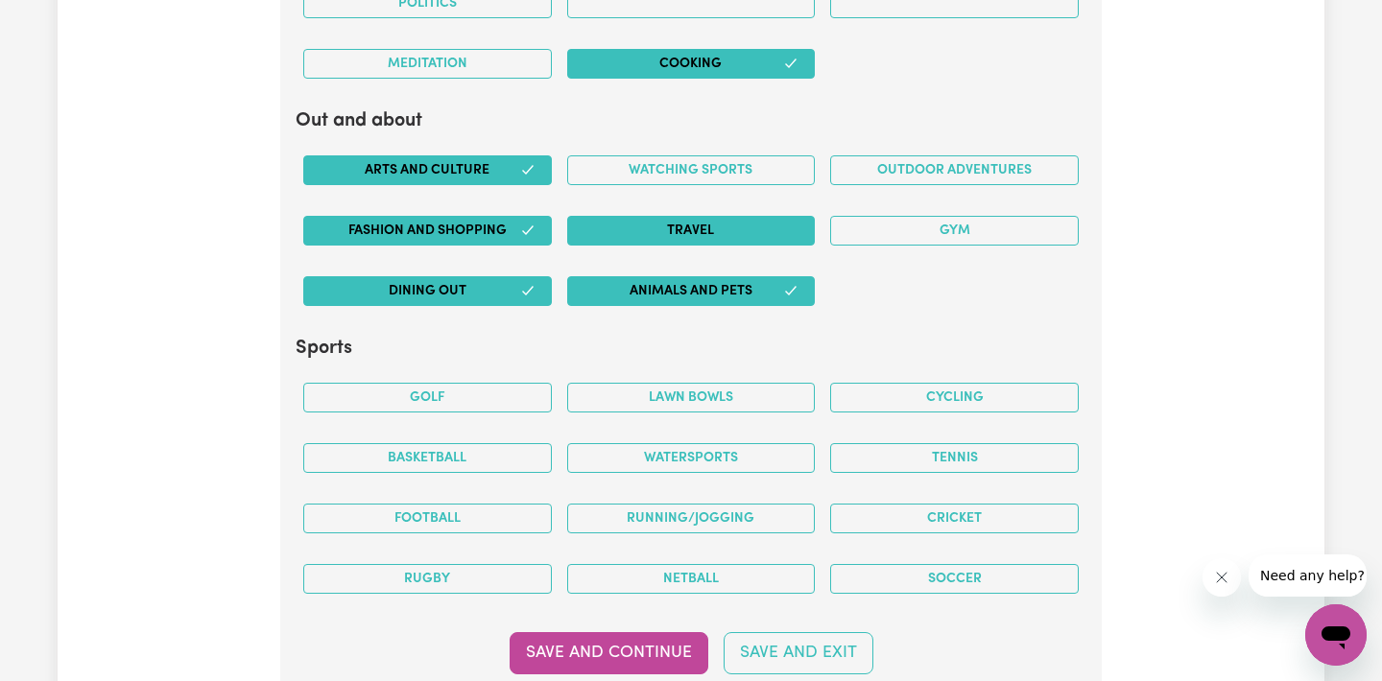
click at [683, 230] on button "Travel" at bounding box center [691, 231] width 249 height 30
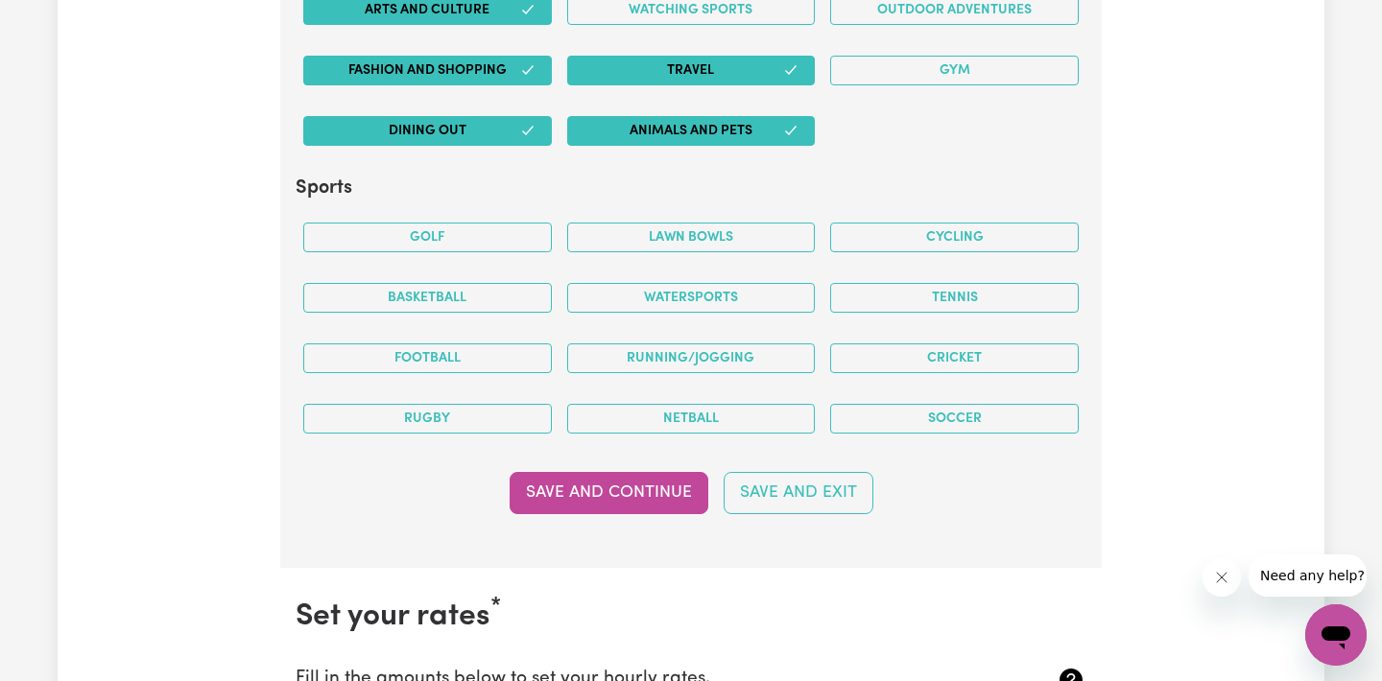
scroll to position [4532, 0]
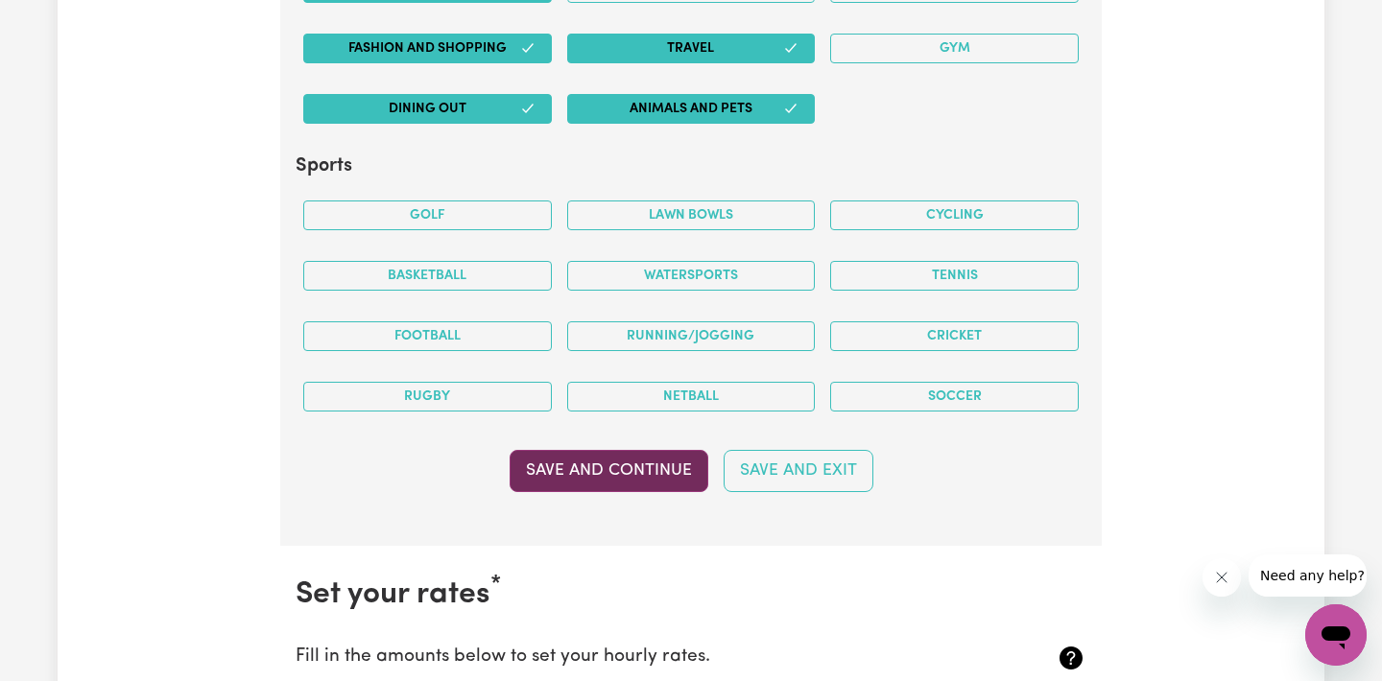
click at [644, 458] on button "Save and Continue" at bounding box center [609, 471] width 199 height 42
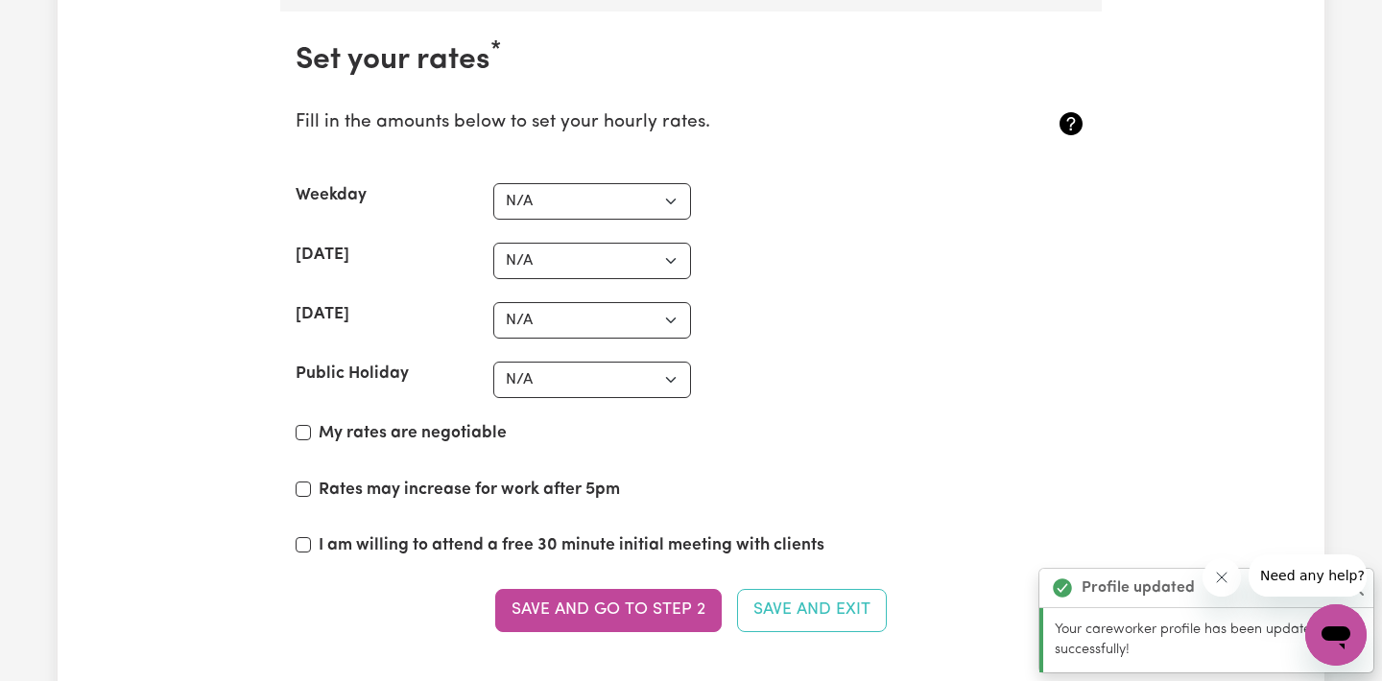
scroll to position [5078, 0]
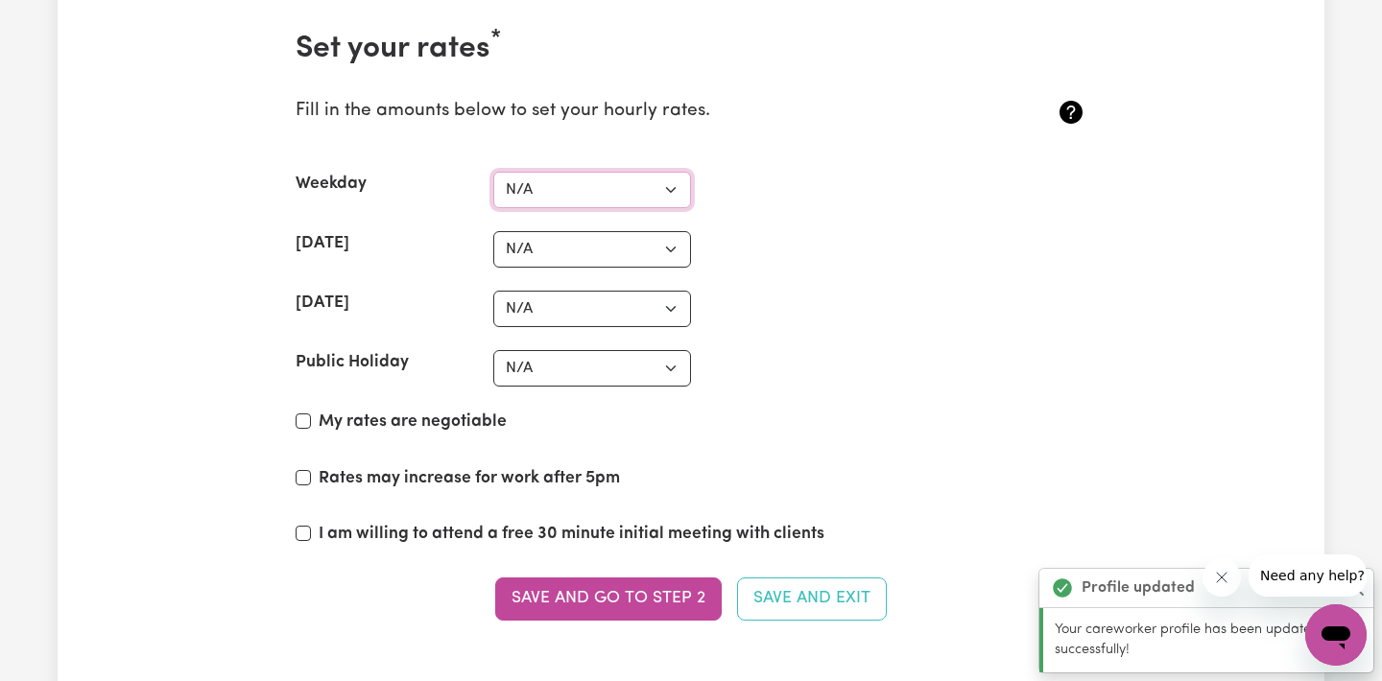
click at [523, 179] on select "N/A $37 $38 $39 $40 $41 $42 $43 $44 $45 $46 $47 $48 $49 $50 $51 $52 $53 $54 $55…" at bounding box center [592, 190] width 198 height 36
select select "37"
click at [493, 172] on select "N/A $37 $38 $39 $40 $41 $42 $43 $44 $45 $46 $47 $48 $49 $50 $51 $52 $53 $54 $55…" at bounding box center [592, 190] width 198 height 36
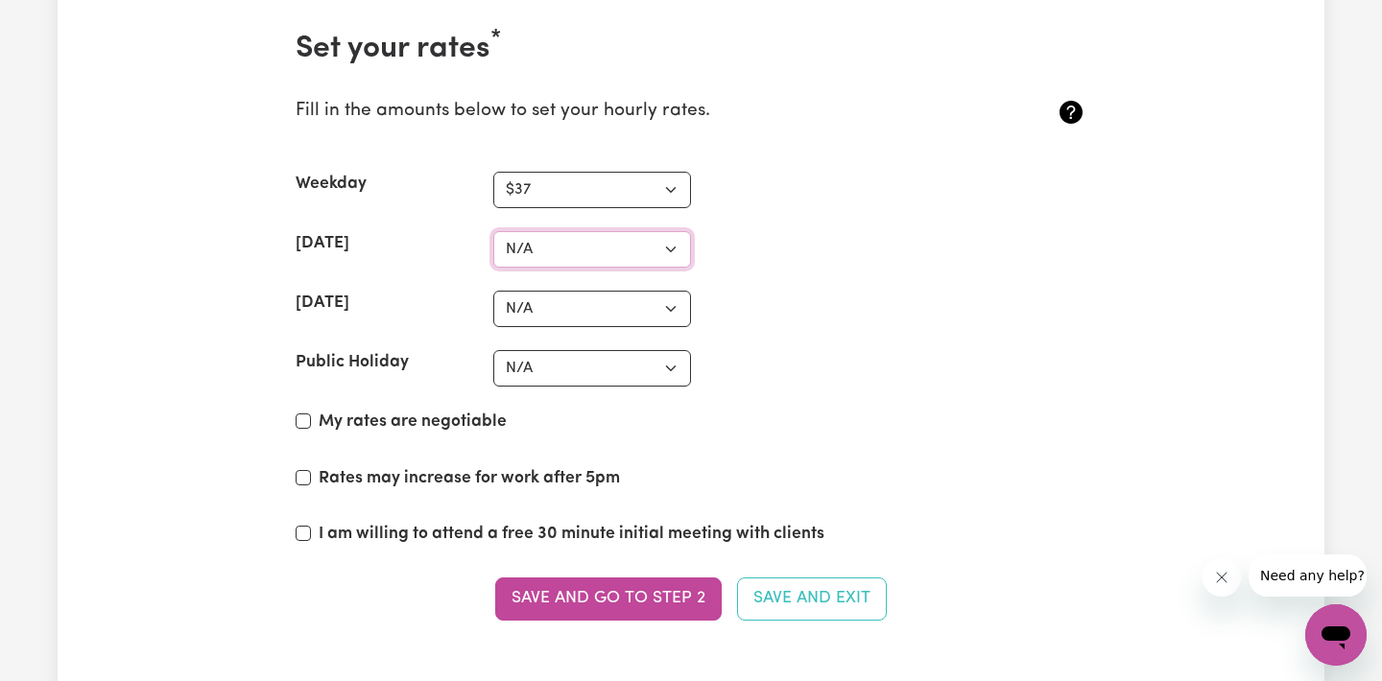
click at [534, 246] on select "N/A $37 $38 $39 $40 $41 $42 $43 $44 $45 $46 $47 $48 $49 $50 $51 $52 $53 $54 $55…" at bounding box center [592, 249] width 198 height 36
select select "40"
click at [493, 231] on select "N/A $37 $38 $39 $40 $41 $42 $43 $44 $45 $46 $47 $48 $49 $50 $51 $52 $53 $54 $55…" at bounding box center [592, 249] width 198 height 36
click at [532, 320] on select "N/A $37 $38 $39 $40 $41 $42 $43 $44 $45 $46 $47 $48 $49 $50 $51 $52 $53 $54 $55…" at bounding box center [592, 309] width 198 height 36
select select "40"
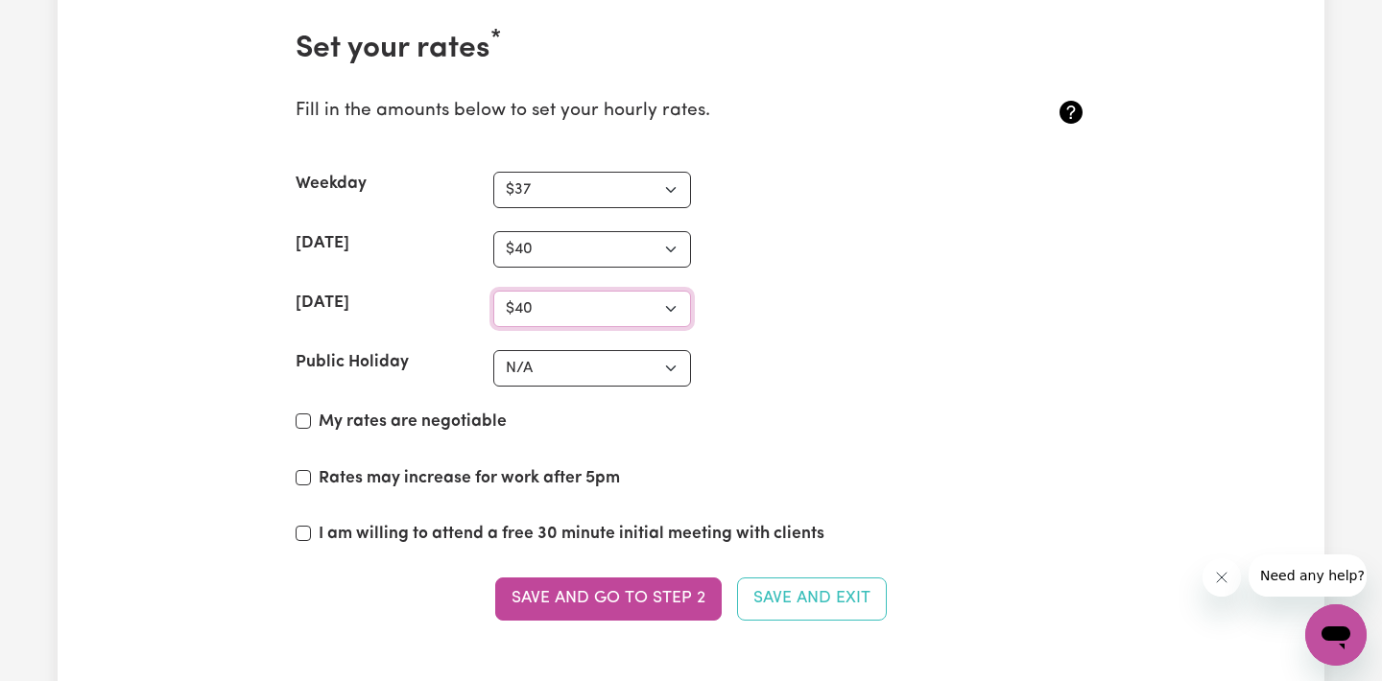
click at [493, 291] on select "N/A $37 $38 $39 $40 $41 $42 $43 $44 $45 $46 $47 $48 $49 $50 $51 $52 $53 $54 $55…" at bounding box center [592, 309] width 198 height 36
click at [547, 253] on select "N/A $37 $38 $39 $40 $41 $42 $43 $44 $45 $46 $47 $48 $49 $50 $51 $52 $53 $54 $55…" at bounding box center [592, 249] width 198 height 36
select select "45"
click at [493, 231] on select "N/A $37 $38 $39 $40 $41 $42 $43 $44 $45 $46 $47 $48 $49 $50 $51 $52 $53 $54 $55…" at bounding box center [592, 249] width 198 height 36
click at [551, 314] on select "N/A $37 $38 $39 $40 $41 $42 $43 $44 $45 $46 $47 $48 $49 $50 $51 $52 $53 $54 $55…" at bounding box center [592, 309] width 198 height 36
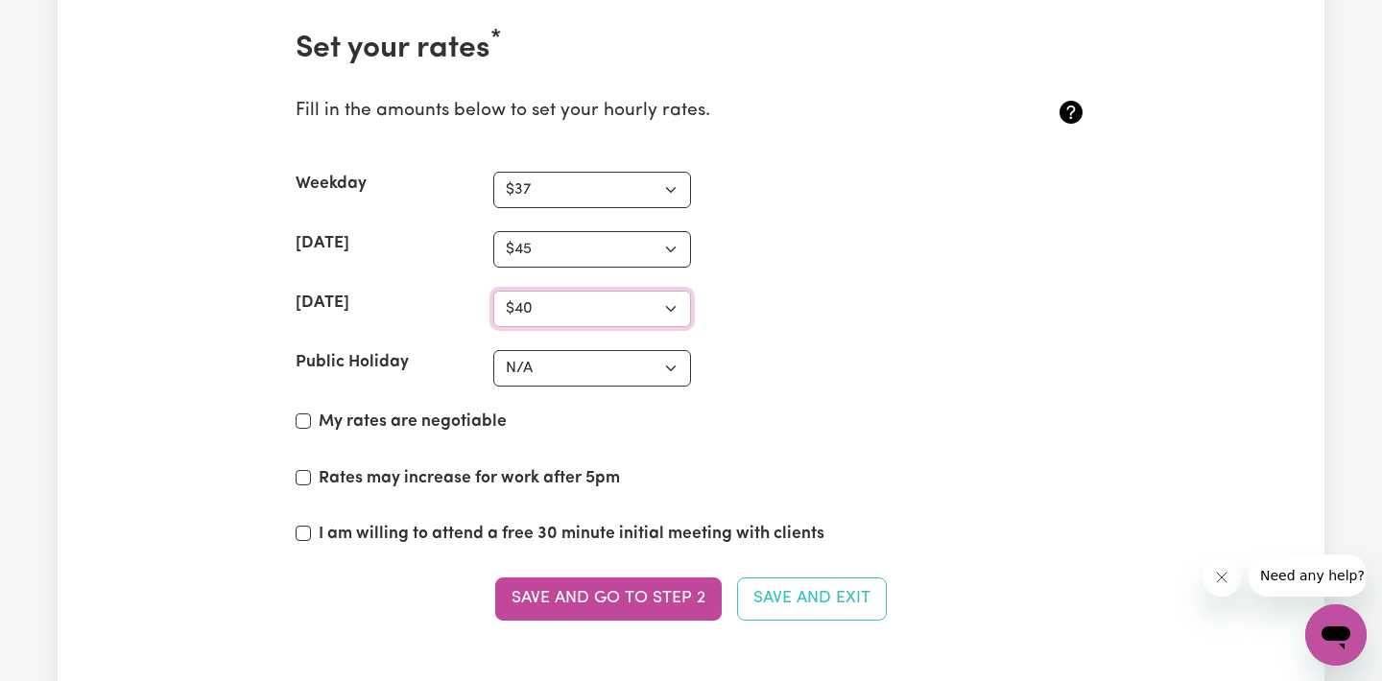
select select "45"
click at [493, 291] on select "N/A $37 $38 $39 $40 $41 $42 $43 $44 $45 $46 $47 $48 $49 $50 $51 $52 $53 $54 $55…" at bounding box center [592, 309] width 198 height 36
click at [431, 333] on section "Set your rates * Fill in the amounts below to set your hourly rates. Weekday N/…" at bounding box center [690, 337] width 821 height 675
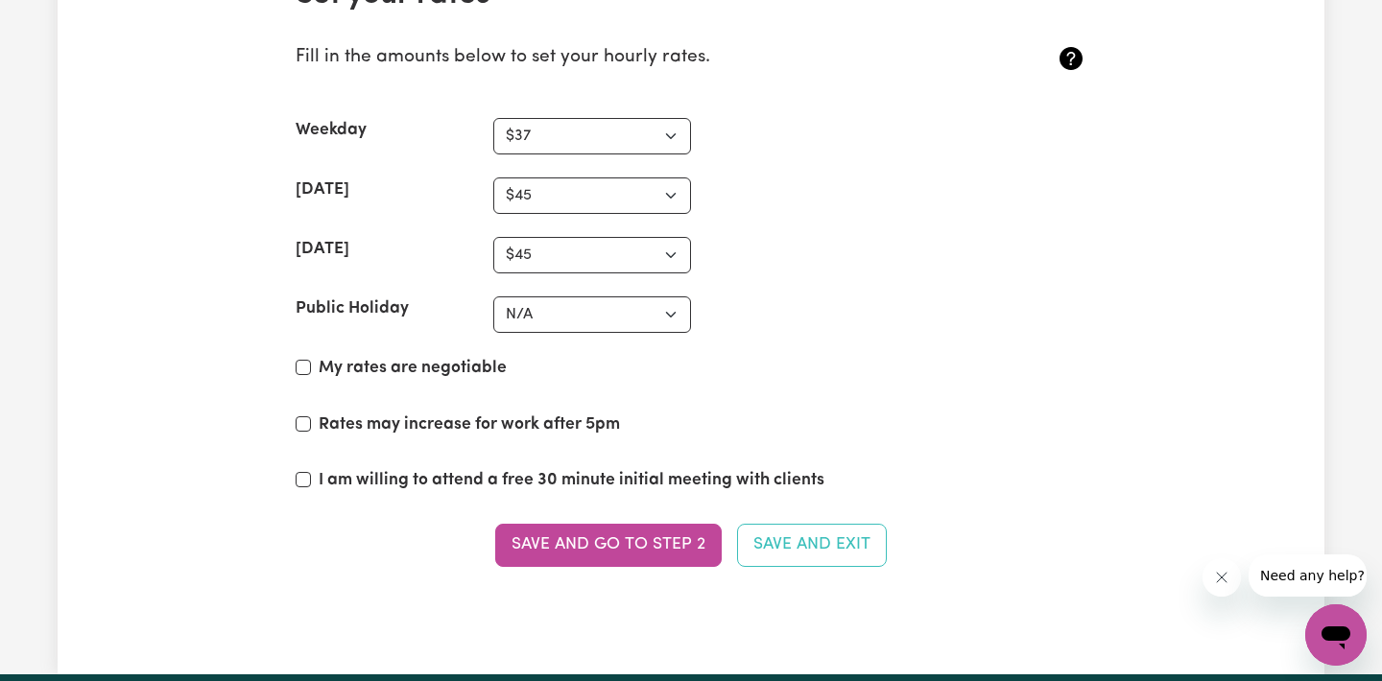
scroll to position [5159, 0]
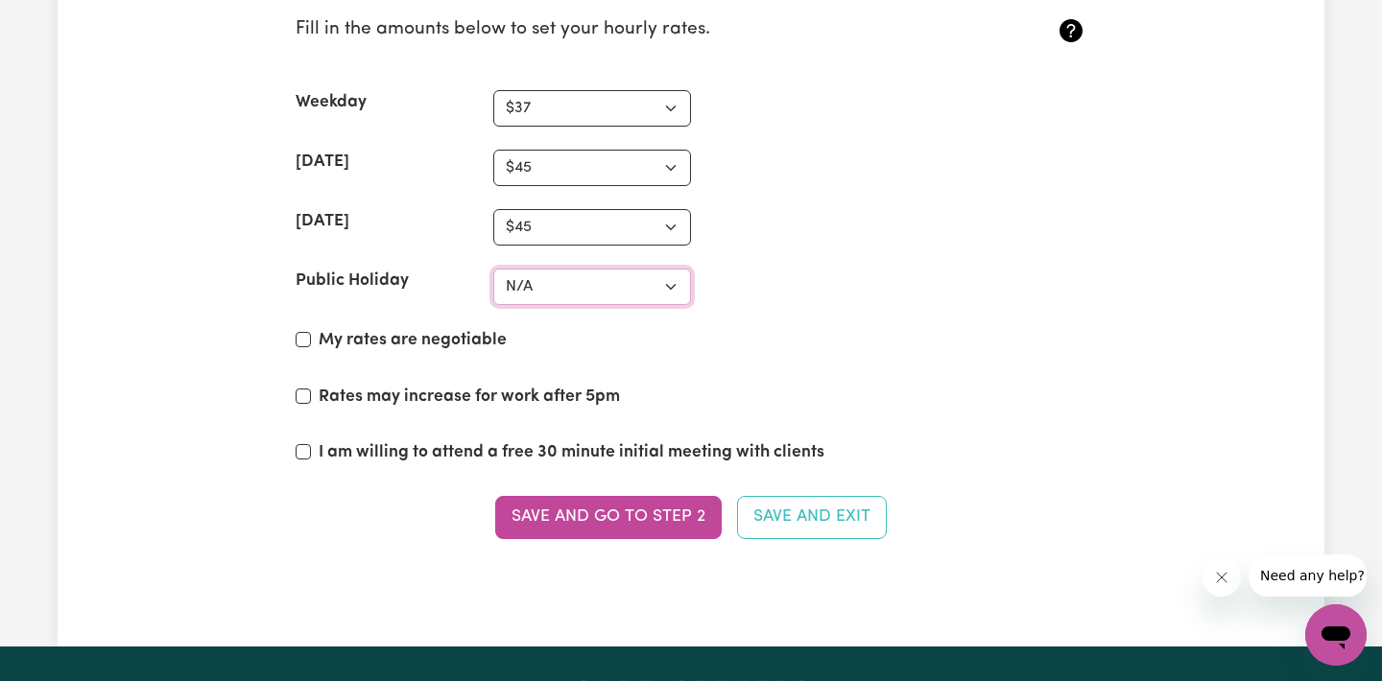
click at [530, 287] on select "N/A $37 $38 $39 $40 $41 $42 $43 $44 $45 $46 $47 $48 $49 $50 $51 $52 $53 $54 $55…" at bounding box center [592, 287] width 198 height 36
select select "65"
click at [493, 269] on select "N/A $37 $38 $39 $40 $41 $42 $43 $44 $45 $46 $47 $48 $49 $50 $51 $52 $53 $54 $55…" at bounding box center [592, 287] width 198 height 36
click at [460, 293] on div "Public Holiday" at bounding box center [395, 287] width 198 height 36
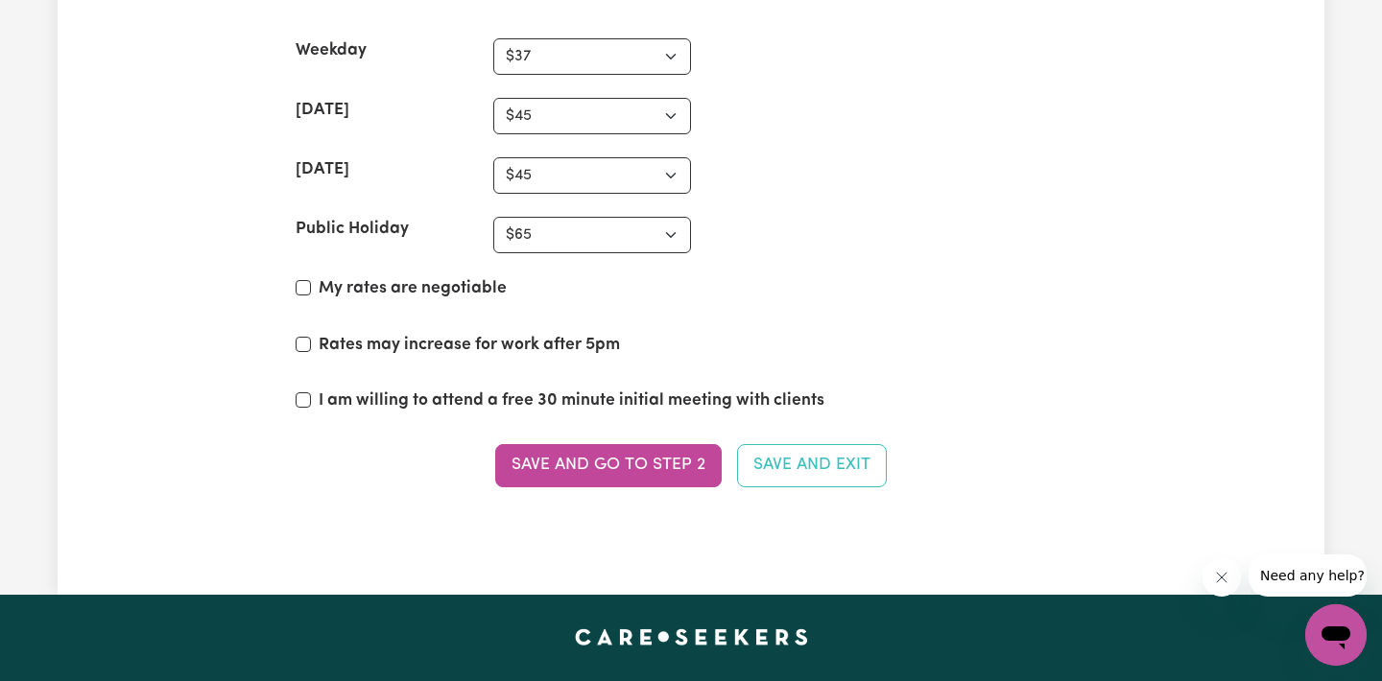
scroll to position [5223, 0]
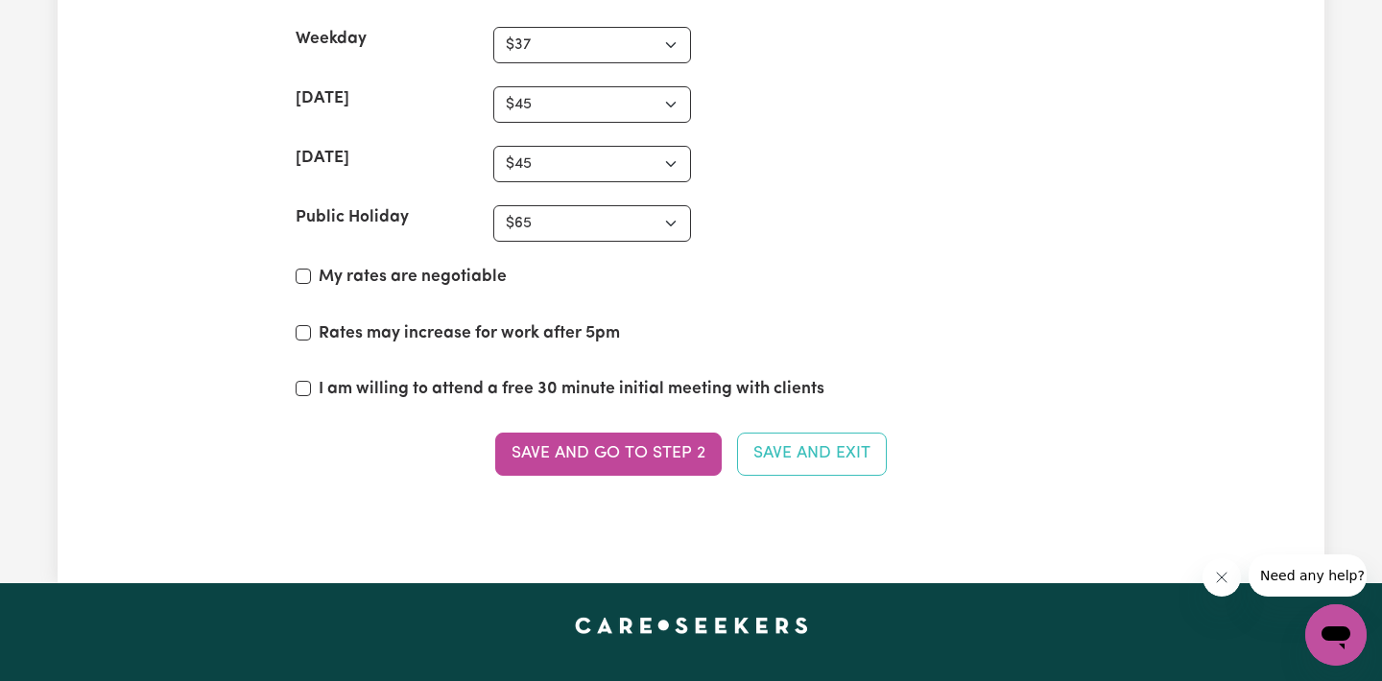
click at [483, 341] on label "Rates may increase for work after 5pm" at bounding box center [469, 333] width 301 height 25
click at [311, 341] on input "Rates may increase for work after 5pm" at bounding box center [303, 332] width 15 height 15
checkbox input "true"
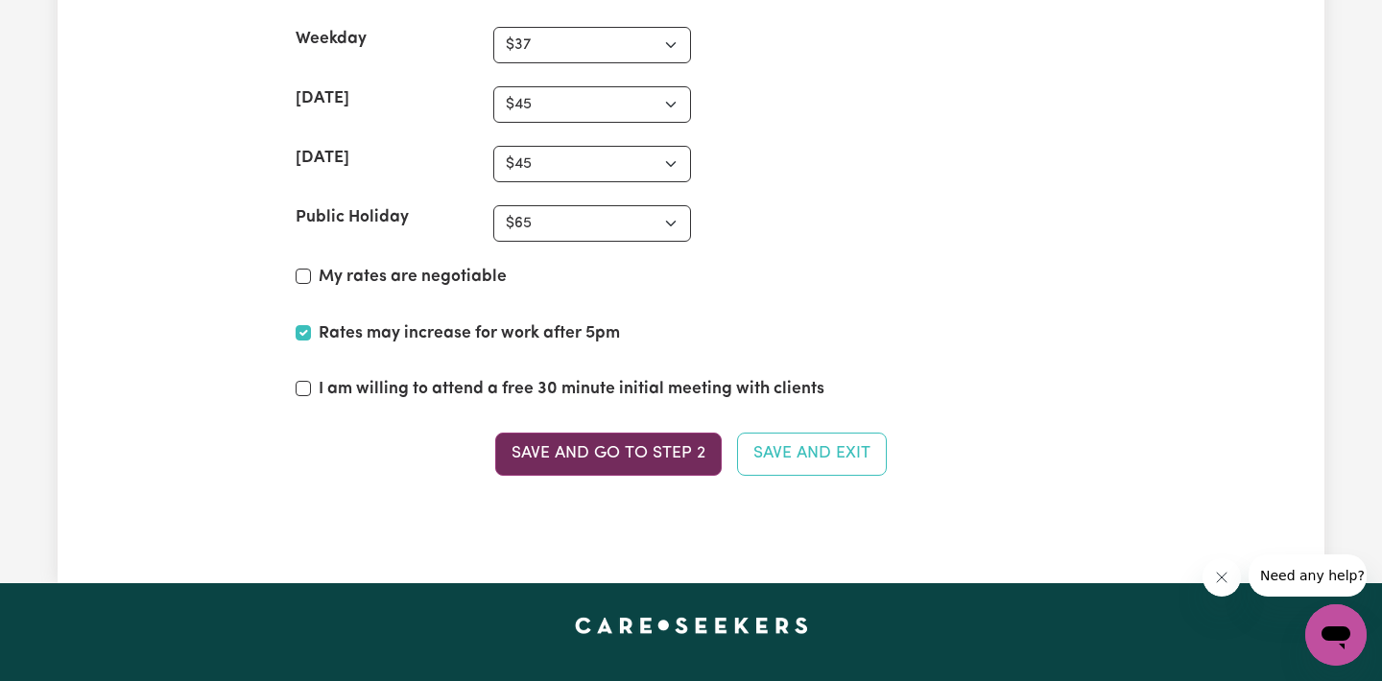
click at [644, 451] on button "Save and go to Step 2" at bounding box center [608, 454] width 226 height 42
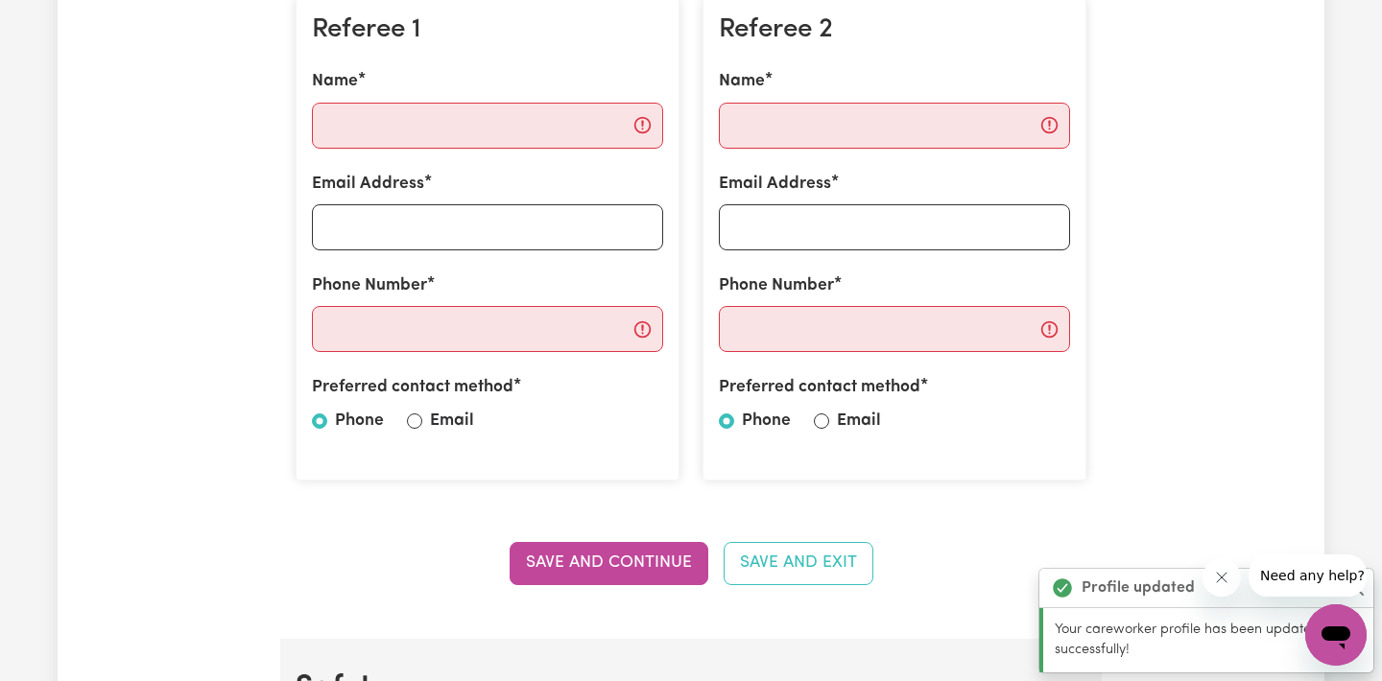
scroll to position [595, 0]
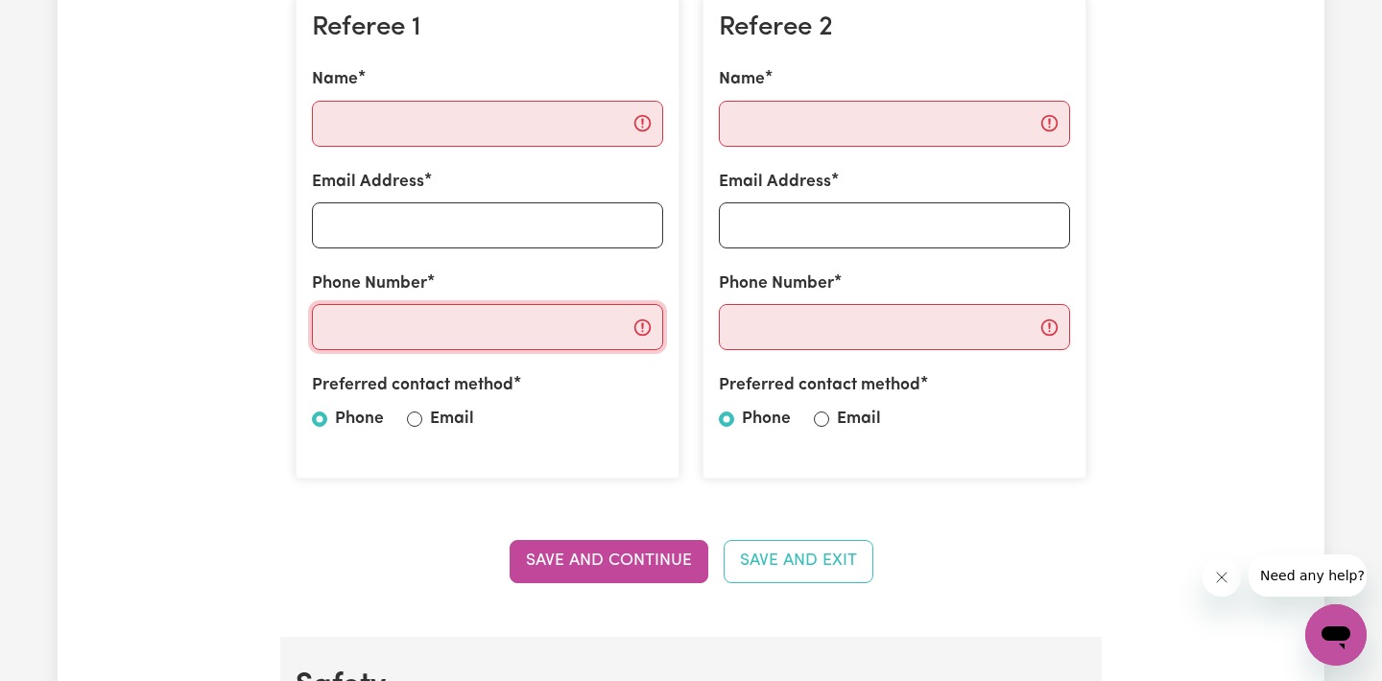
click at [642, 332] on input "Phone Number" at bounding box center [487, 327] width 351 height 46
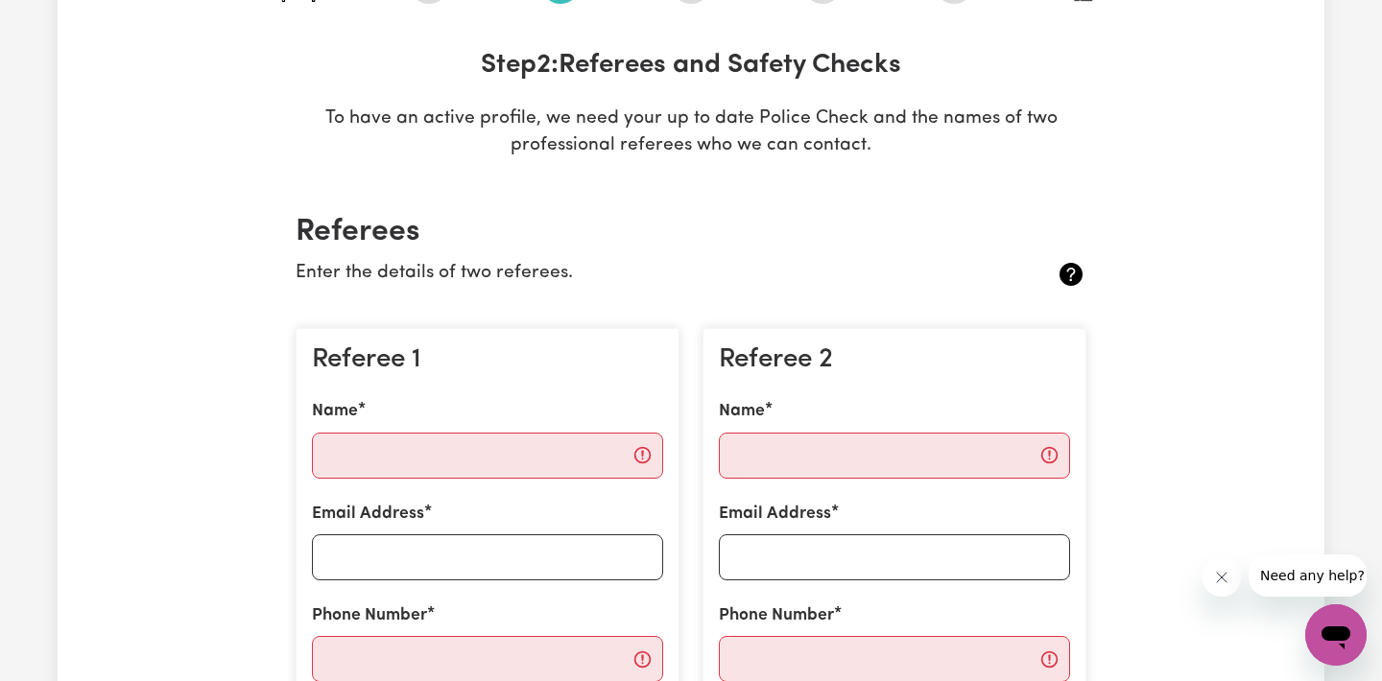
scroll to position [234, 0]
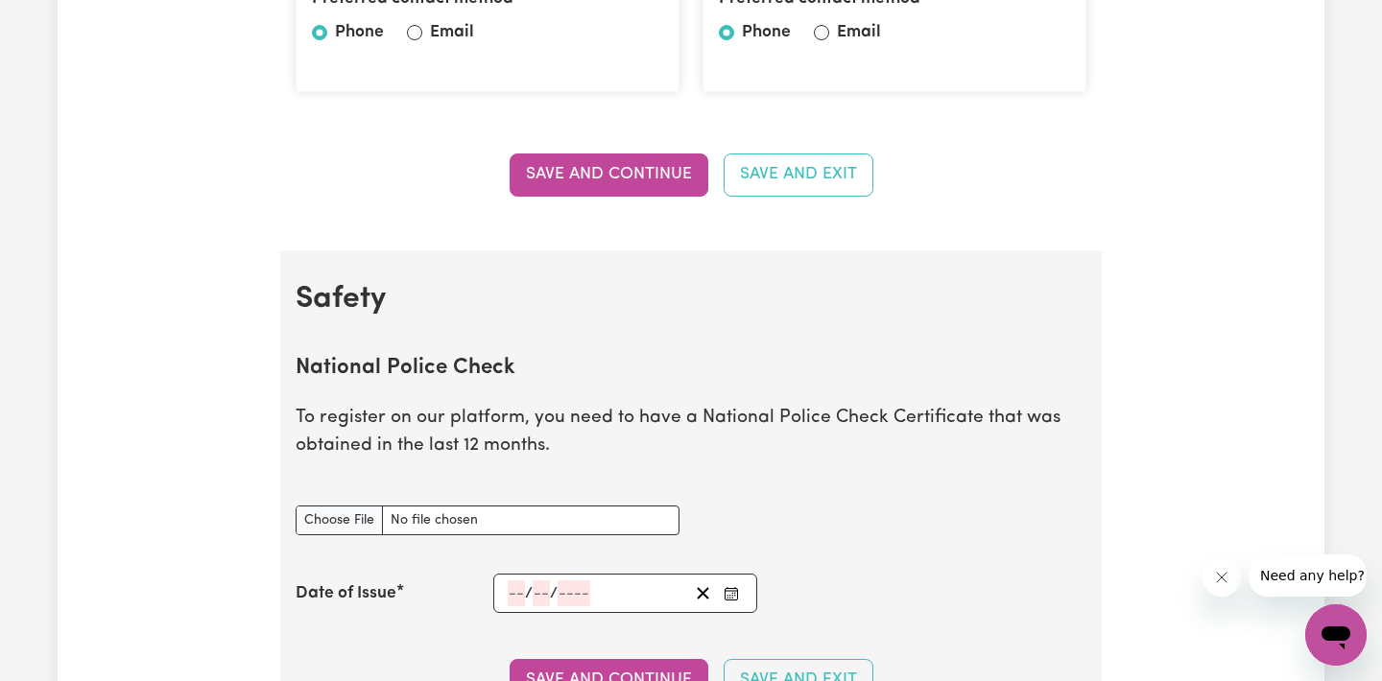
scroll to position [977, 0]
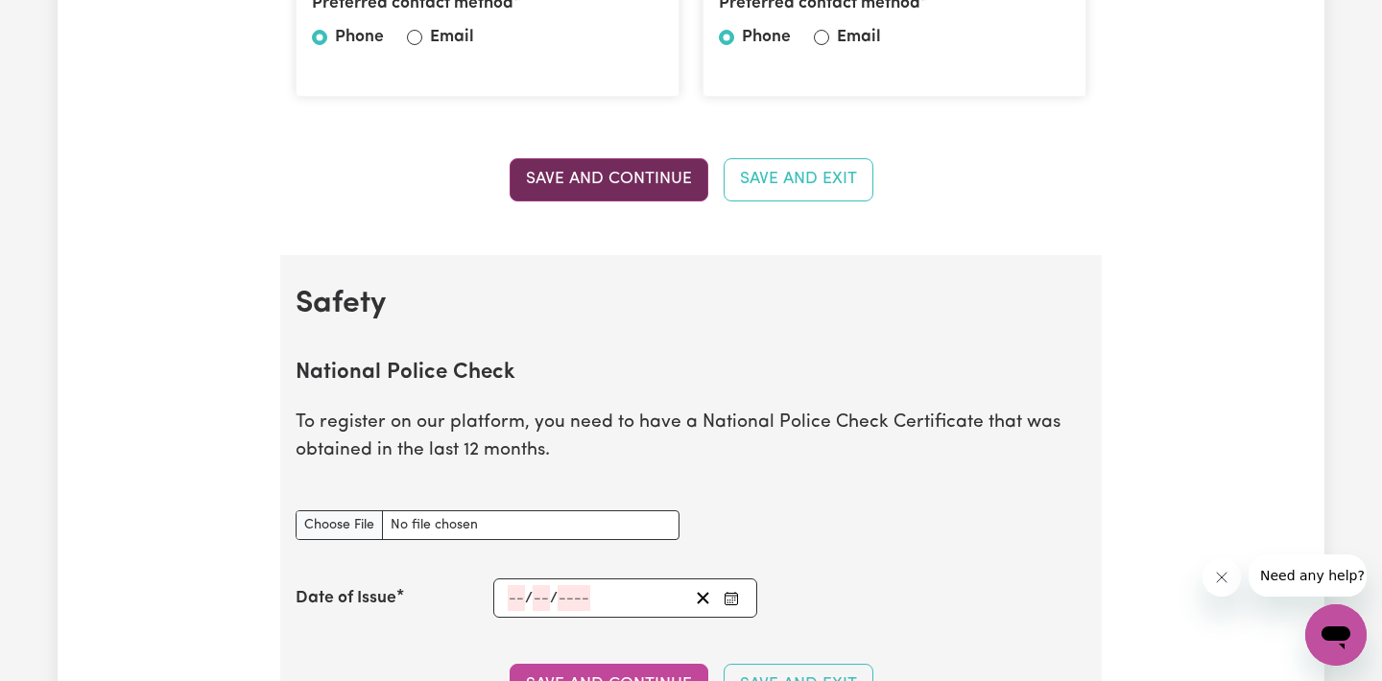
click at [540, 186] on button "Save and Continue" at bounding box center [609, 179] width 199 height 42
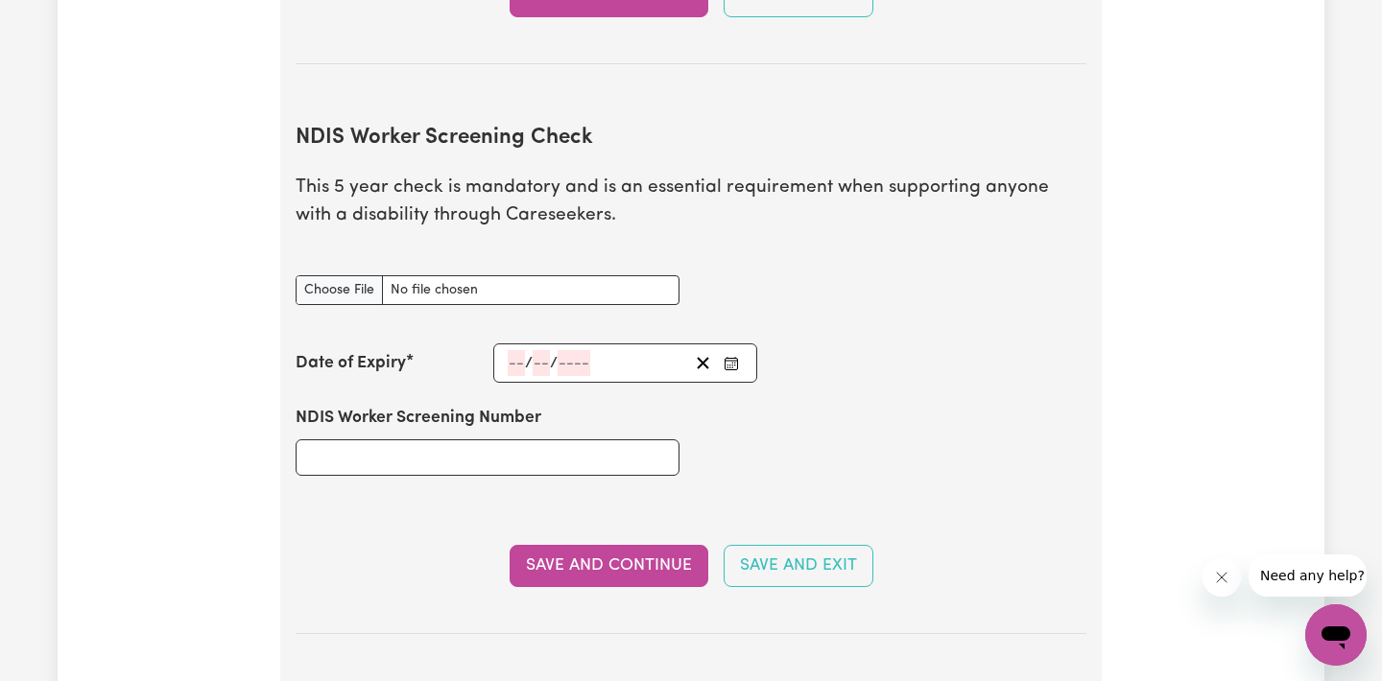
scroll to position [2247, 0]
